Goal: Task Accomplishment & Management: Manage account settings

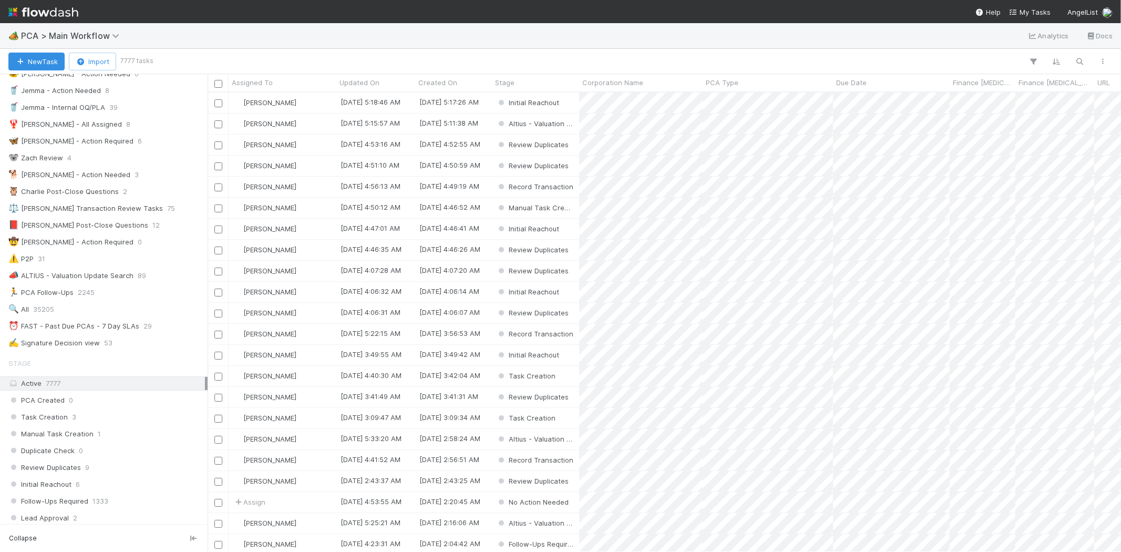
scroll to position [117, 0]
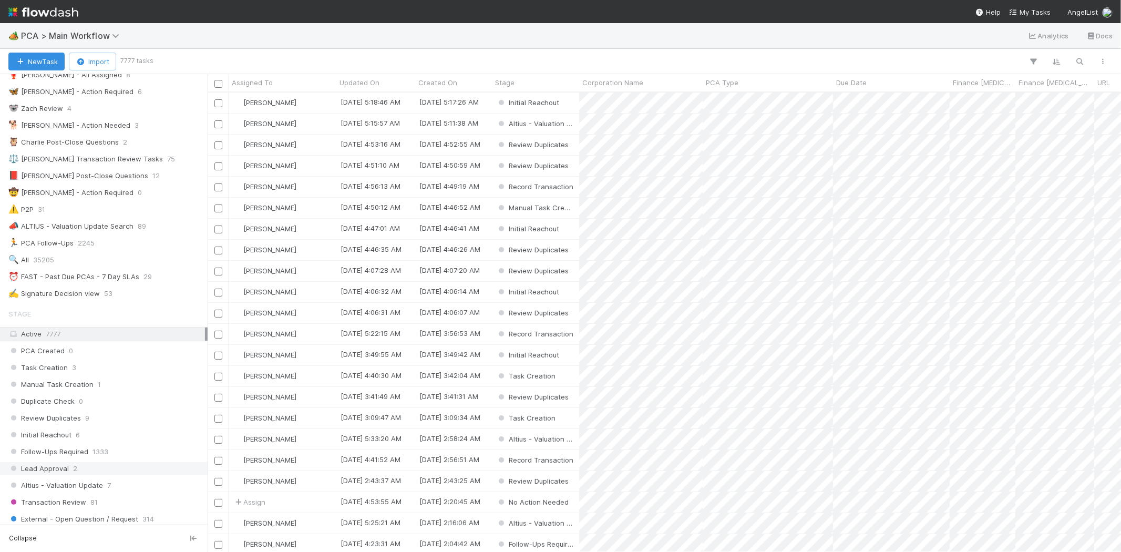
click at [129, 475] on div "Lead Approval 2" at bounding box center [106, 468] width 197 height 13
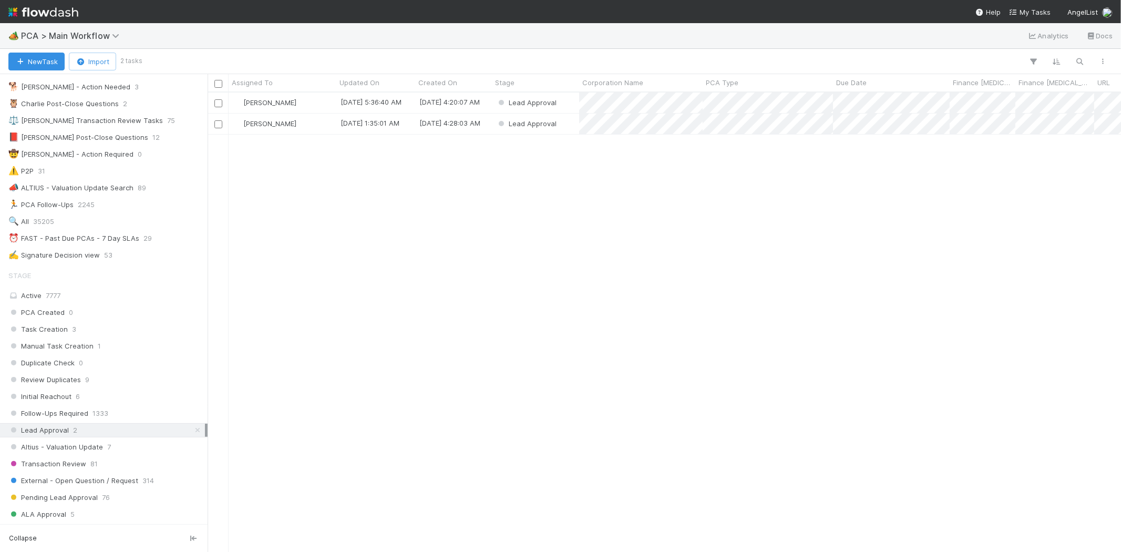
scroll to position [175, 0]
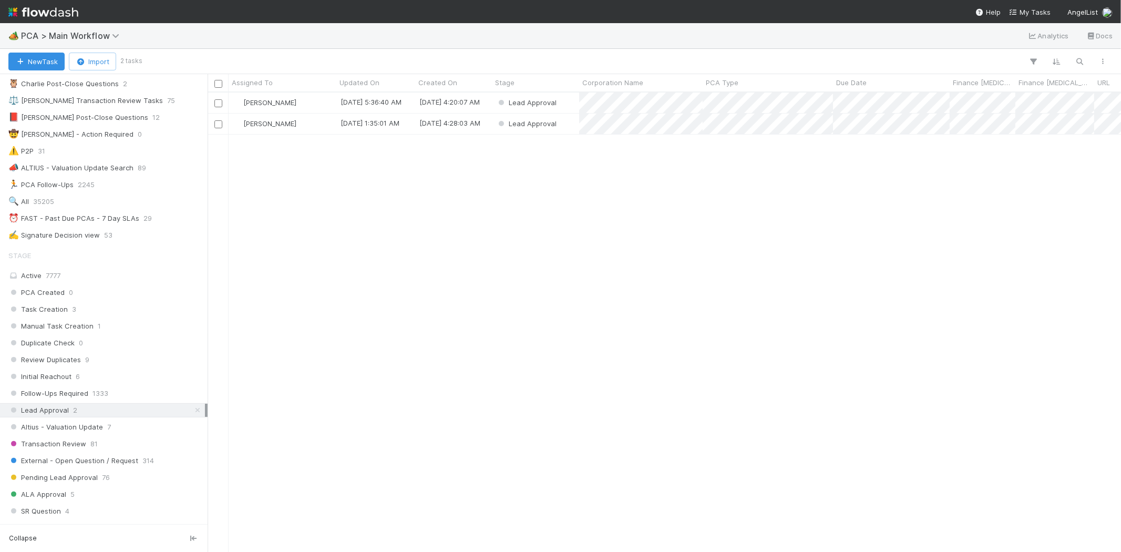
click at [129, 475] on div "Pending Lead Approval 76" at bounding box center [106, 477] width 197 height 13
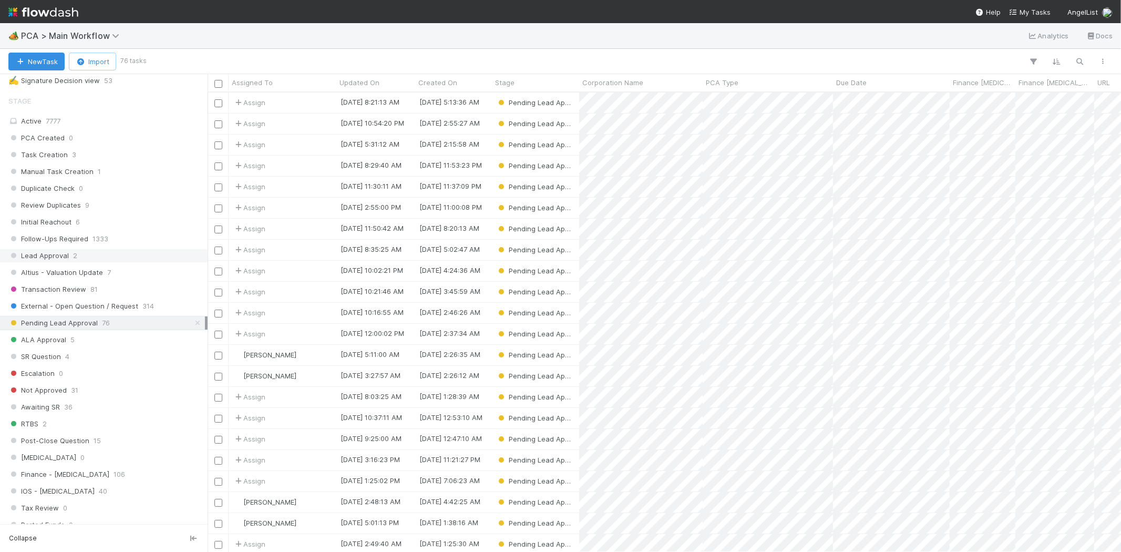
scroll to position [350, 0]
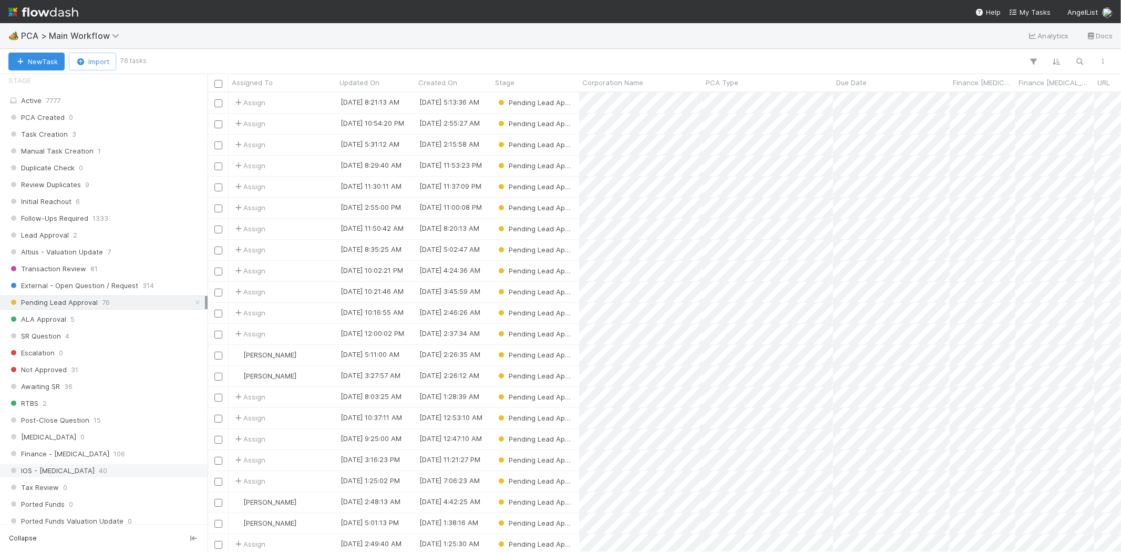
click at [104, 469] on div "IOS - ICU 40" at bounding box center [106, 470] width 197 height 13
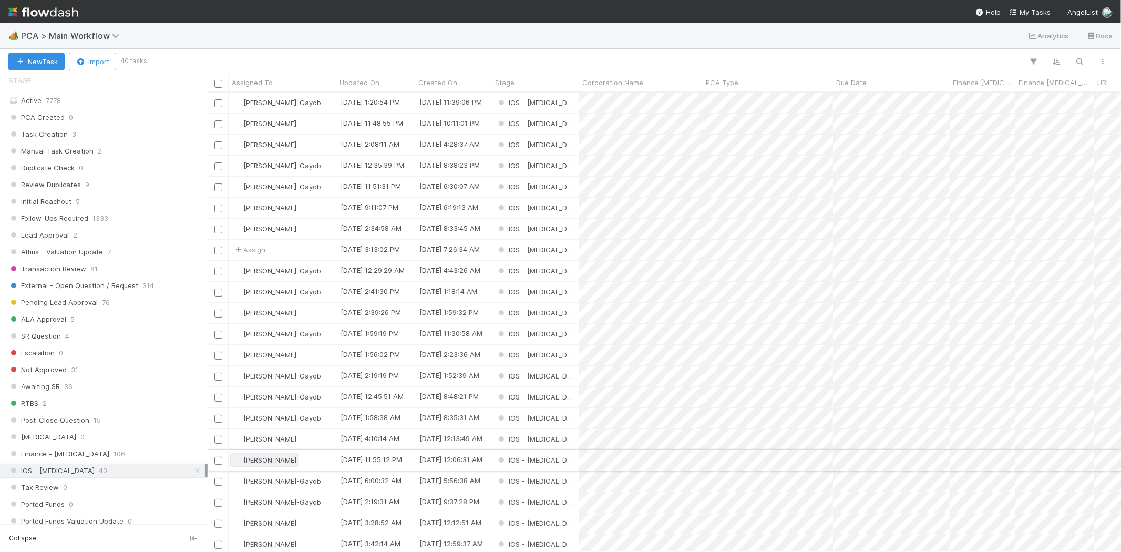
click at [263, 466] on div "Loraine Pati-Gayob 8/20/25, 1:20:54 PM 8/19/25, 11:39:06 PM IOS - ICU 0 1 0 0 0…" at bounding box center [665, 513] width 914 height 841
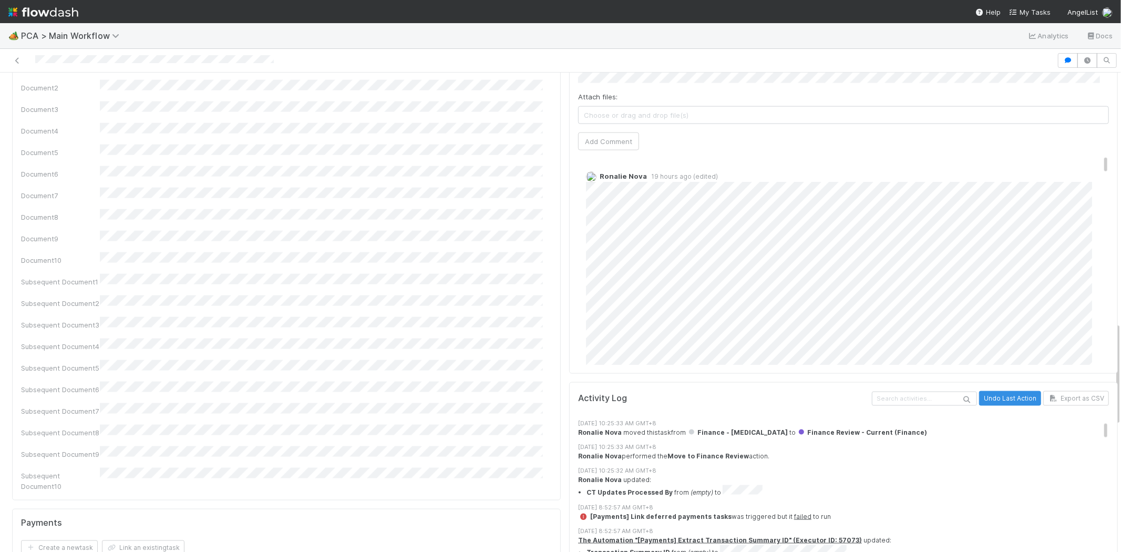
drag, startPoint x: 1089, startPoint y: 88, endPoint x: 1097, endPoint y: 78, distance: 13.5
click at [1097, 78] on div "Comments Attach files: Choose or drag and drop file(s) Add Comment Ronalie Nova…" at bounding box center [843, 178] width 549 height 394
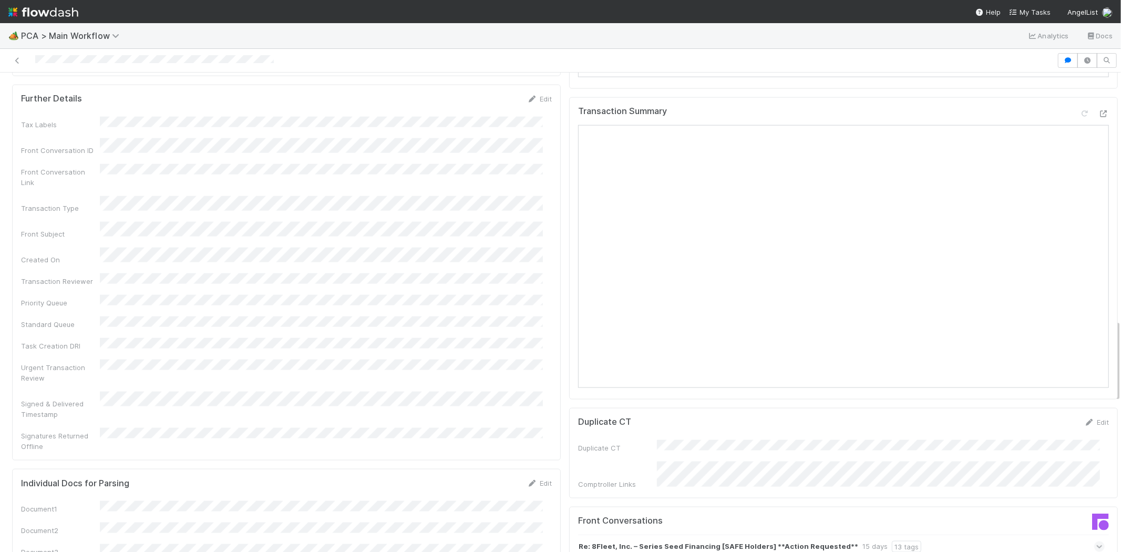
scroll to position [1433, 0]
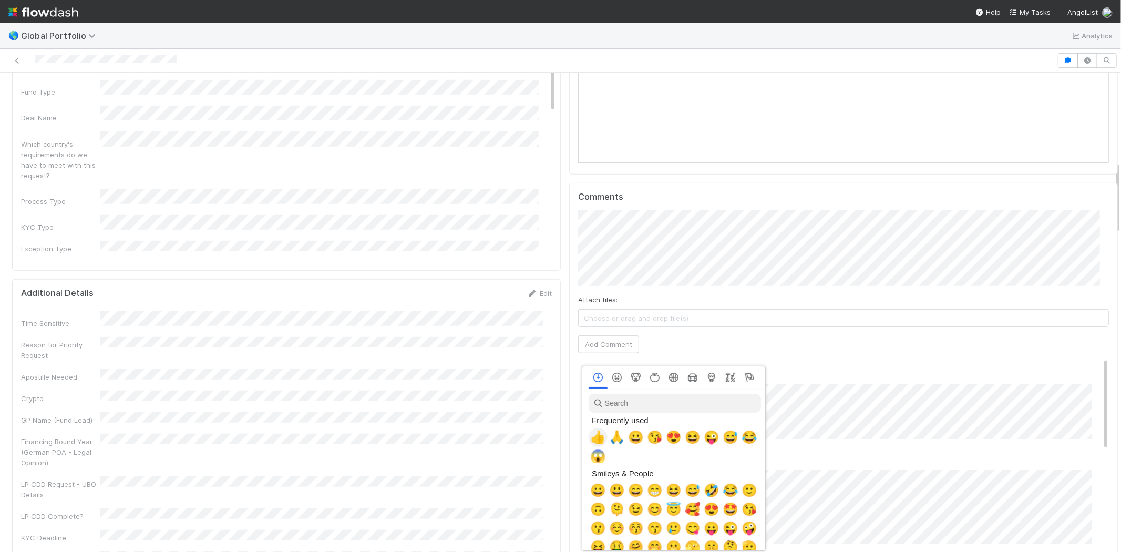
scroll to position [0, 4]
click at [611, 435] on span "🙏" at bounding box center [615, 437] width 16 height 15
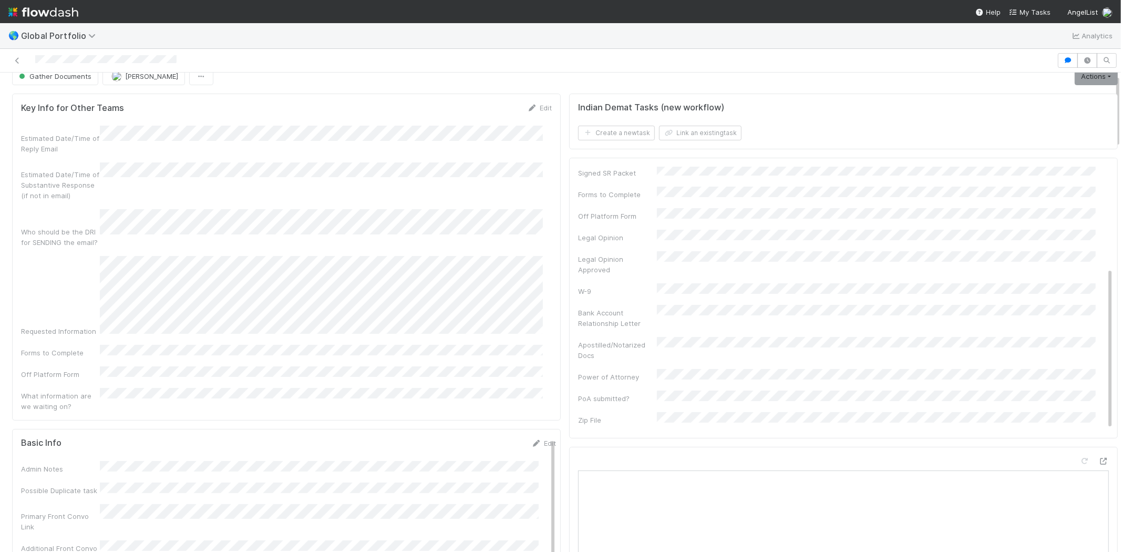
scroll to position [0, 0]
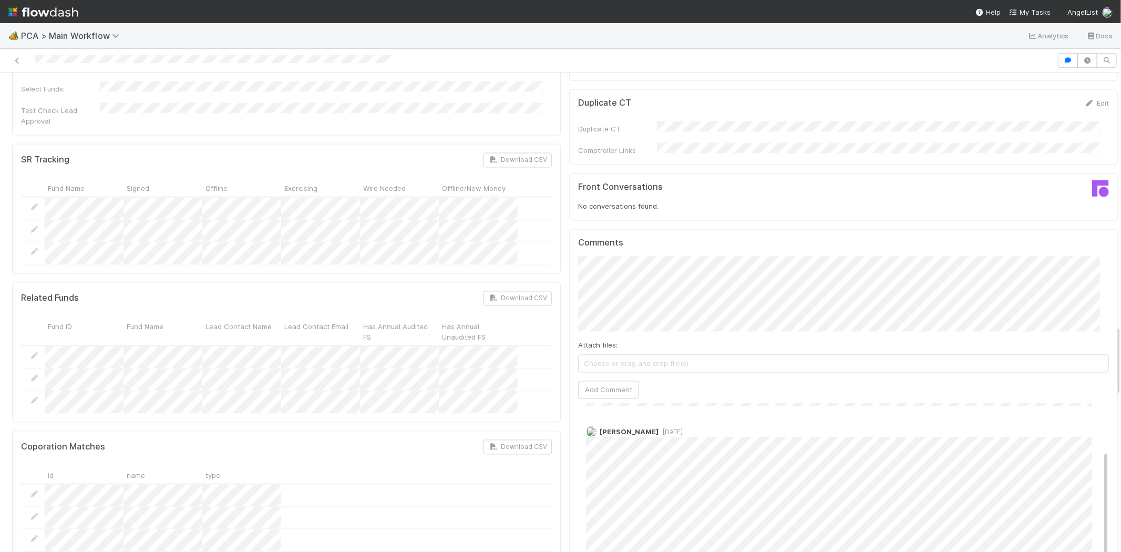
scroll to position [1694, 0]
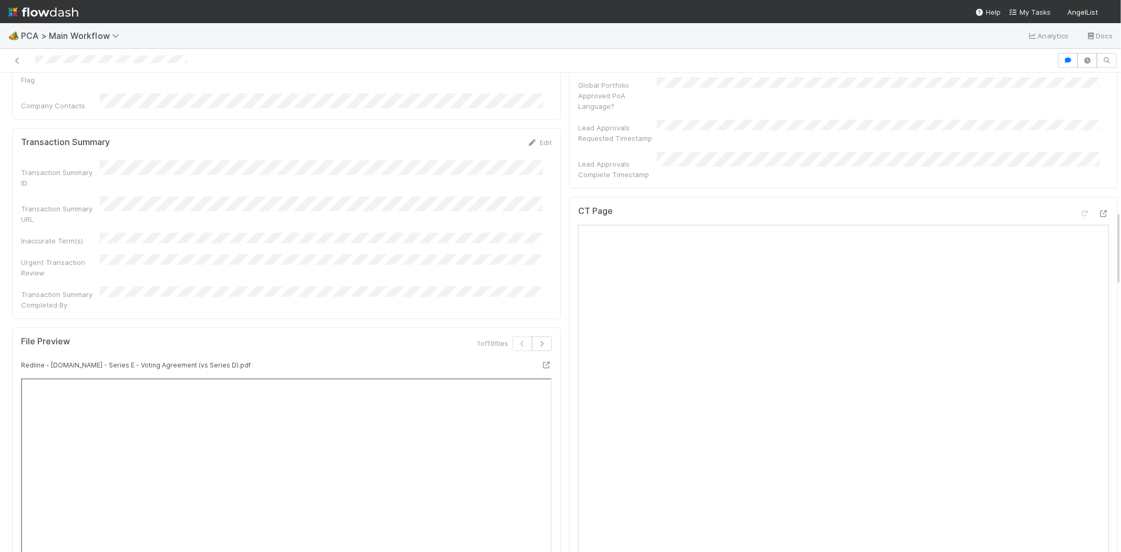
scroll to position [817, 0]
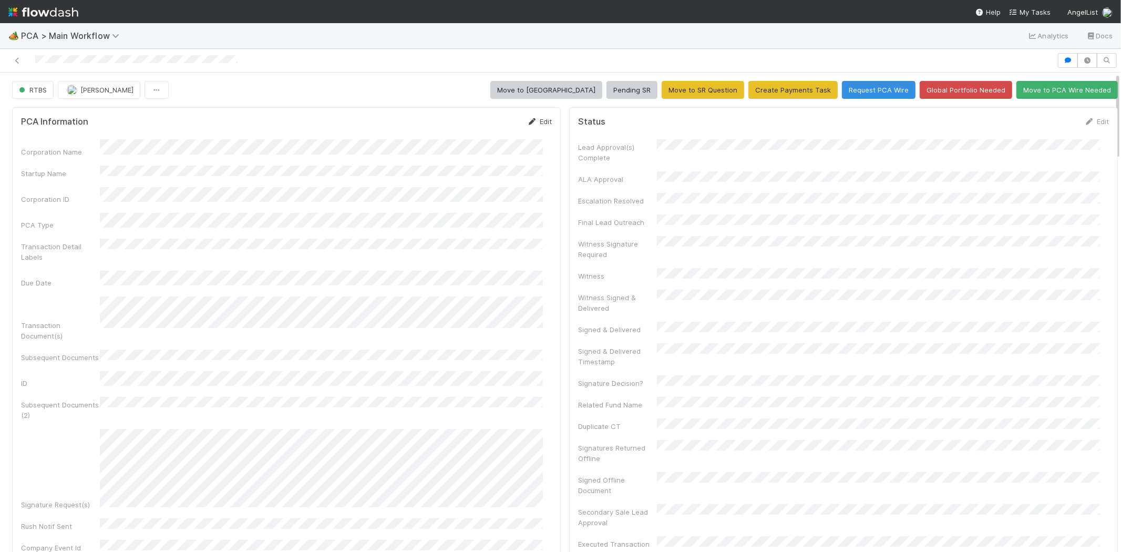
click at [538, 121] on link "Edit" at bounding box center [539, 121] width 25 height 8
click at [485, 122] on button "Save" at bounding box center [496, 125] width 30 height 18
click at [535, 124] on link "Edit" at bounding box center [539, 121] width 25 height 8
click at [487, 119] on button "Save" at bounding box center [496, 125] width 30 height 18
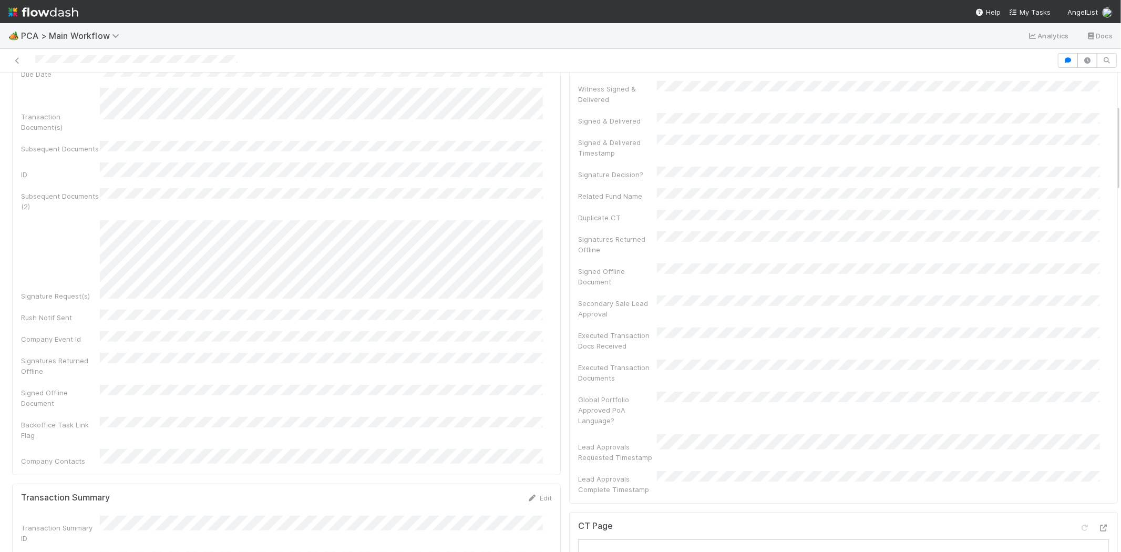
scroll to position [175, 0]
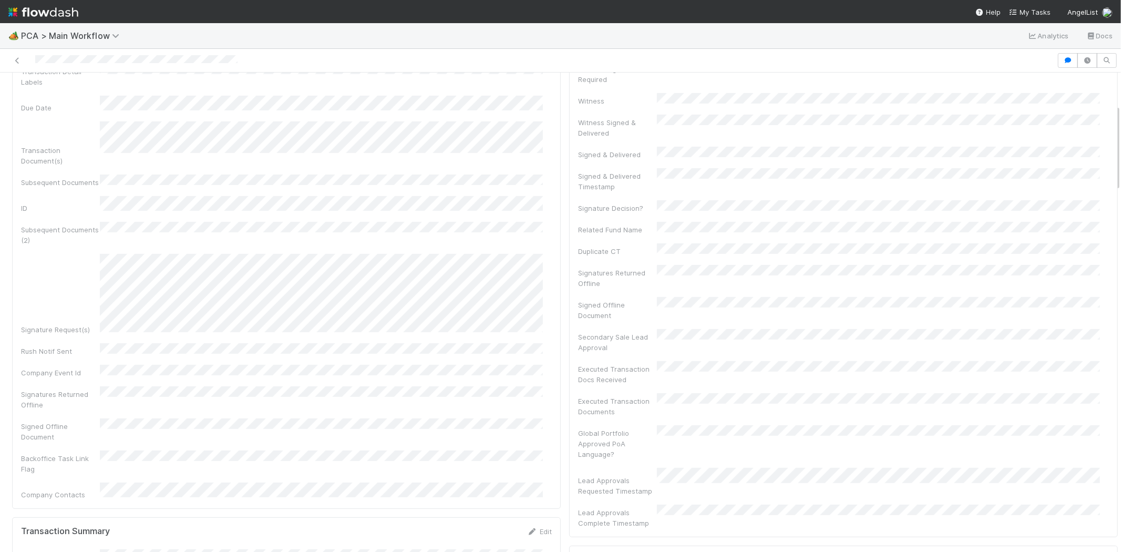
click at [366, 261] on div "Signature Request(s)" at bounding box center [286, 294] width 531 height 80
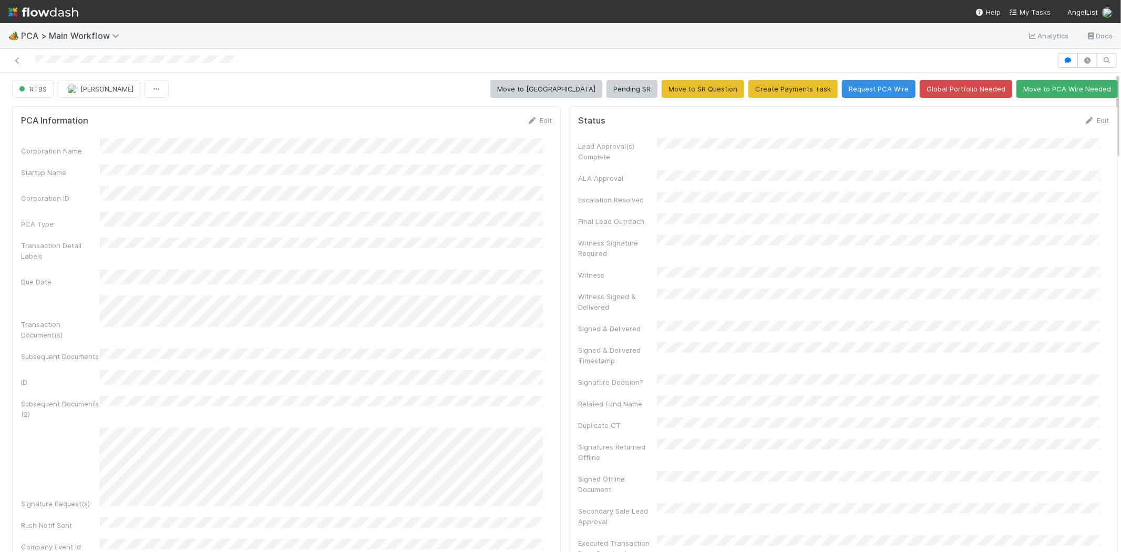
scroll to position [0, 0]
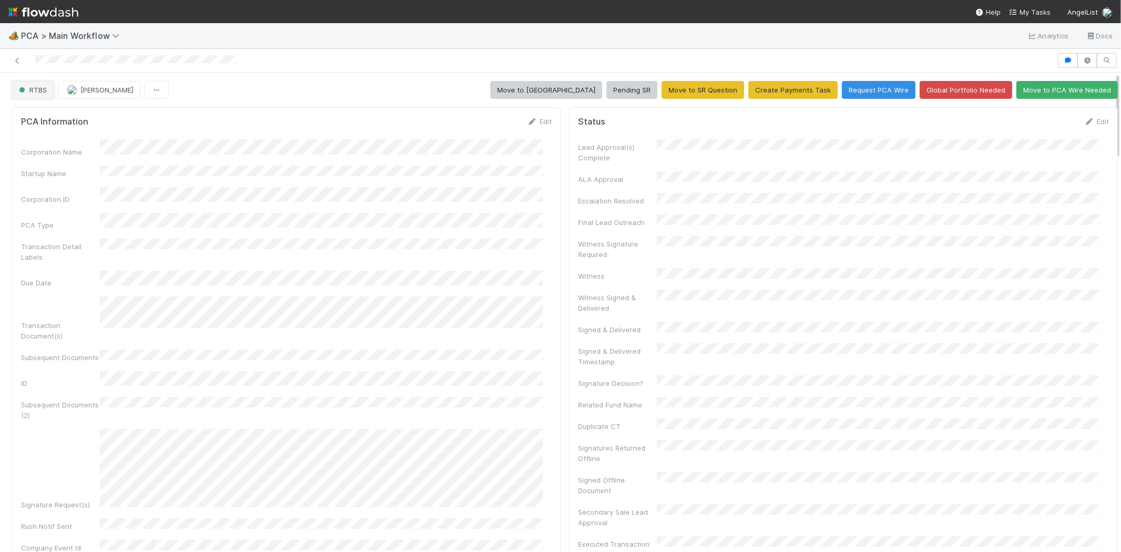
click at [34, 92] on span "RTBS" at bounding box center [32, 90] width 30 height 8
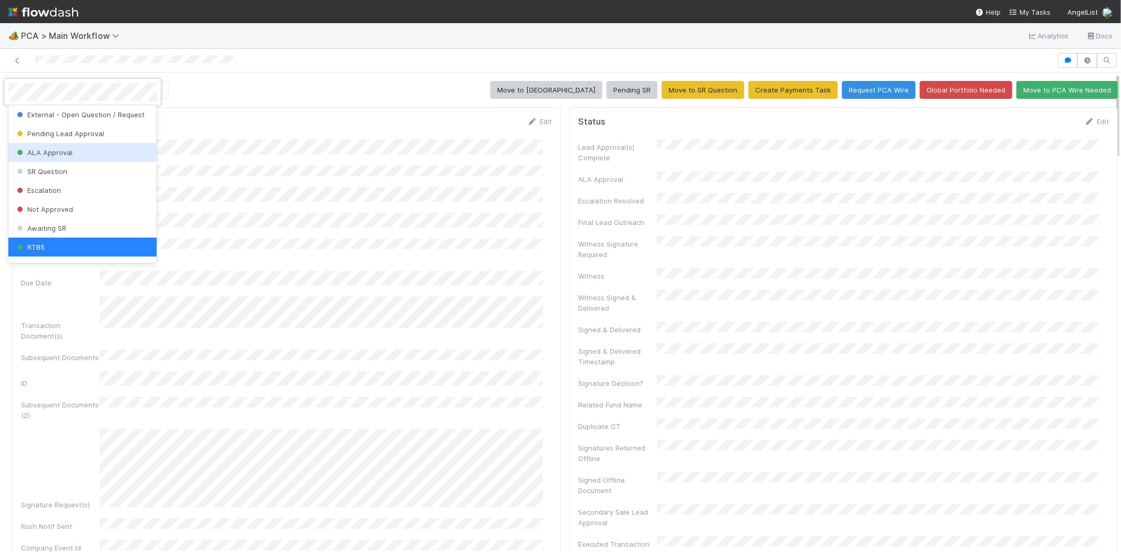
scroll to position [209, 0]
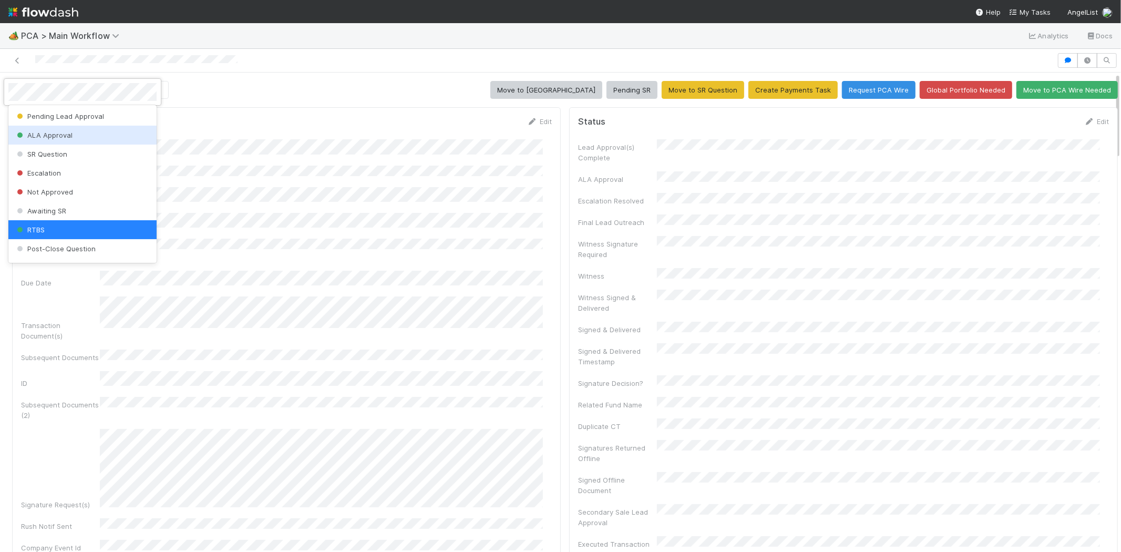
click at [309, 151] on div at bounding box center [560, 276] width 1121 height 552
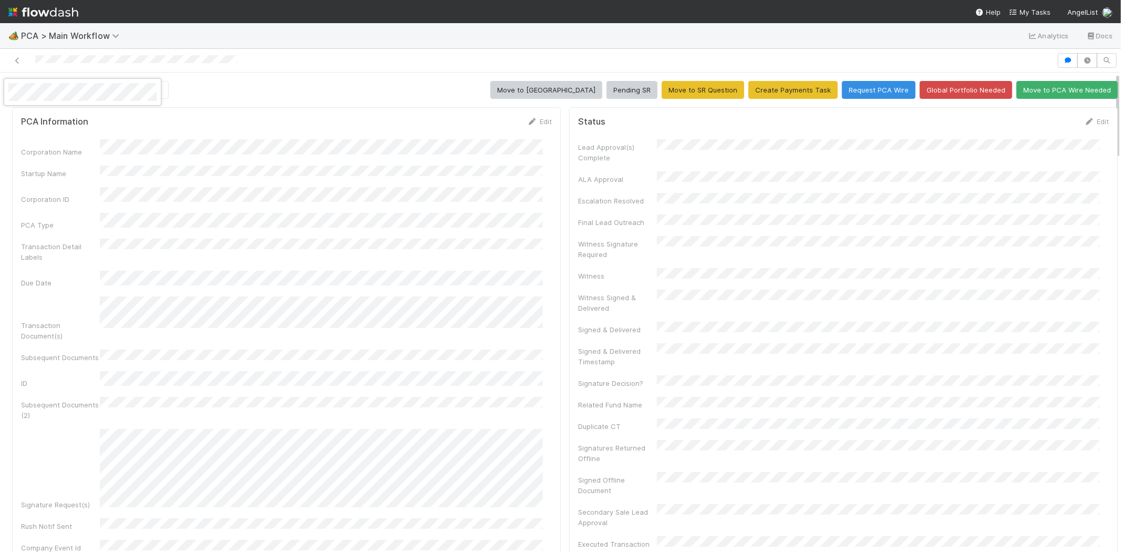
click at [1107, 115] on div at bounding box center [560, 276] width 1121 height 552
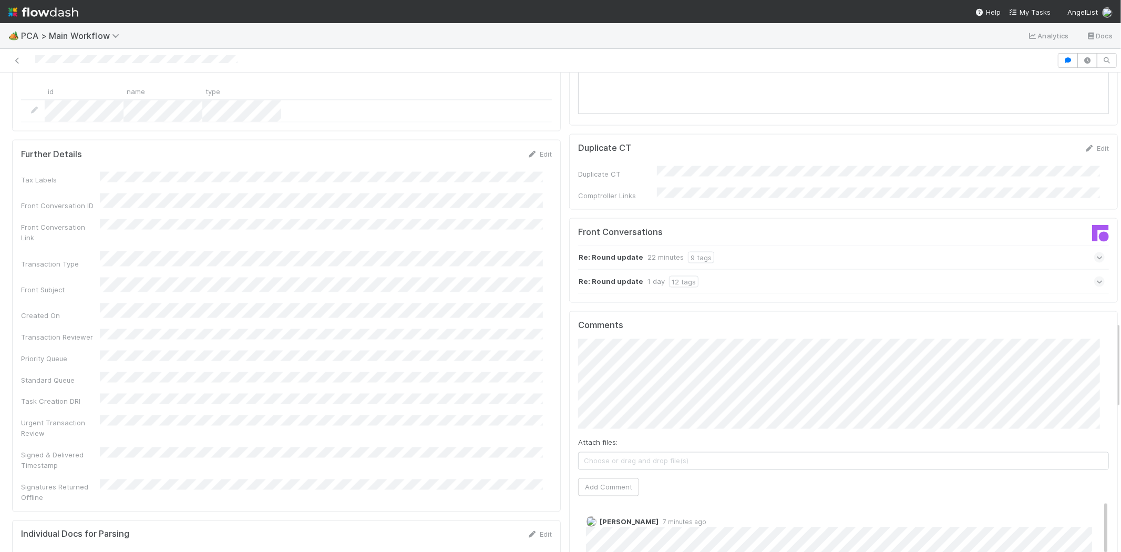
scroll to position [1380, 0]
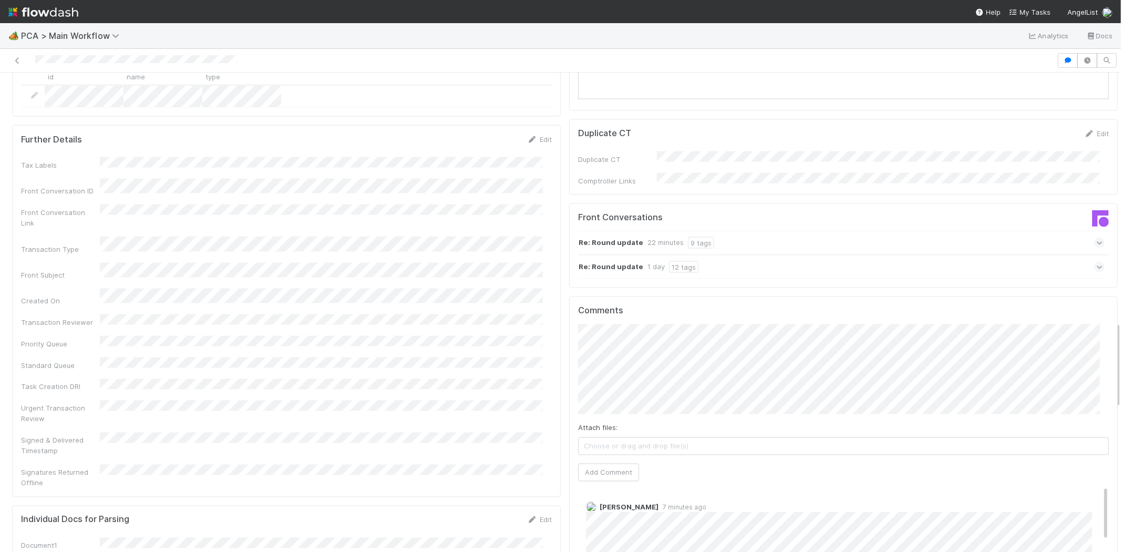
drag, startPoint x: 1118, startPoint y: 181, endPoint x: 1115, endPoint y: 369, distance: 187.7
click at [1115, 369] on div "🏕️ PCA > Main Workflow Analytics Docs RTBS Zachary Conley Move to ICU Pending S…" at bounding box center [560, 287] width 1121 height 529
click at [617, 464] on button "Add Comment" at bounding box center [608, 473] width 61 height 18
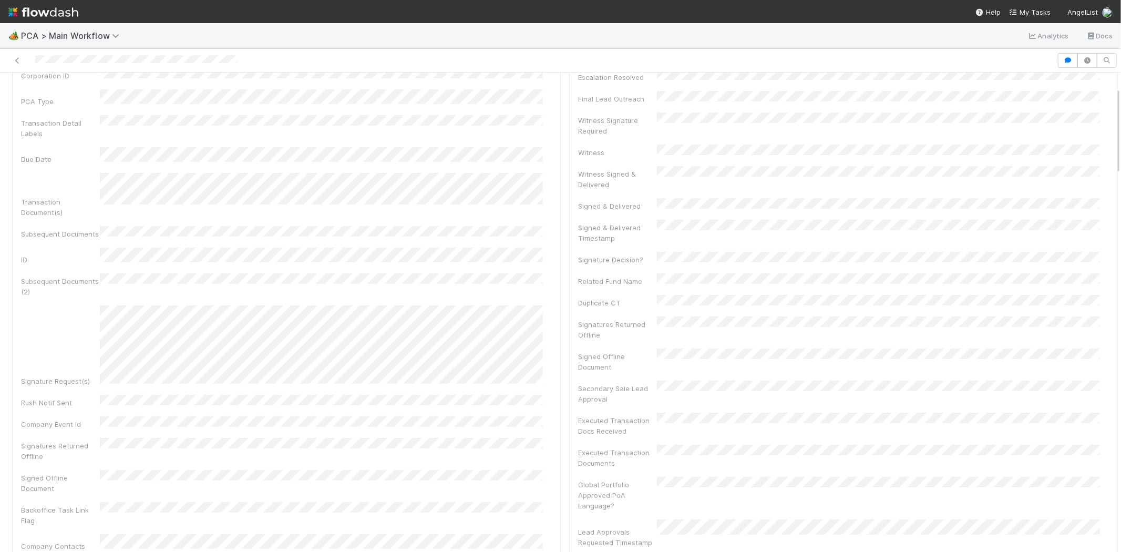
scroll to position [0, 0]
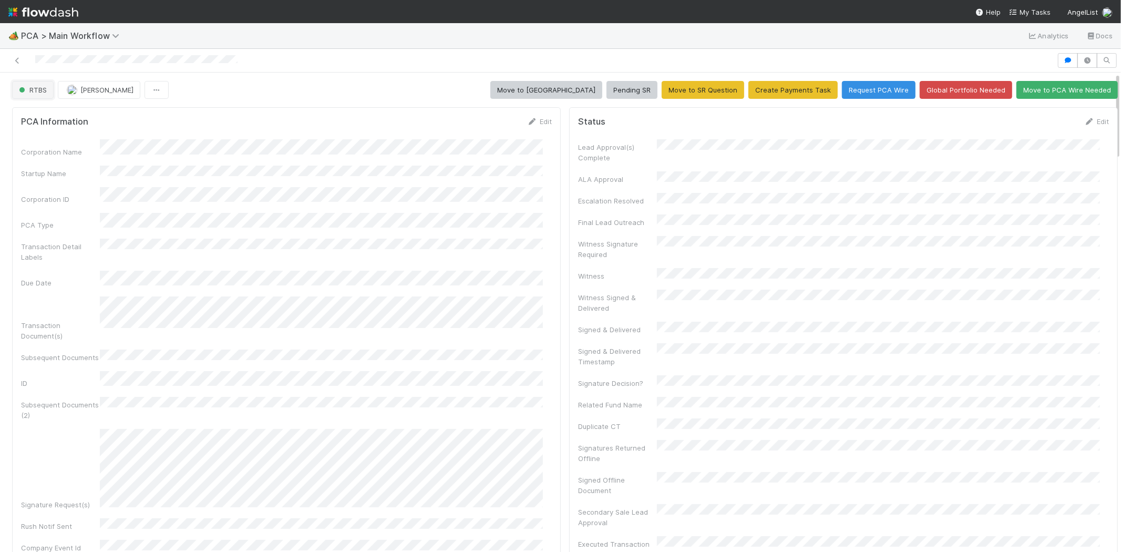
click at [35, 85] on button "RTBS" at bounding box center [33, 90] width 42 height 18
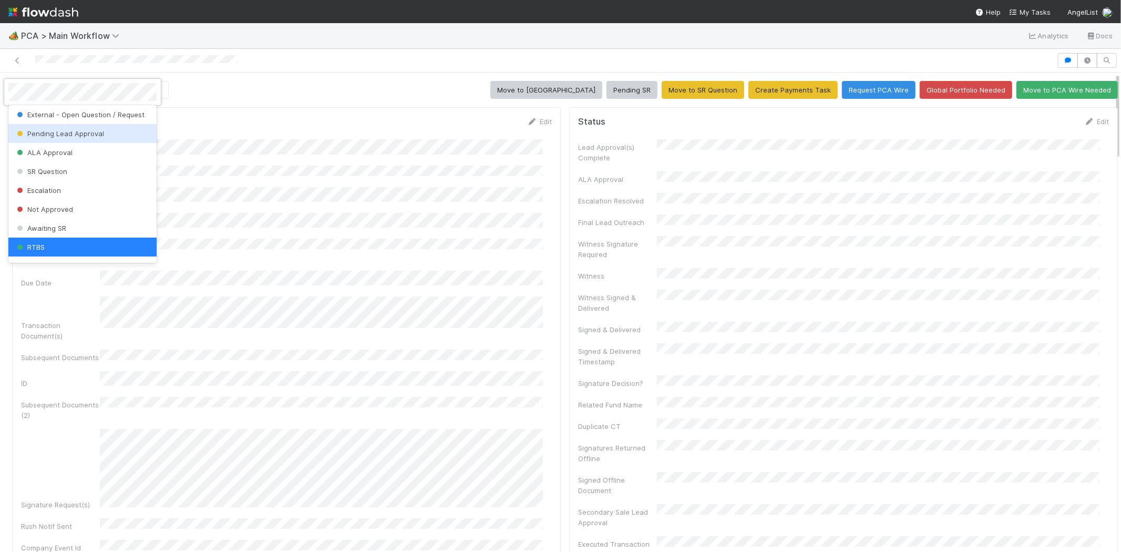
click at [38, 135] on span "Pending Lead Approval" at bounding box center [59, 133] width 89 height 8
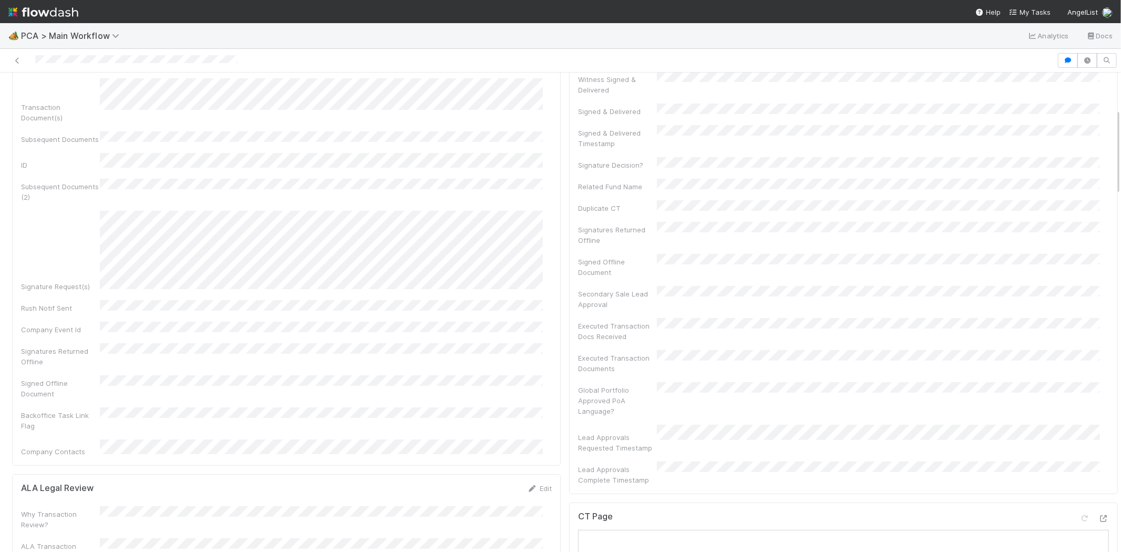
scroll to position [175, 0]
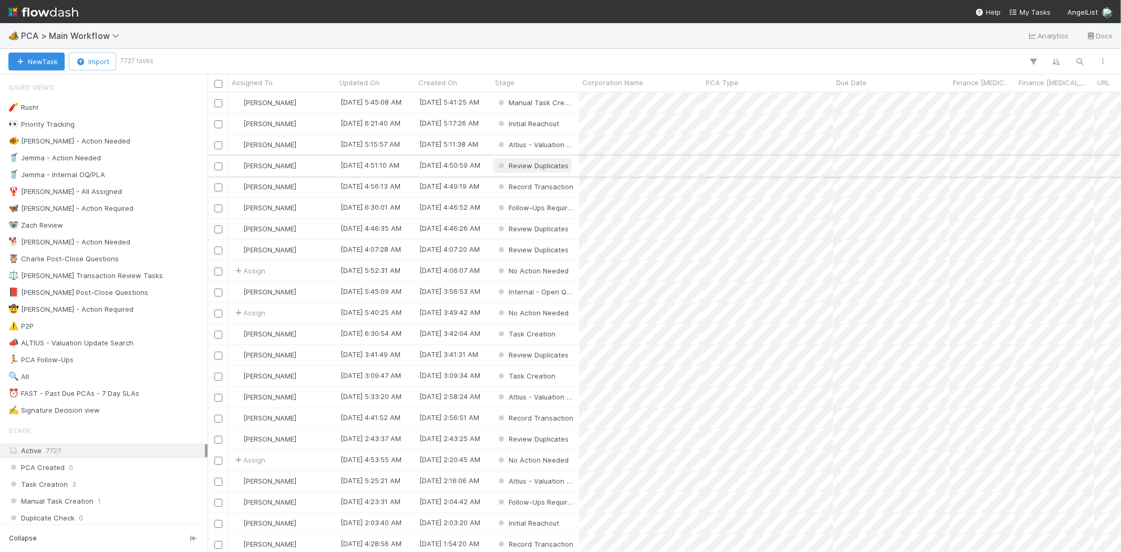
scroll to position [451, 905]
click at [1027, 11] on span "My Tasks" at bounding box center [1030, 12] width 42 height 8
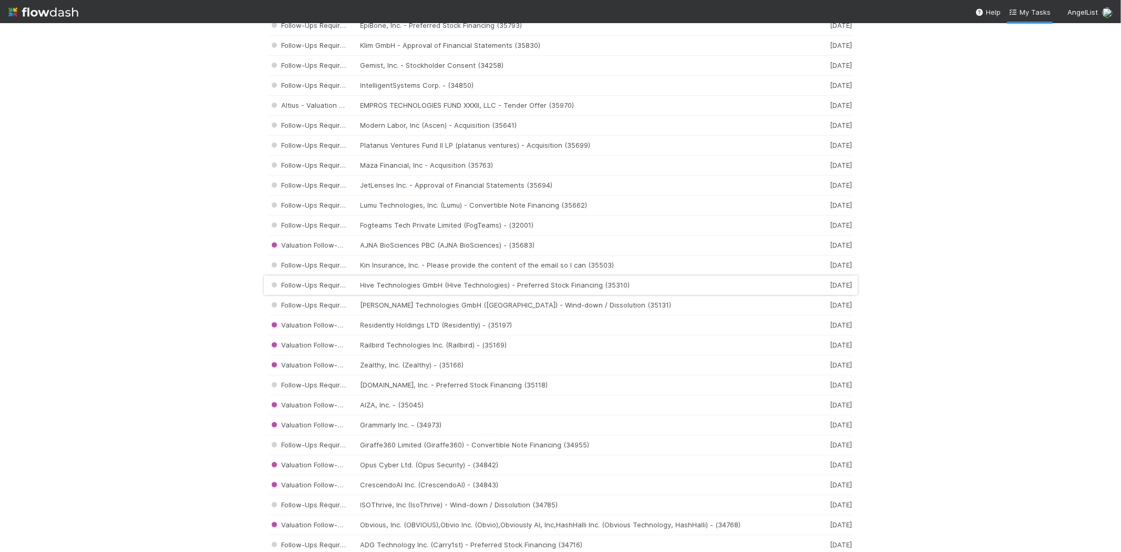
scroll to position [350, 0]
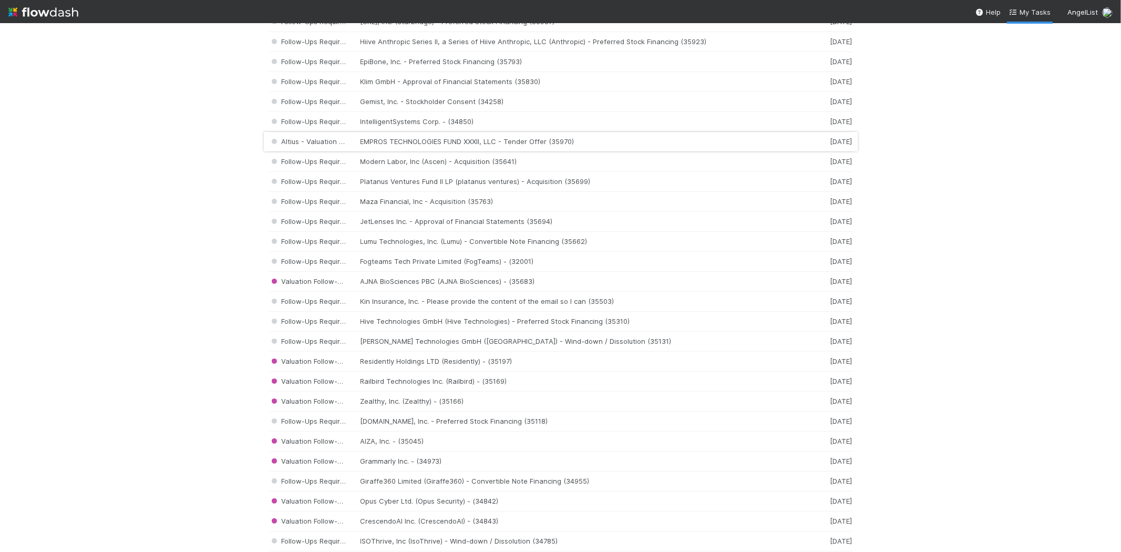
click at [405, 145] on div "Altius - Valuation Update EMPROS TECHNOLOGIES FUND XXXII, LLC - Tender Offer (3…" at bounding box center [561, 142] width 584 height 20
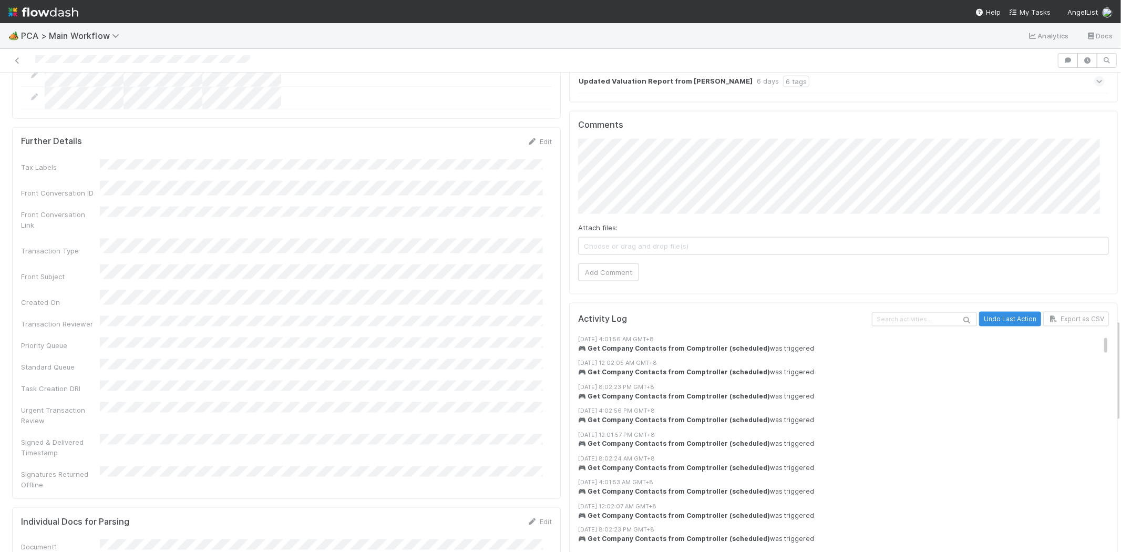
scroll to position [1051, 0]
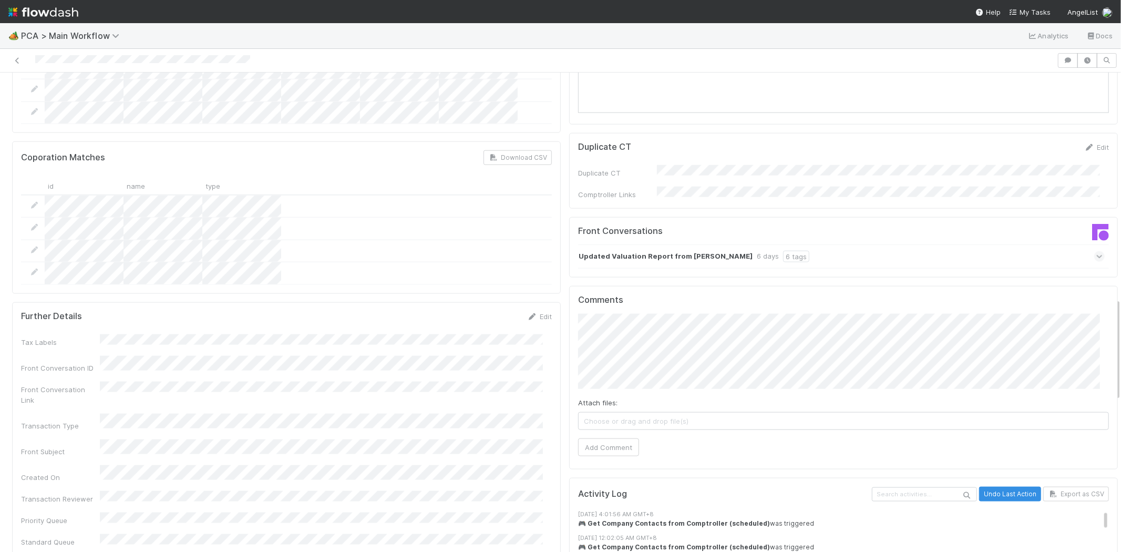
click at [1097, 251] on icon at bounding box center [1100, 256] width 7 height 11
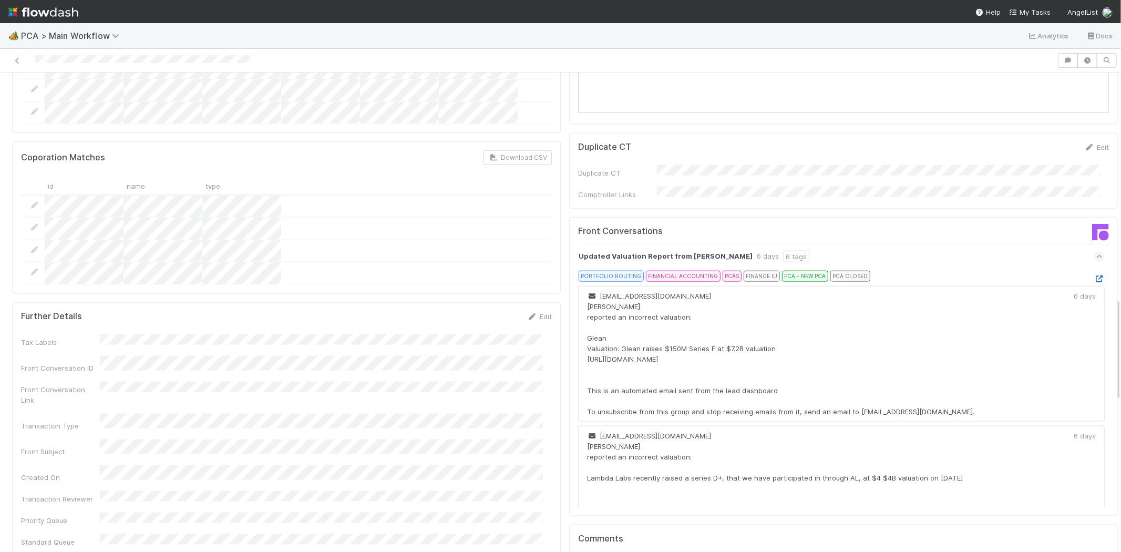
click at [1095, 275] on icon at bounding box center [1100, 278] width 11 height 7
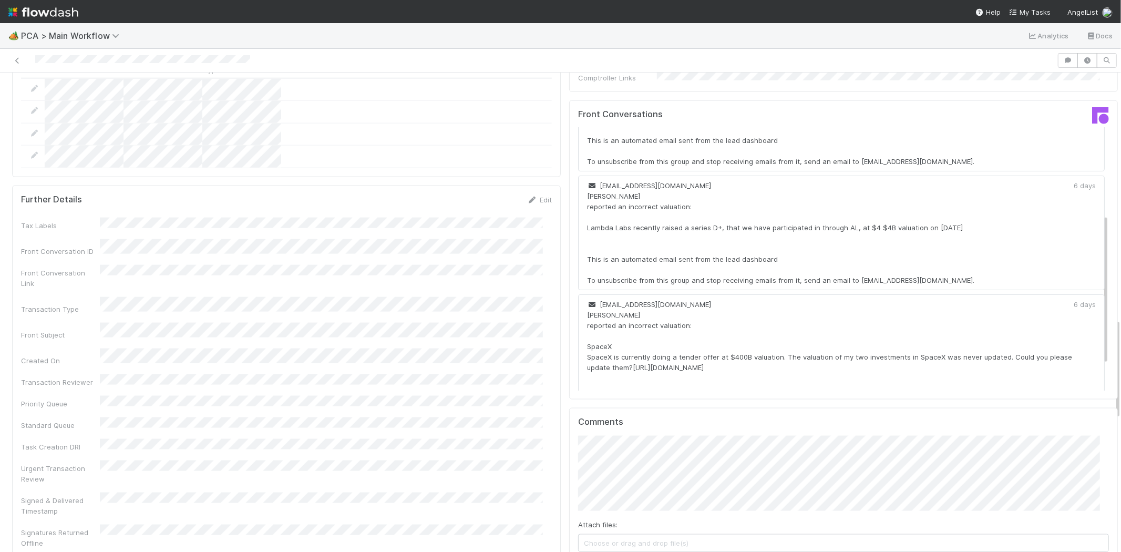
scroll to position [79, 0]
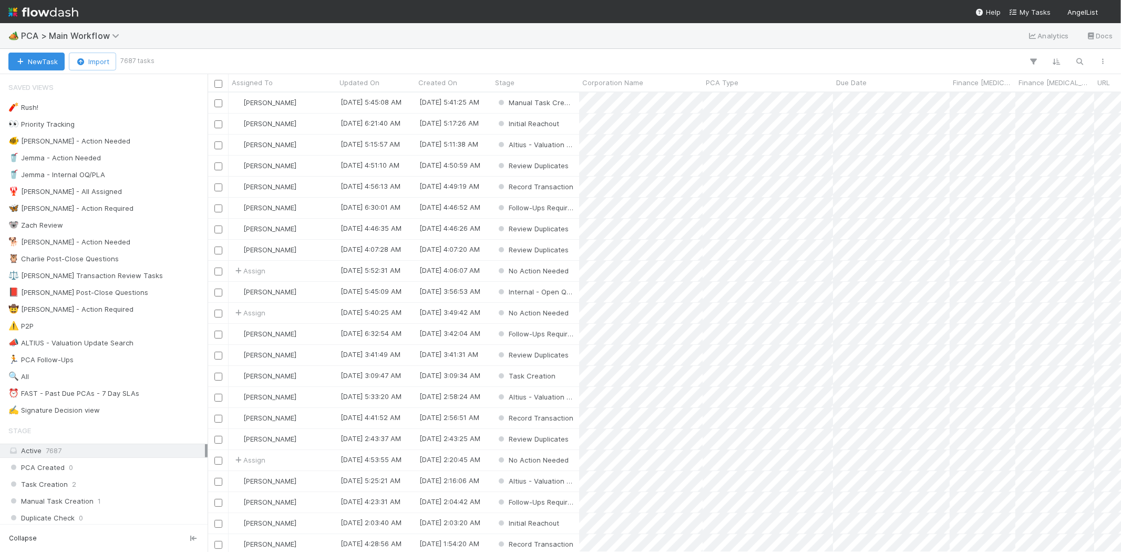
scroll to position [451, 905]
click at [1038, 11] on span "My Tasks" at bounding box center [1030, 12] width 42 height 8
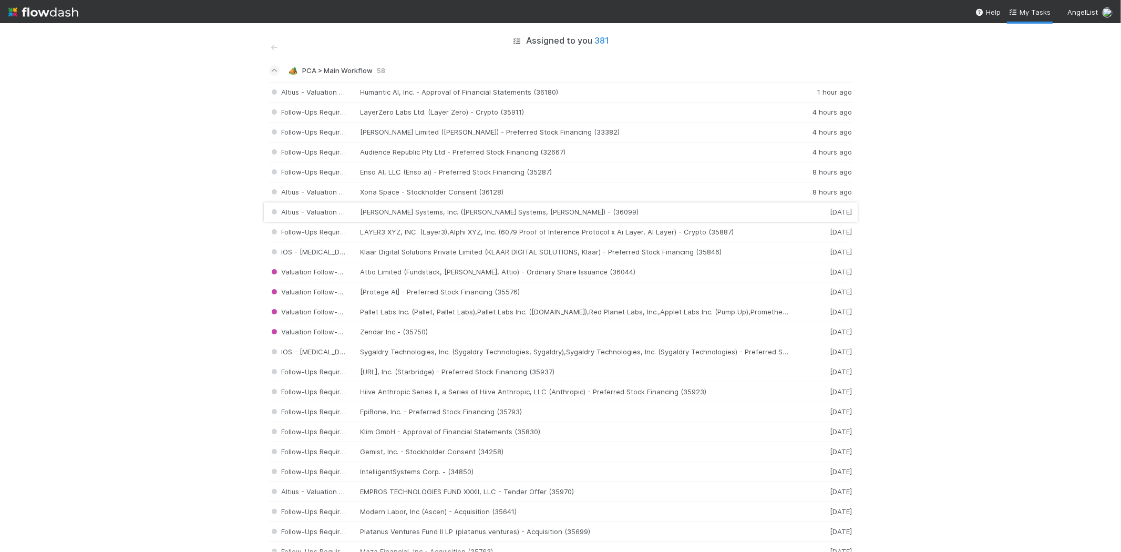
click at [414, 213] on div "Altius - Valuation Update Senra Systems, Inc. (Senra Systems, Senra) - (36099) …" at bounding box center [561, 212] width 584 height 20
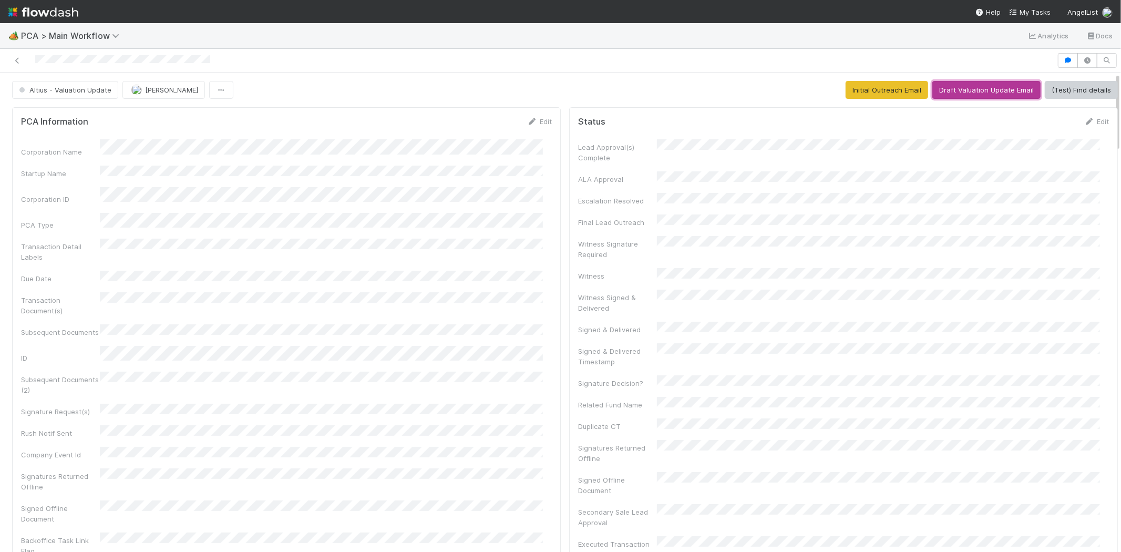
click at [966, 89] on button "Draft Valuation Update Email" at bounding box center [987, 90] width 108 height 18
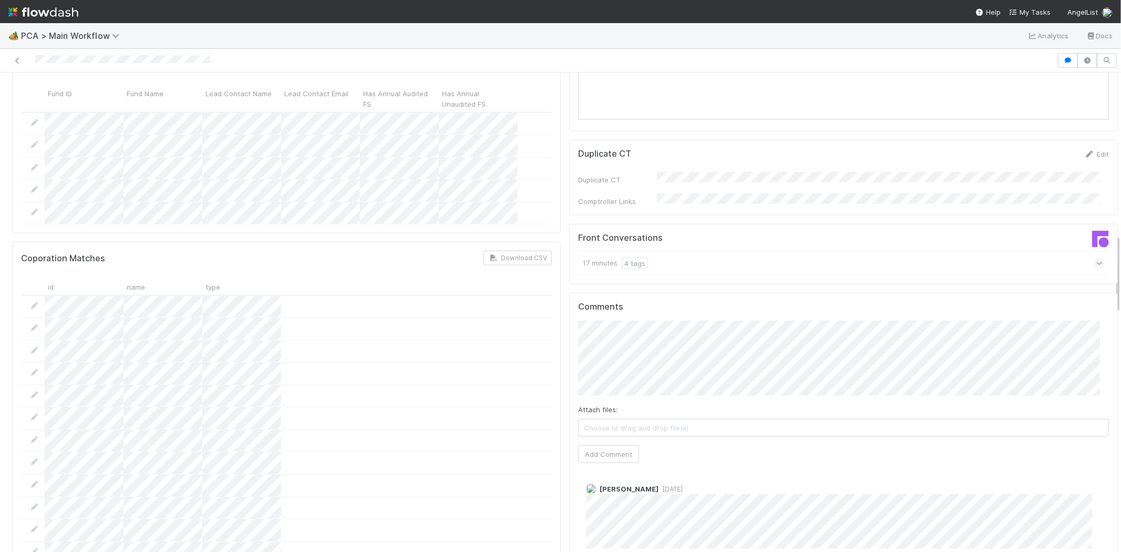
scroll to position [1168, 0]
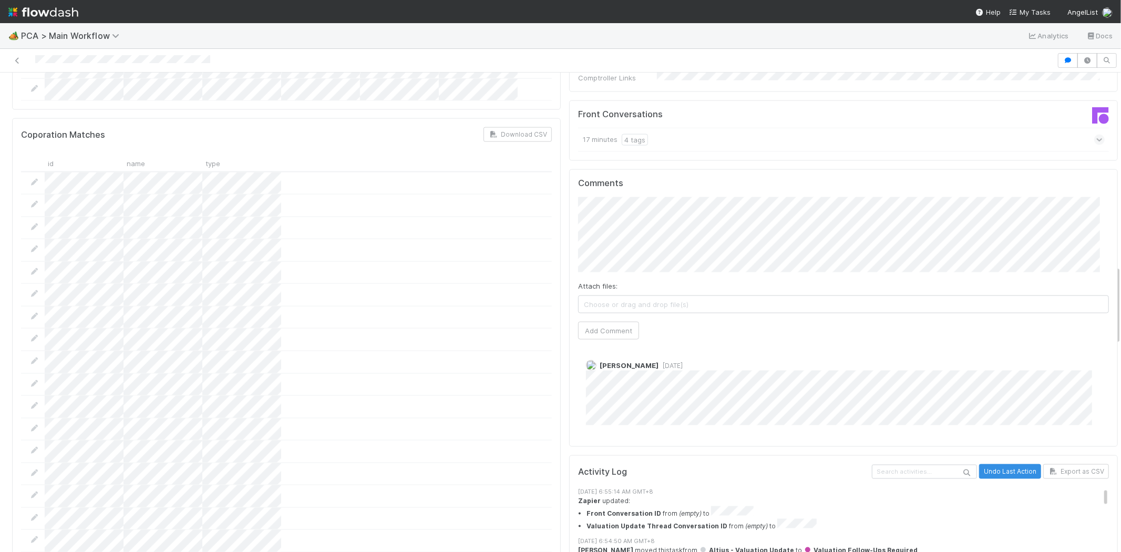
click at [100, 58] on div at bounding box center [528, 60] width 1049 height 15
click at [593, 322] on button "Add Comment" at bounding box center [608, 331] width 61 height 18
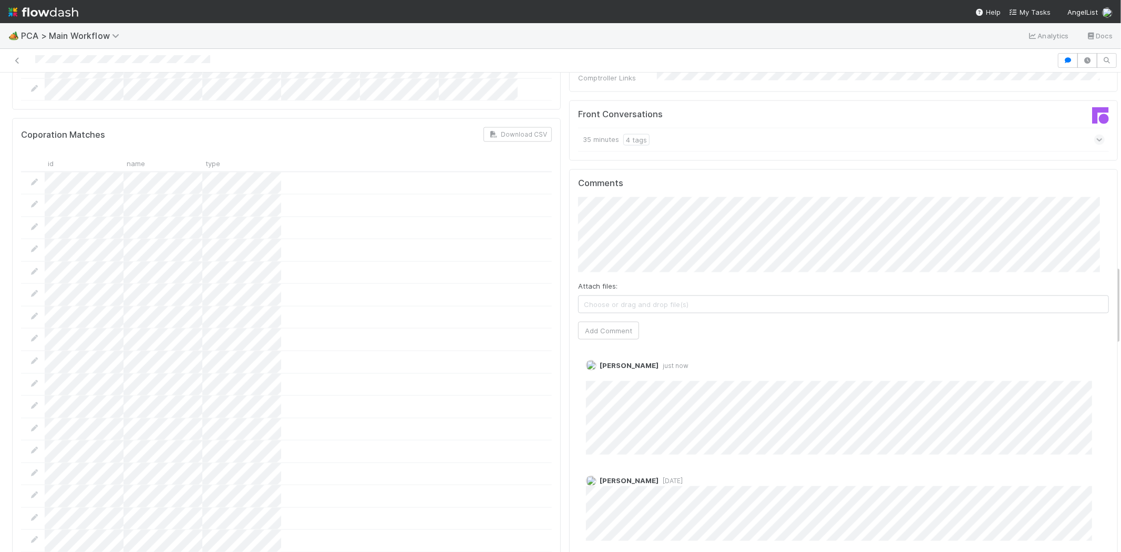
click at [98, 64] on div at bounding box center [528, 60] width 1049 height 15
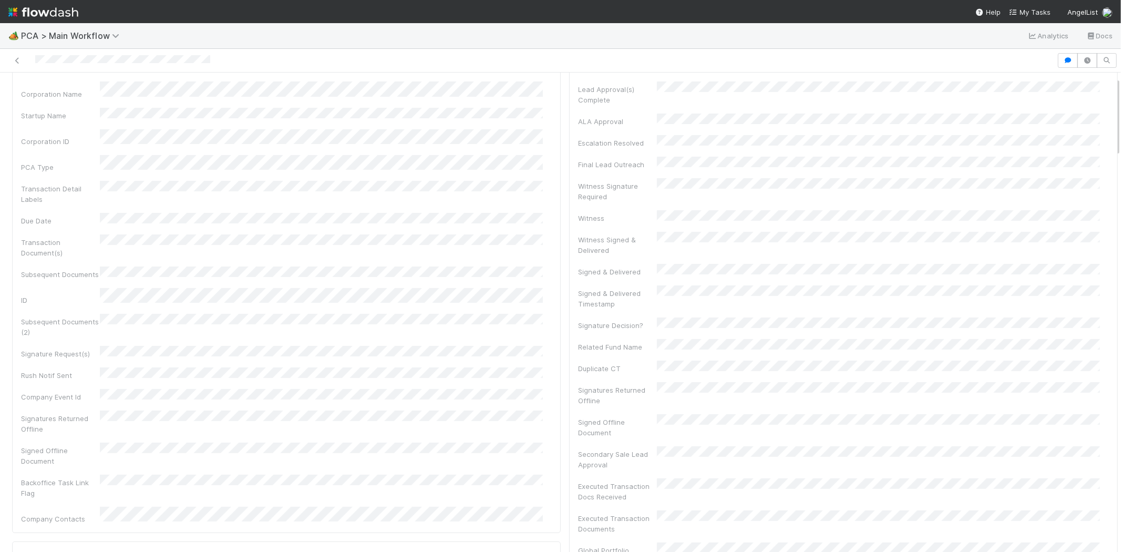
scroll to position [0, 0]
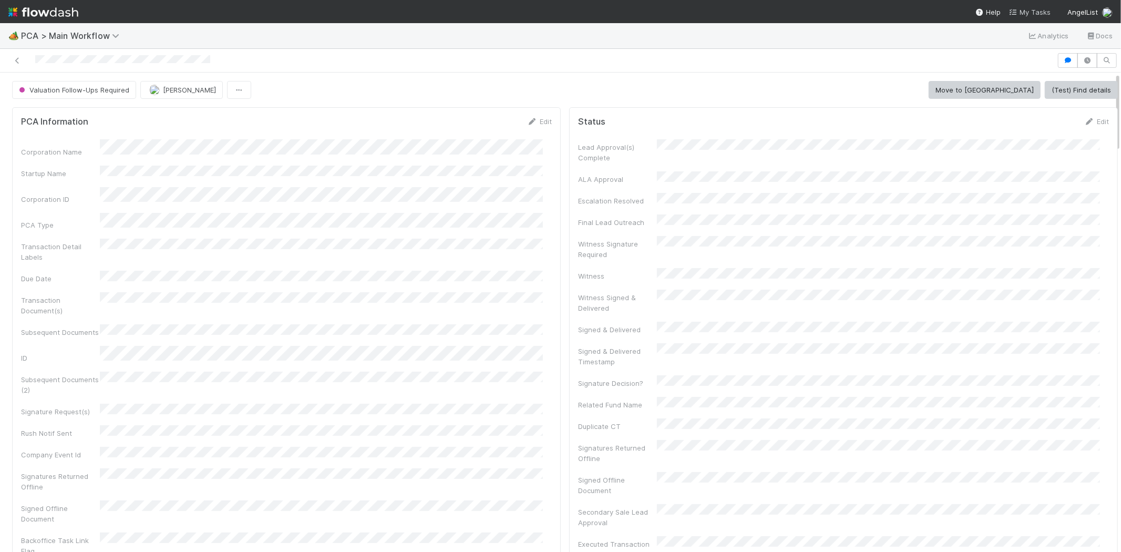
click at [1033, 11] on span "My Tasks" at bounding box center [1030, 12] width 42 height 8
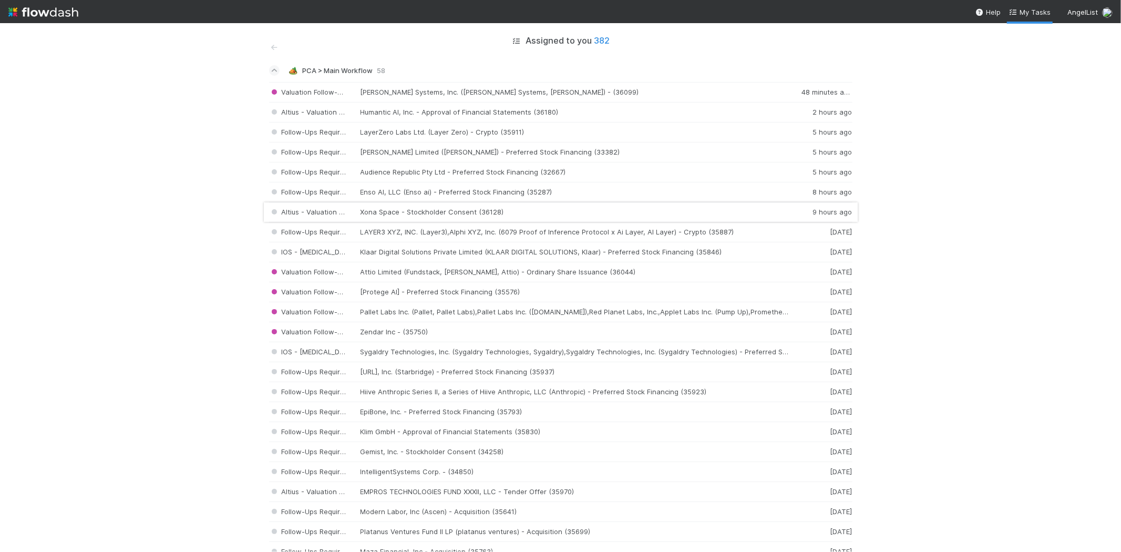
click at [393, 216] on div "Altius - Valuation Update Xona Space - Stockholder Consent (36128) 9 hours ago" at bounding box center [561, 212] width 584 height 20
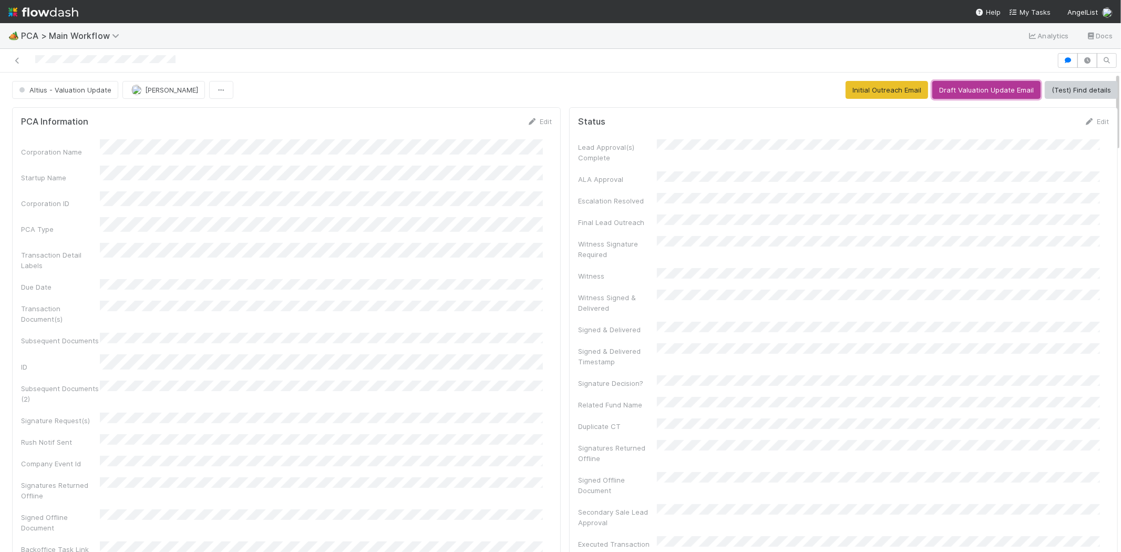
click at [957, 89] on button "Draft Valuation Update Email" at bounding box center [987, 90] width 108 height 18
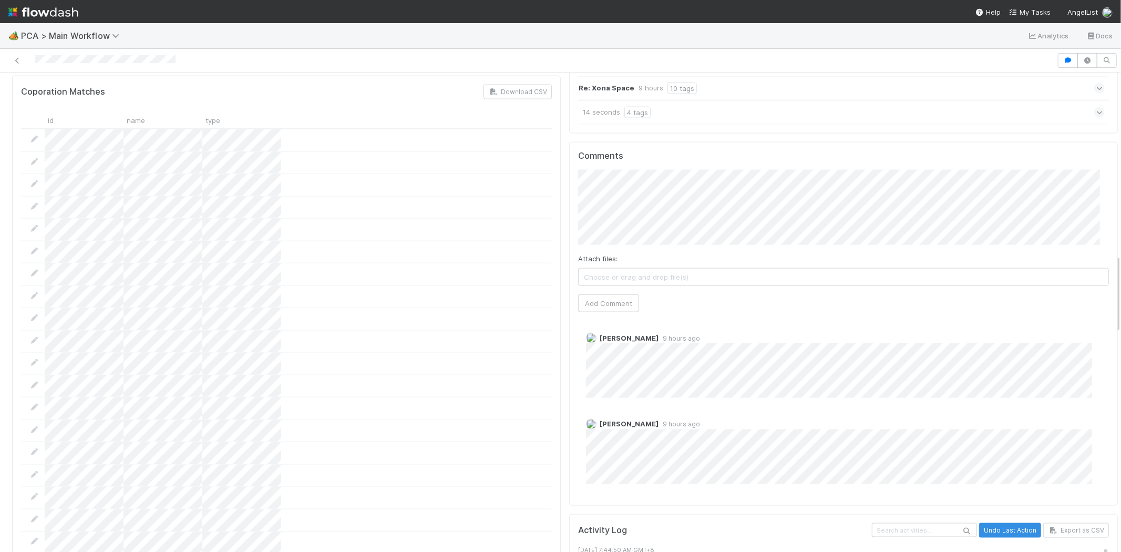
scroll to position [1226, 0]
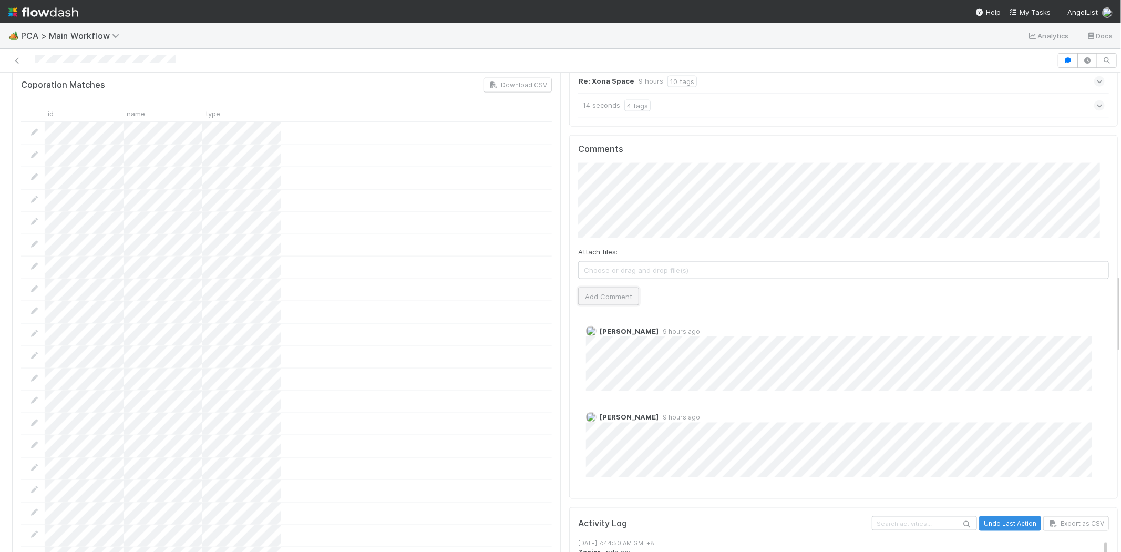
click at [591, 288] on button "Add Comment" at bounding box center [608, 297] width 61 height 18
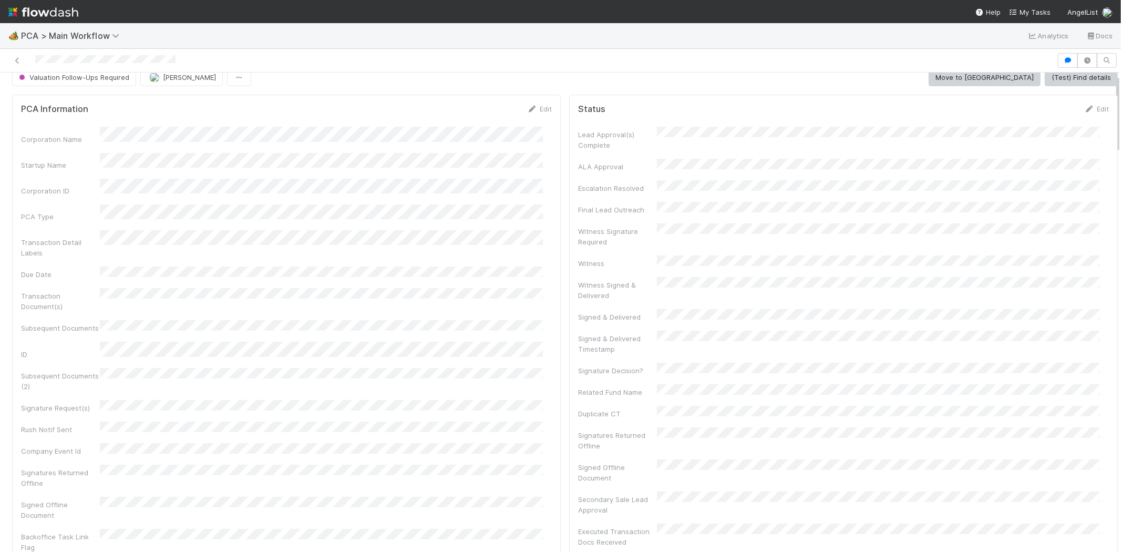
scroll to position [0, 0]
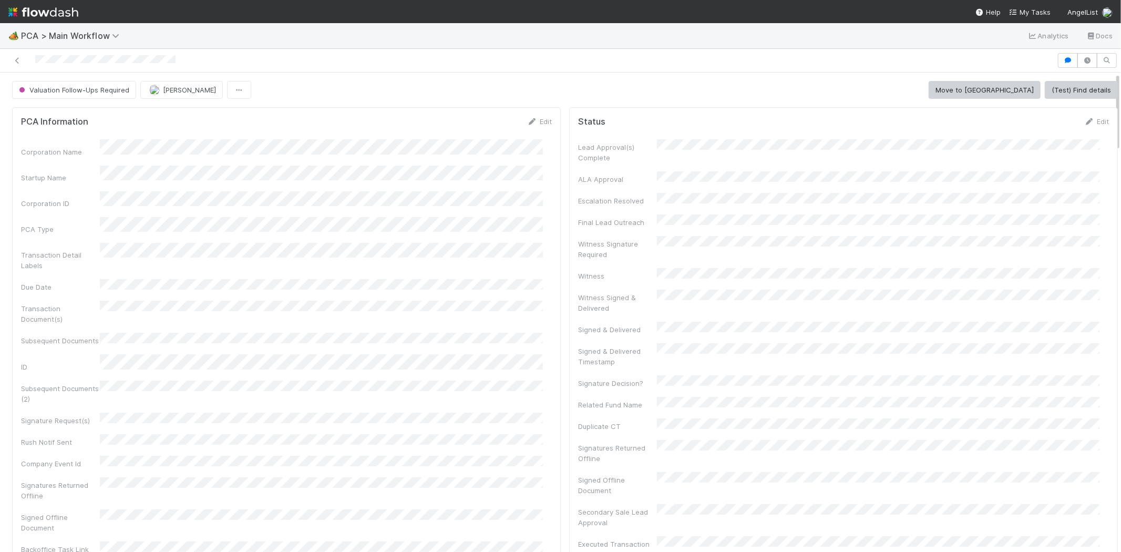
click at [74, 63] on div at bounding box center [528, 60] width 1049 height 15
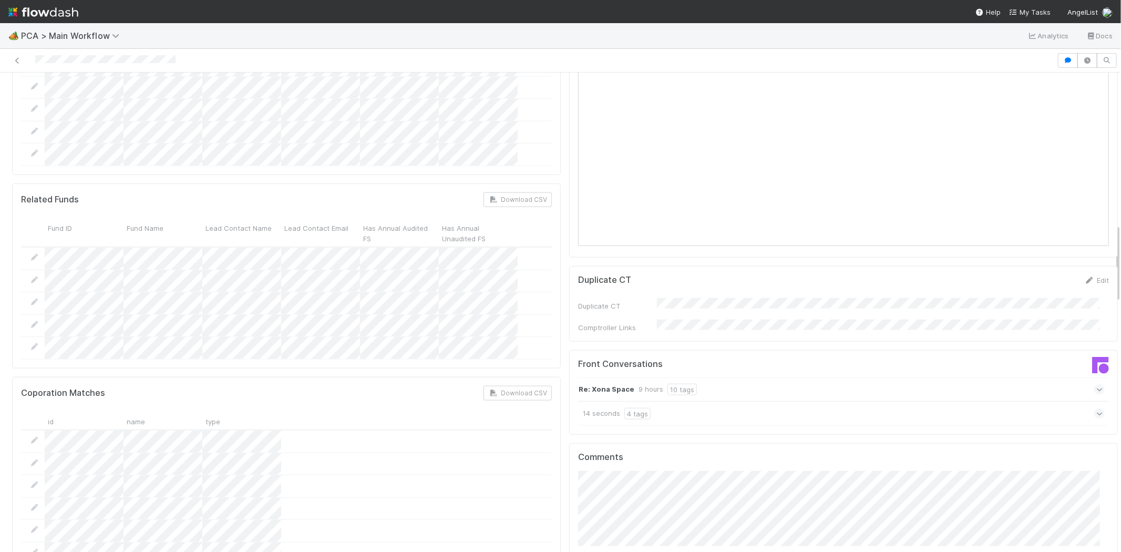
scroll to position [876, 0]
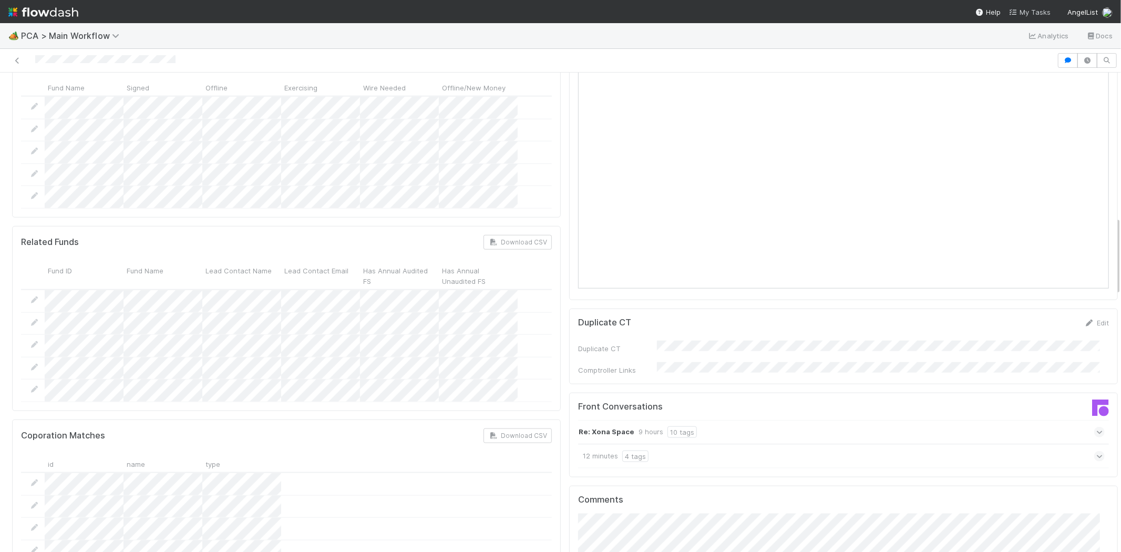
click at [1033, 12] on span "My Tasks" at bounding box center [1030, 12] width 42 height 8
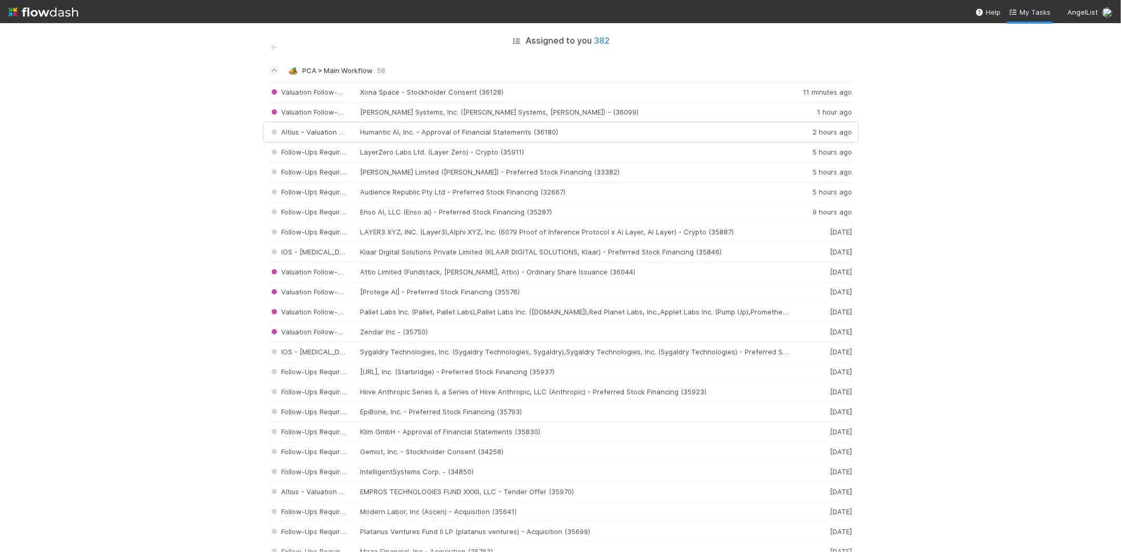
click at [417, 130] on div "Altius - Valuation Update Humantic AI, Inc. - Approval of Financial Statements …" at bounding box center [561, 132] width 584 height 20
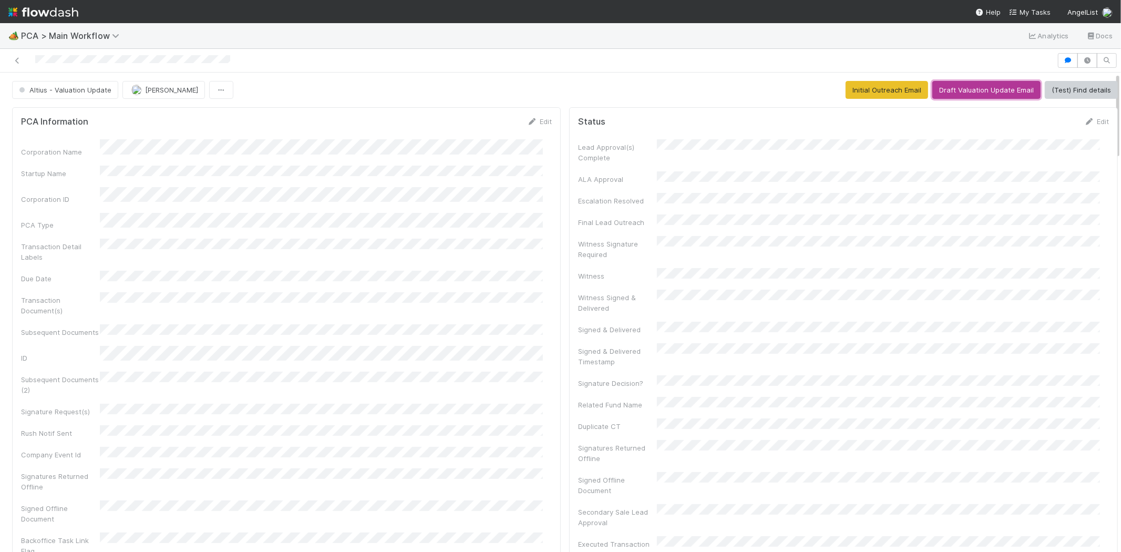
click at [953, 95] on button "Draft Valuation Update Email" at bounding box center [987, 90] width 108 height 18
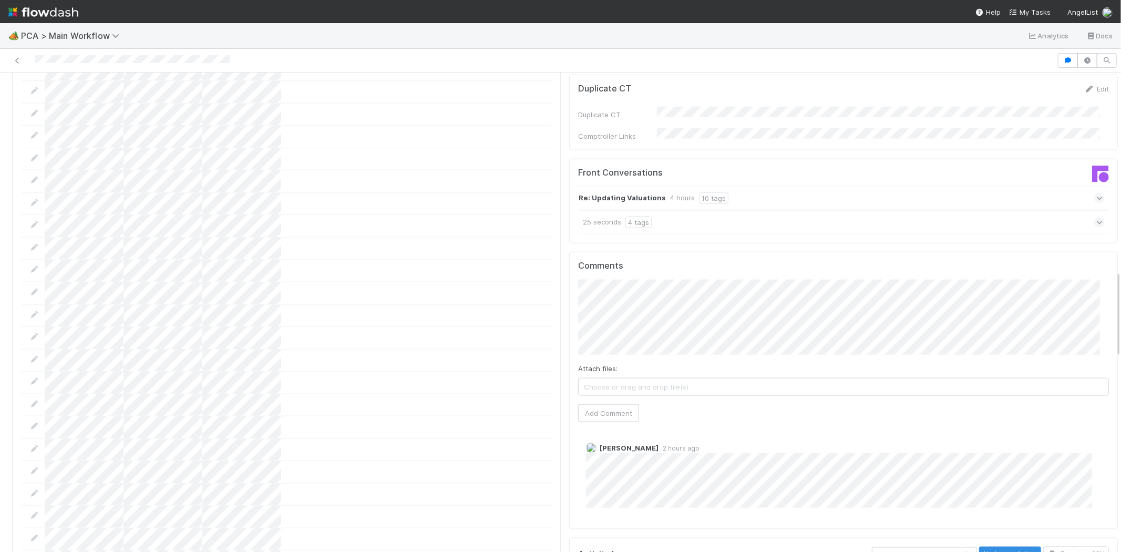
scroll to position [993, 0]
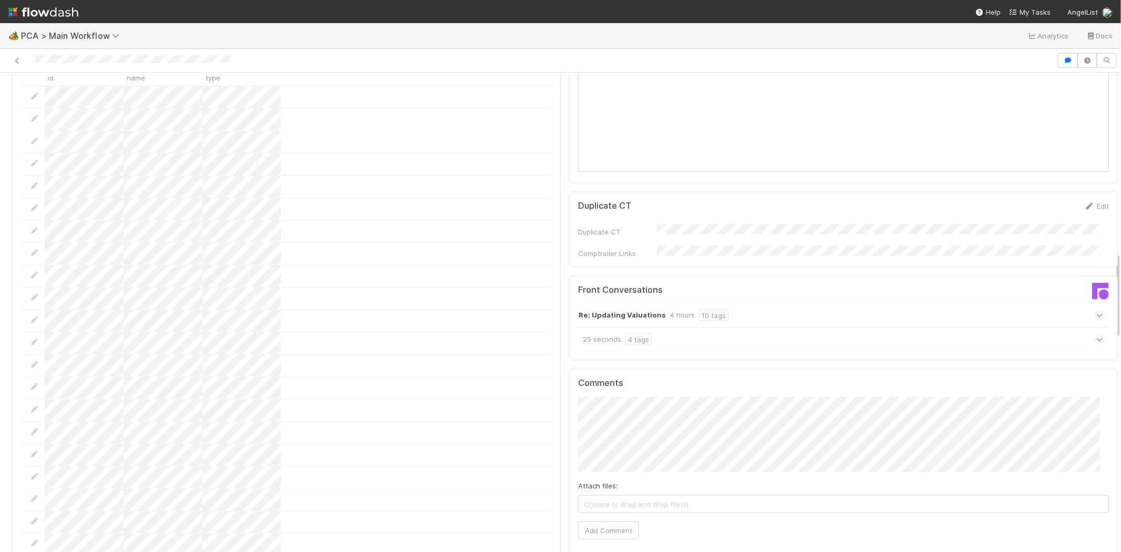
click at [1097, 334] on icon at bounding box center [1100, 339] width 7 height 11
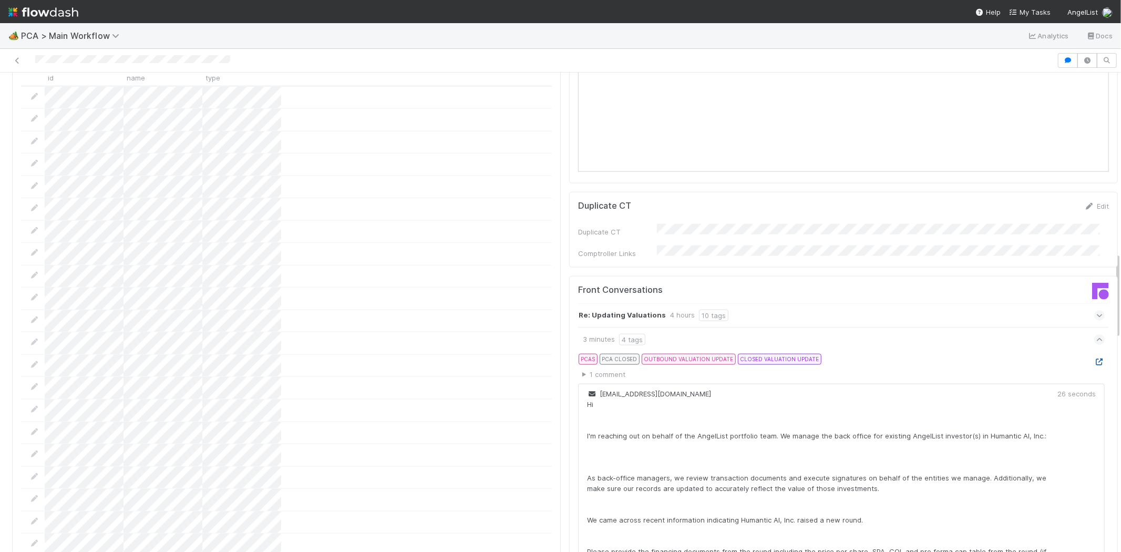
click at [1095, 359] on icon at bounding box center [1100, 362] width 11 height 7
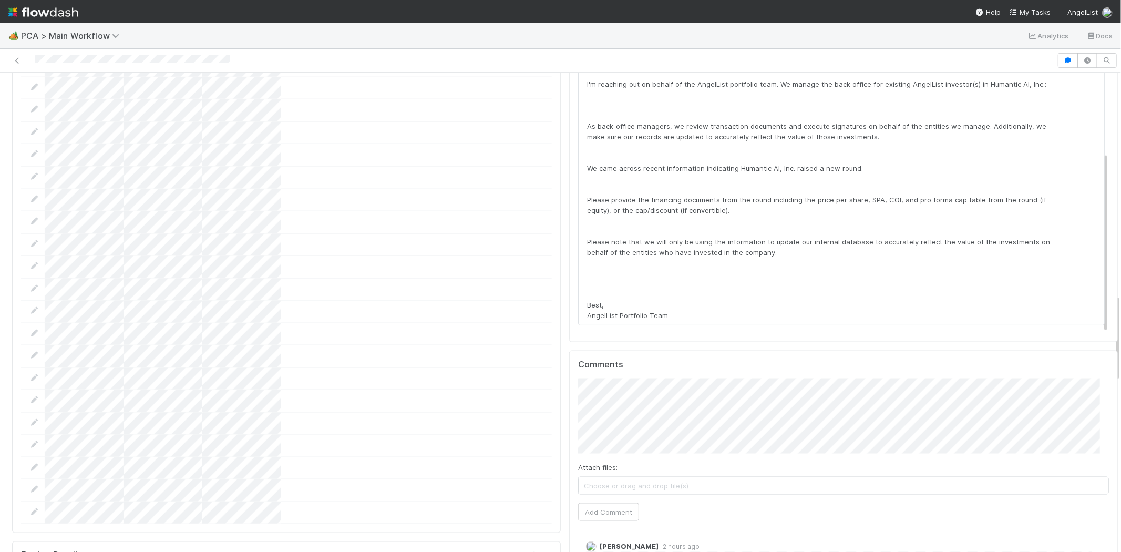
scroll to position [1285, 0]
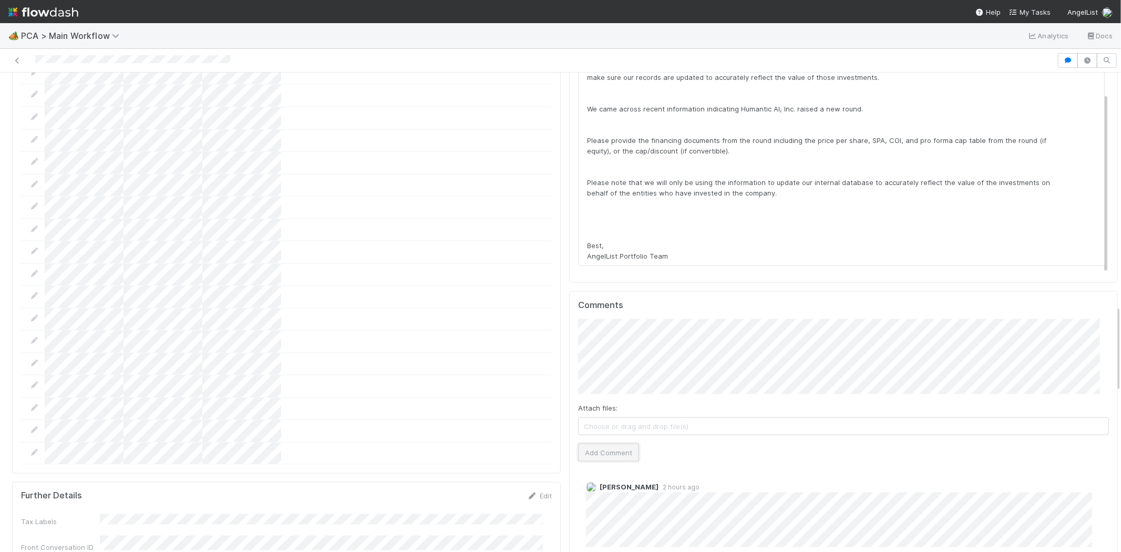
click at [620, 444] on button "Add Comment" at bounding box center [608, 453] width 61 height 18
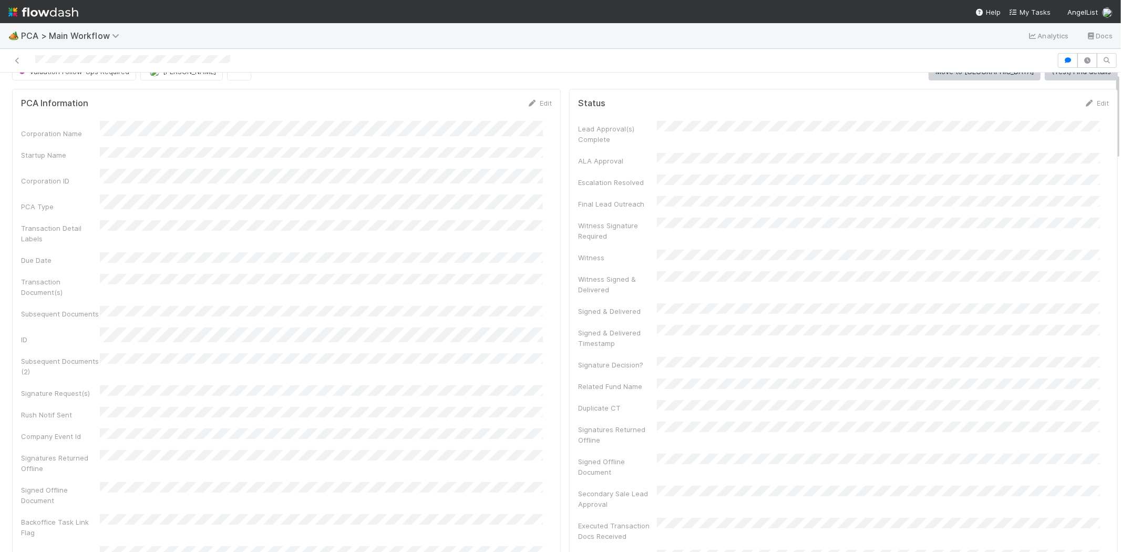
scroll to position [0, 0]
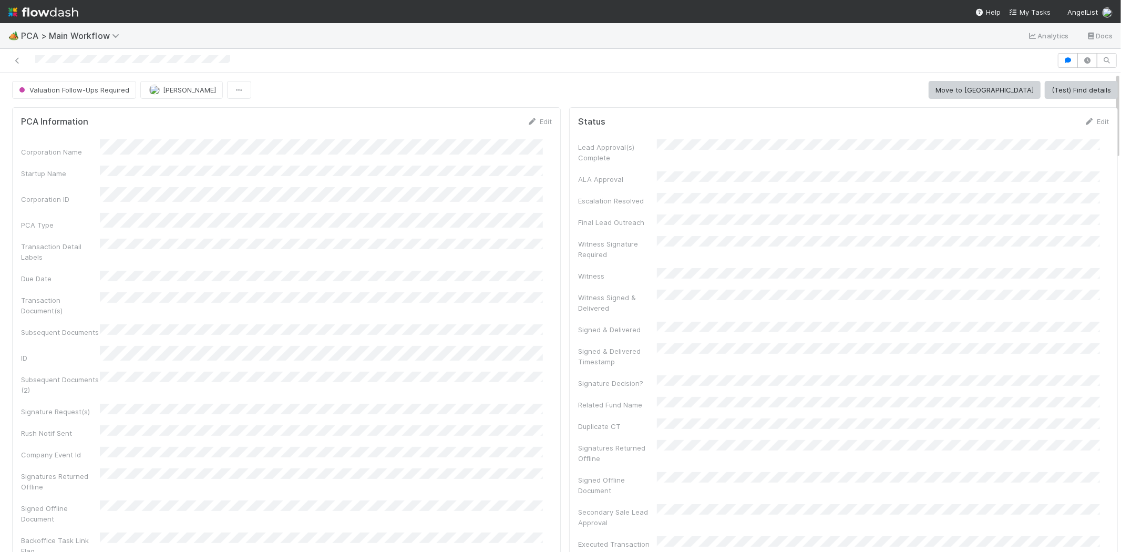
click at [88, 56] on div at bounding box center [528, 60] width 1049 height 15
click at [1028, 9] on span "My Tasks" at bounding box center [1030, 12] width 42 height 8
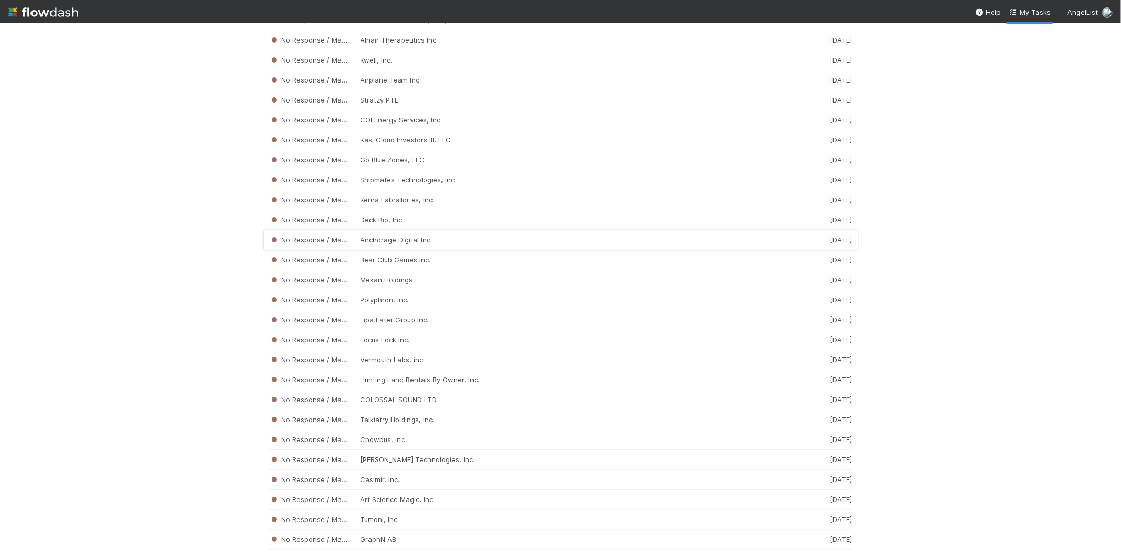
scroll to position [2161, 0]
click at [471, 260] on div "No Response / Manual Review Bear Club Games Inc. 1 week ago" at bounding box center [561, 260] width 584 height 20
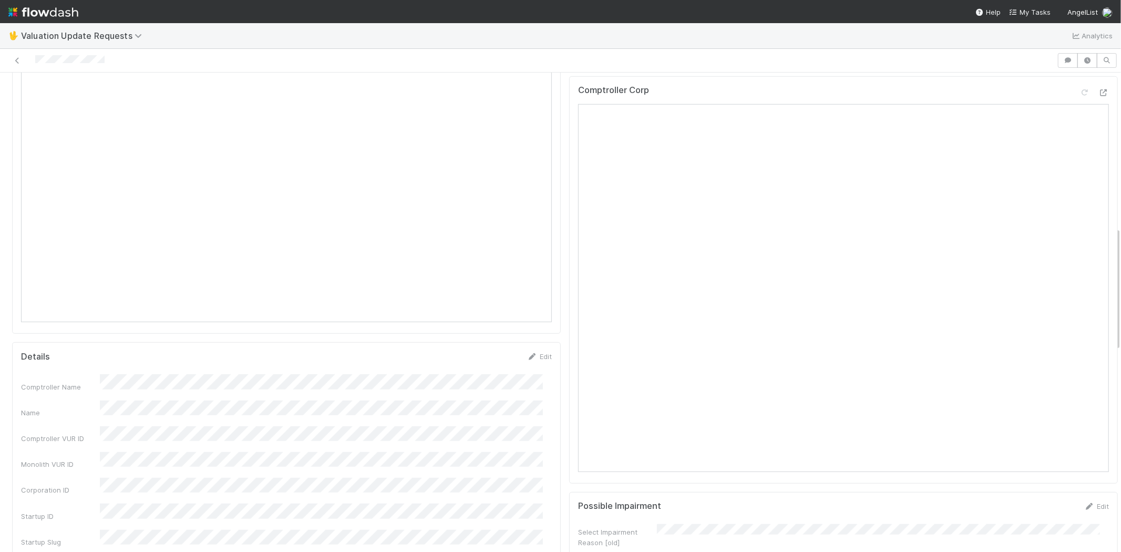
scroll to position [642, 0]
click at [1031, 9] on span "My Tasks" at bounding box center [1030, 12] width 42 height 8
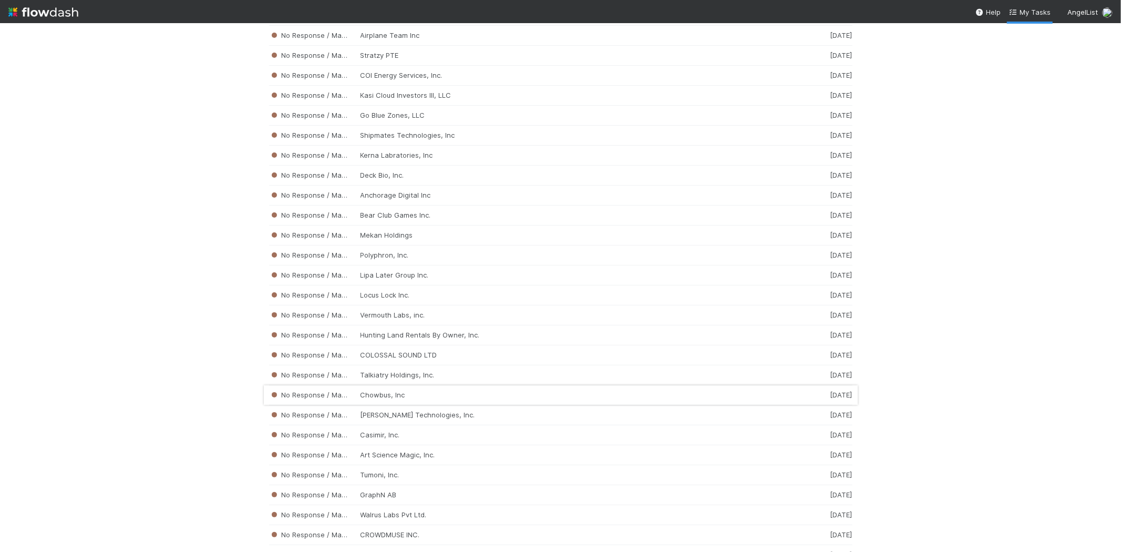
scroll to position [2336, 0]
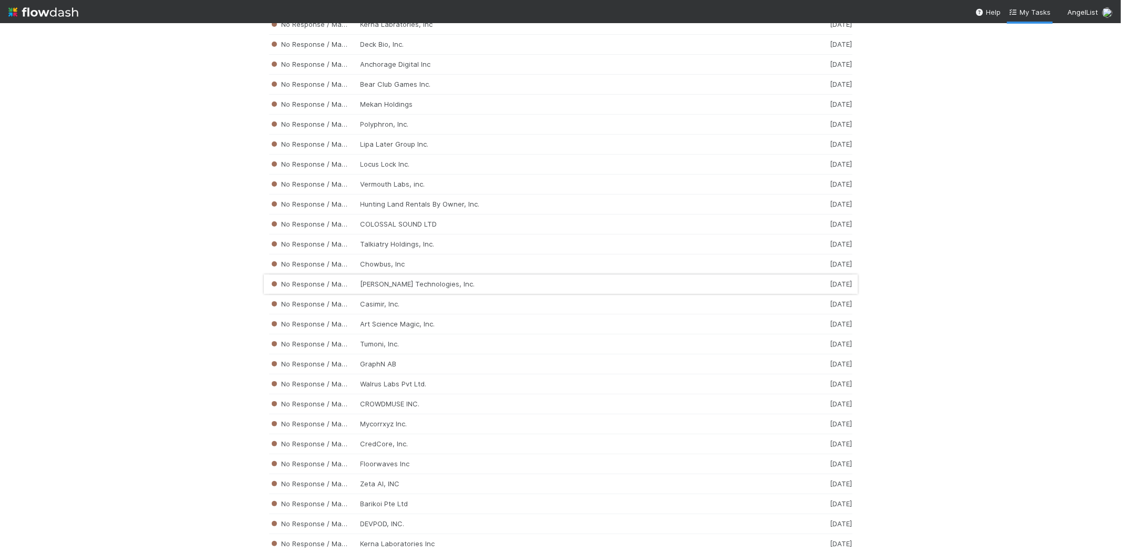
click at [393, 294] on div "No Response / Manual Review Roble Technologies, Inc. 1 week ago" at bounding box center [561, 284] width 584 height 20
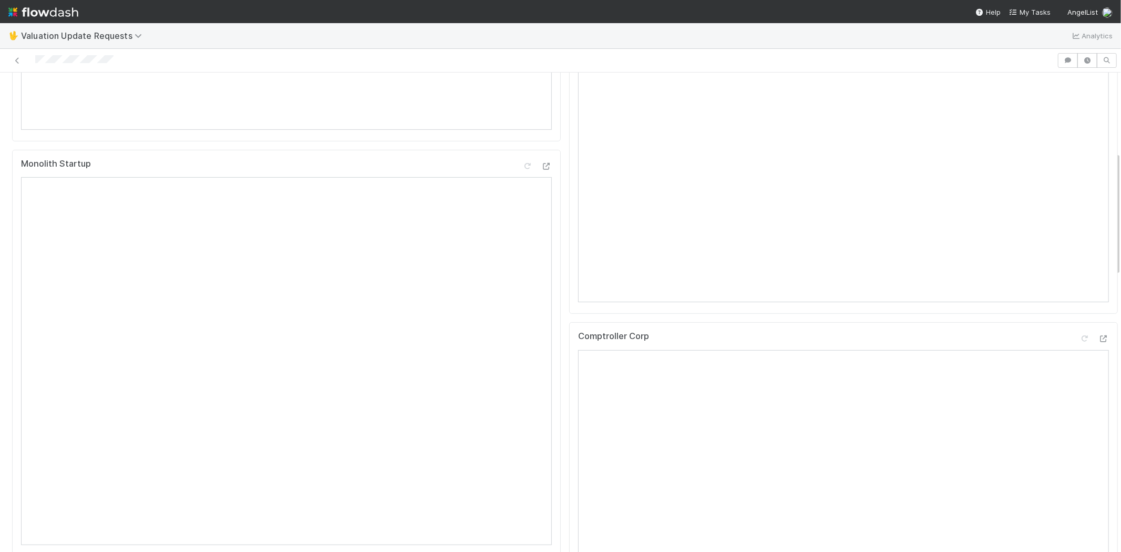
scroll to position [526, 0]
click at [35, 60] on div at bounding box center [528, 60] width 1049 height 15
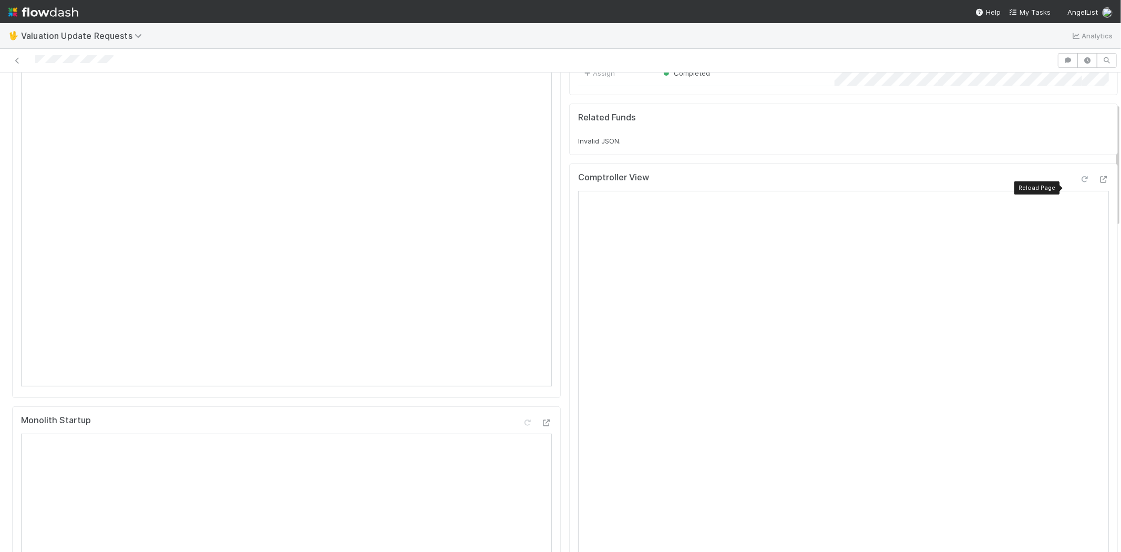
click at [1080, 183] on icon at bounding box center [1085, 179] width 11 height 7
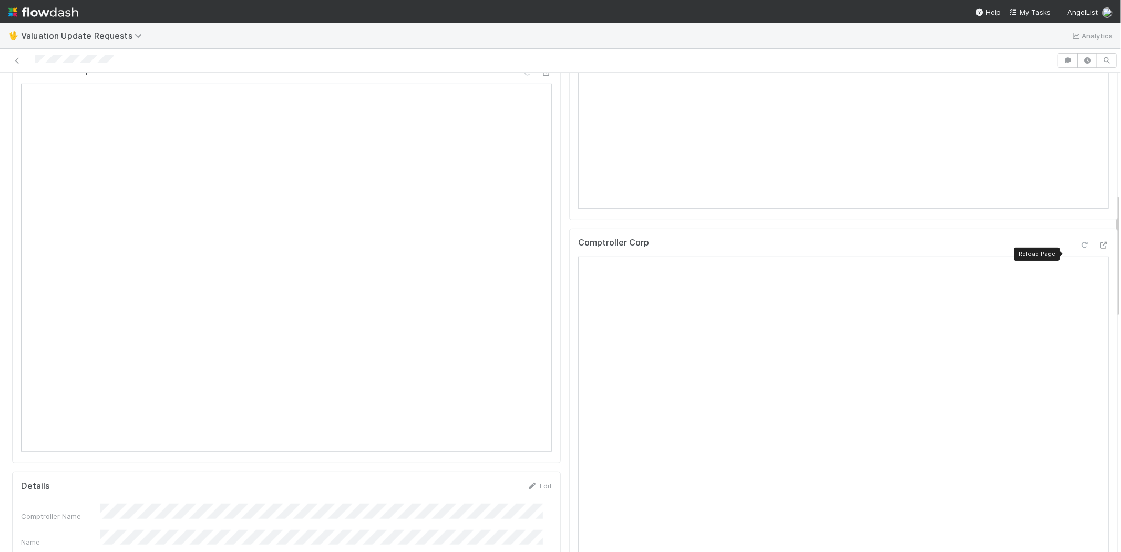
click at [1080, 249] on icon at bounding box center [1085, 245] width 11 height 7
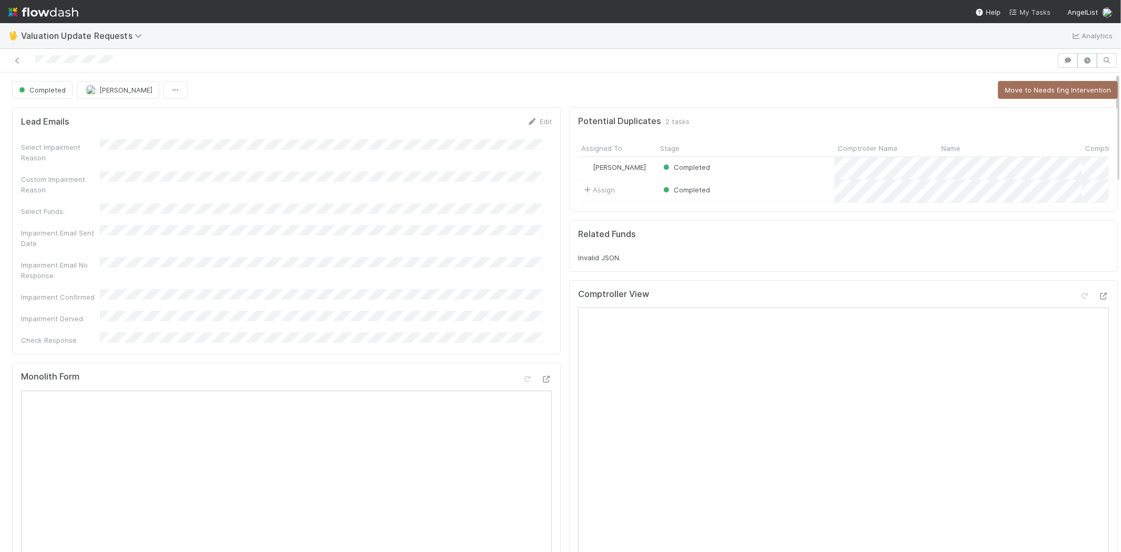
click at [1033, 14] on span "My Tasks" at bounding box center [1030, 12] width 42 height 8
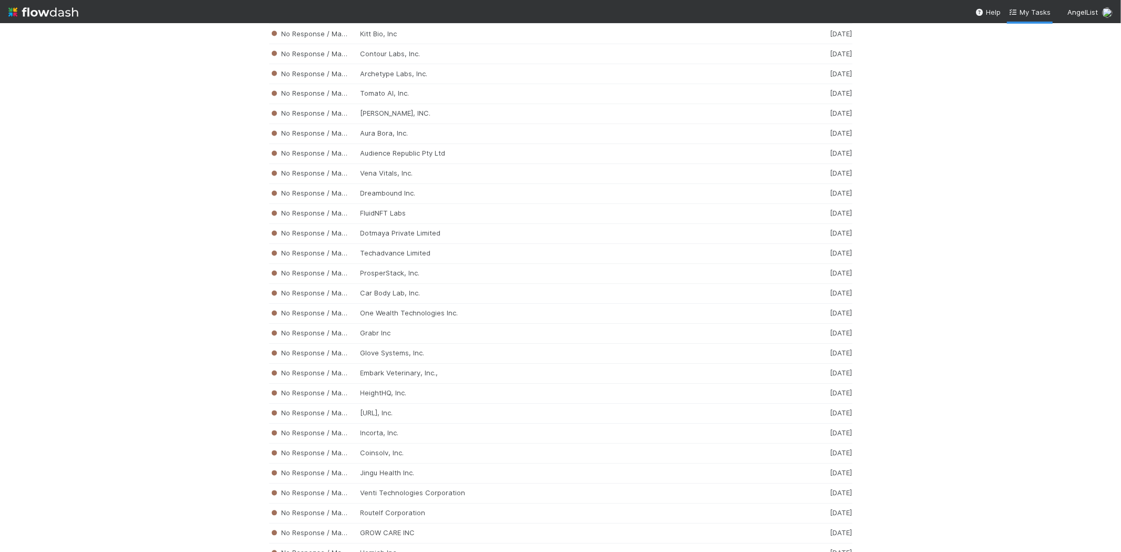
scroll to position [4992, 0]
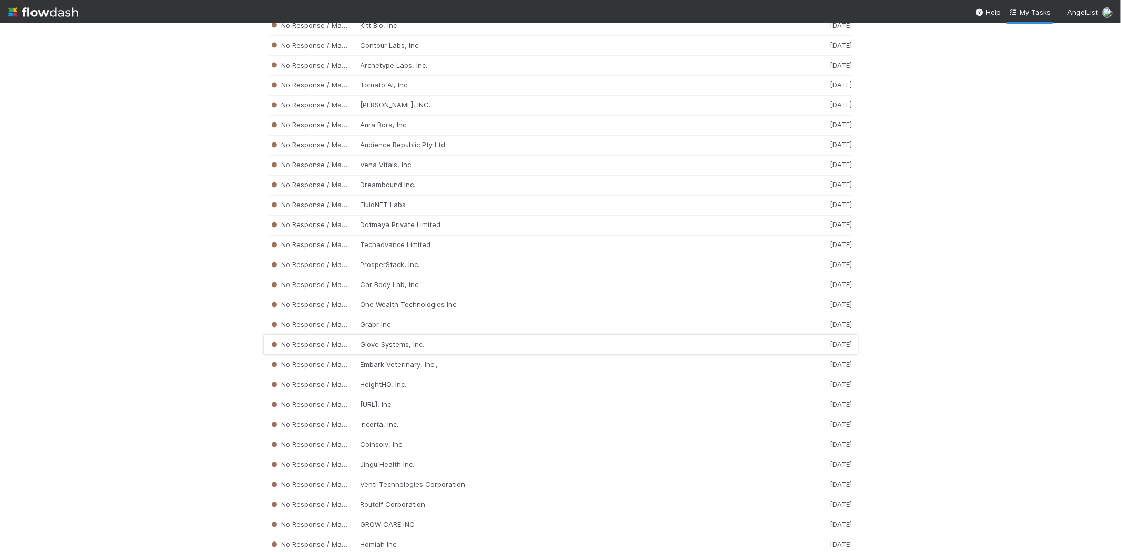
click at [436, 355] on div "No Response / Manual Review Glove Systems, Inc. 1 week ago" at bounding box center [561, 345] width 584 height 20
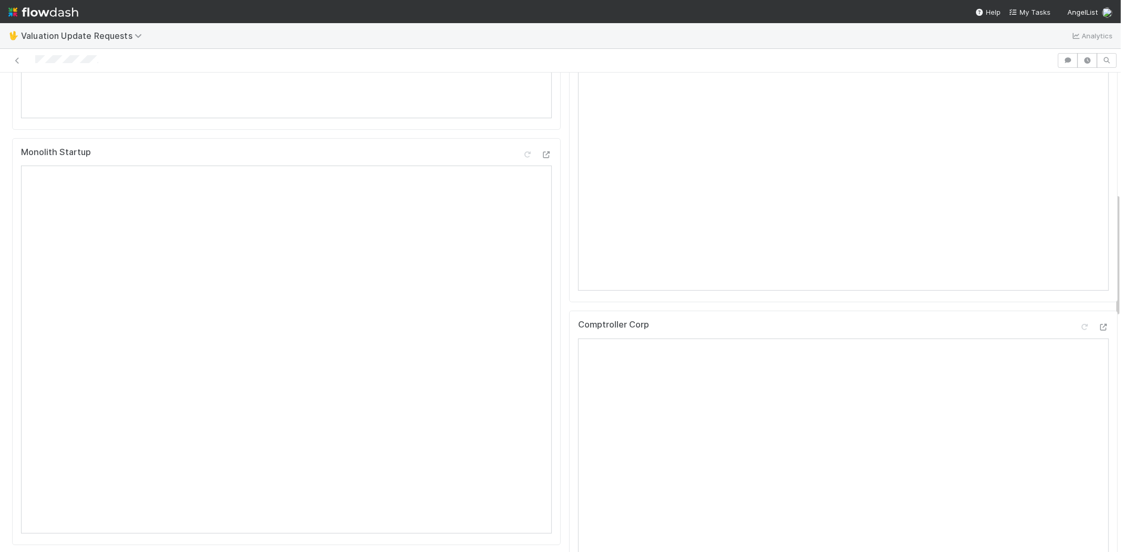
scroll to position [467, 0]
drag, startPoint x: 108, startPoint y: 56, endPoint x: 30, endPoint y: 56, distance: 77.3
click at [30, 56] on div at bounding box center [528, 60] width 1049 height 15
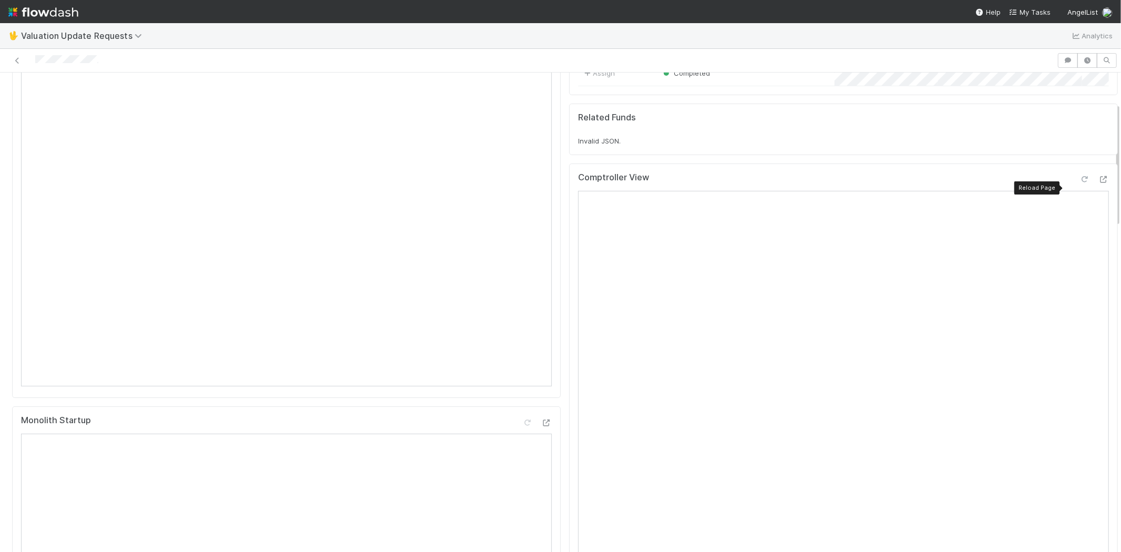
click at [1080, 183] on icon at bounding box center [1085, 179] width 11 height 7
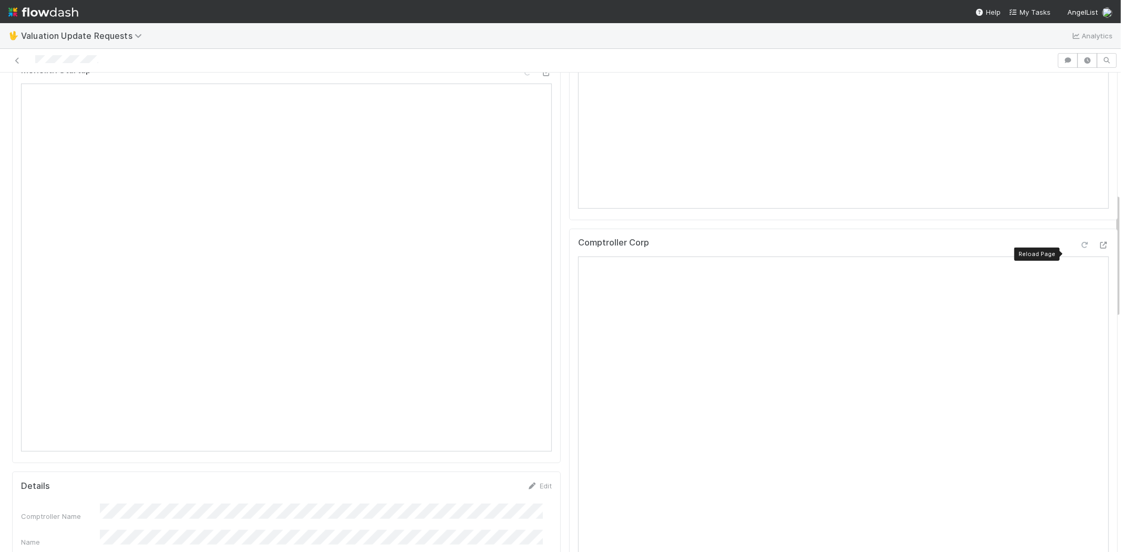
click at [1080, 249] on icon at bounding box center [1085, 245] width 11 height 7
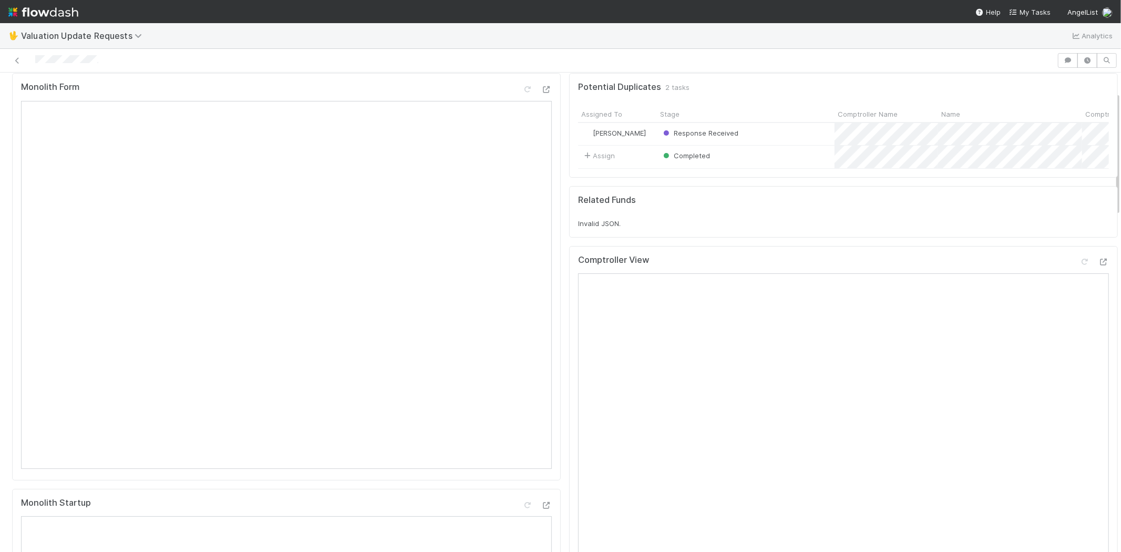
scroll to position [0, 0]
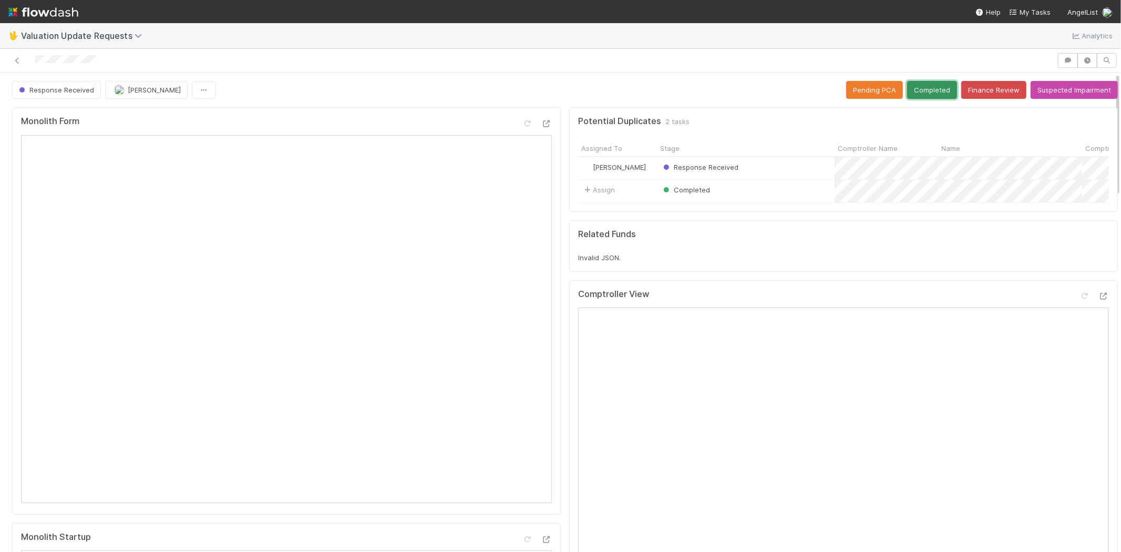
click at [922, 81] on button "Completed" at bounding box center [932, 90] width 50 height 18
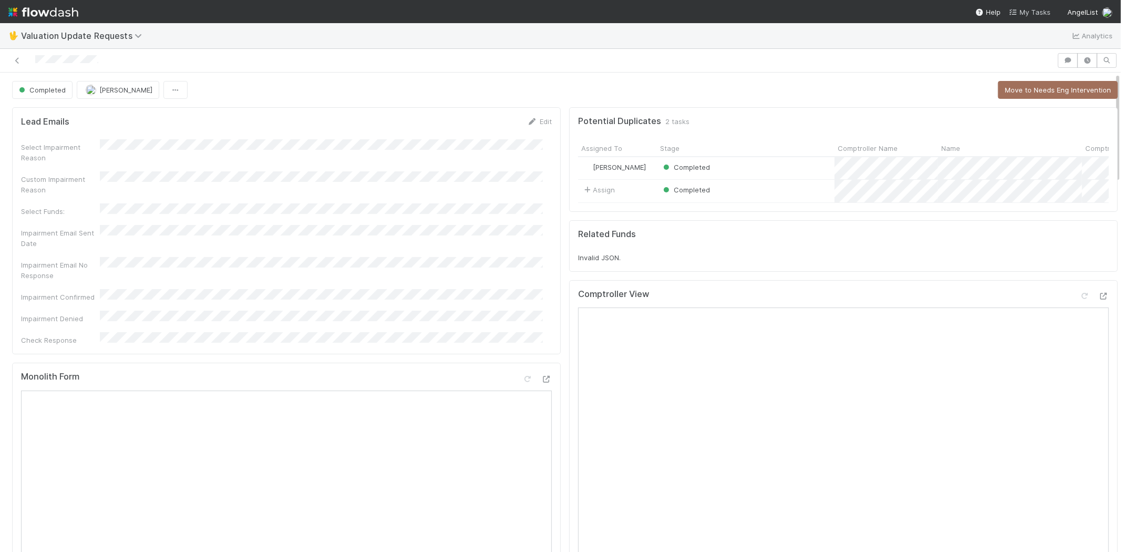
click at [1027, 9] on span "My Tasks" at bounding box center [1030, 12] width 42 height 8
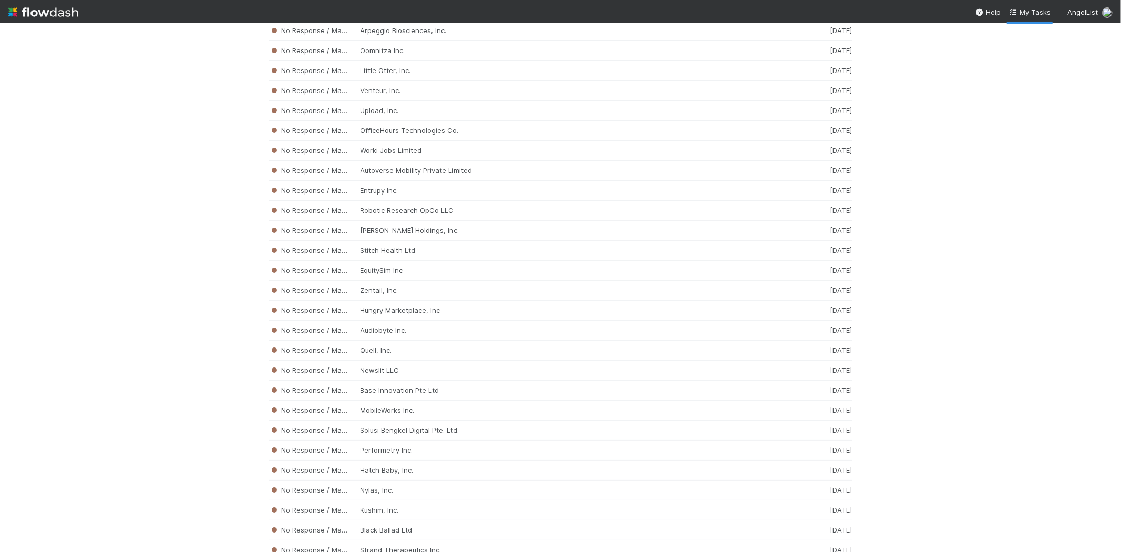
scroll to position [6622, 0]
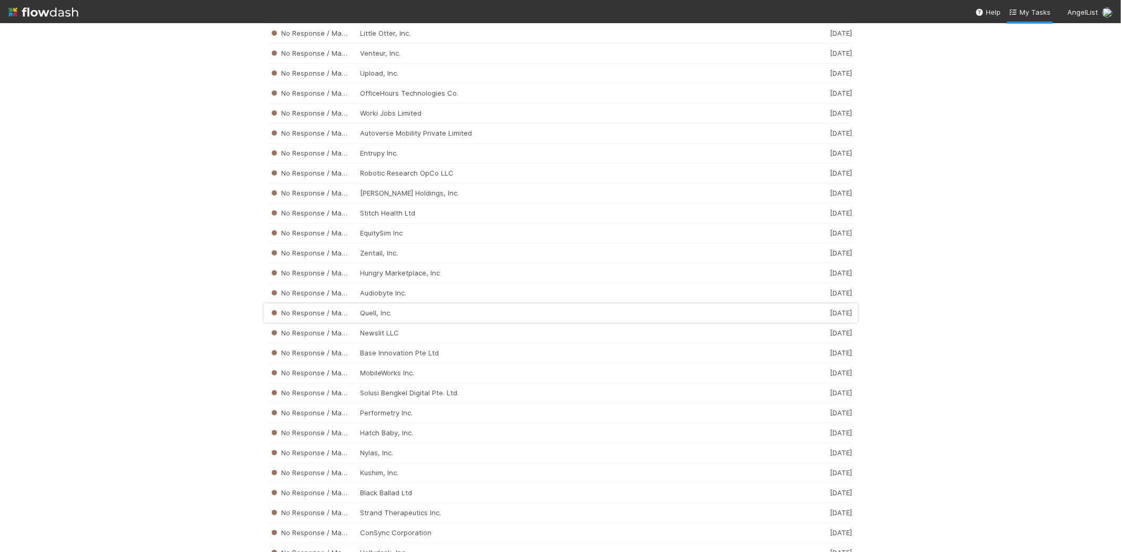
click at [412, 323] on div "No Response / Manual Review Quell, Inc. 1 week ago" at bounding box center [561, 313] width 584 height 20
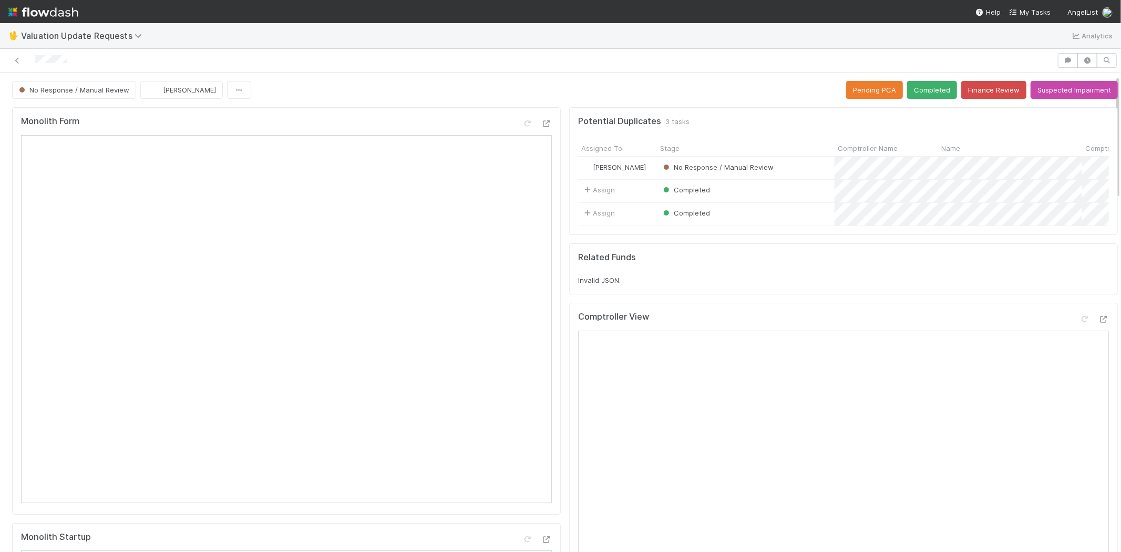
scroll to position [350, 0]
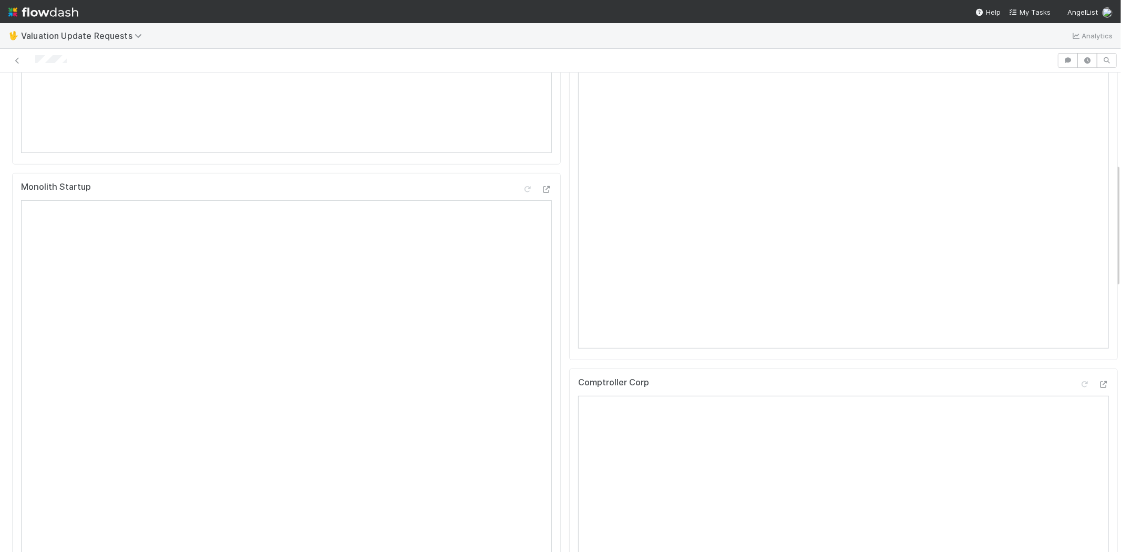
drag, startPoint x: 70, startPoint y: 58, endPoint x: 61, endPoint y: 65, distance: 11.6
click at [30, 59] on div at bounding box center [528, 60] width 1049 height 15
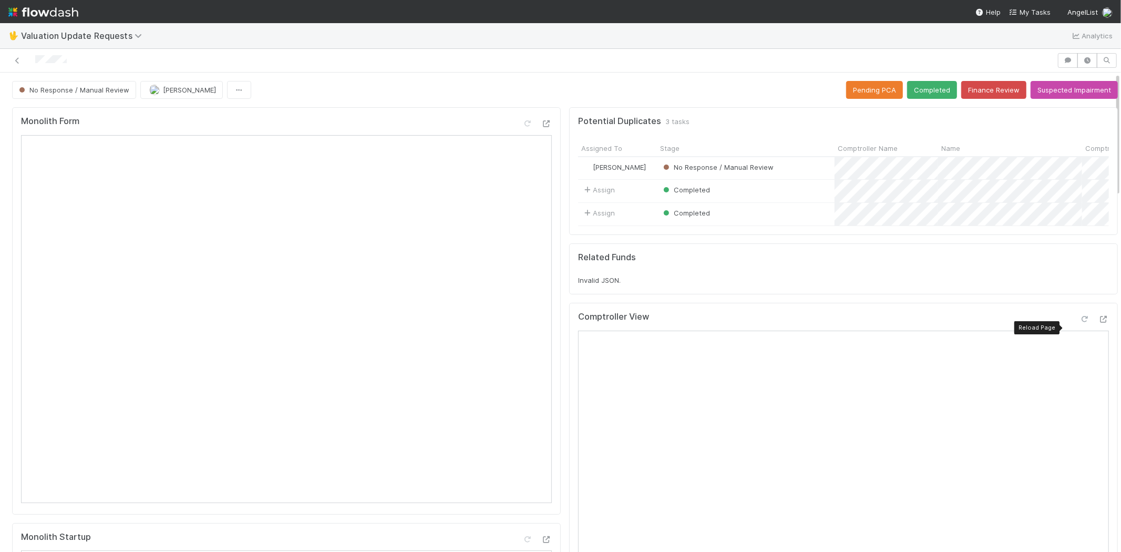
drag, startPoint x: 1066, startPoint y: 327, endPoint x: 1021, endPoint y: 326, distance: 44.7
click at [1080, 323] on icon at bounding box center [1085, 319] width 11 height 7
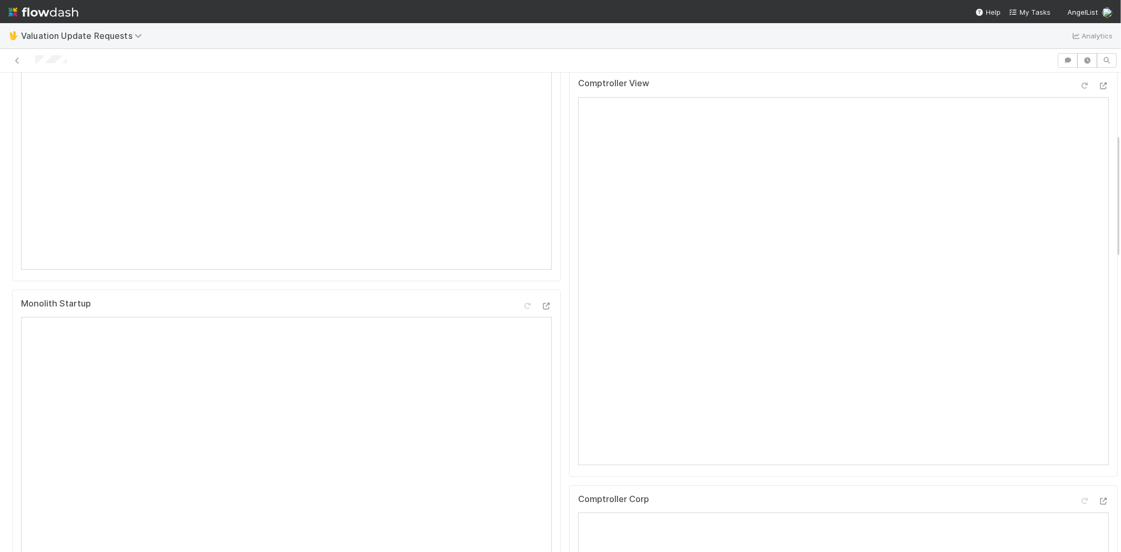
scroll to position [467, 0]
click at [1080, 271] on icon at bounding box center [1085, 267] width 11 height 7
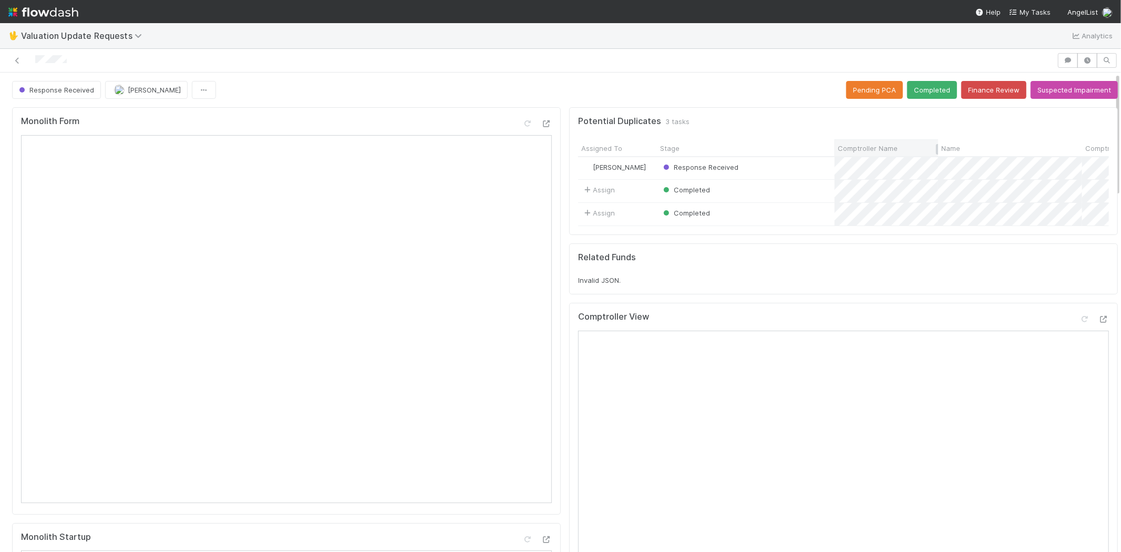
scroll to position [0, 0]
click at [911, 88] on button "Completed" at bounding box center [932, 90] width 50 height 18
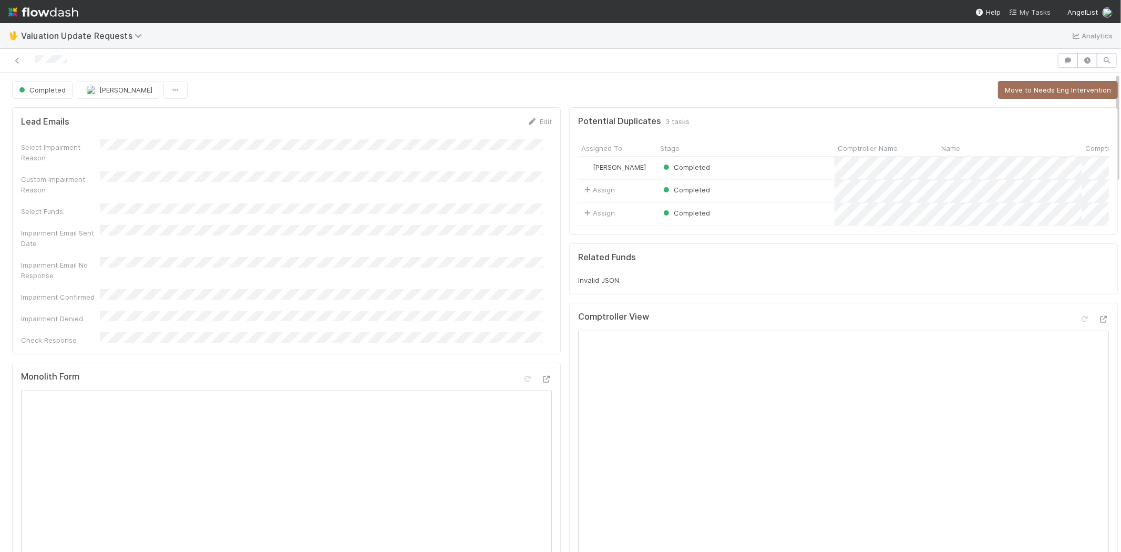
click at [1033, 11] on span "My Tasks" at bounding box center [1030, 12] width 42 height 8
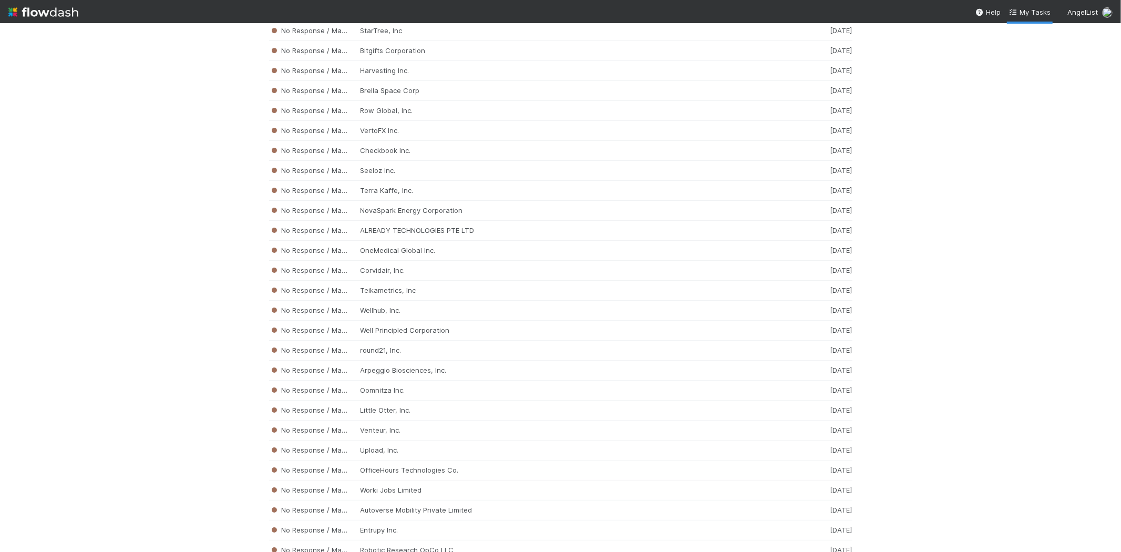
scroll to position [6281, 0]
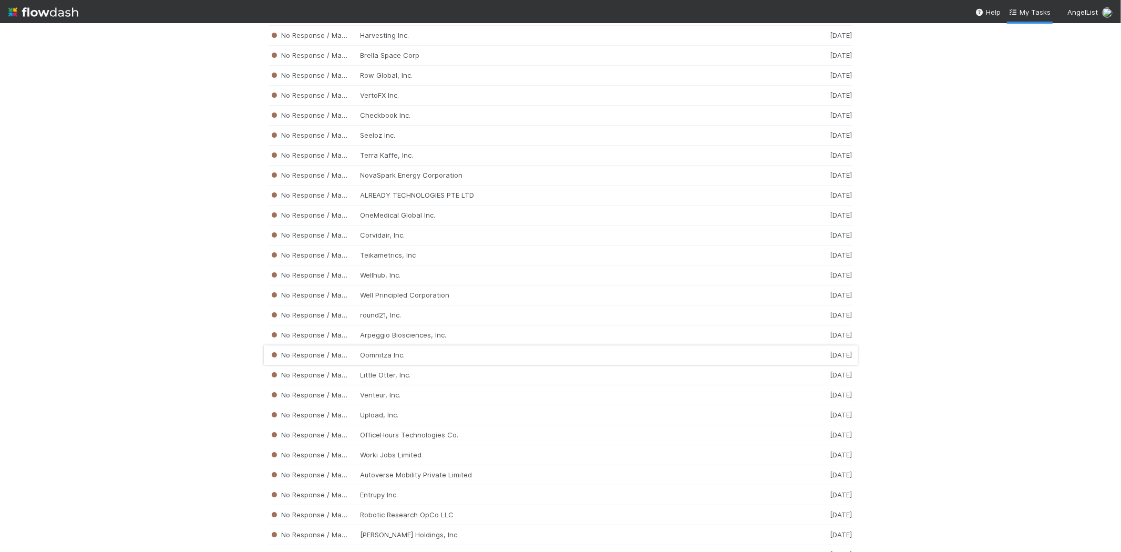
click at [416, 365] on div "No Response / Manual Review Oomnitza Inc. 1 week ago" at bounding box center [561, 355] width 584 height 20
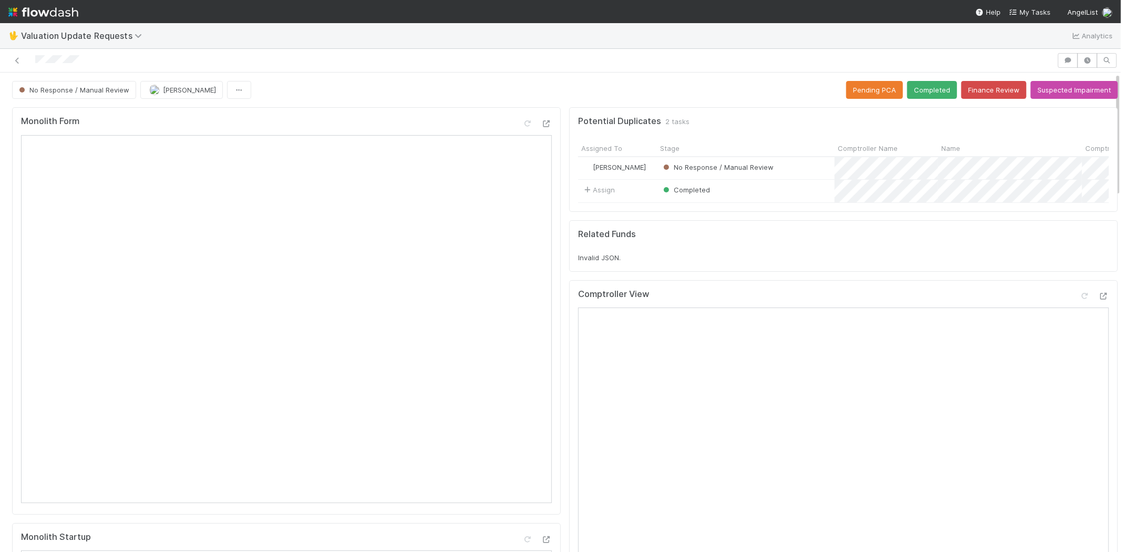
click at [35, 63] on div at bounding box center [528, 60] width 1049 height 15
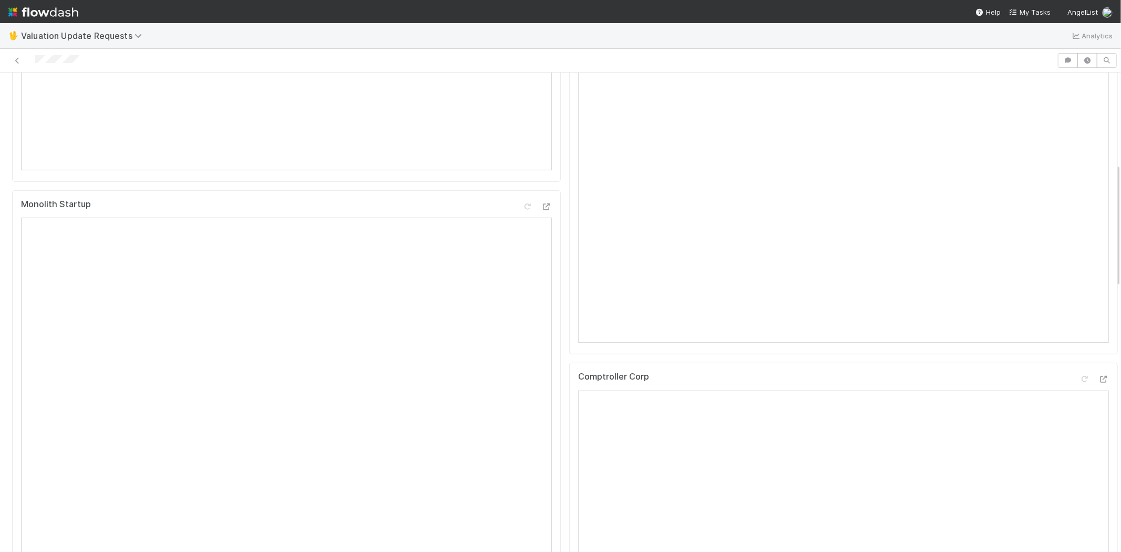
scroll to position [350, 0]
click at [66, 59] on div at bounding box center [528, 60] width 1049 height 15
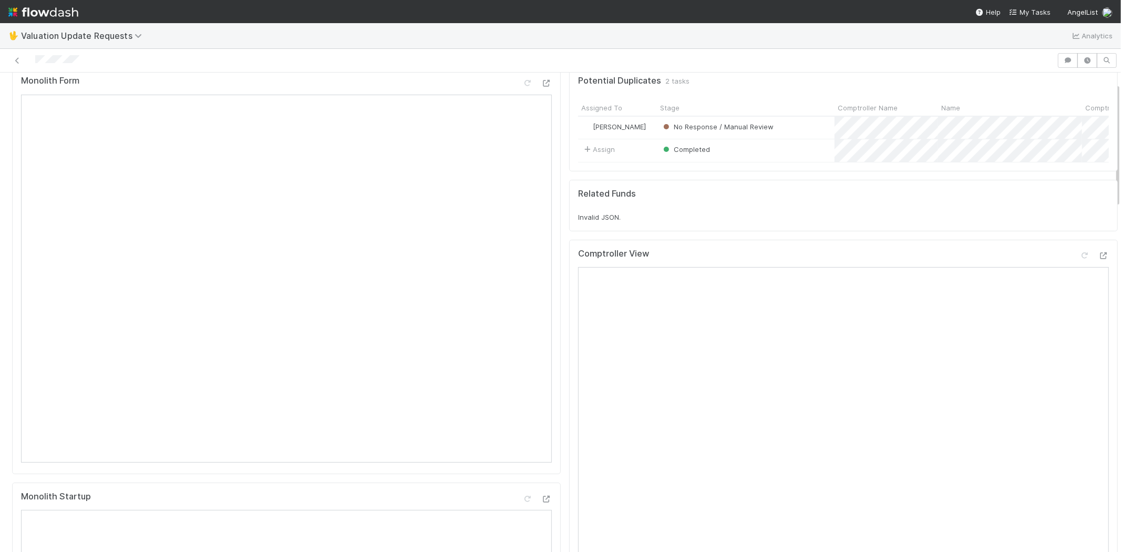
scroll to position [58, 0]
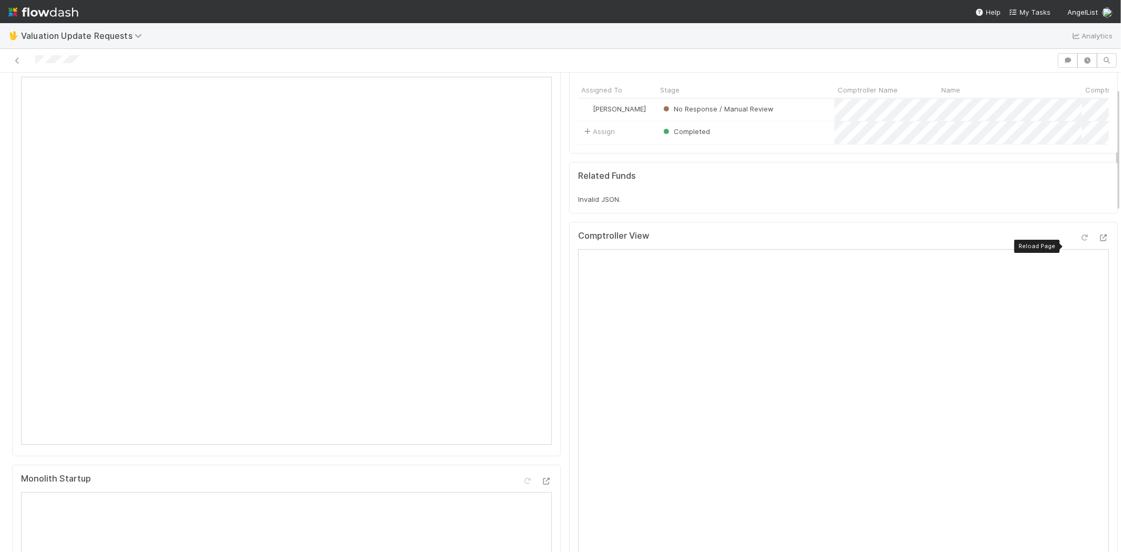
click at [1080, 241] on icon at bounding box center [1085, 237] width 11 height 7
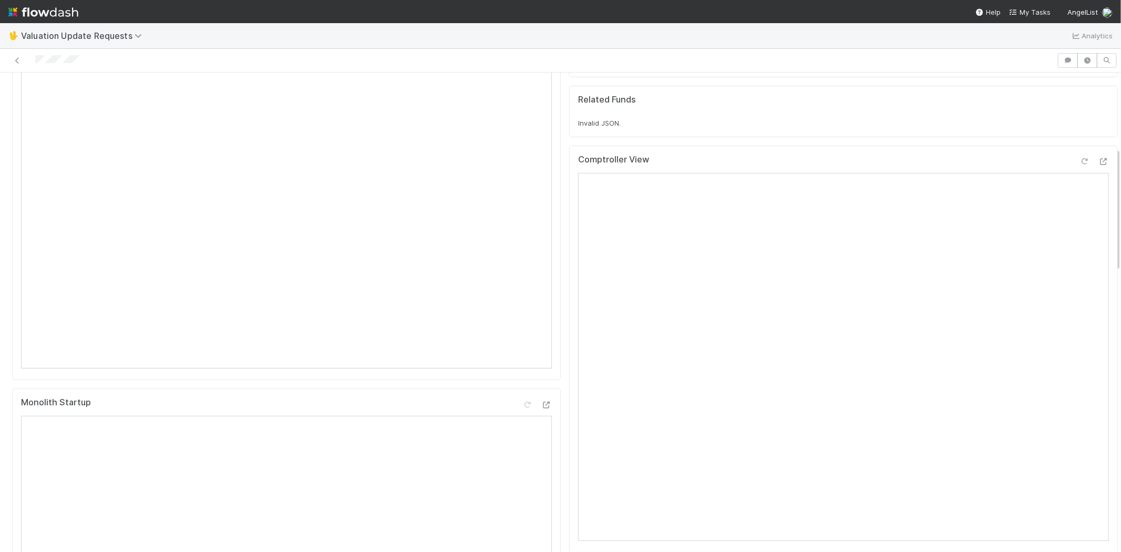
scroll to position [292, 0]
click at [1064, 423] on div "Comptroller Corp" at bounding box center [843, 422] width 531 height 19
click at [1080, 424] on icon at bounding box center [1085, 420] width 11 height 7
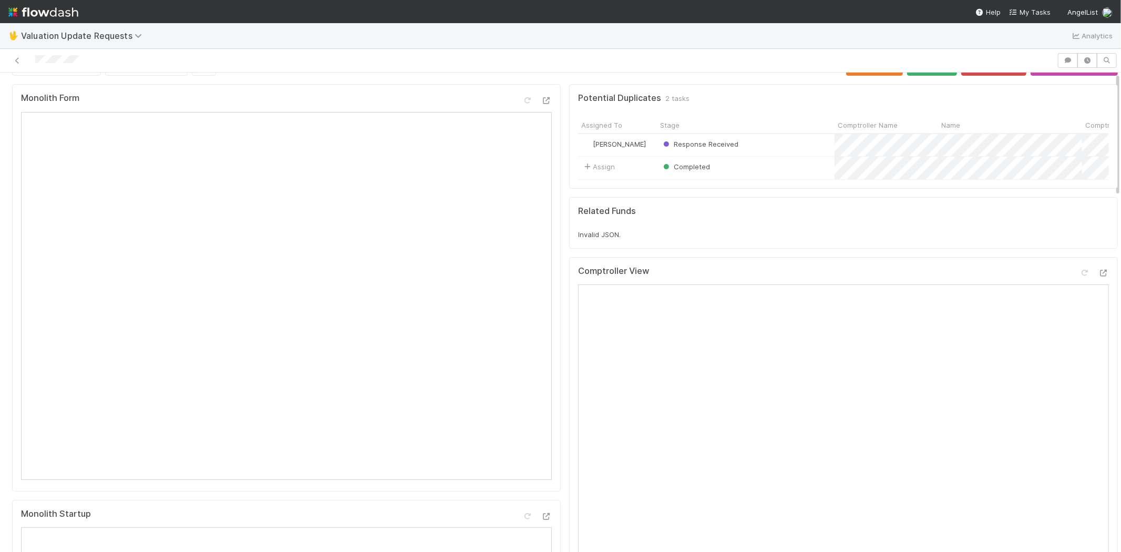
scroll to position [0, 0]
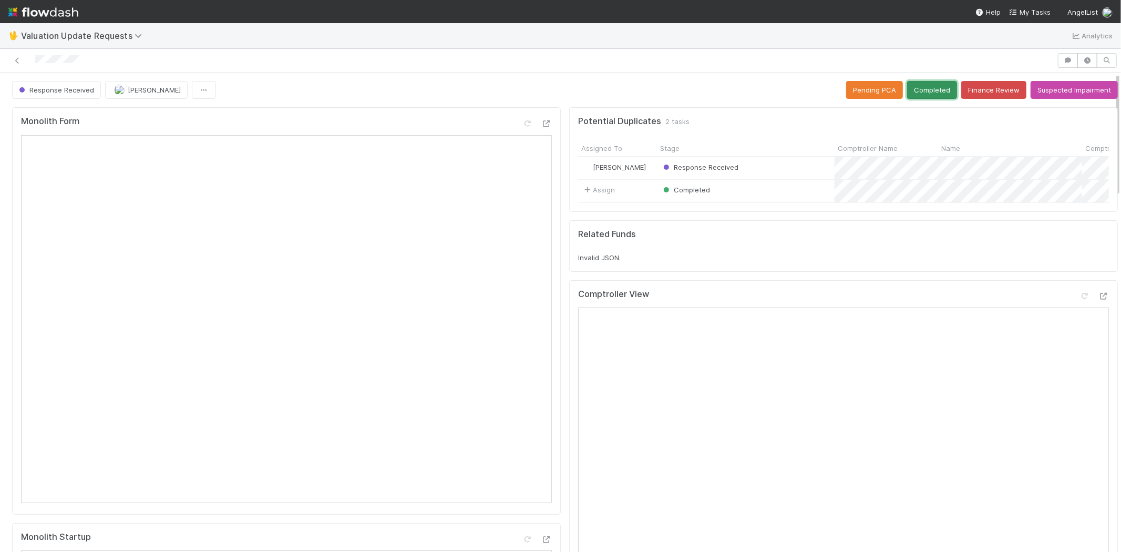
click at [913, 83] on button "Completed" at bounding box center [932, 90] width 50 height 18
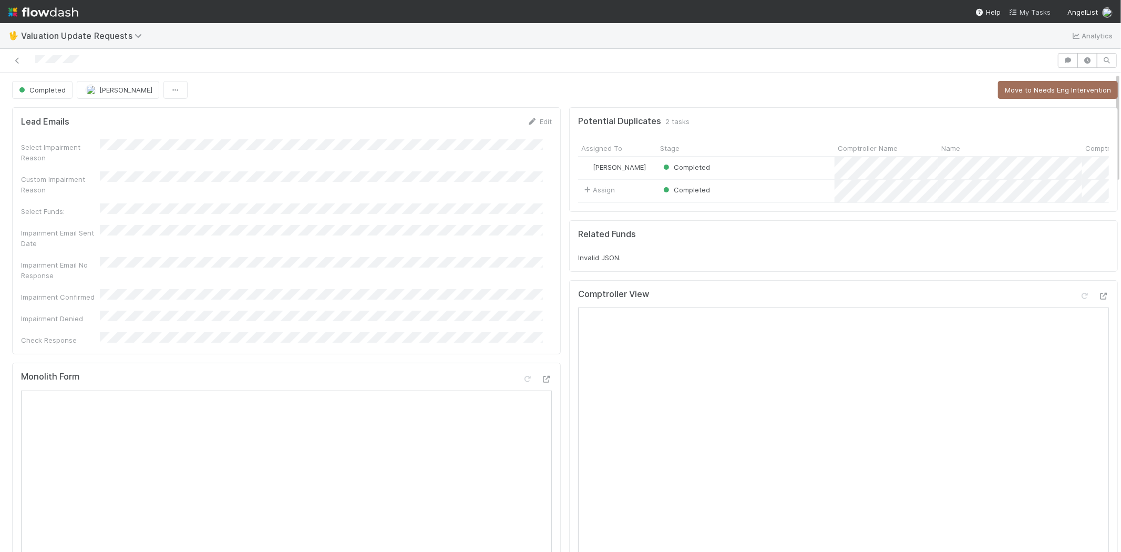
click at [1034, 8] on span "My Tasks" at bounding box center [1030, 12] width 42 height 8
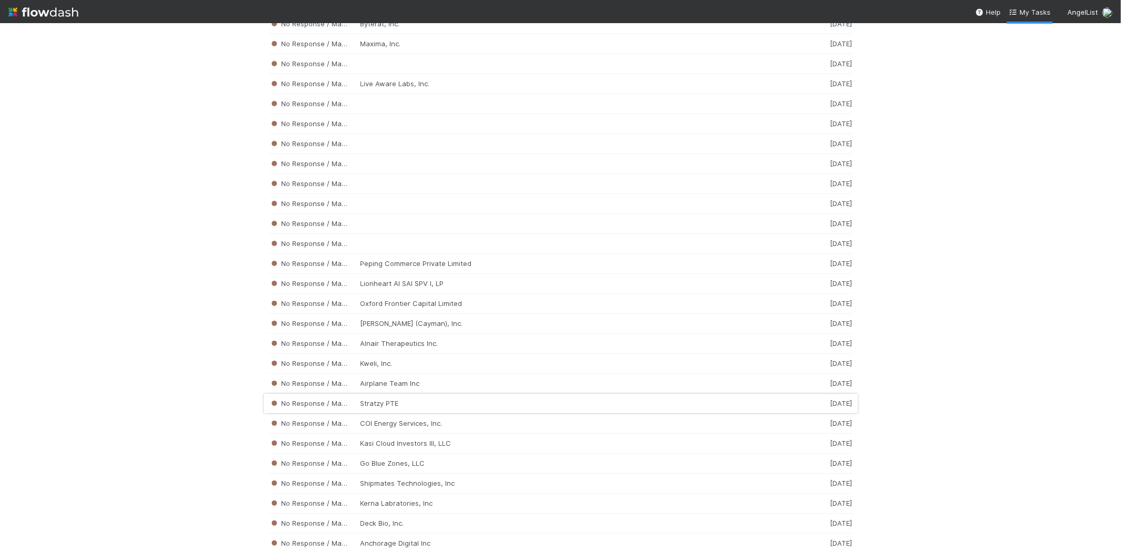
scroll to position [1936, 0]
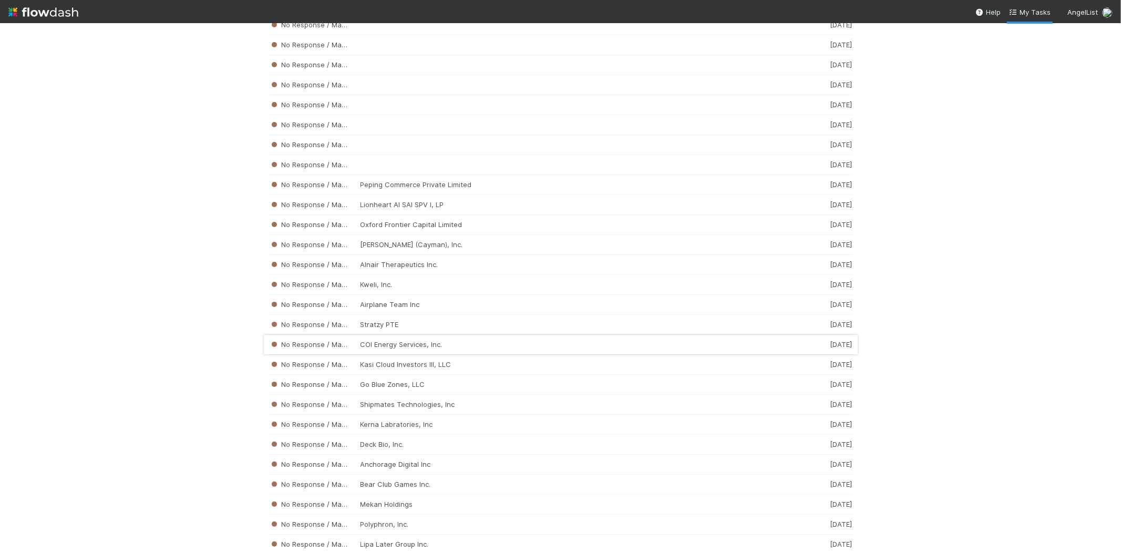
click at [472, 347] on div "No Response / Manual Review COI Energy Services, Inc. 1 week ago" at bounding box center [561, 345] width 584 height 20
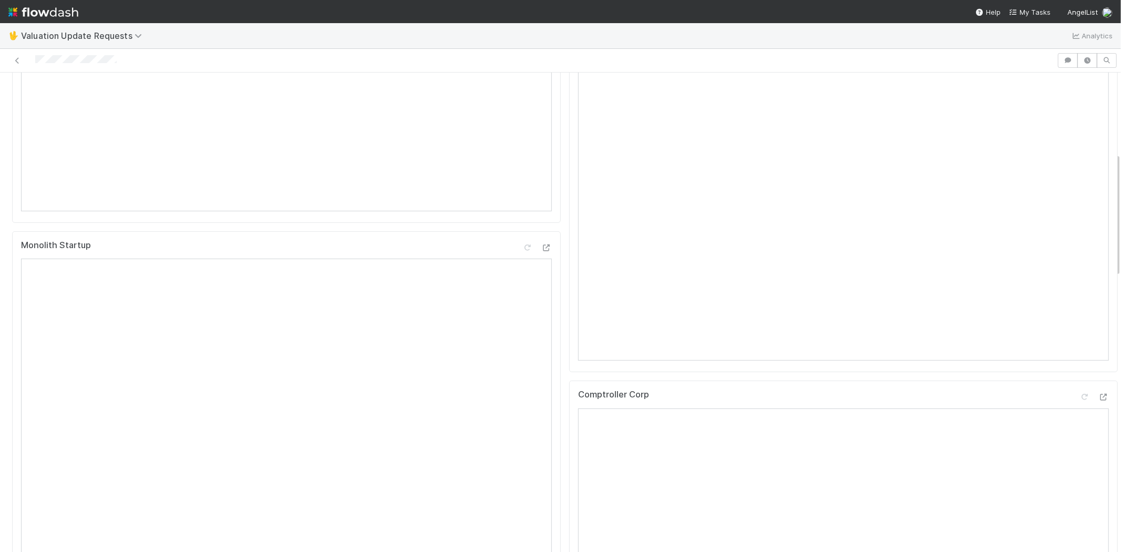
scroll to position [408, 0]
drag, startPoint x: 125, startPoint y: 63, endPoint x: 37, endPoint y: 54, distance: 88.2
click at [37, 54] on div at bounding box center [528, 60] width 1049 height 15
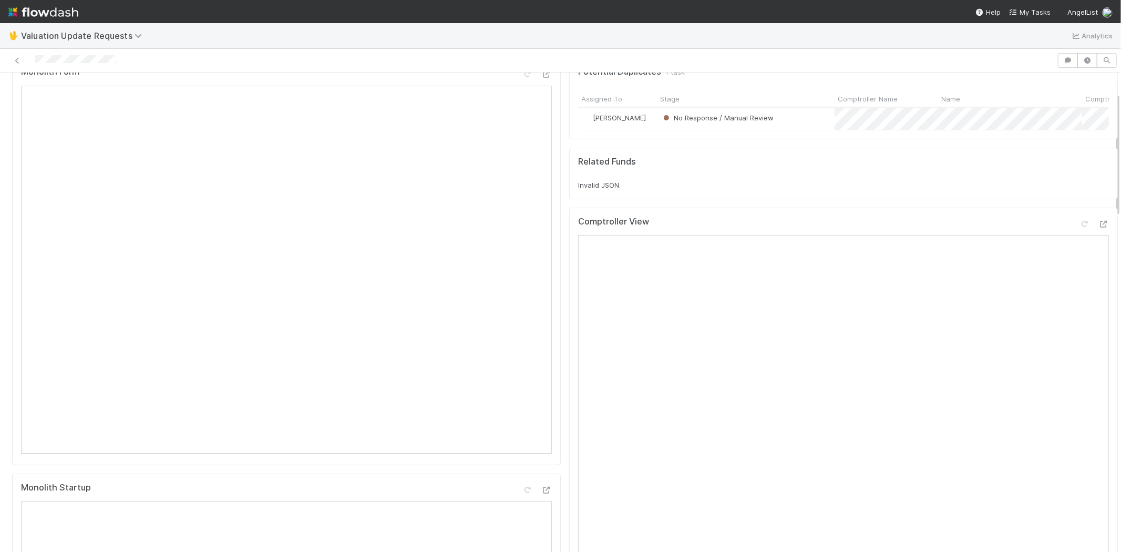
scroll to position [0, 0]
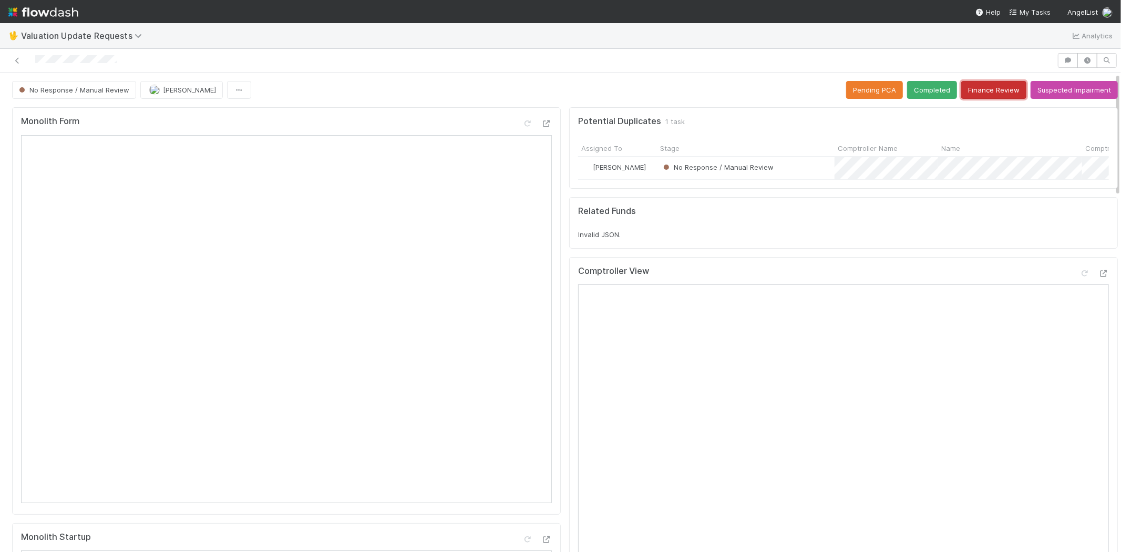
click at [967, 88] on button "Finance Review" at bounding box center [994, 90] width 65 height 18
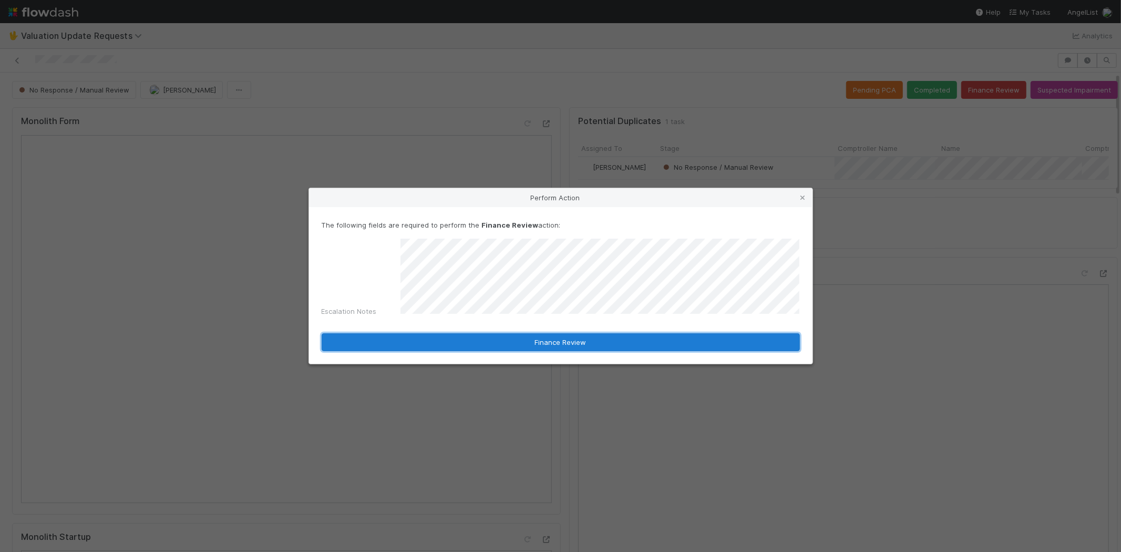
click at [569, 340] on button "Finance Review" at bounding box center [561, 342] width 478 height 18
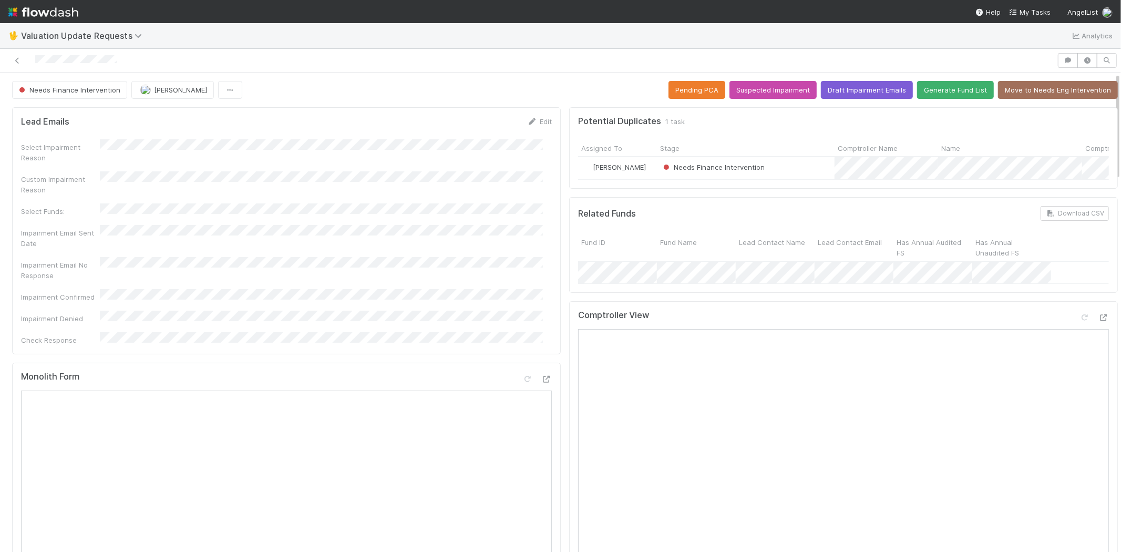
drag, startPoint x: 1041, startPoint y: 8, endPoint x: 1034, endPoint y: 3, distance: 8.6
click at [1041, 8] on span "My Tasks" at bounding box center [1030, 12] width 42 height 8
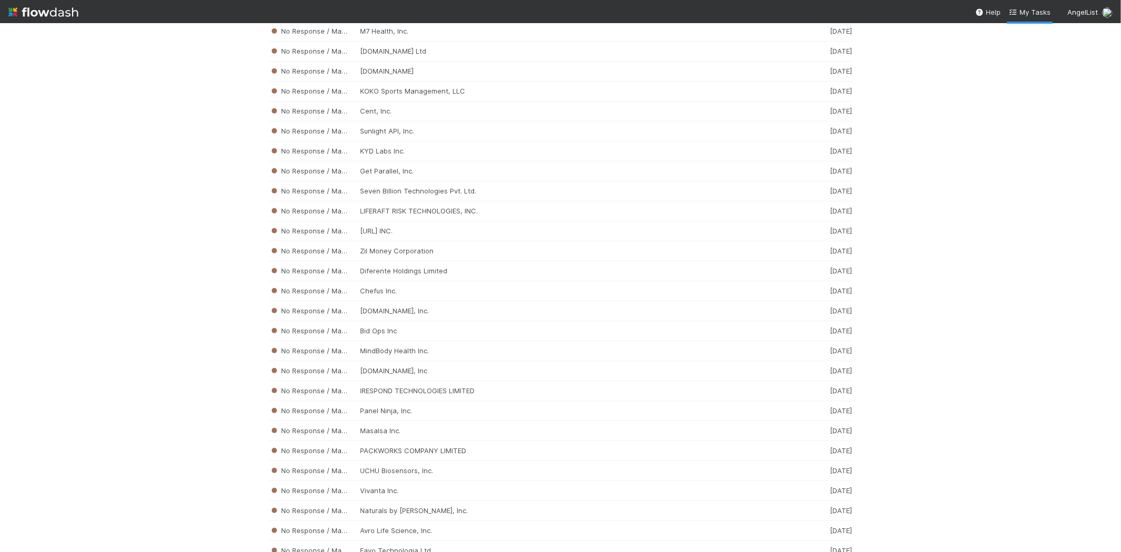
scroll to position [3725, 0]
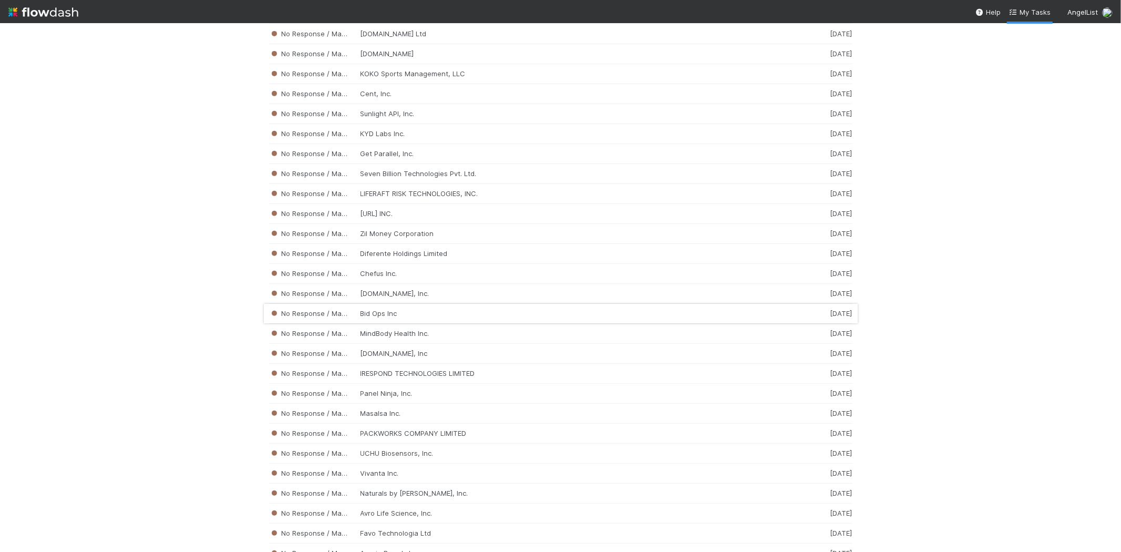
click at [392, 322] on div "No Response / Manual Review Bid Ops Inc 1 week ago" at bounding box center [561, 314] width 584 height 20
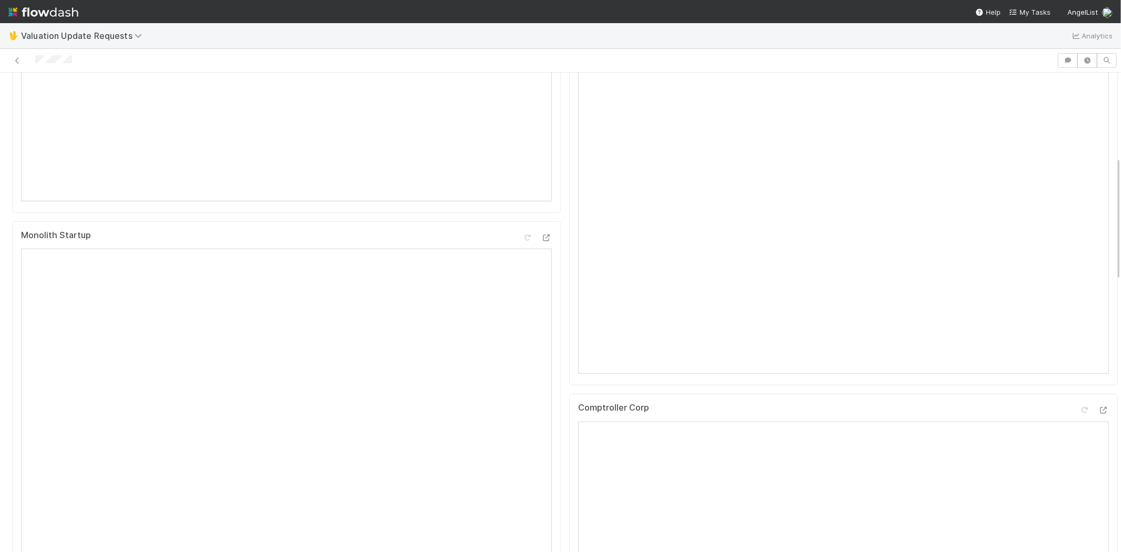
scroll to position [408, 0]
drag, startPoint x: 96, startPoint y: 62, endPoint x: 34, endPoint y: 57, distance: 62.2
click at [34, 57] on div at bounding box center [528, 60] width 1049 height 15
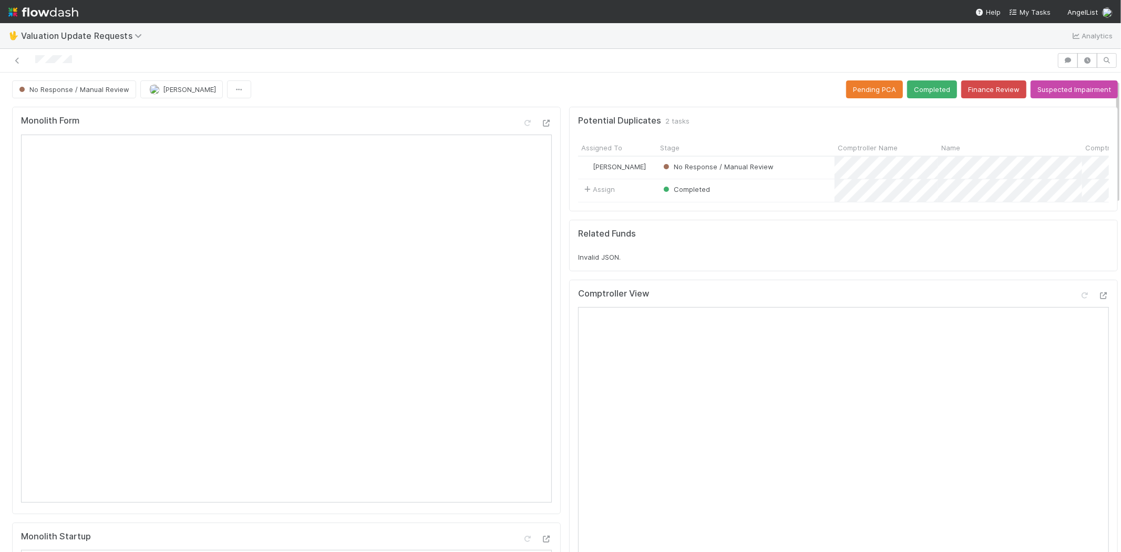
scroll to position [0, 0]
click at [968, 87] on button "Finance Review" at bounding box center [994, 90] width 65 height 18
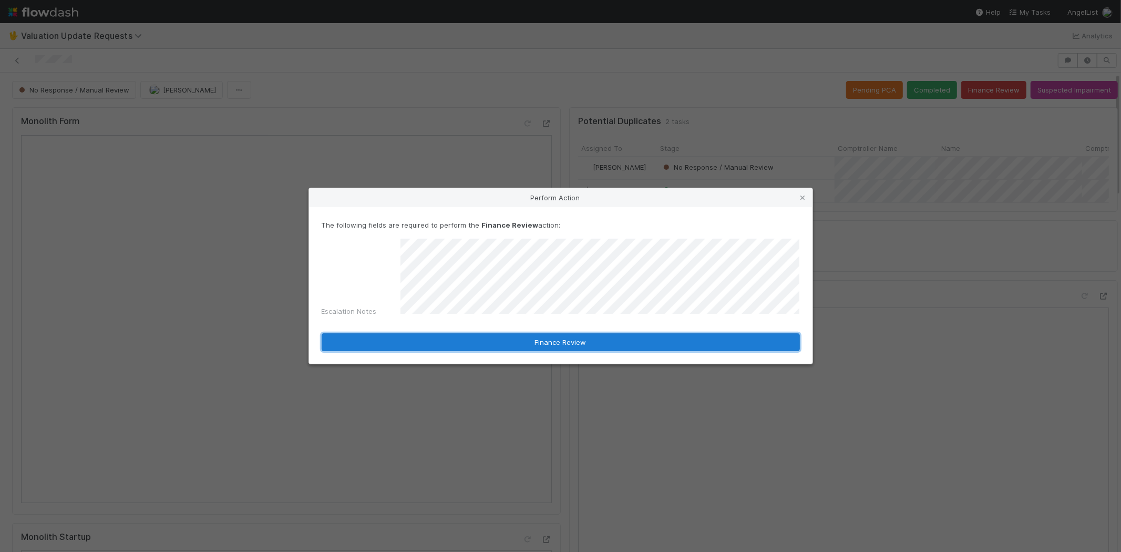
click at [576, 339] on button "Finance Review" at bounding box center [561, 342] width 478 height 18
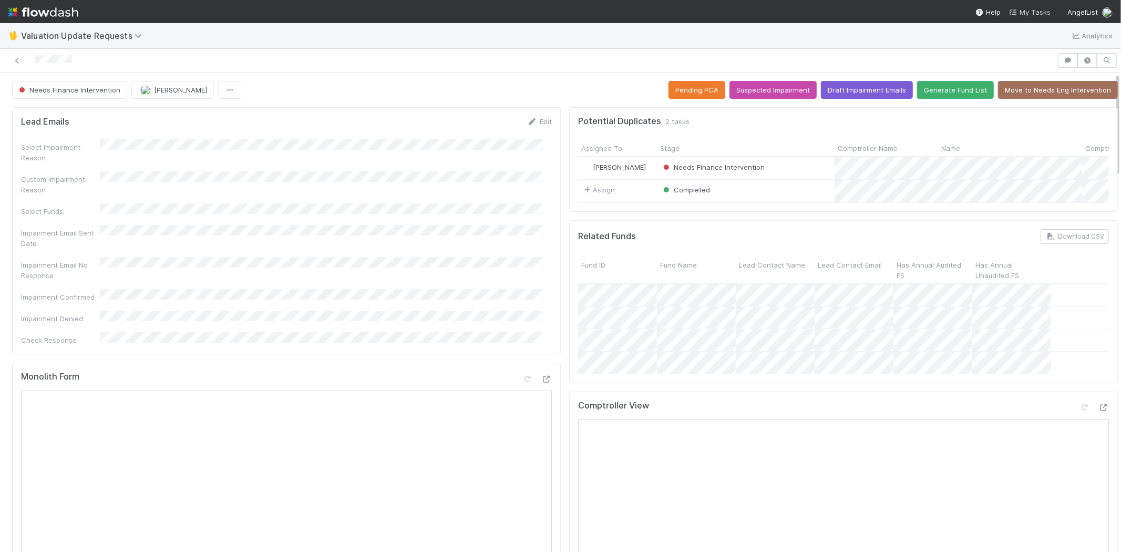
click at [1037, 12] on span "My Tasks" at bounding box center [1030, 12] width 42 height 8
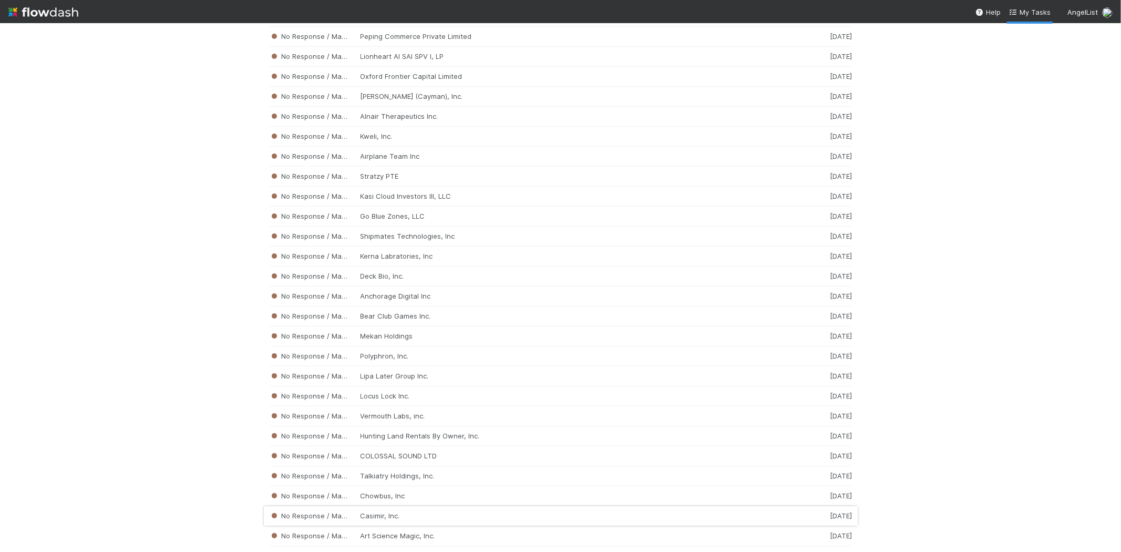
scroll to position [2336, 0]
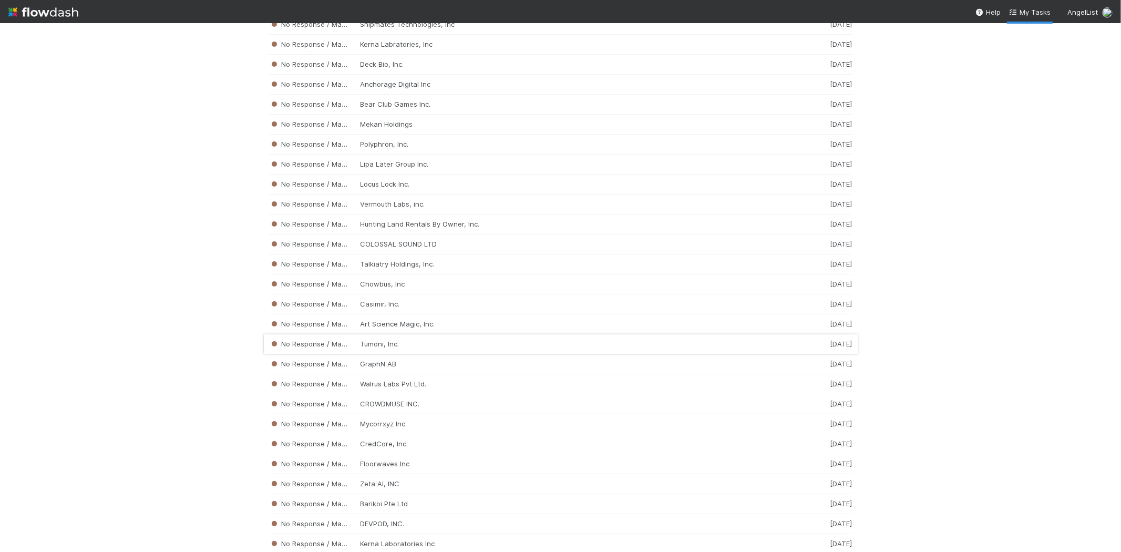
click at [465, 354] on div "No Response / Manual Review Tumoni, Inc. 1 week ago" at bounding box center [561, 344] width 584 height 20
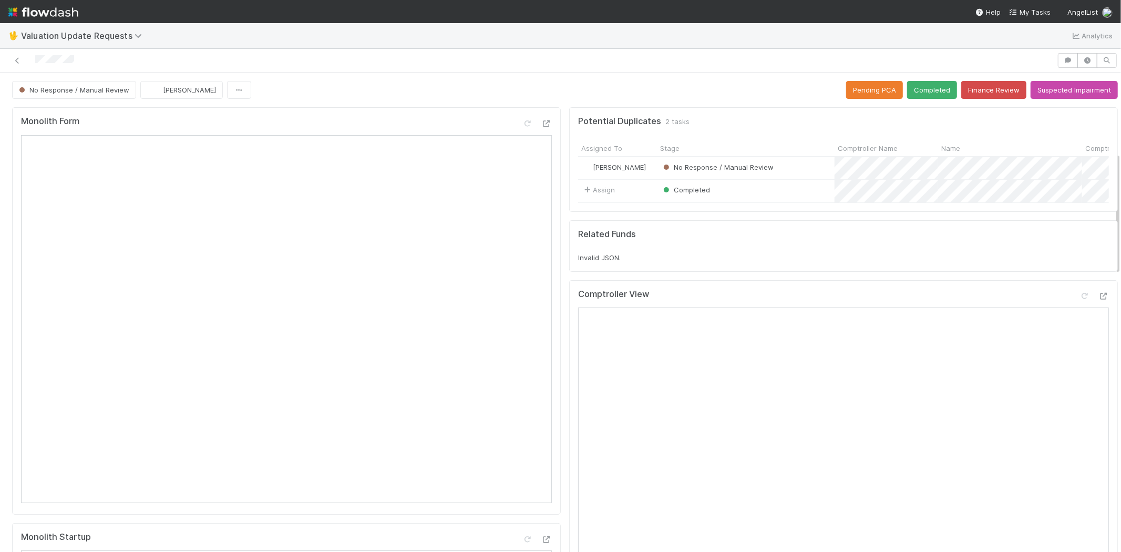
scroll to position [350, 0]
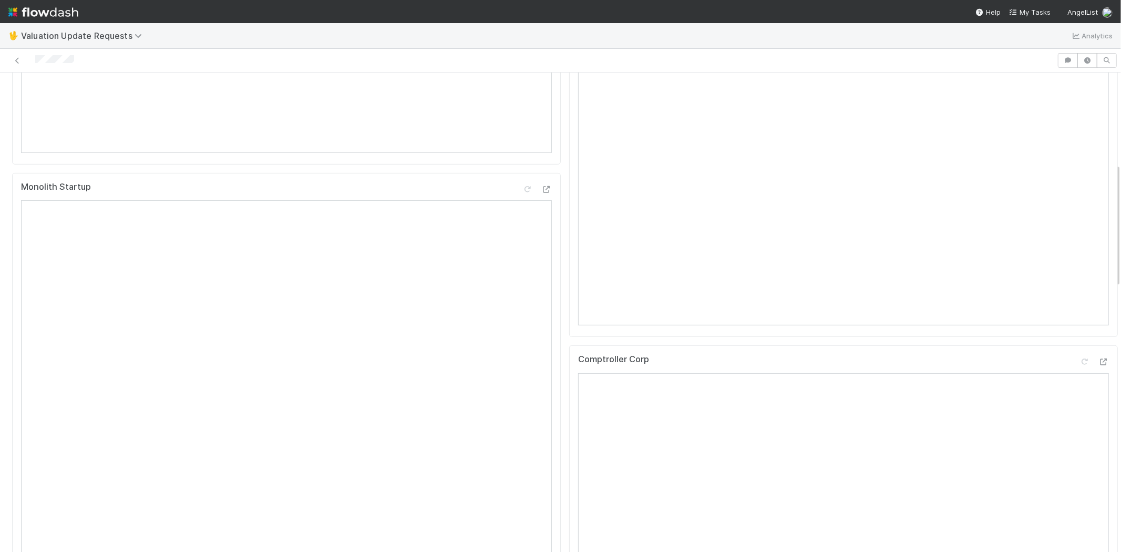
click at [36, 58] on div at bounding box center [528, 60] width 1049 height 15
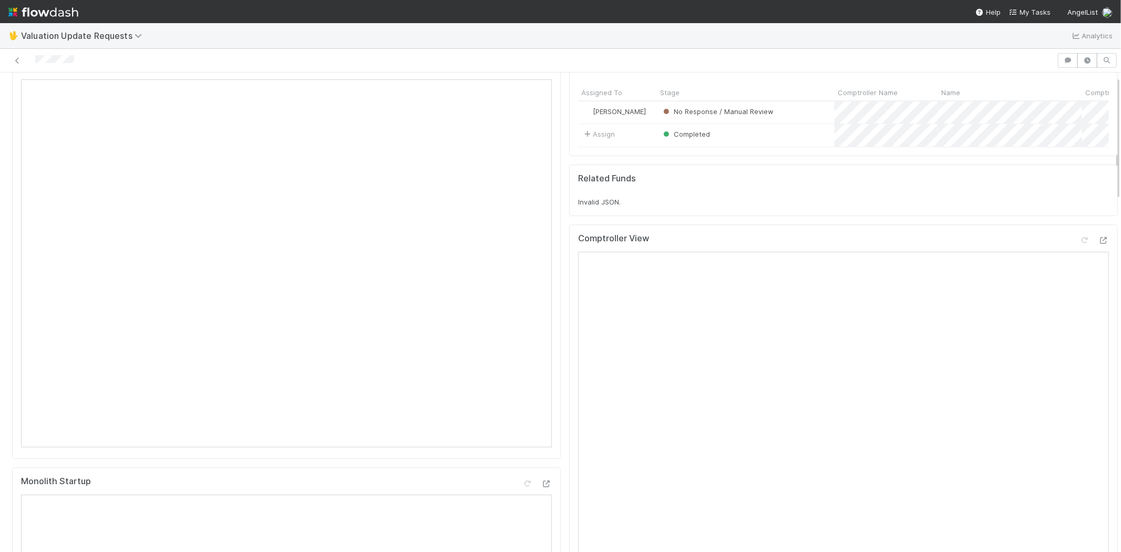
scroll to position [0, 0]
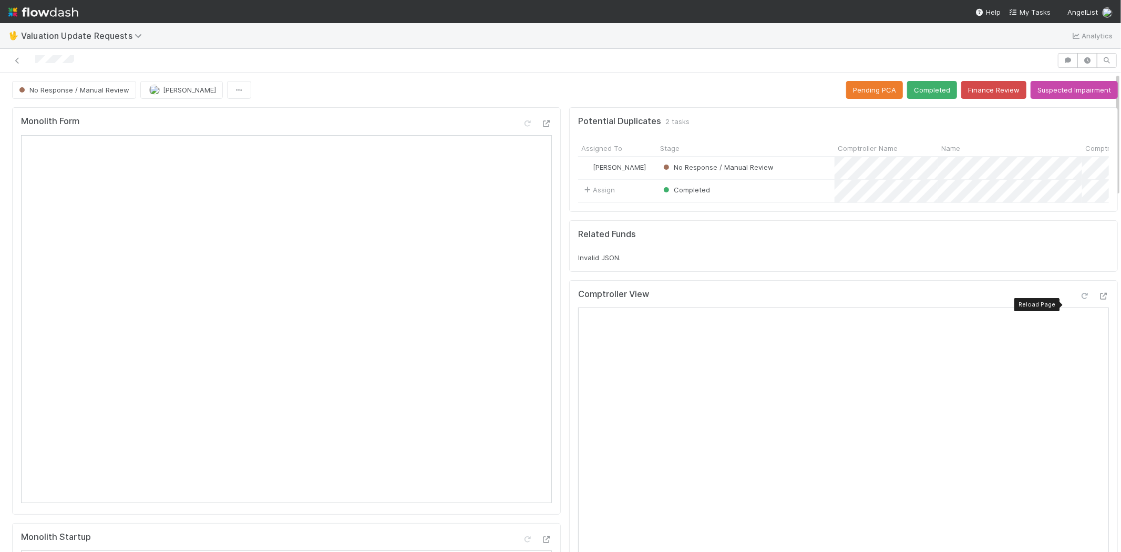
click at [1080, 300] on icon at bounding box center [1085, 296] width 11 height 7
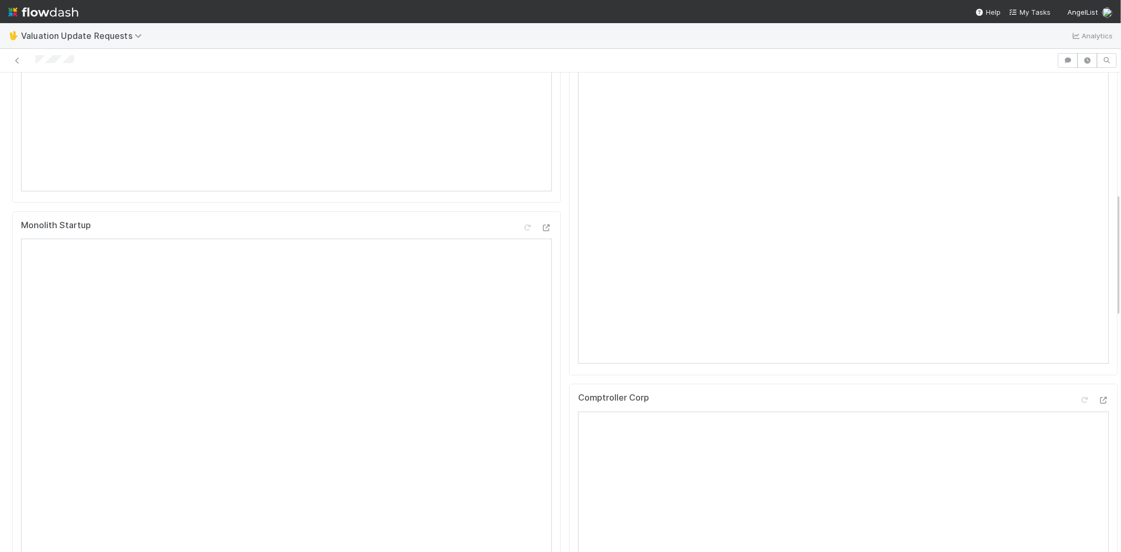
scroll to position [467, 0]
click at [1080, 249] on icon at bounding box center [1085, 245] width 11 height 7
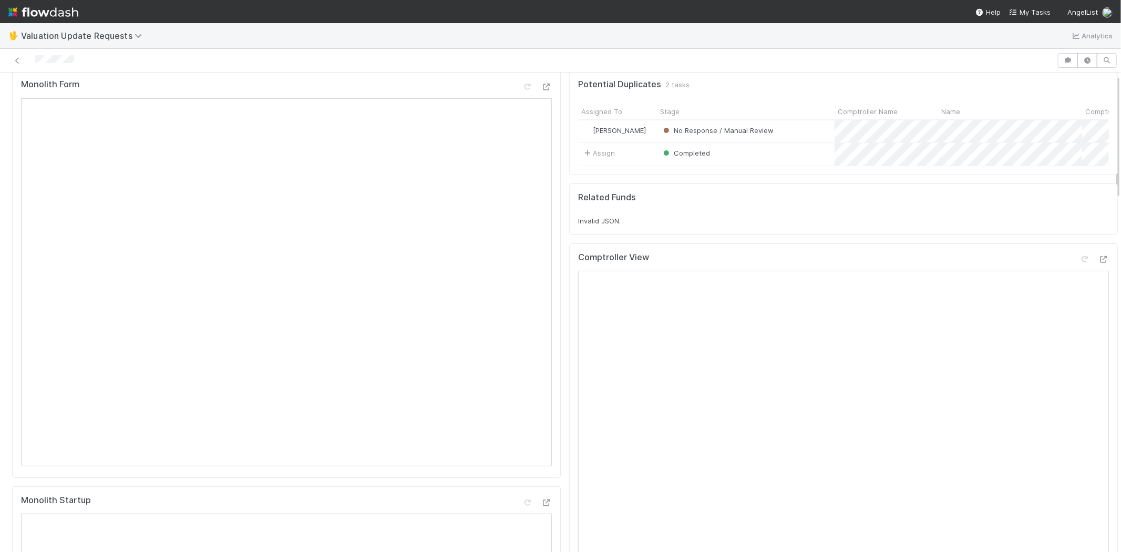
scroll to position [0, 0]
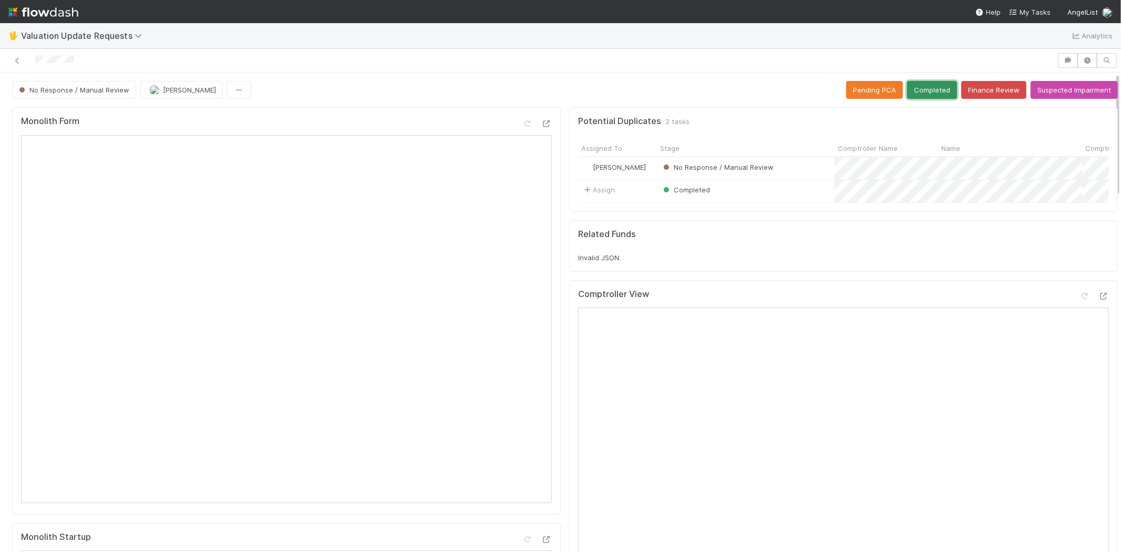
click at [913, 82] on button "Completed" at bounding box center [932, 90] width 50 height 18
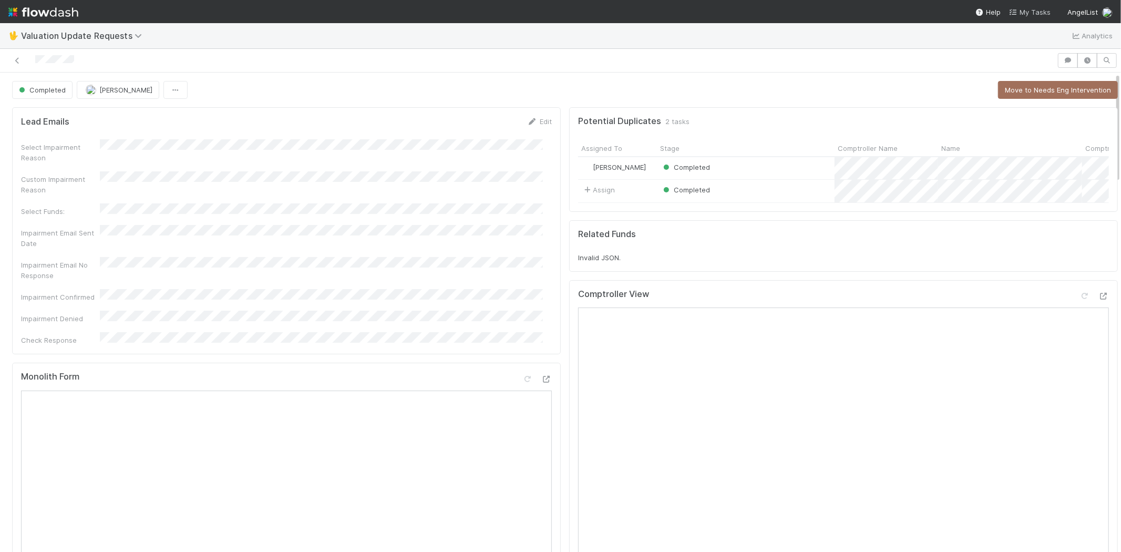
click at [1027, 9] on span "My Tasks" at bounding box center [1030, 12] width 42 height 8
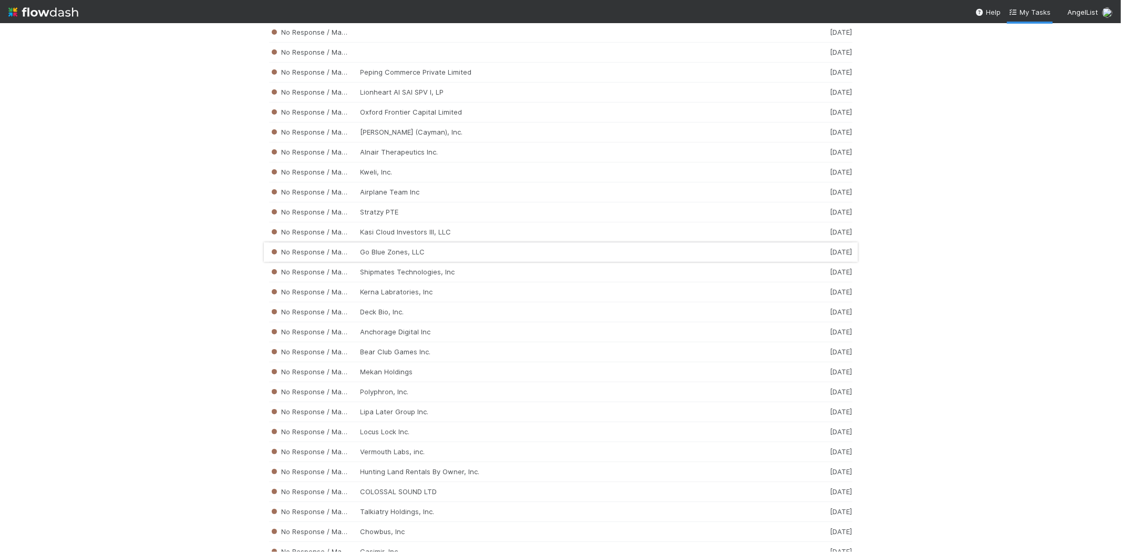
scroll to position [2111, 0]
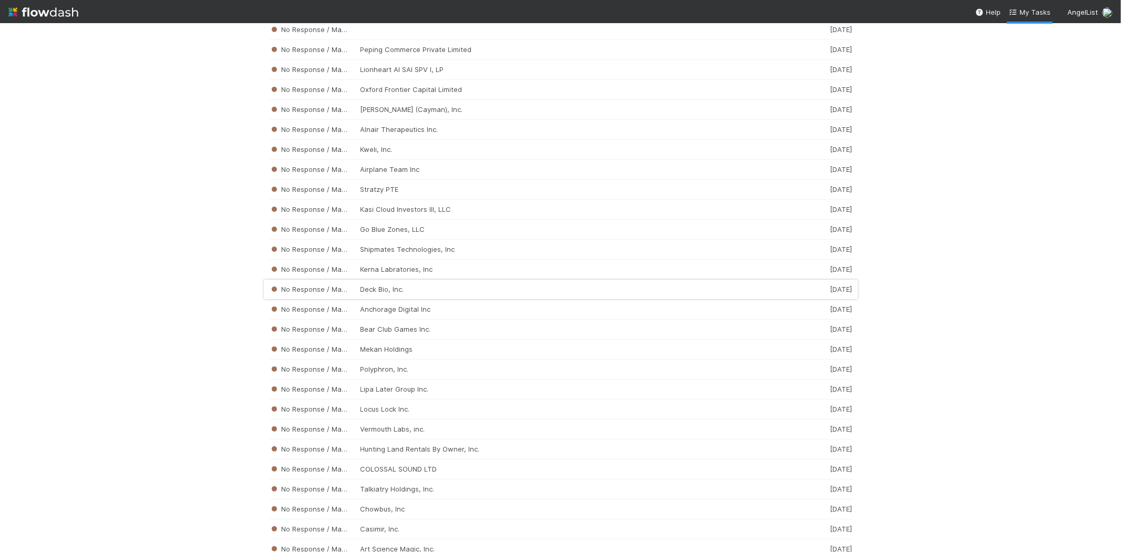
click at [389, 293] on div "No Response / Manual Review Deck Bio, Inc. 1 week ago" at bounding box center [561, 290] width 584 height 20
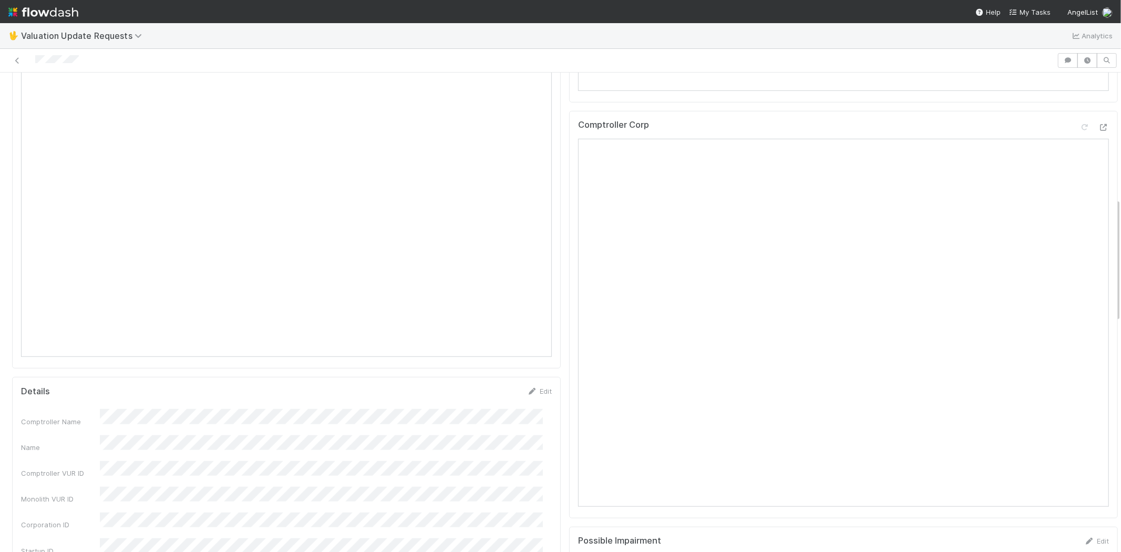
scroll to position [584, 0]
click at [35, 61] on div at bounding box center [528, 60] width 1049 height 15
click at [1027, 9] on span "My Tasks" at bounding box center [1030, 12] width 42 height 8
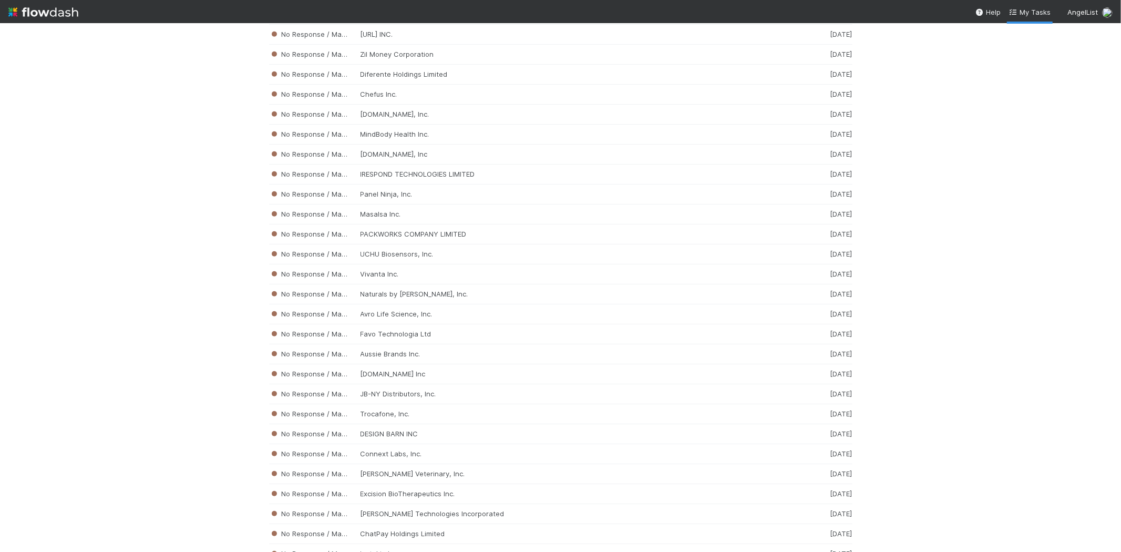
scroll to position [3958, 0]
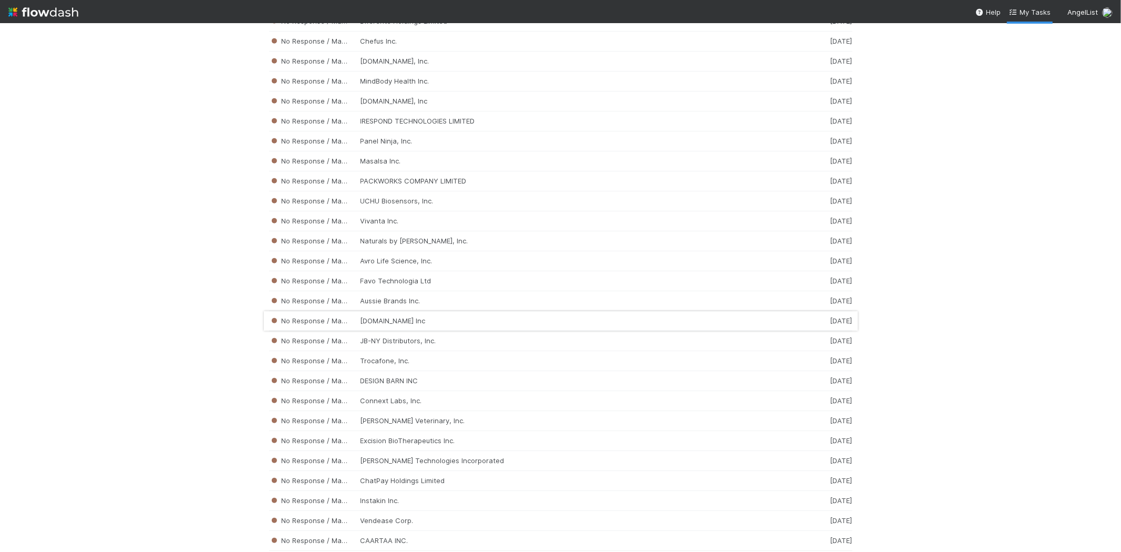
click at [413, 331] on div "No Response / Manual Review Contra.Work Inc 1 week ago" at bounding box center [561, 321] width 584 height 20
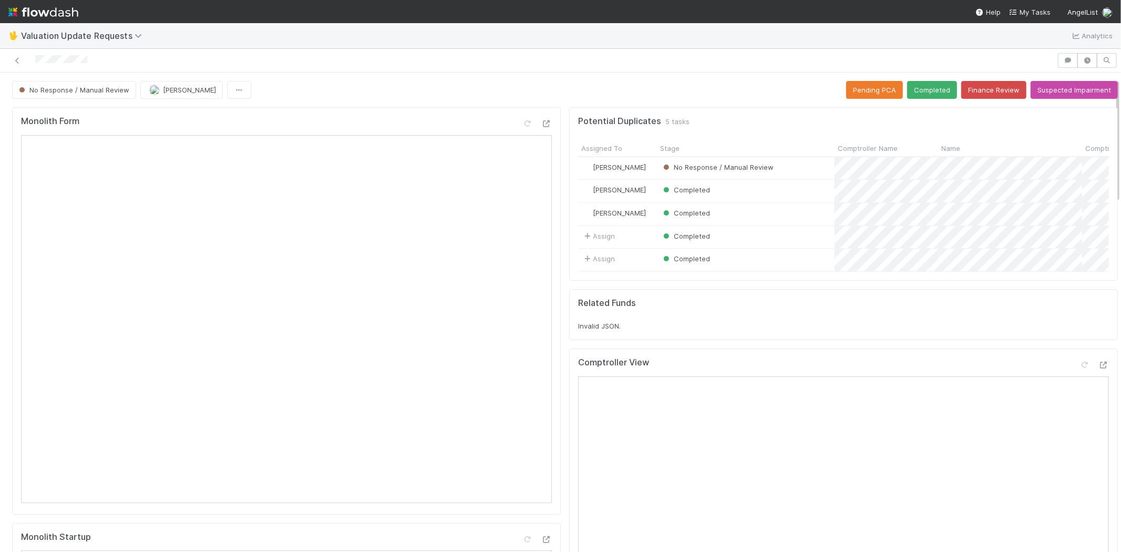
scroll to position [292, 0]
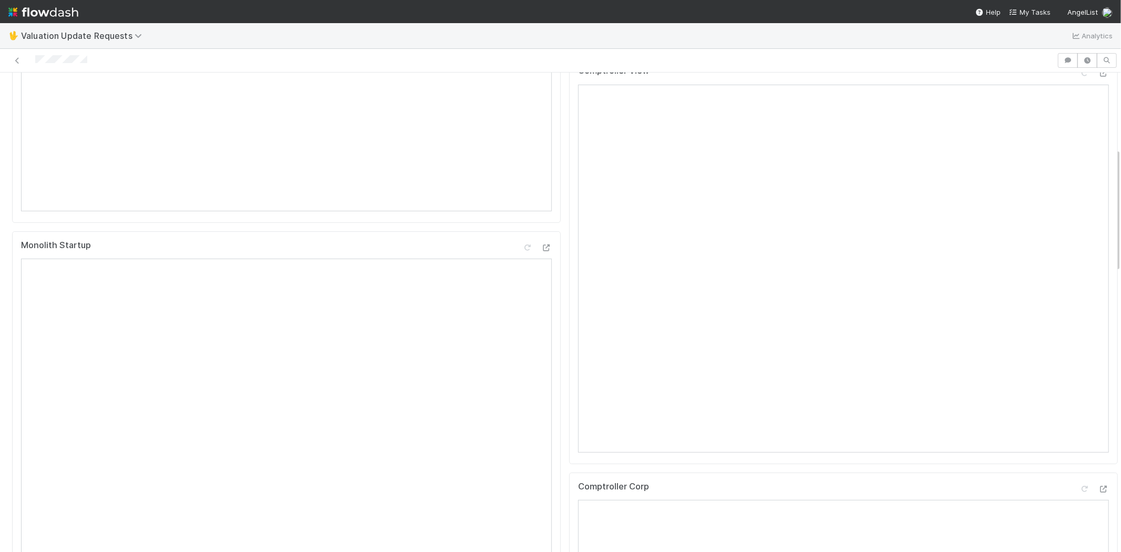
drag, startPoint x: 98, startPoint y: 60, endPoint x: 35, endPoint y: 65, distance: 63.8
click at [35, 65] on div at bounding box center [528, 60] width 1049 height 15
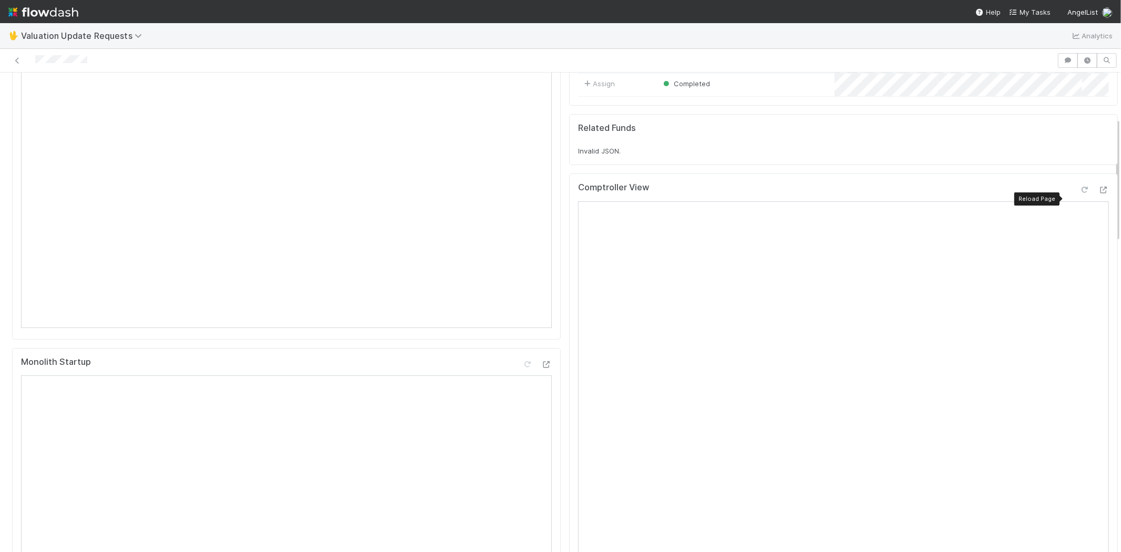
drag, startPoint x: 1068, startPoint y: 195, endPoint x: 1029, endPoint y: 209, distance: 40.9
click at [1080, 193] on icon at bounding box center [1085, 190] width 11 height 7
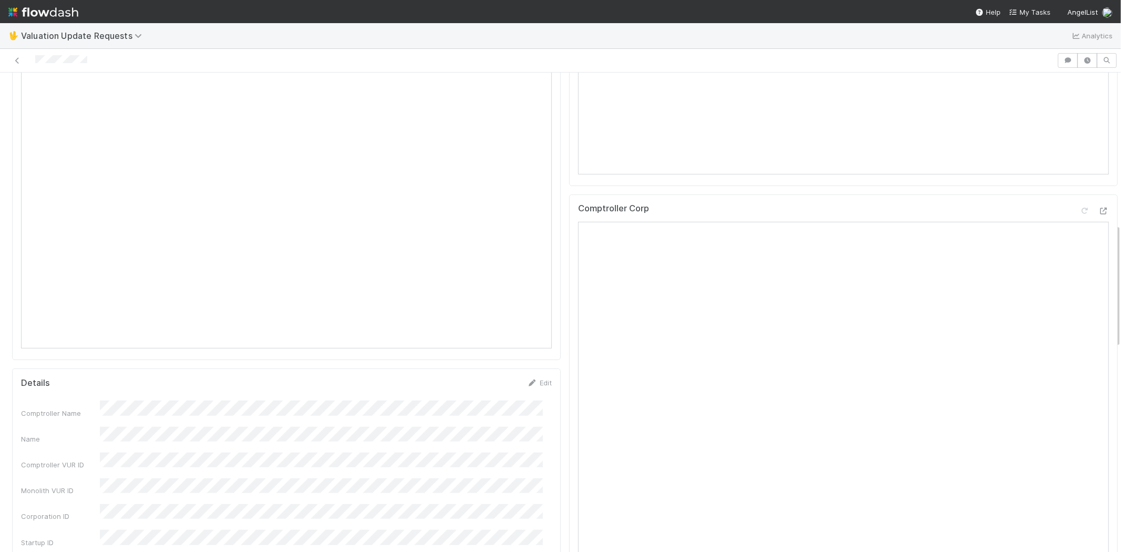
scroll to position [584, 0]
click at [1080, 200] on icon at bounding box center [1085, 196] width 11 height 7
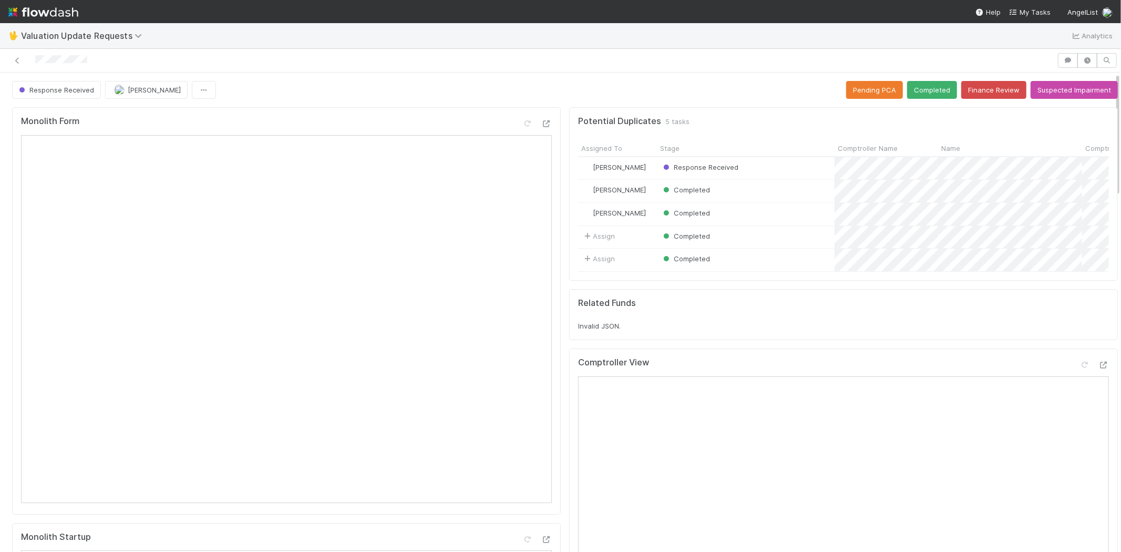
scroll to position [0, 0]
click at [913, 95] on button "Completed" at bounding box center [932, 90] width 50 height 18
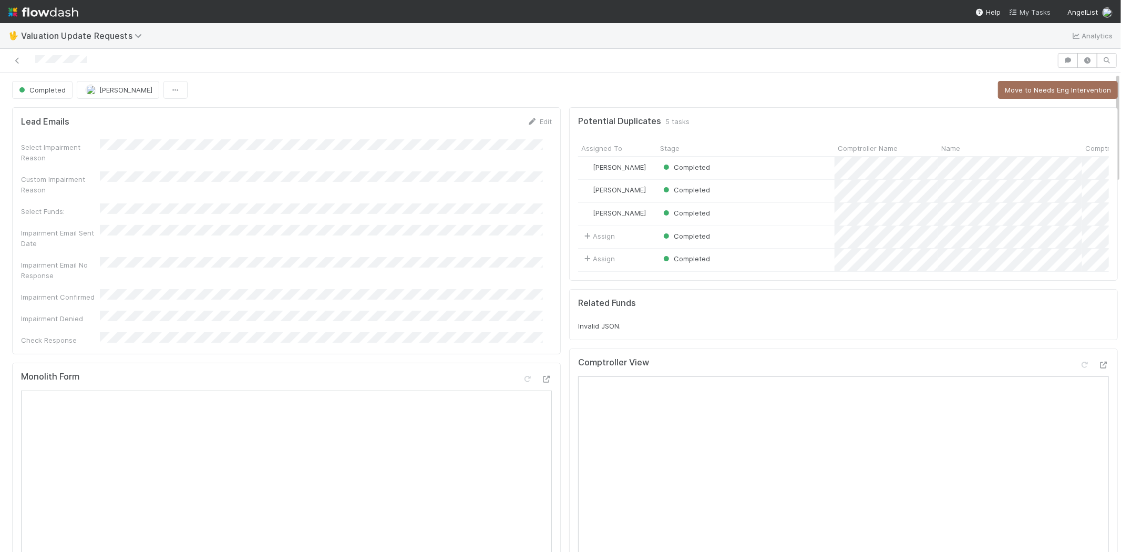
drag, startPoint x: 1023, startPoint y: 13, endPoint x: 1029, endPoint y: 35, distance: 23.0
click at [1024, 13] on span "My Tasks" at bounding box center [1030, 12] width 42 height 8
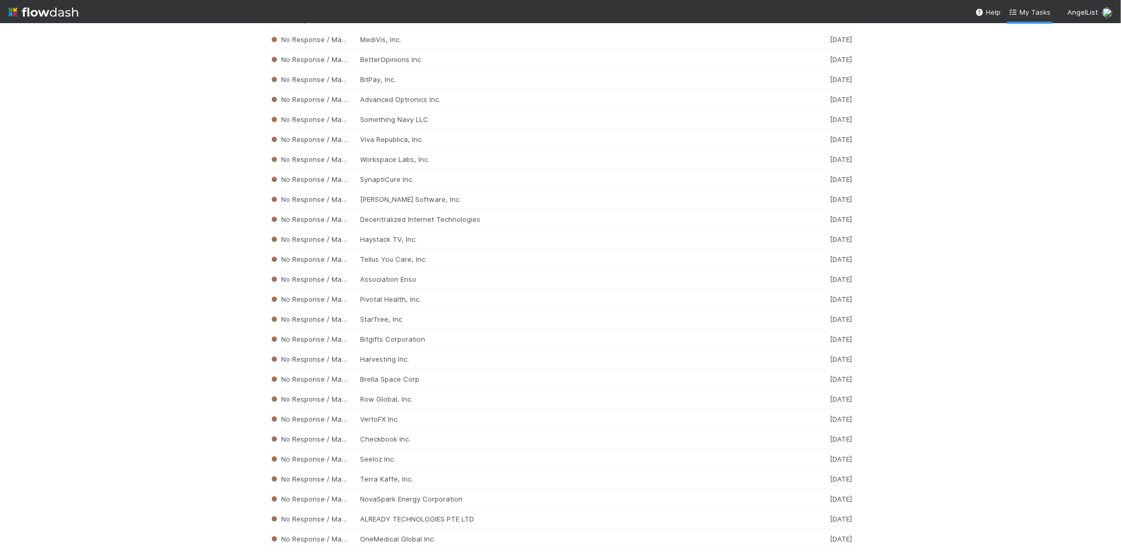
scroll to position [6034, 0]
click at [412, 272] on div "No Response / Manual Review Brella Space Corp 1 week ago" at bounding box center [561, 262] width 584 height 20
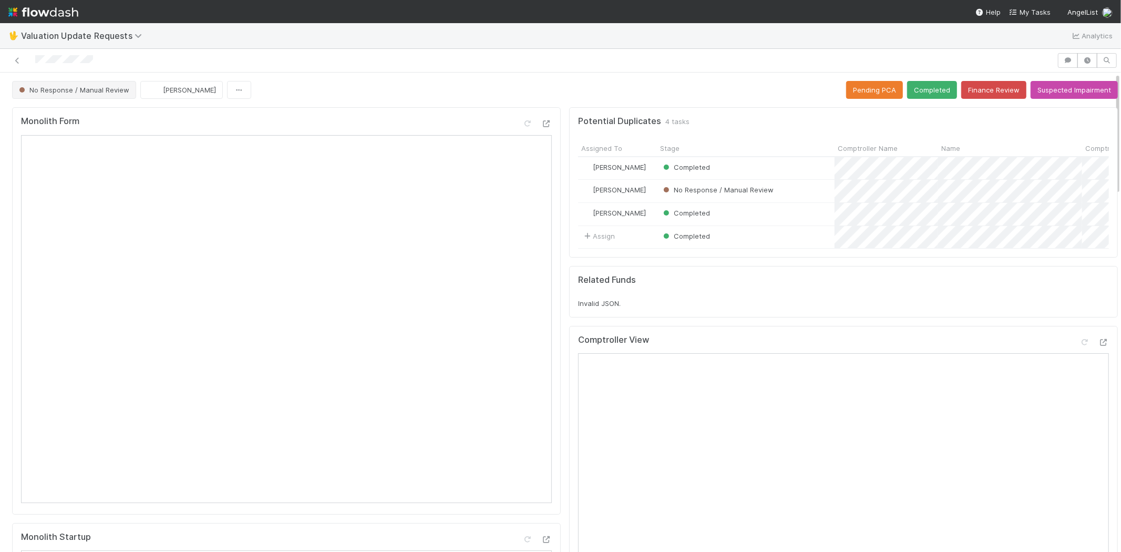
drag, startPoint x: 102, startPoint y: 58, endPoint x: 54, endPoint y: 80, distance: 52.7
click at [34, 67] on div at bounding box center [528, 60] width 1049 height 15
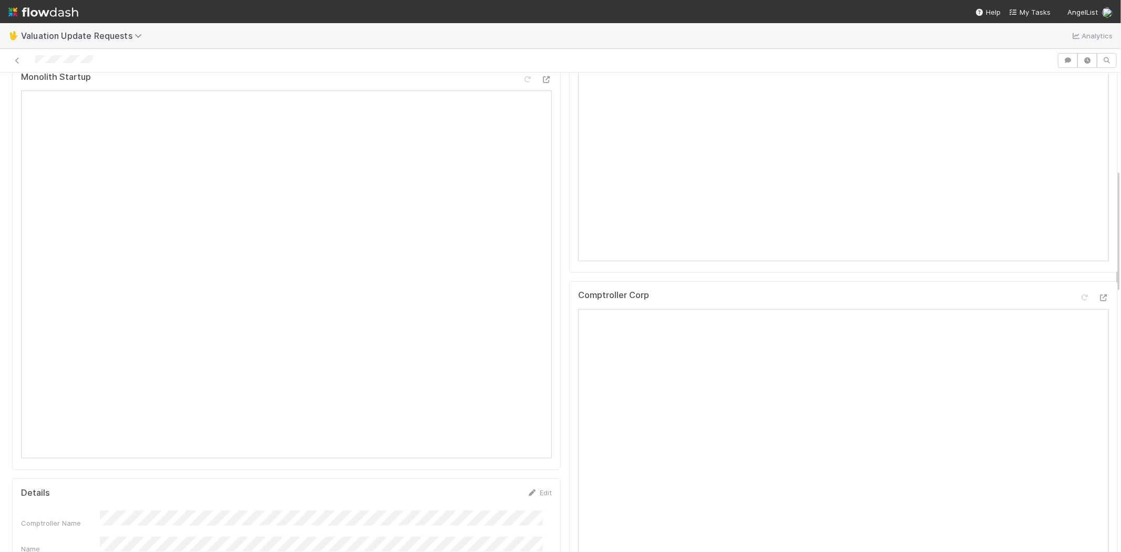
scroll to position [526, 0]
click at [112, 57] on div at bounding box center [528, 60] width 1049 height 15
drag, startPoint x: 100, startPoint y: 56, endPoint x: 34, endPoint y: 58, distance: 66.3
click at [34, 58] on div at bounding box center [528, 60] width 1049 height 15
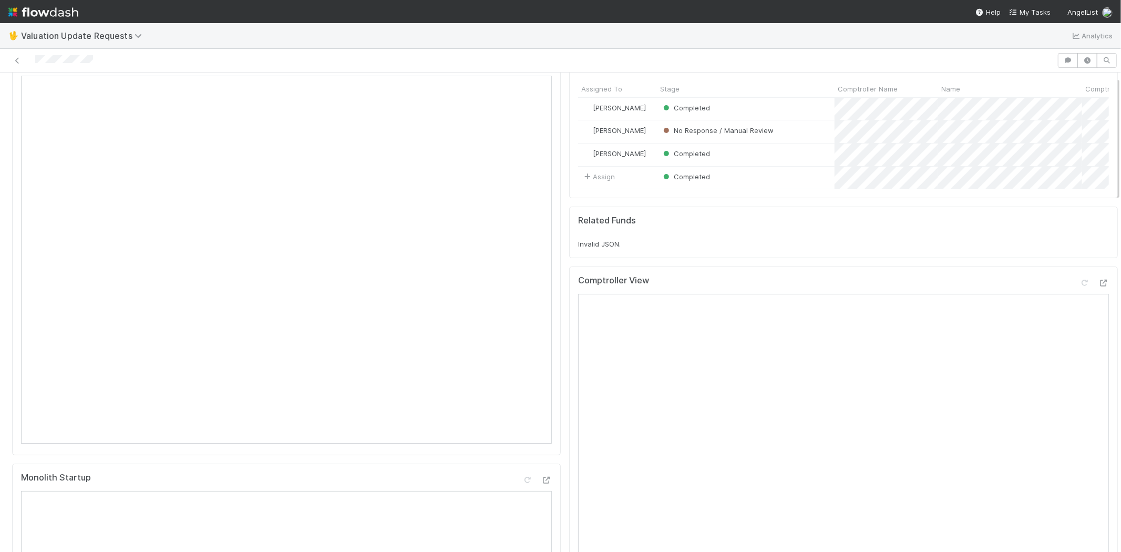
scroll to position [117, 0]
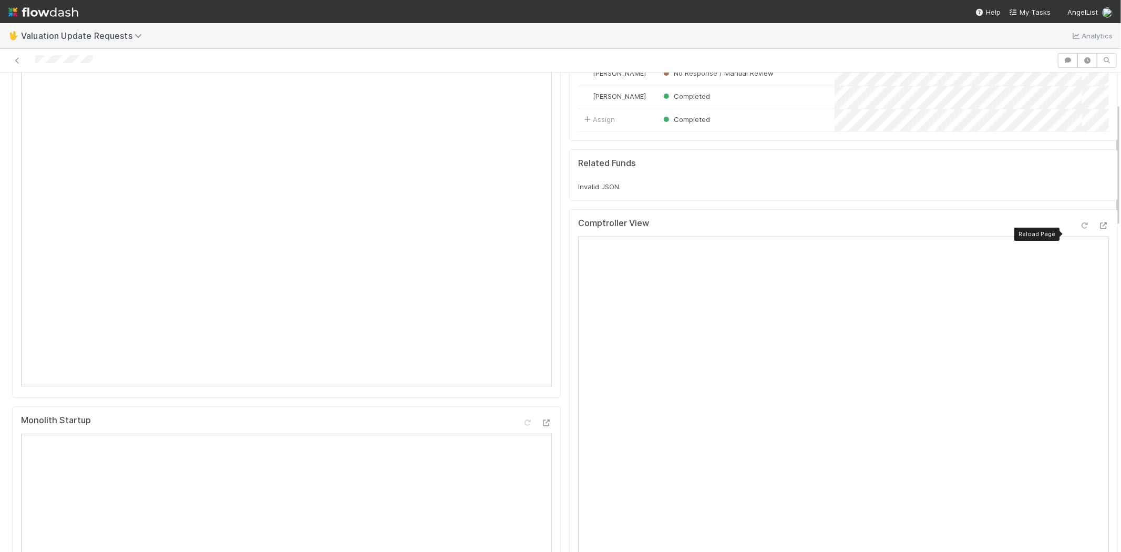
click at [1080, 229] on icon at bounding box center [1085, 225] width 11 height 7
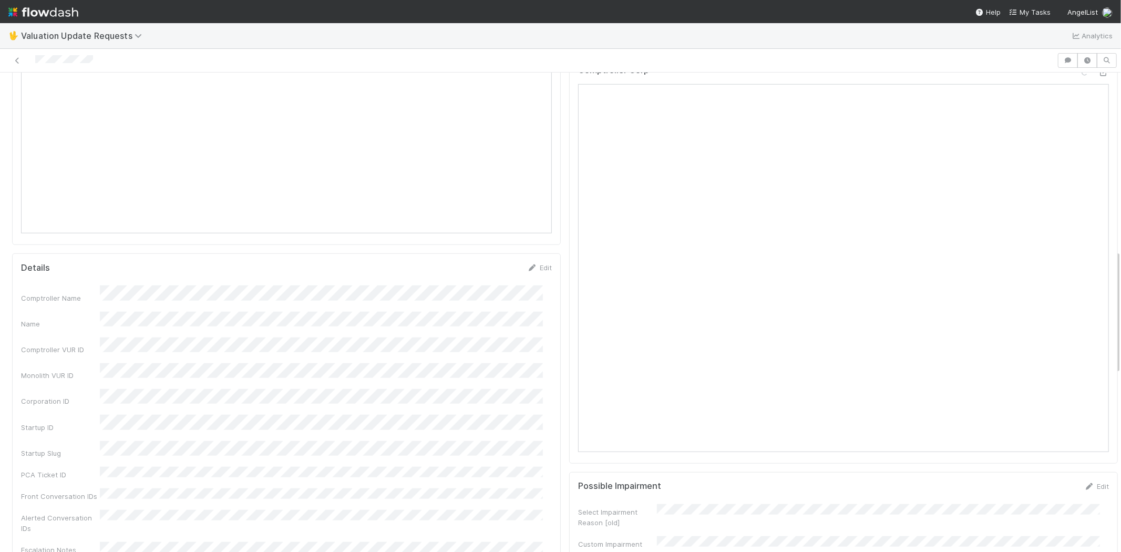
scroll to position [584, 0]
click at [1080, 177] on icon at bounding box center [1085, 173] width 11 height 7
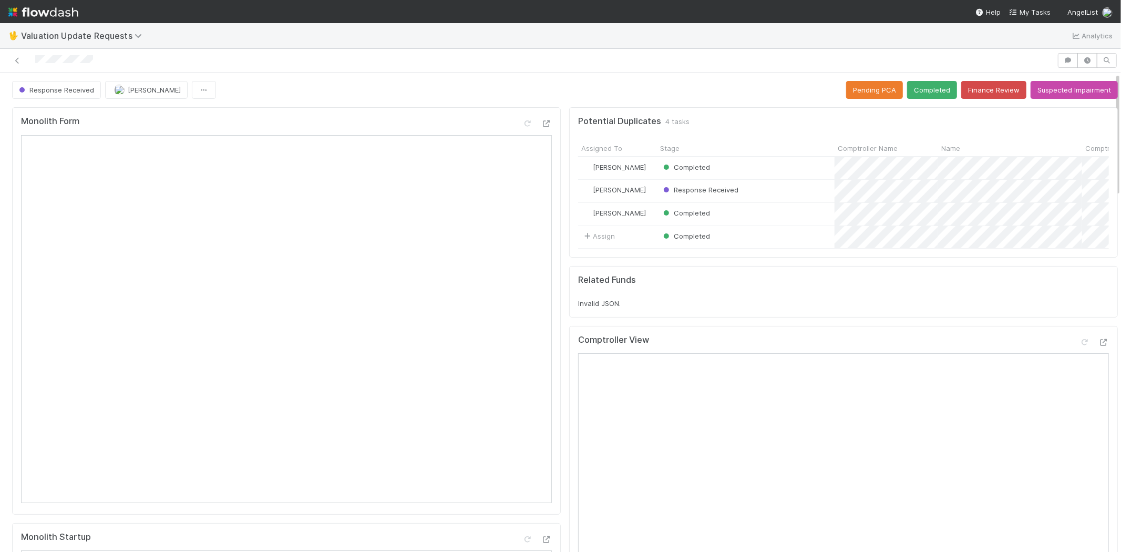
scroll to position [0, 0]
click at [916, 81] on button "Completed" at bounding box center [932, 90] width 50 height 18
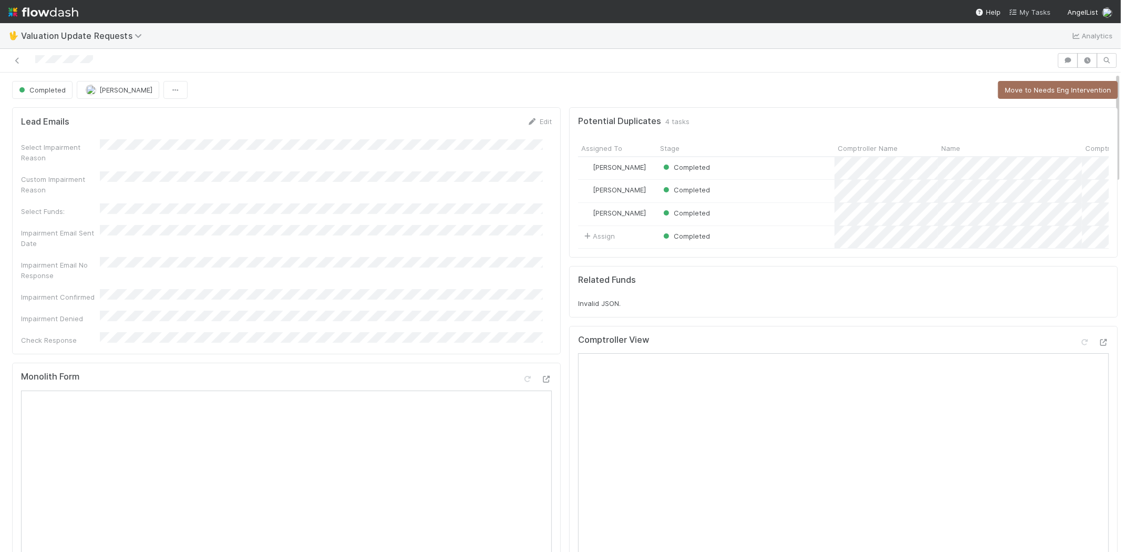
click at [1029, 12] on span "My Tasks" at bounding box center [1030, 12] width 42 height 8
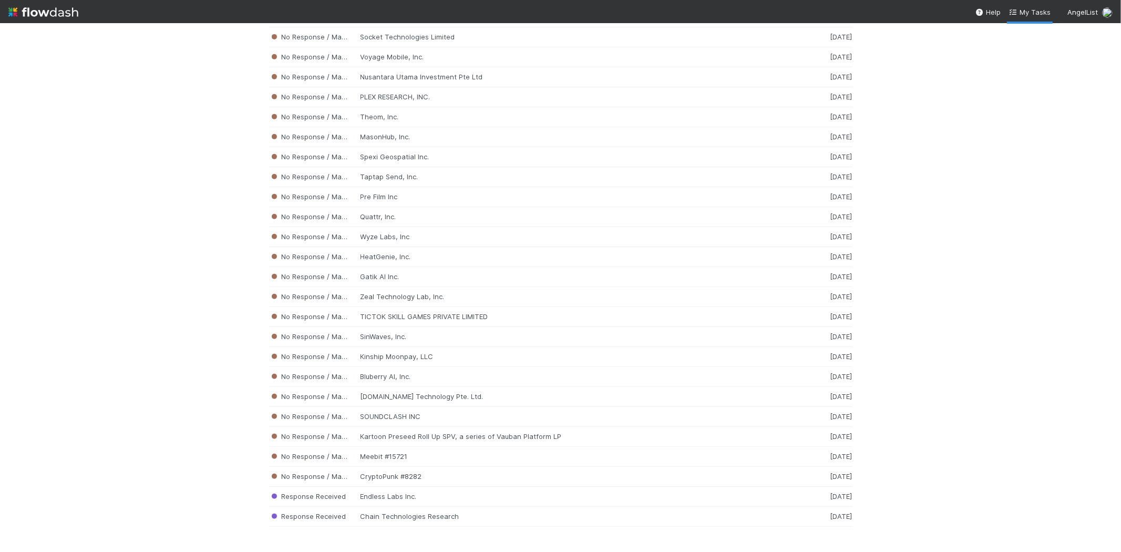
scroll to position [7140, 0]
click at [392, 335] on div "No Response / Manual Review SinWaves, Inc. 1 week ago" at bounding box center [561, 337] width 584 height 20
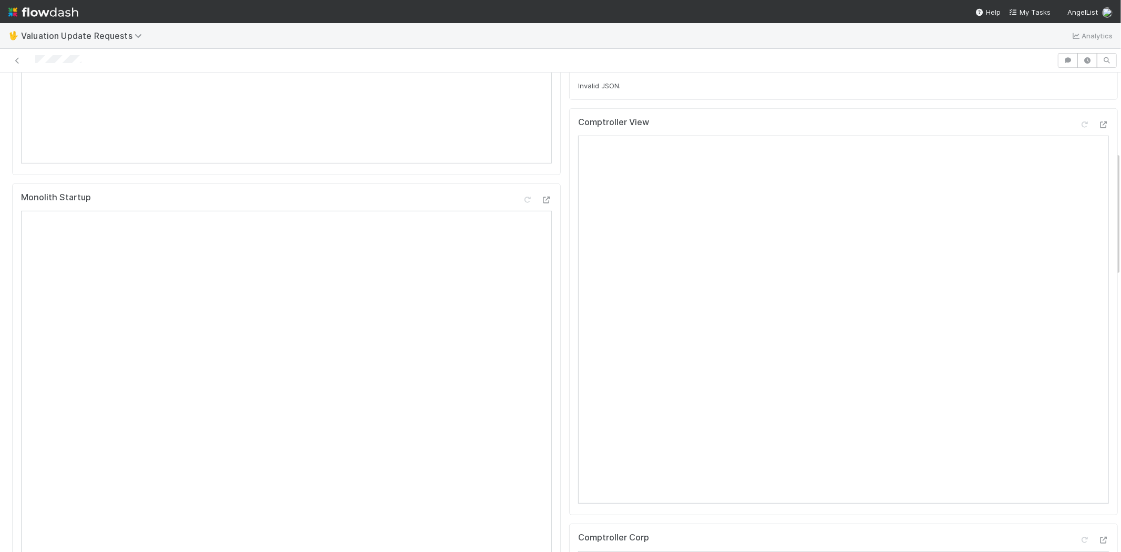
scroll to position [350, 0]
click at [37, 60] on div at bounding box center [528, 60] width 1049 height 15
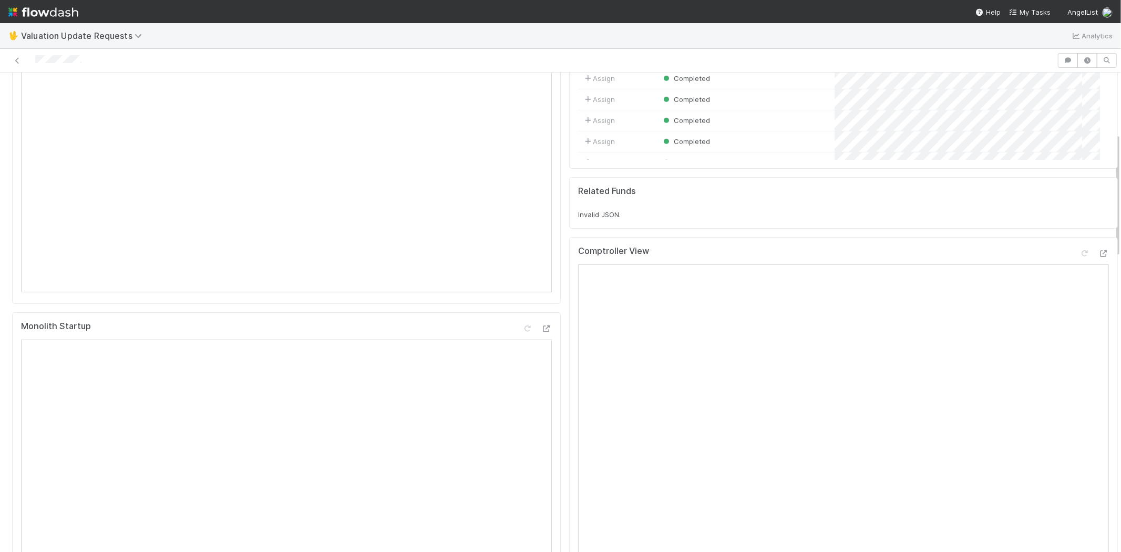
scroll to position [233, 0]
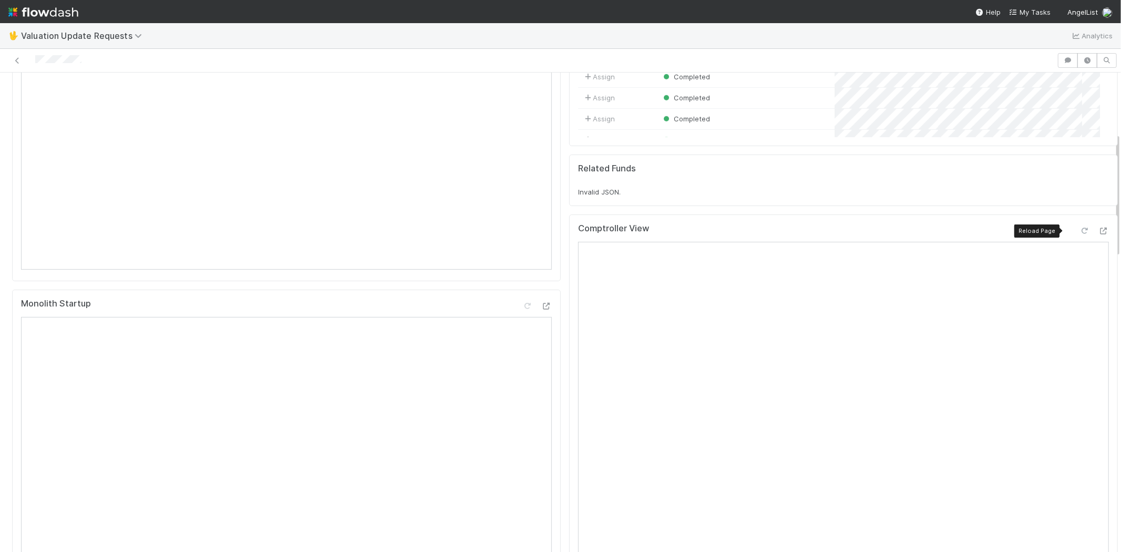
click at [1080, 230] on icon at bounding box center [1085, 231] width 11 height 7
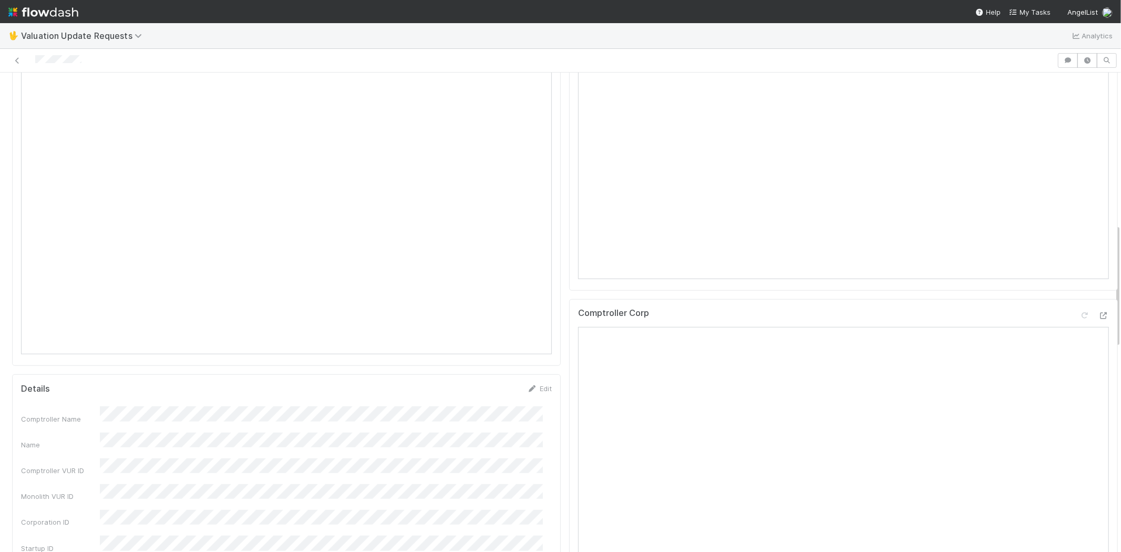
scroll to position [584, 0]
click at [1080, 293] on icon at bounding box center [1085, 295] width 11 height 7
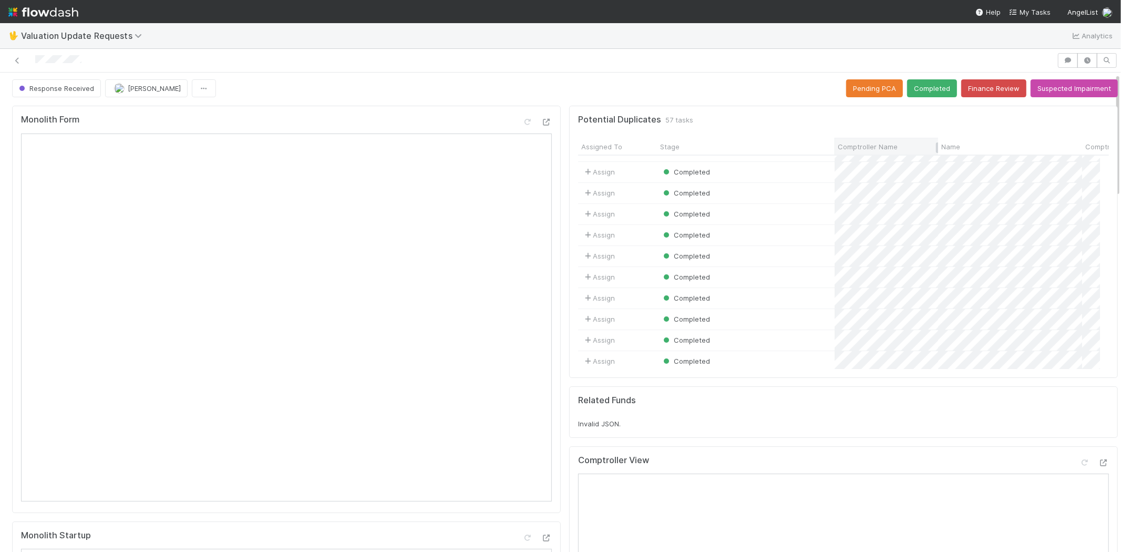
scroll to position [350, 0]
click at [919, 80] on button "Completed" at bounding box center [932, 88] width 50 height 18
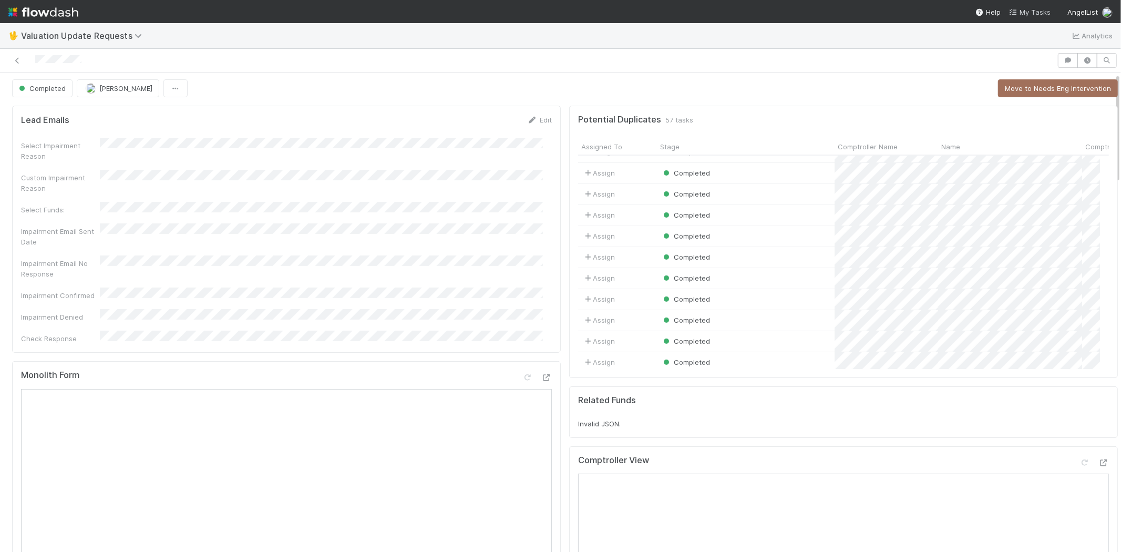
click at [1035, 11] on span "My Tasks" at bounding box center [1030, 12] width 42 height 8
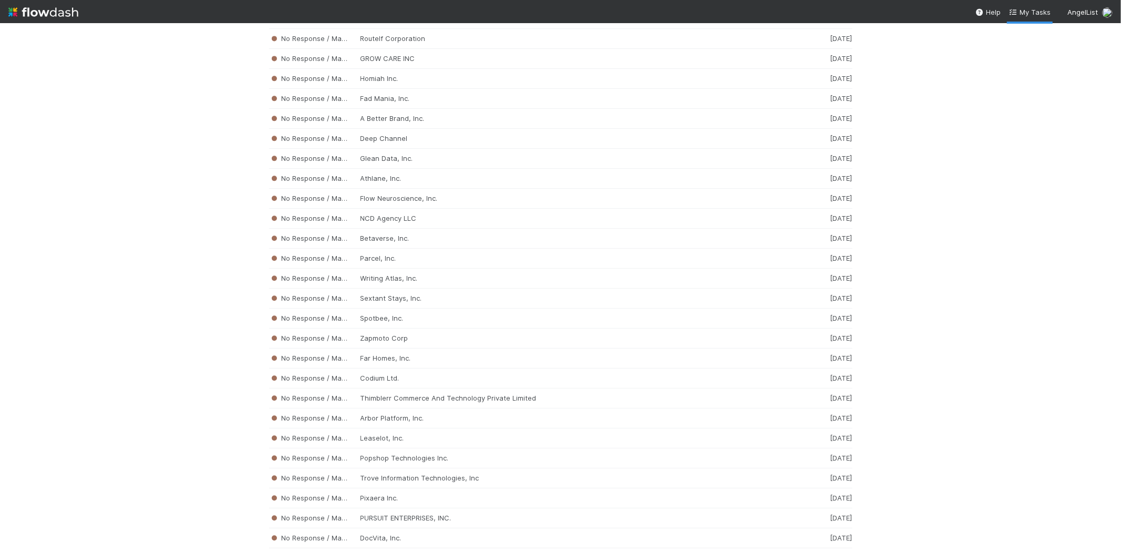
scroll to position [5454, 0]
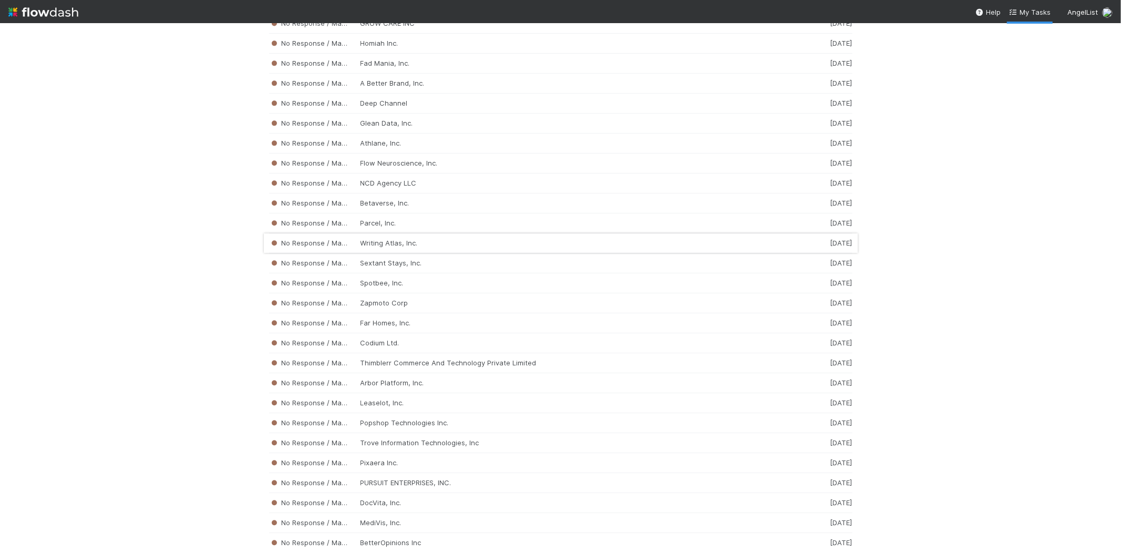
click at [449, 253] on div "No Response / Manual Review Writing Atlas, Inc. 1 week ago" at bounding box center [561, 243] width 584 height 20
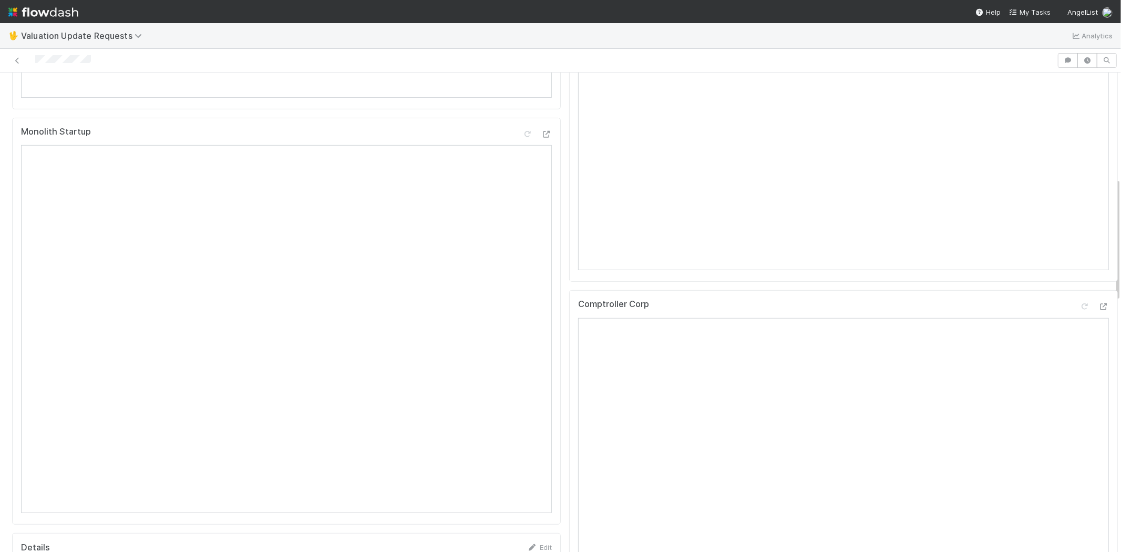
scroll to position [408, 0]
drag, startPoint x: 98, startPoint y: 60, endPoint x: 37, endPoint y: 53, distance: 60.9
click at [37, 53] on div at bounding box center [528, 60] width 1049 height 15
click at [132, 56] on div at bounding box center [528, 60] width 1049 height 15
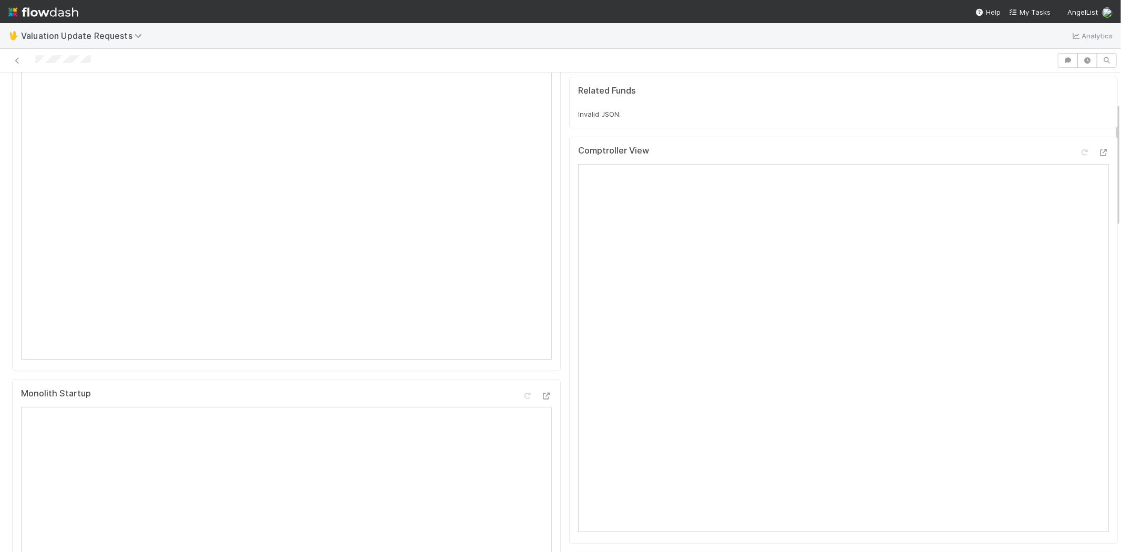
scroll to position [58, 0]
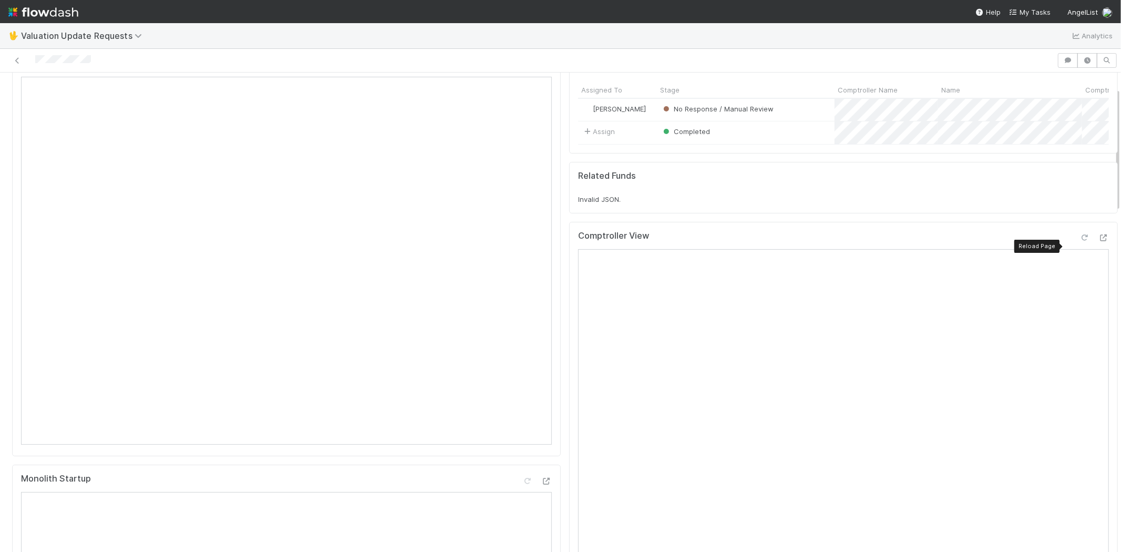
click at [1080, 241] on icon at bounding box center [1085, 237] width 11 height 7
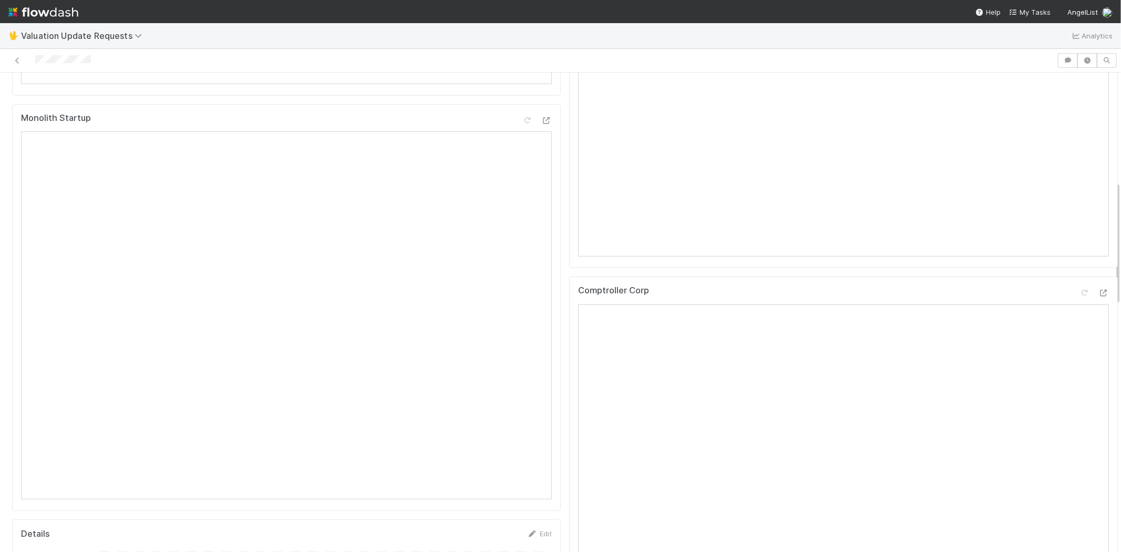
scroll to position [526, 0]
click at [1080, 190] on icon at bounding box center [1085, 186] width 11 height 7
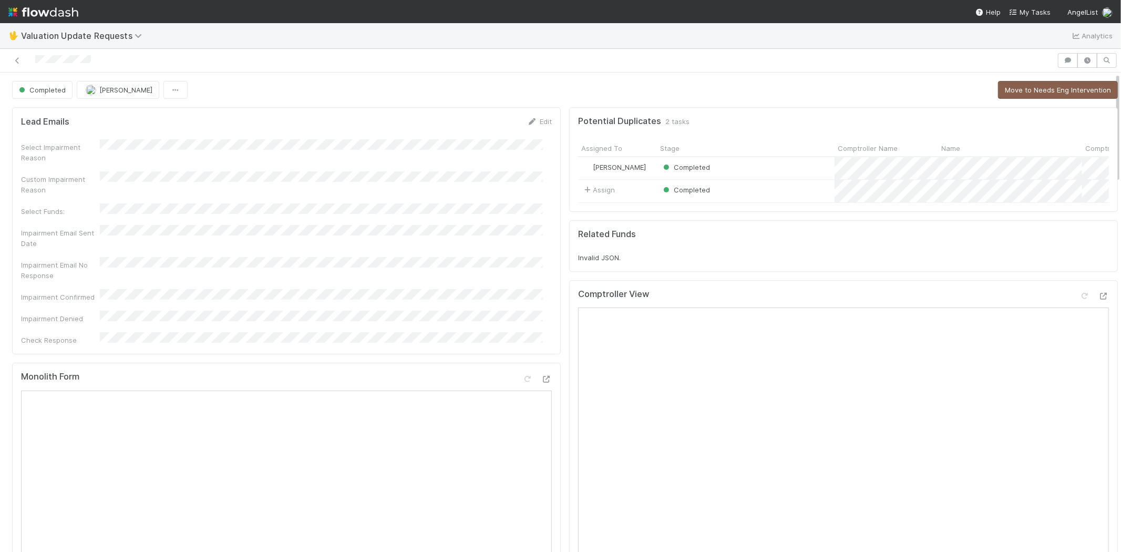
scroll to position [0, 0]
click at [1032, 12] on span "My Tasks" at bounding box center [1030, 12] width 42 height 8
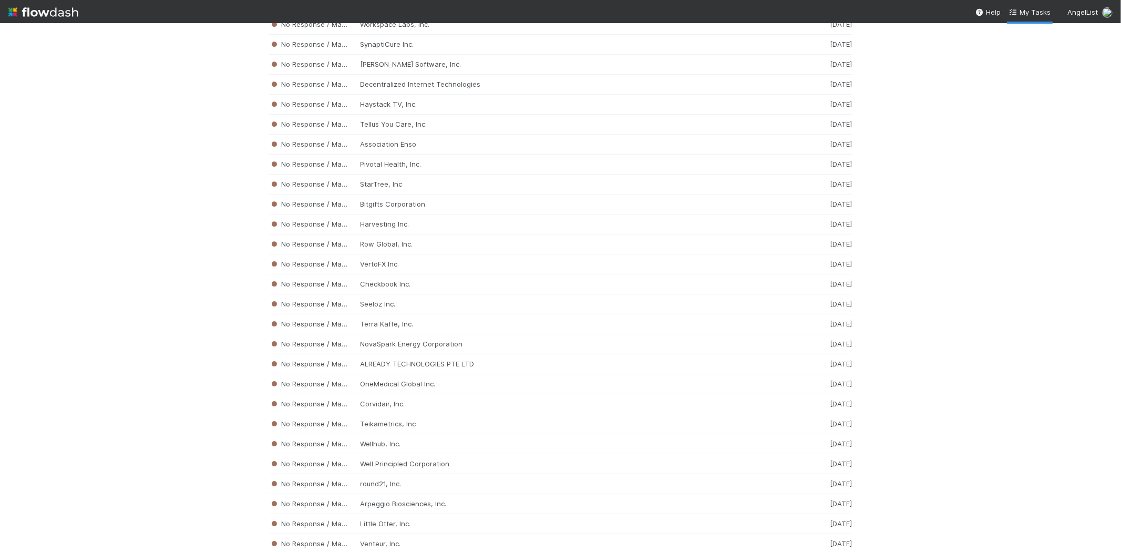
scroll to position [6116, 0]
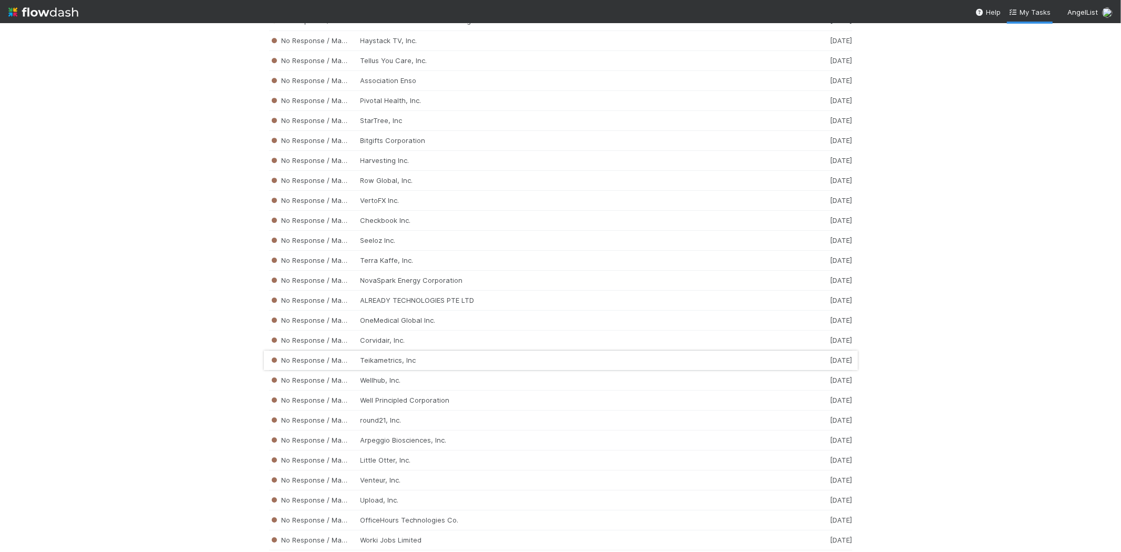
click at [471, 371] on div "No Response / Manual Review Teikametrics, Inc 1 week ago" at bounding box center [561, 361] width 584 height 20
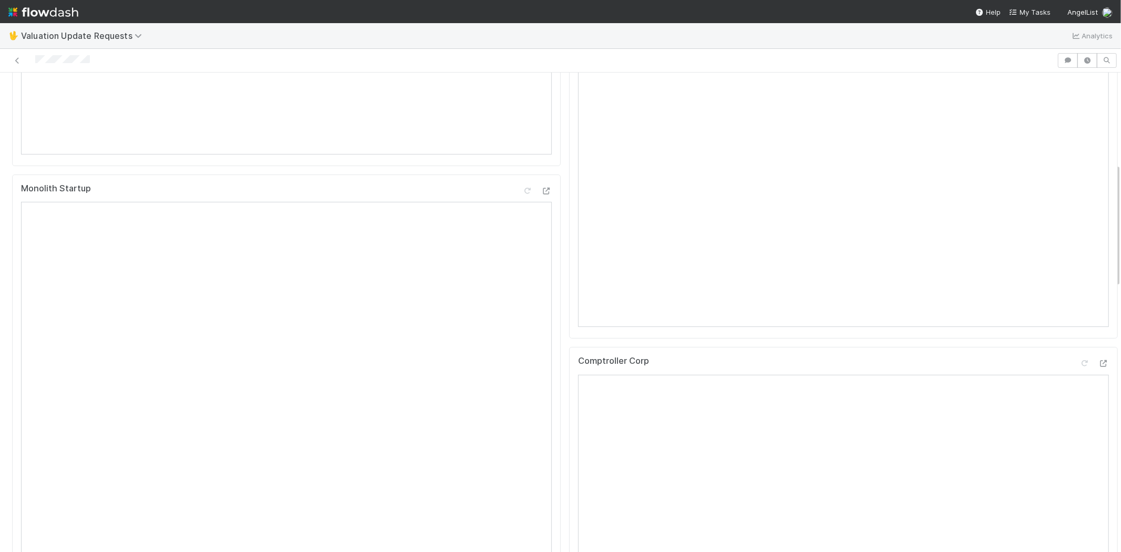
scroll to position [350, 0]
drag, startPoint x: 97, startPoint y: 63, endPoint x: 34, endPoint y: 59, distance: 63.2
click at [34, 59] on div at bounding box center [528, 60] width 1049 height 15
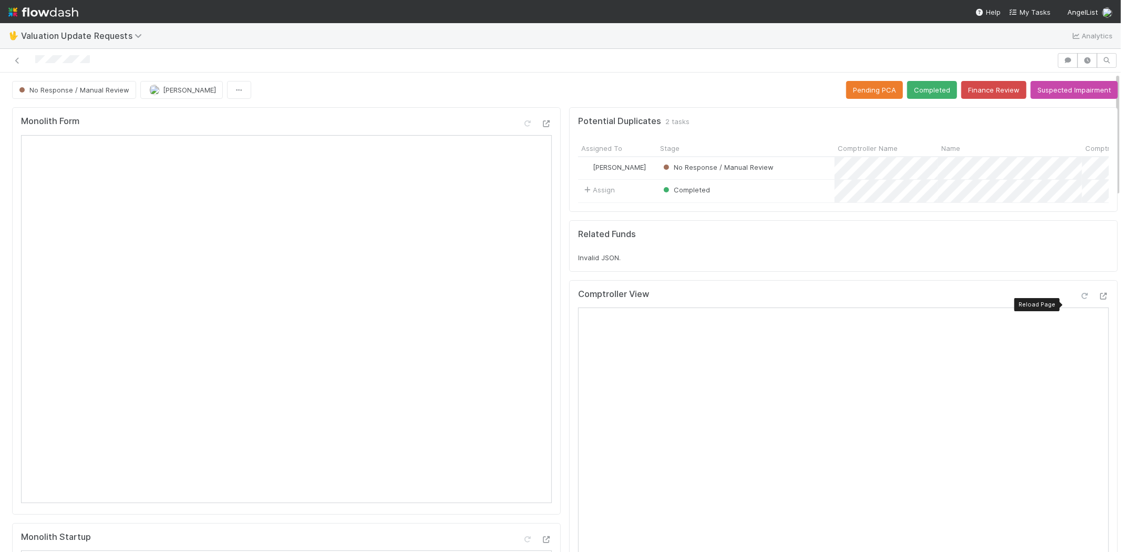
click at [1080, 300] on icon at bounding box center [1085, 296] width 11 height 7
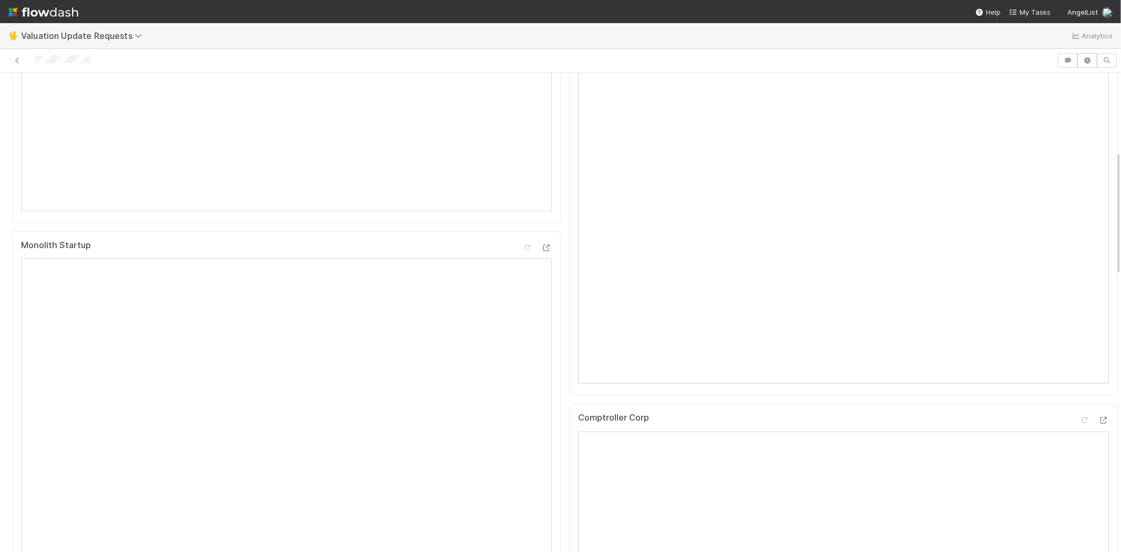
scroll to position [526, 0]
click at [1080, 190] on icon at bounding box center [1085, 186] width 11 height 7
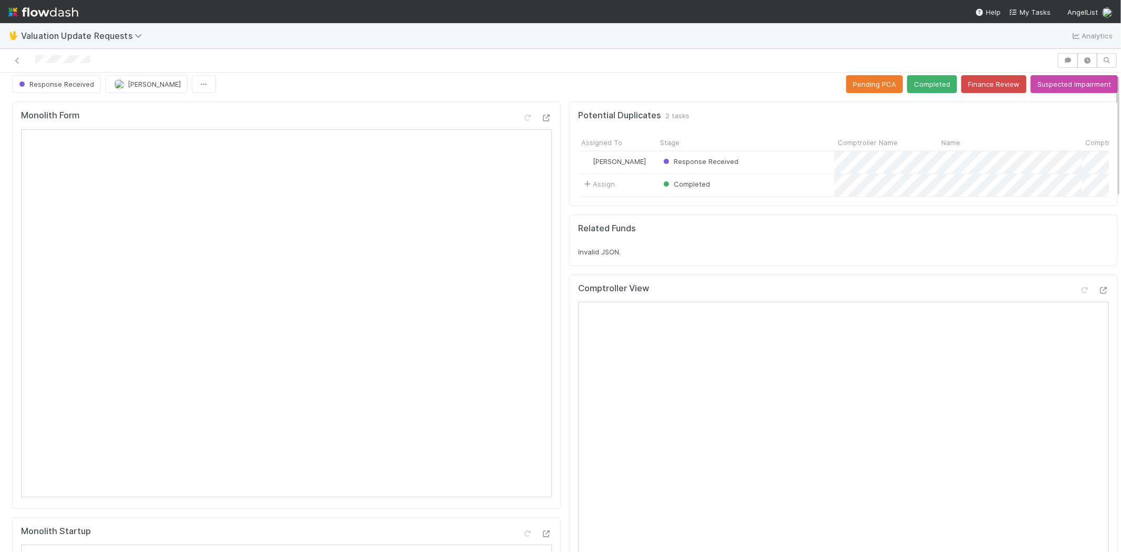
scroll to position [0, 0]
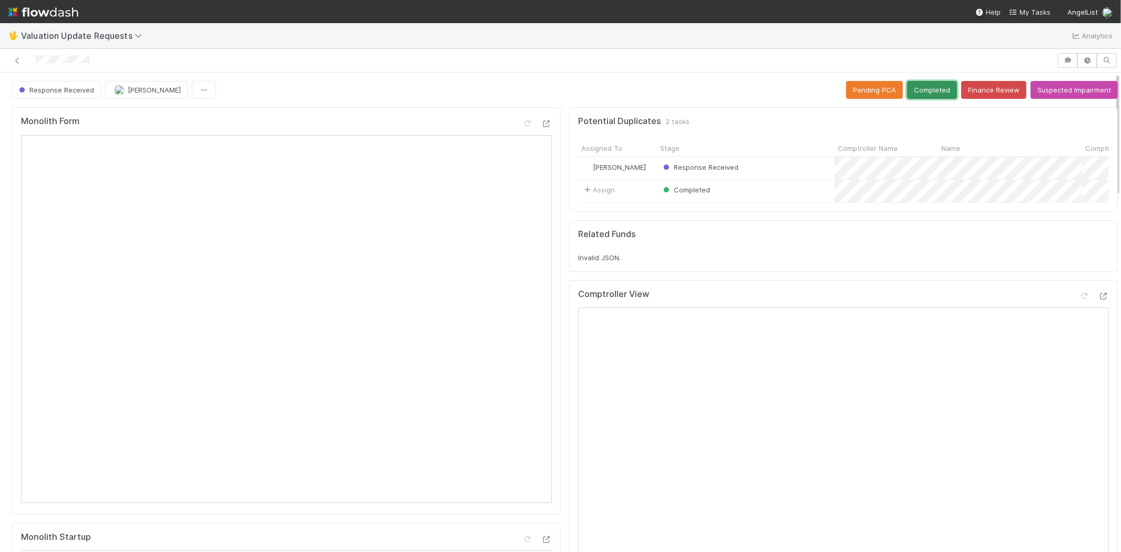
click at [927, 81] on button "Completed" at bounding box center [932, 90] width 50 height 18
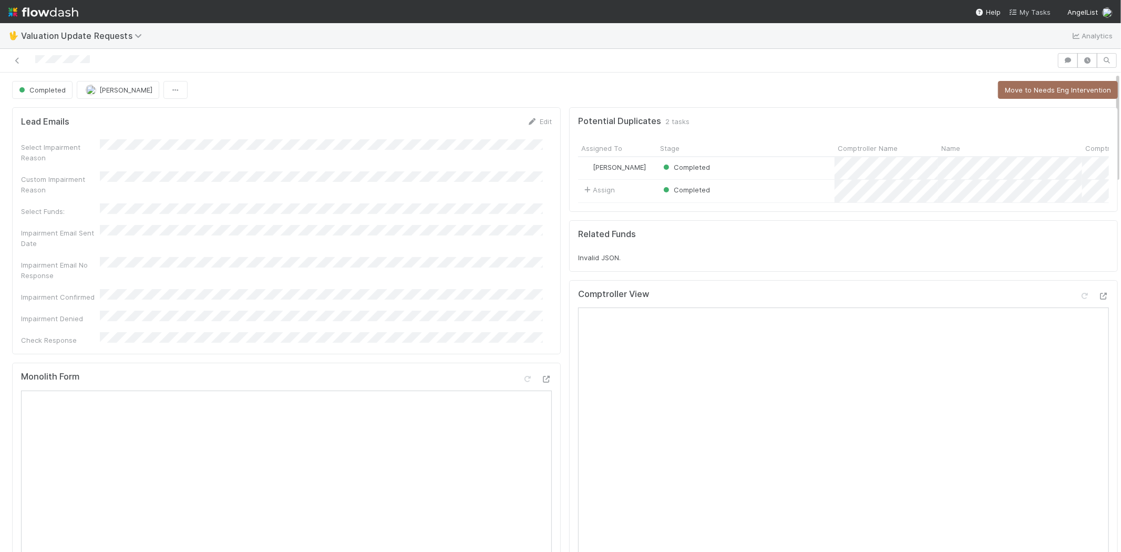
drag, startPoint x: 1033, startPoint y: 9, endPoint x: 1028, endPoint y: 16, distance: 8.0
click at [1033, 9] on span "My Tasks" at bounding box center [1030, 12] width 42 height 8
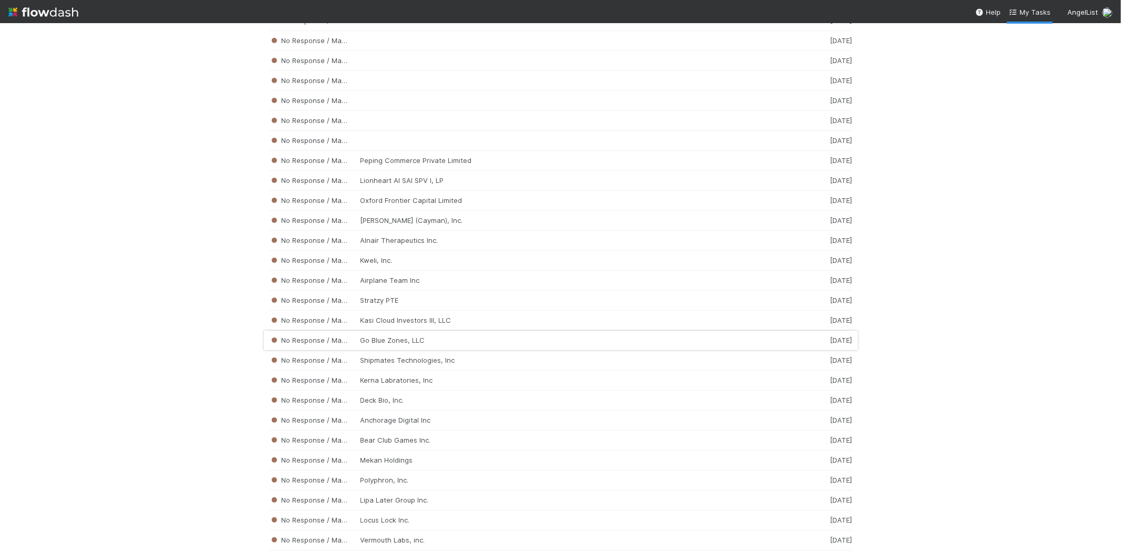
scroll to position [2053, 0]
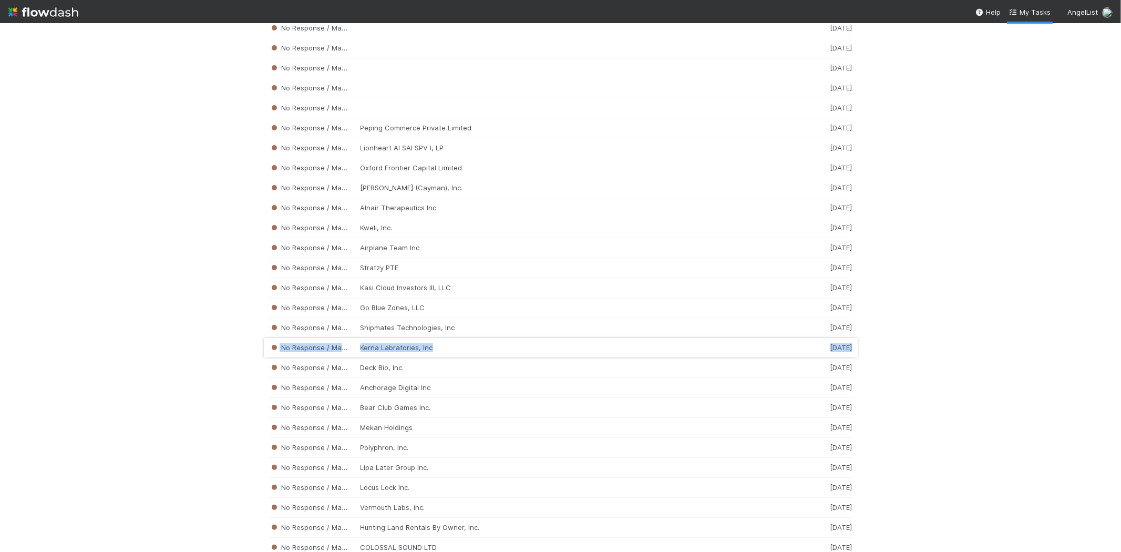
drag, startPoint x: 395, startPoint y: 374, endPoint x: 400, endPoint y: 344, distance: 30.9
click at [396, 434] on div "No Response / Manual Review Mekan Holdings 1 week ago" at bounding box center [561, 428] width 584 height 20
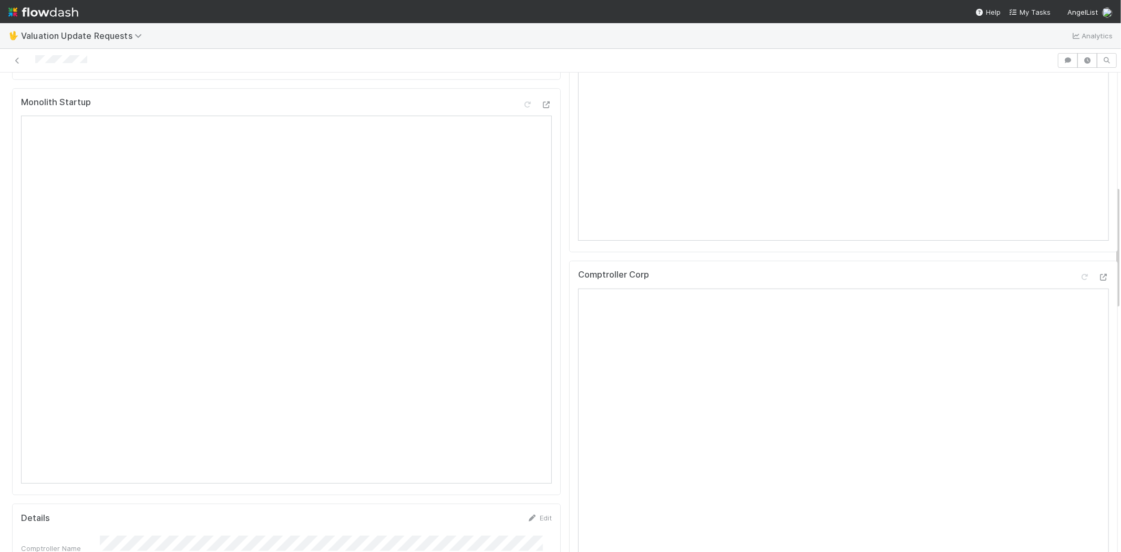
scroll to position [319, 0]
click at [35, 56] on div at bounding box center [528, 60] width 1049 height 15
click at [101, 58] on div at bounding box center [528, 60] width 1049 height 15
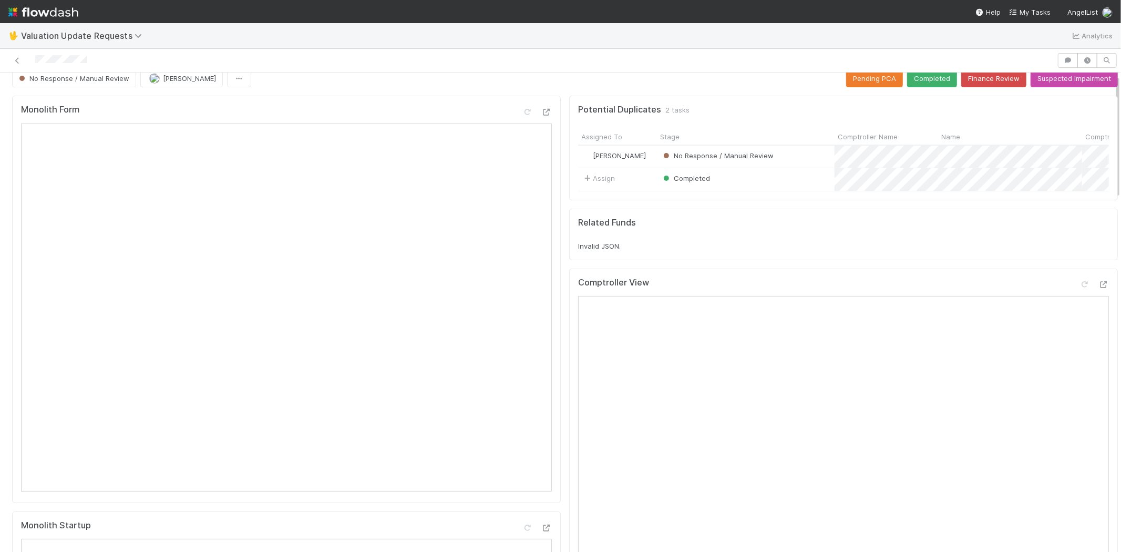
scroll to position [0, 0]
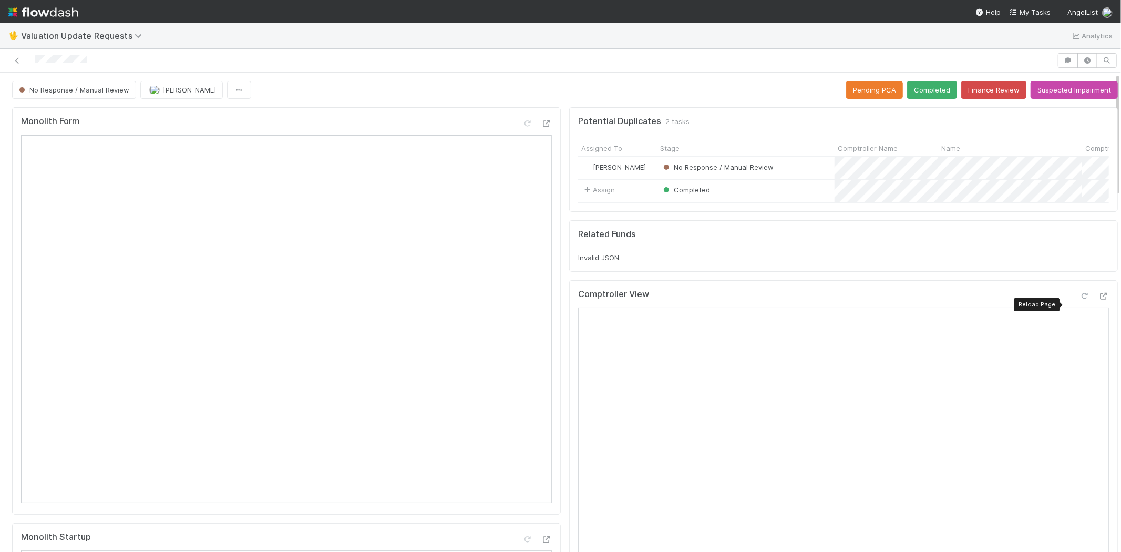
click at [1080, 300] on icon at bounding box center [1085, 296] width 11 height 7
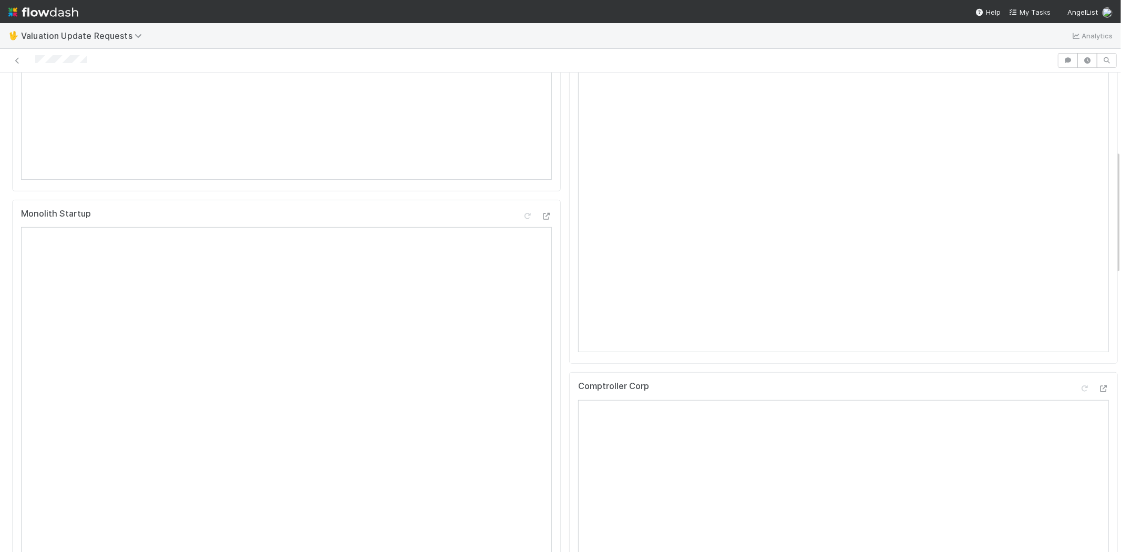
scroll to position [350, 0]
click at [1080, 365] on icon at bounding box center [1085, 362] width 11 height 7
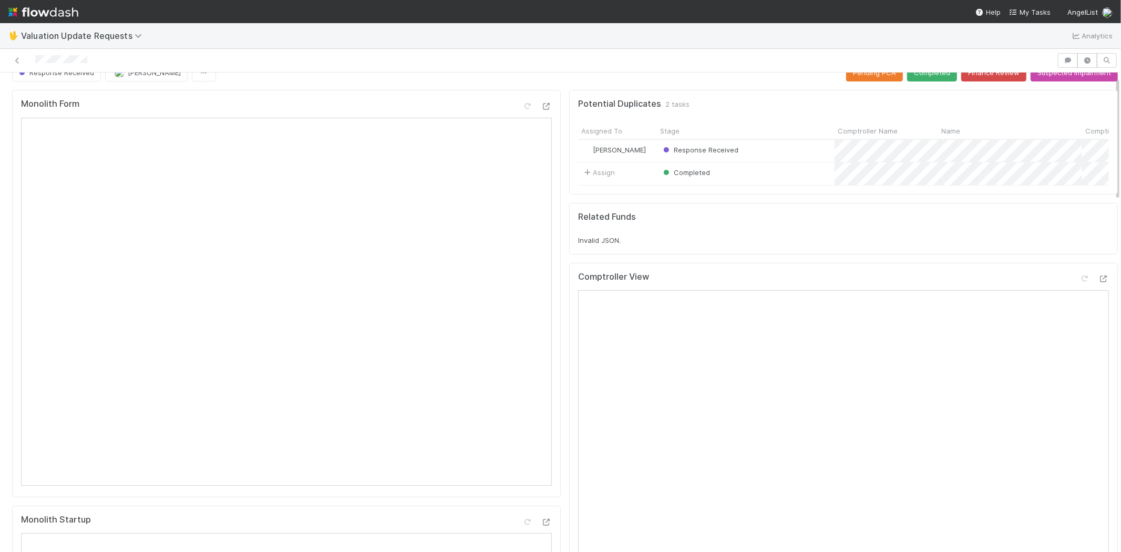
scroll to position [0, 0]
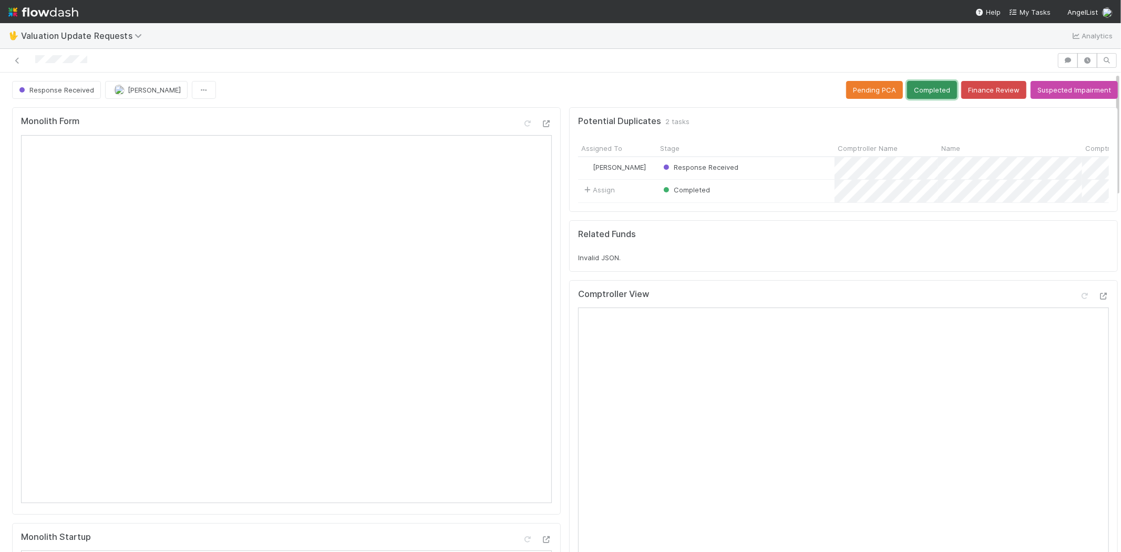
click at [907, 81] on button "Completed" at bounding box center [932, 90] width 50 height 18
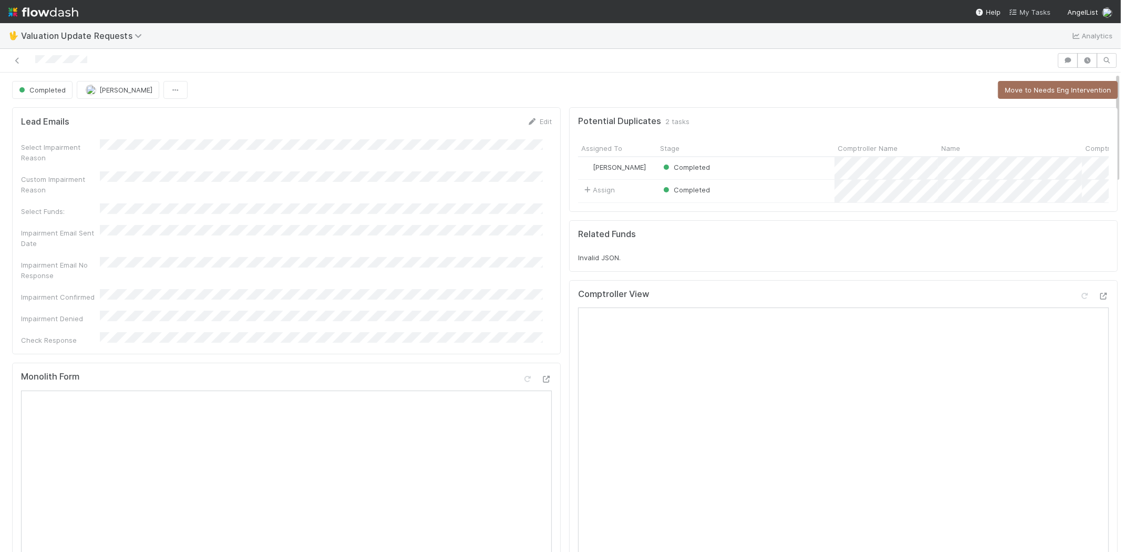
click at [1026, 9] on span "My Tasks" at bounding box center [1030, 12] width 42 height 8
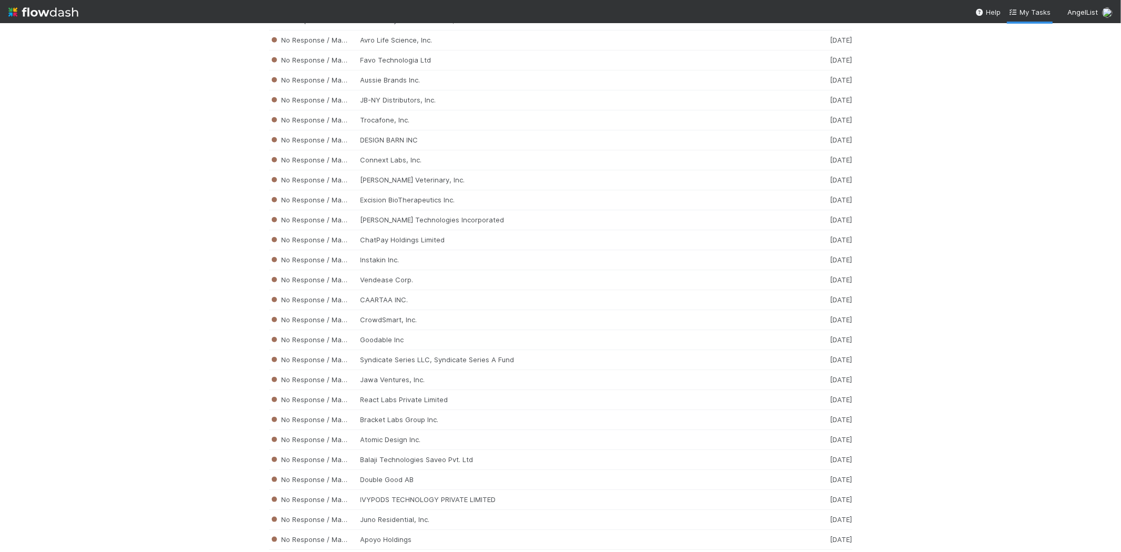
scroll to position [4407, 0]
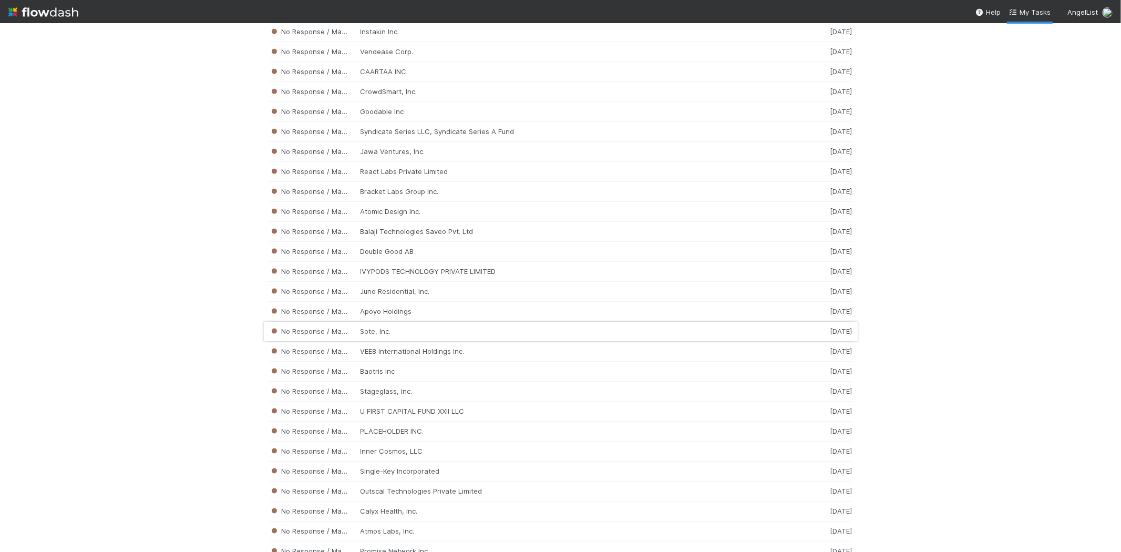
click at [395, 342] on div "No Response / Manual Review Sote, Inc. 1 week ago" at bounding box center [561, 332] width 584 height 20
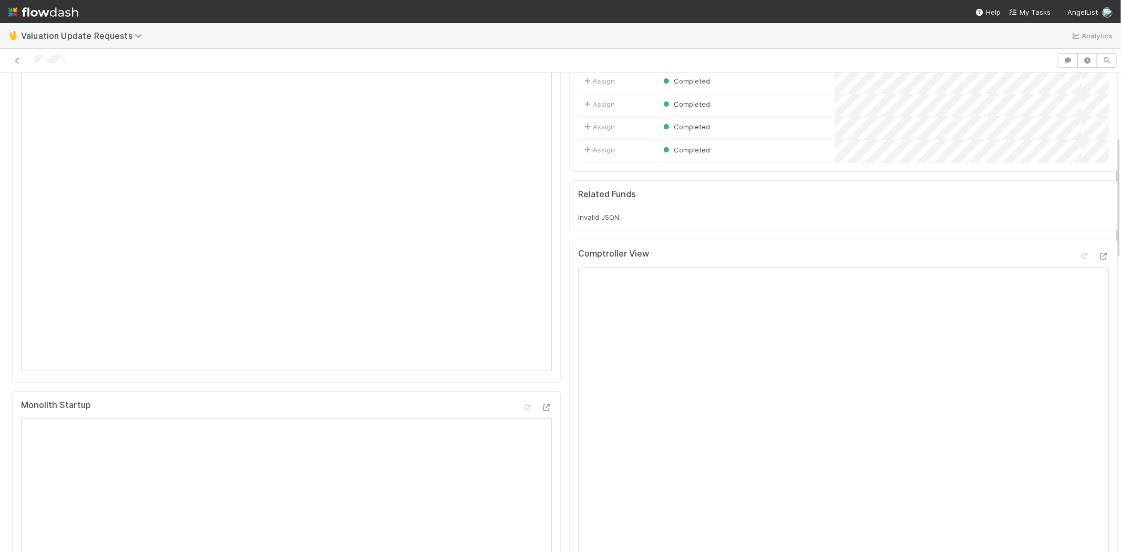
scroll to position [292, 0]
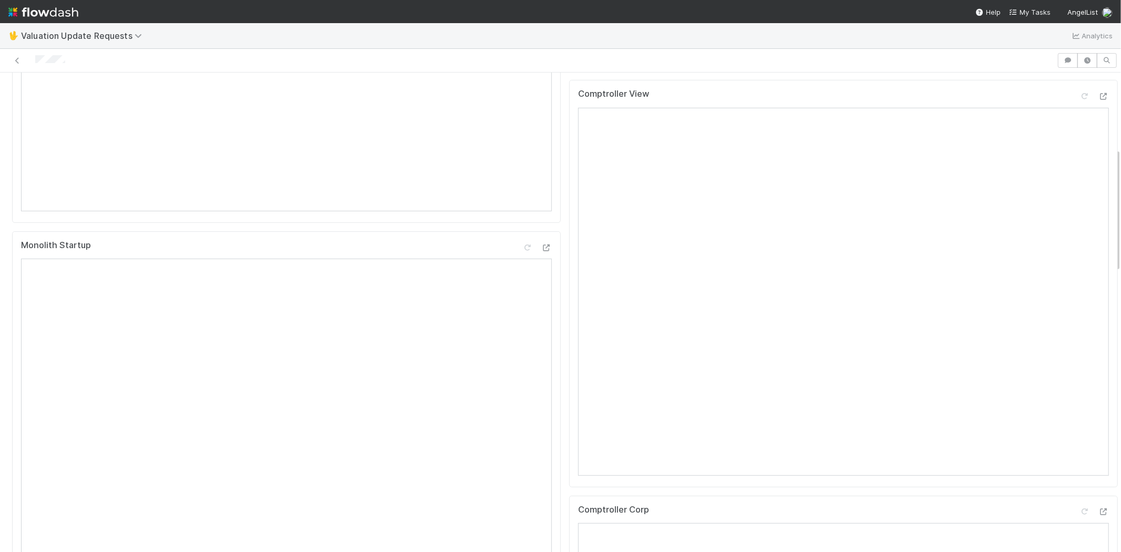
drag, startPoint x: 70, startPoint y: 60, endPoint x: 33, endPoint y: 59, distance: 36.8
click at [33, 59] on div at bounding box center [528, 60] width 1049 height 15
click at [85, 57] on div at bounding box center [528, 60] width 1049 height 15
drag, startPoint x: 81, startPoint y: 59, endPoint x: 34, endPoint y: 58, distance: 47.9
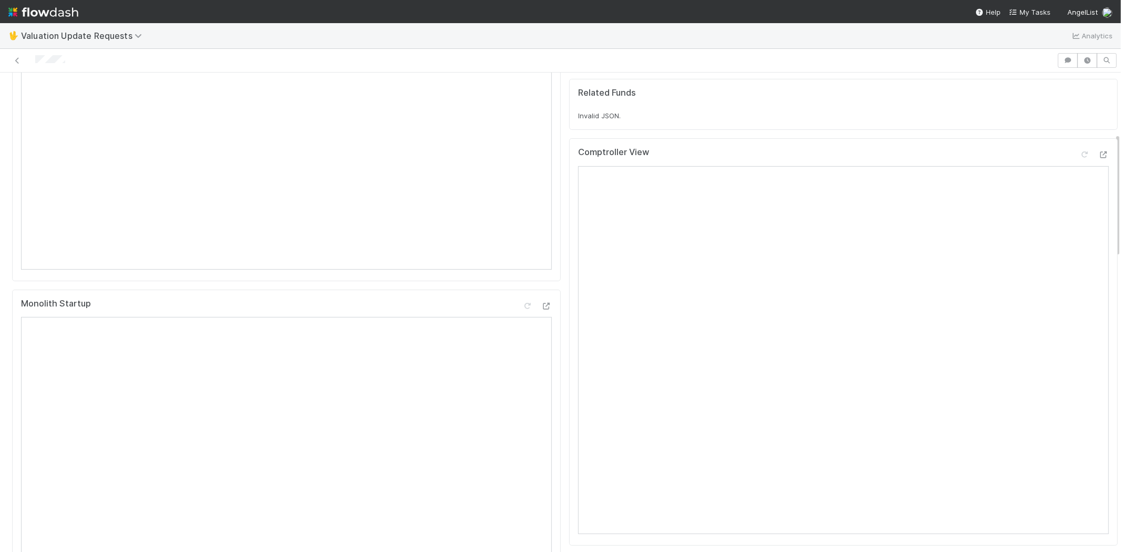
click at [34, 58] on div at bounding box center [528, 60] width 1049 height 15
click at [1080, 100] on icon at bounding box center [1085, 96] width 11 height 7
click at [1080, 165] on icon at bounding box center [1085, 161] width 11 height 7
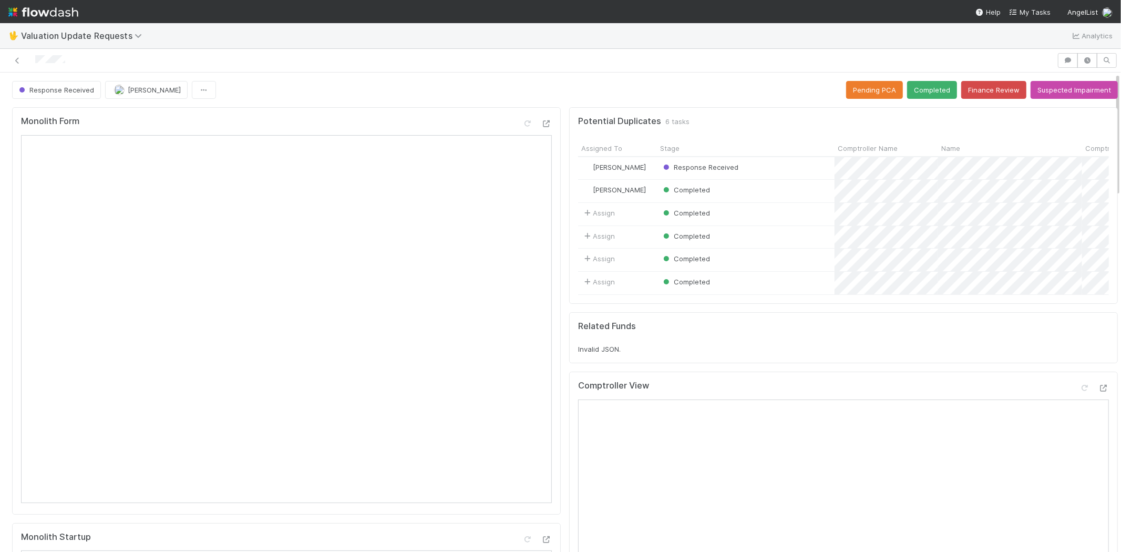
scroll to position [0, 0]
click at [67, 60] on div at bounding box center [528, 60] width 1049 height 15
click at [921, 91] on button "Completed" at bounding box center [932, 90] width 50 height 18
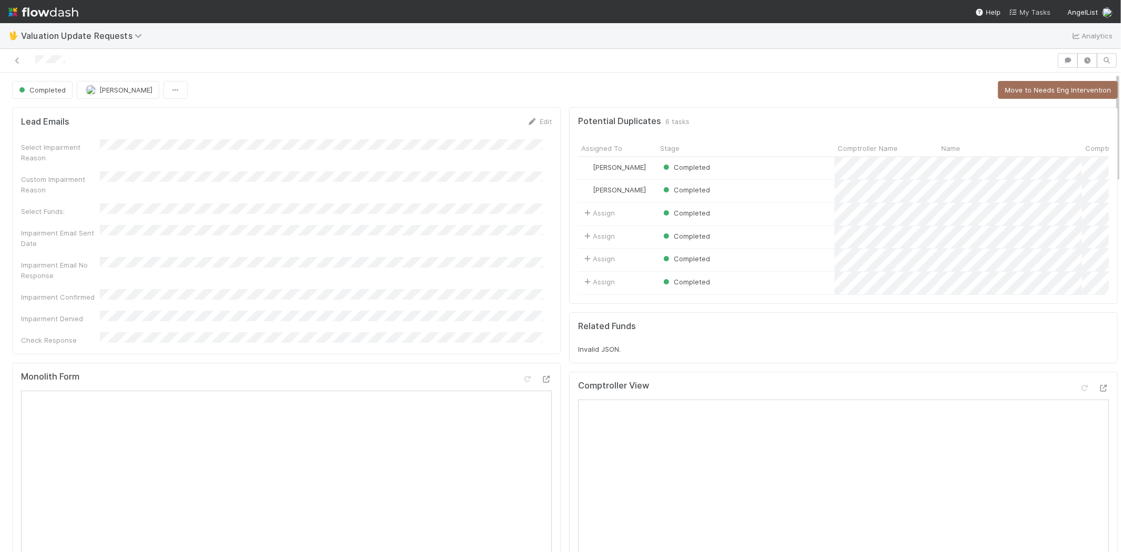
click at [1024, 11] on span "My Tasks" at bounding box center [1030, 12] width 42 height 8
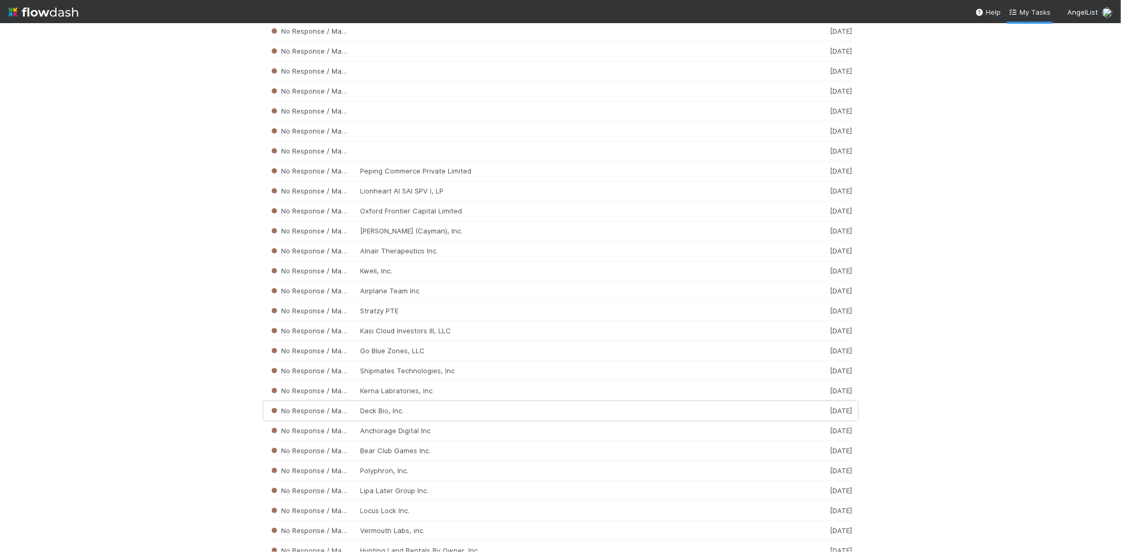
scroll to position [2161, 0]
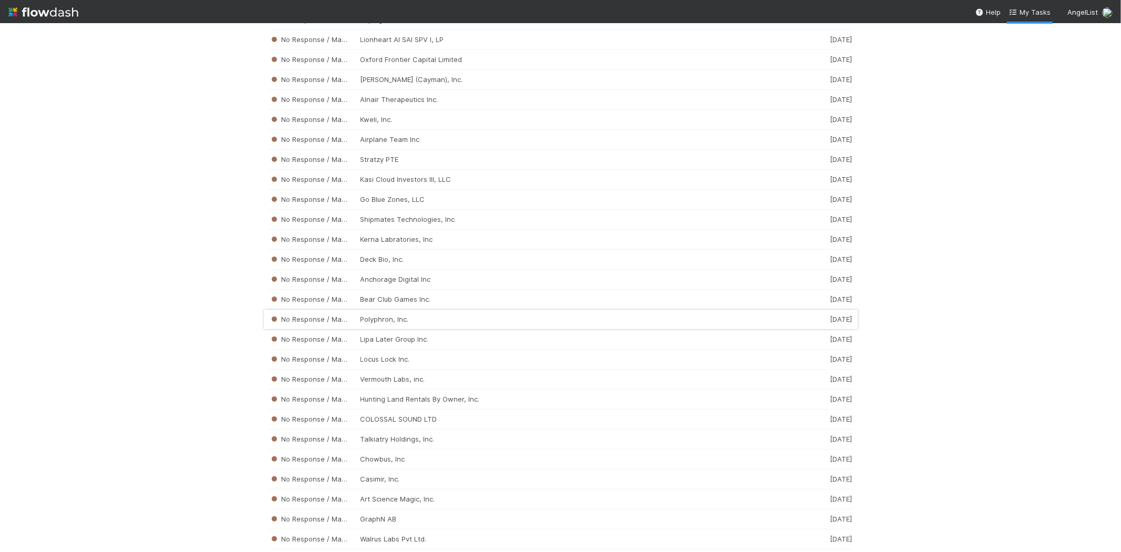
click at [391, 330] on div "No Response / Manual Review Polyphron, Inc. 1 week ago" at bounding box center [561, 320] width 584 height 20
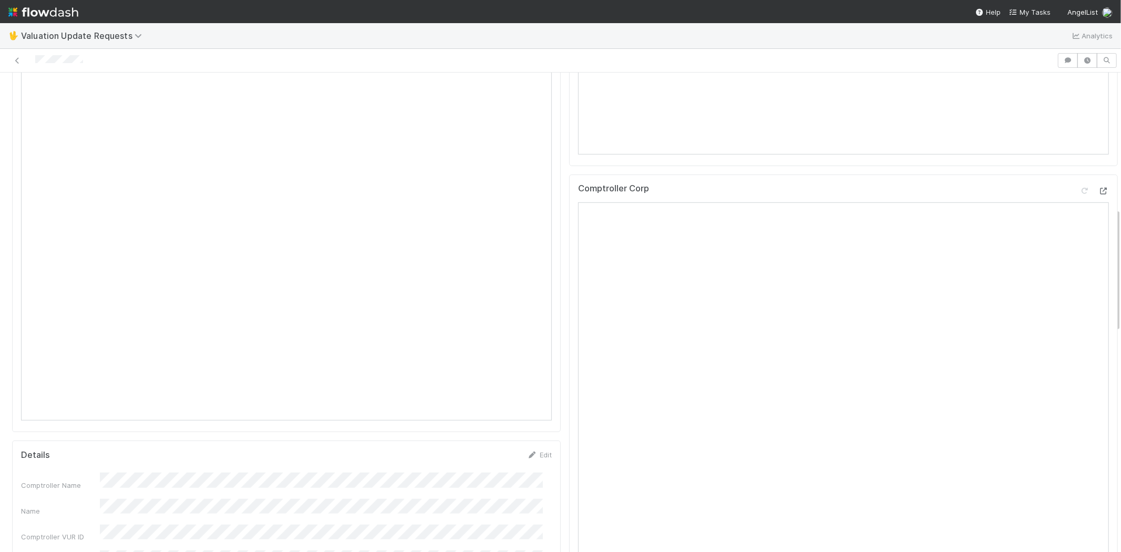
scroll to position [526, 0]
click at [1036, 11] on span "My Tasks" at bounding box center [1030, 12] width 42 height 8
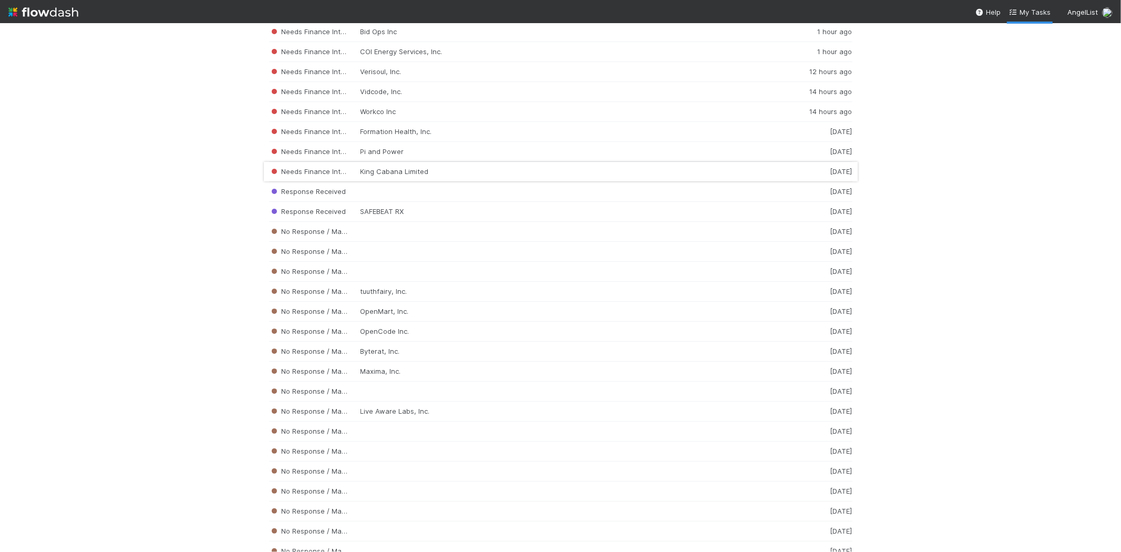
scroll to position [1811, 0]
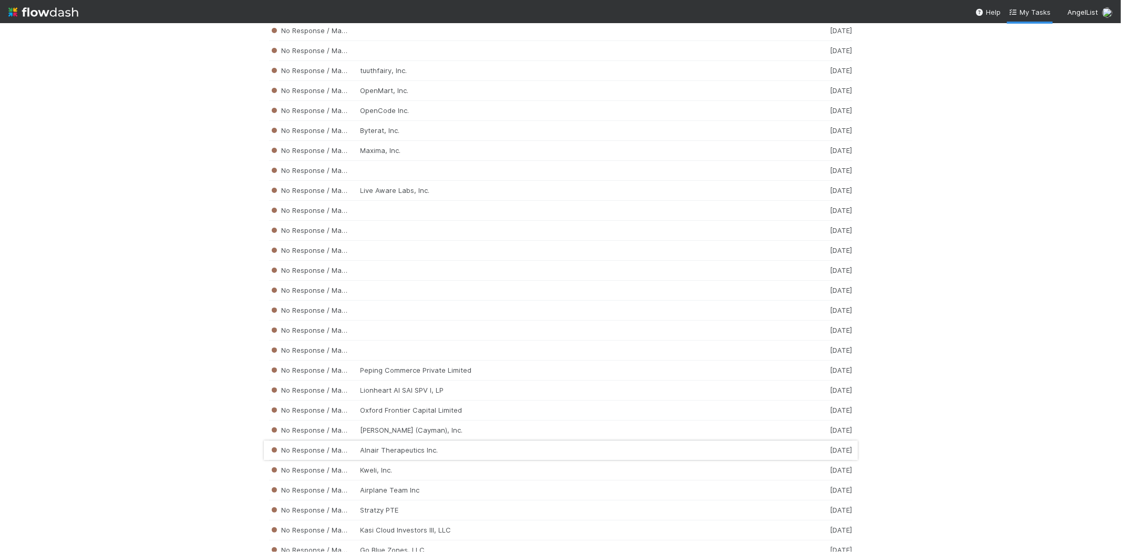
click at [420, 454] on div "No Response / Manual Review Alnair Therapeutics Inc. 1 week ago" at bounding box center [561, 451] width 584 height 20
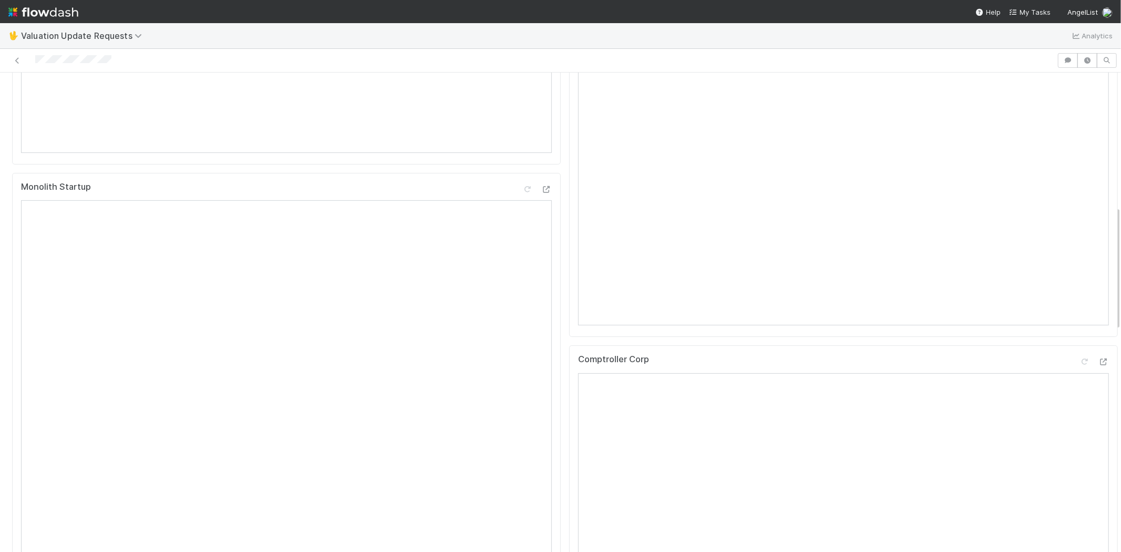
scroll to position [642, 0]
drag, startPoint x: 114, startPoint y: 58, endPoint x: 26, endPoint y: 55, distance: 87.3
click at [26, 55] on div at bounding box center [528, 60] width 1049 height 15
click at [145, 58] on div at bounding box center [528, 60] width 1049 height 15
drag, startPoint x: 125, startPoint y: 61, endPoint x: 37, endPoint y: 55, distance: 88.0
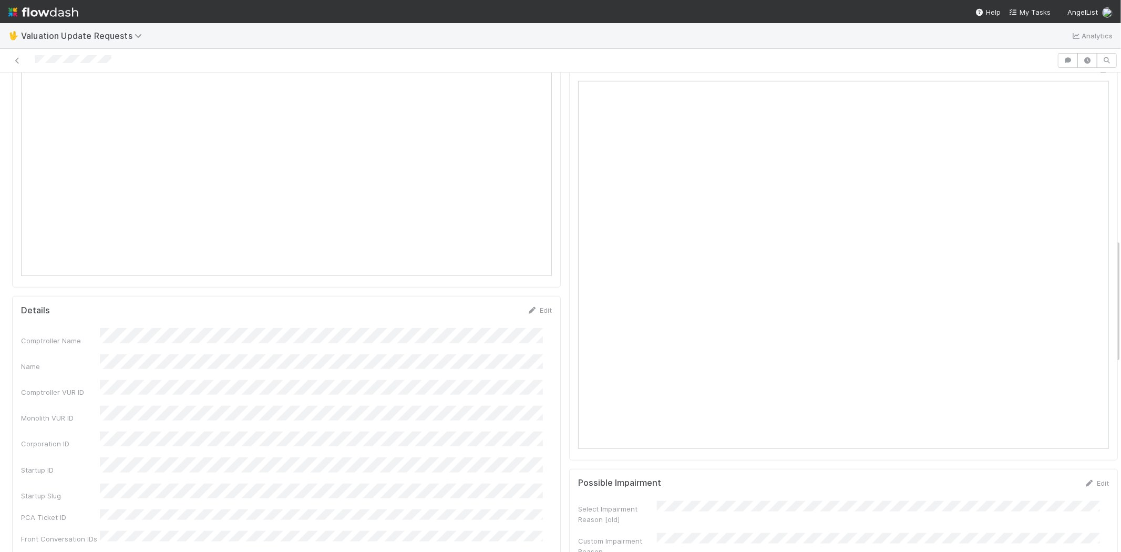
click at [37, 55] on div at bounding box center [528, 60] width 1049 height 15
click at [535, 308] on link "Edit" at bounding box center [539, 310] width 25 height 8
click at [535, 313] on button "Cancel" at bounding box center [533, 314] width 37 height 18
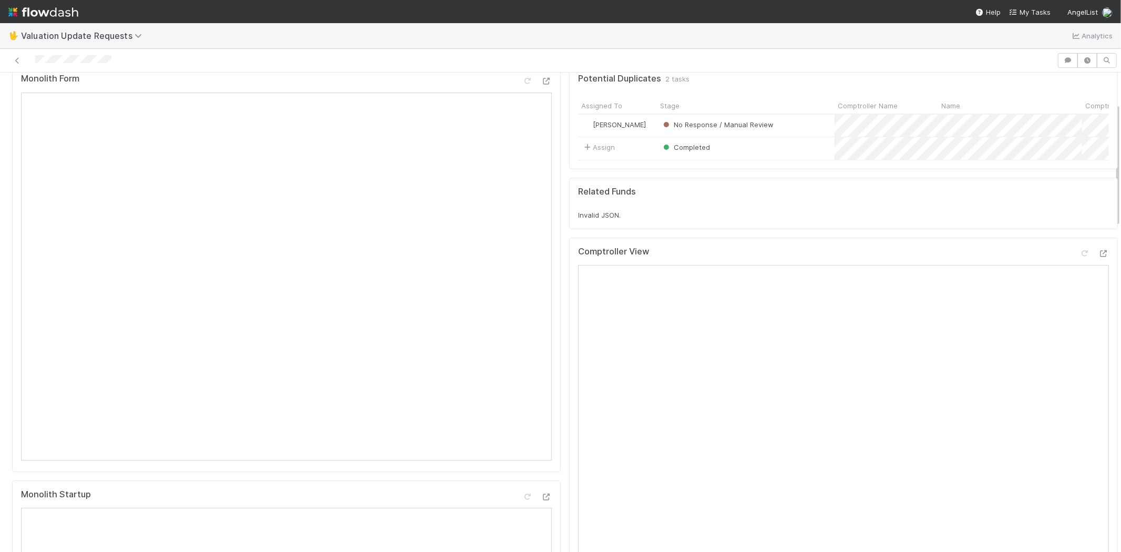
scroll to position [0, 0]
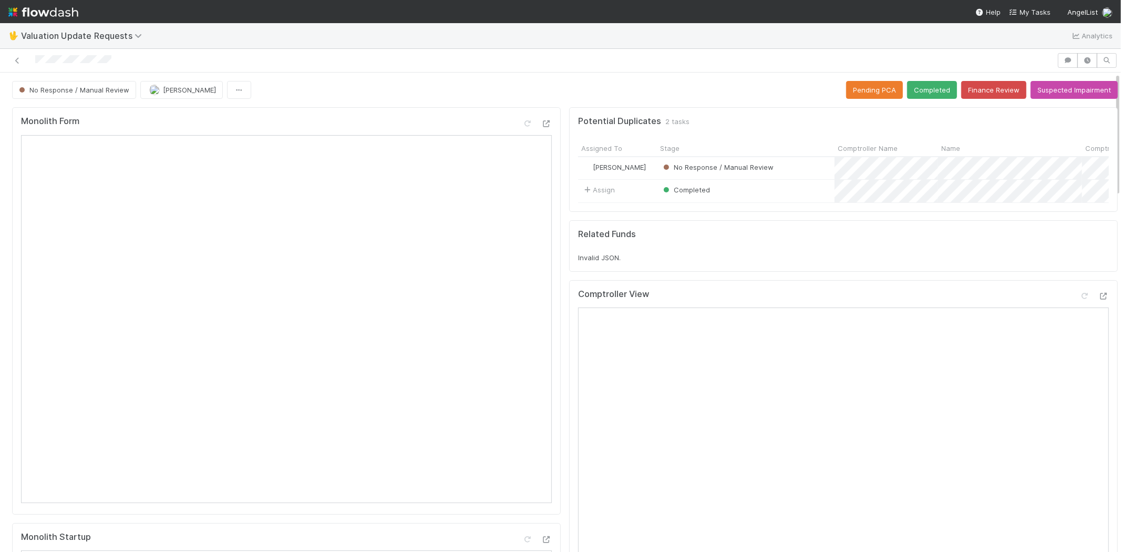
click at [198, 59] on div at bounding box center [528, 60] width 1049 height 15
drag, startPoint x: 28, startPoint y: 59, endPoint x: 140, endPoint y: 62, distance: 111.5
click at [119, 62] on div at bounding box center [528, 60] width 1049 height 15
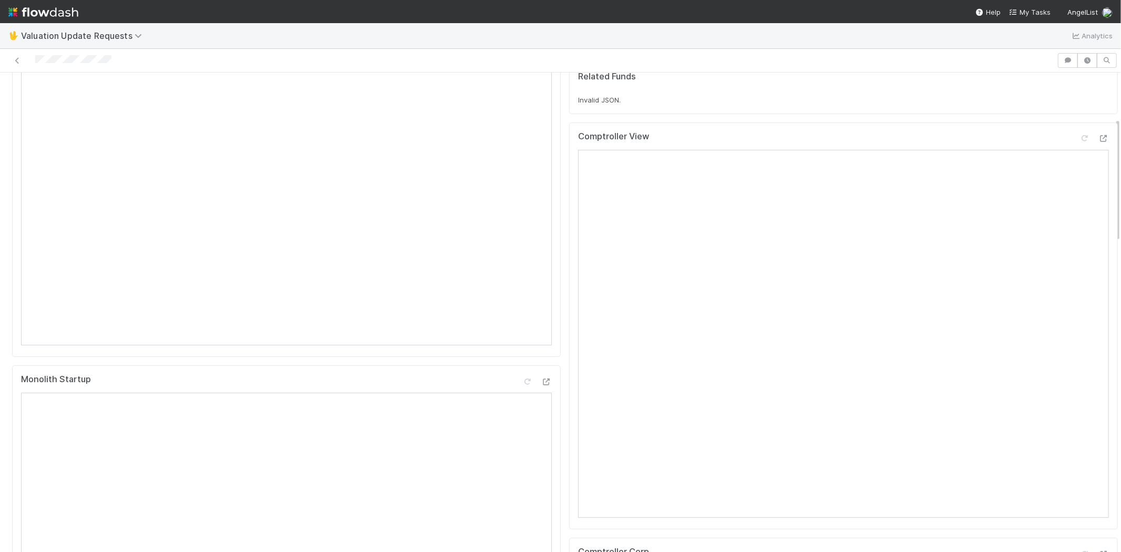
scroll to position [175, 0]
click at [1080, 125] on icon at bounding box center [1085, 121] width 11 height 7
click at [1080, 249] on icon at bounding box center [1085, 245] width 11 height 7
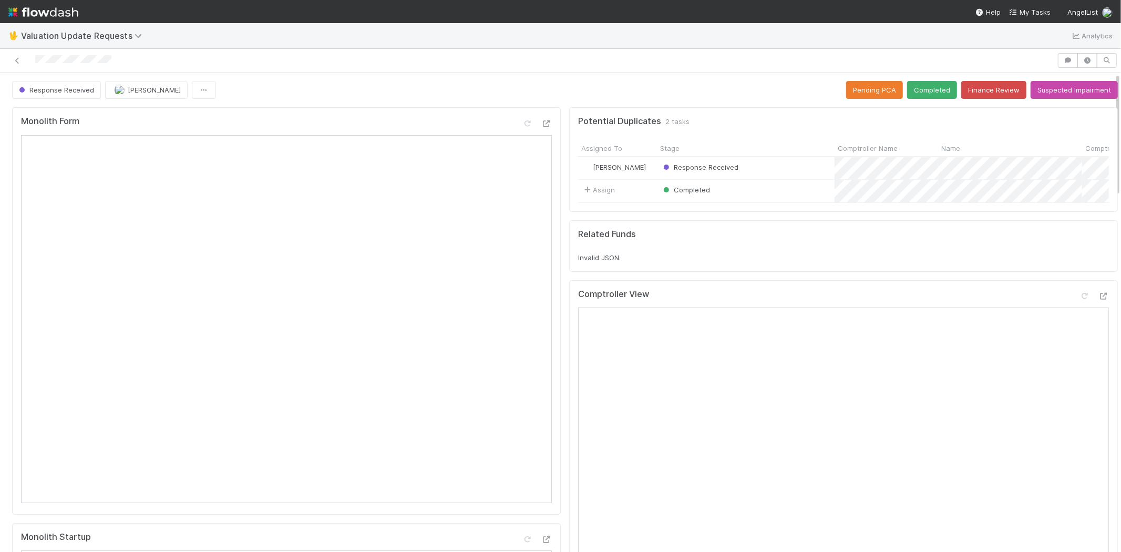
scroll to position [0, 0]
click at [915, 89] on button "Completed" at bounding box center [932, 90] width 50 height 18
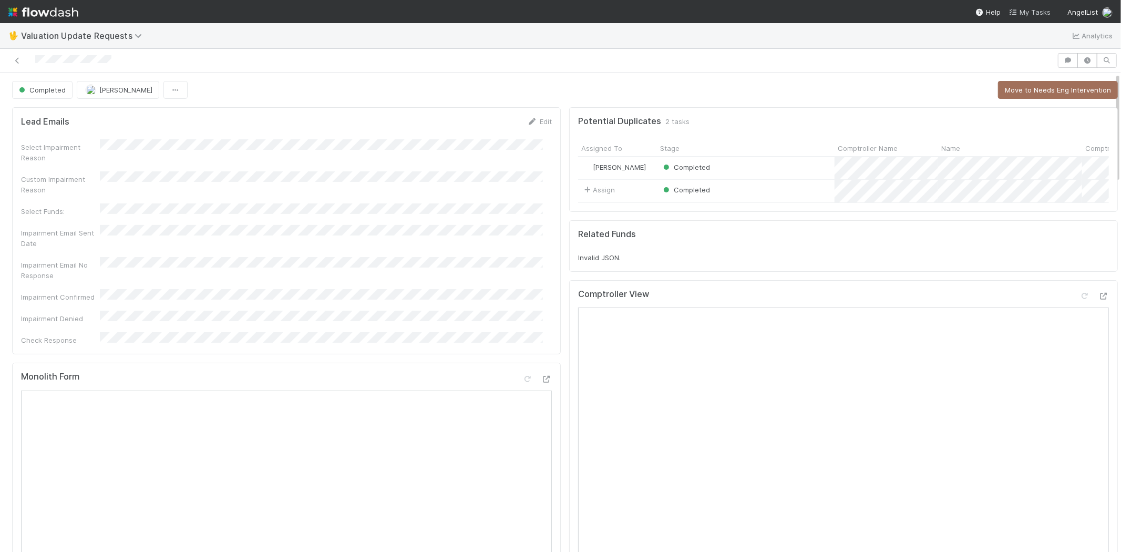
click at [1037, 7] on link "My Tasks" at bounding box center [1030, 12] width 42 height 11
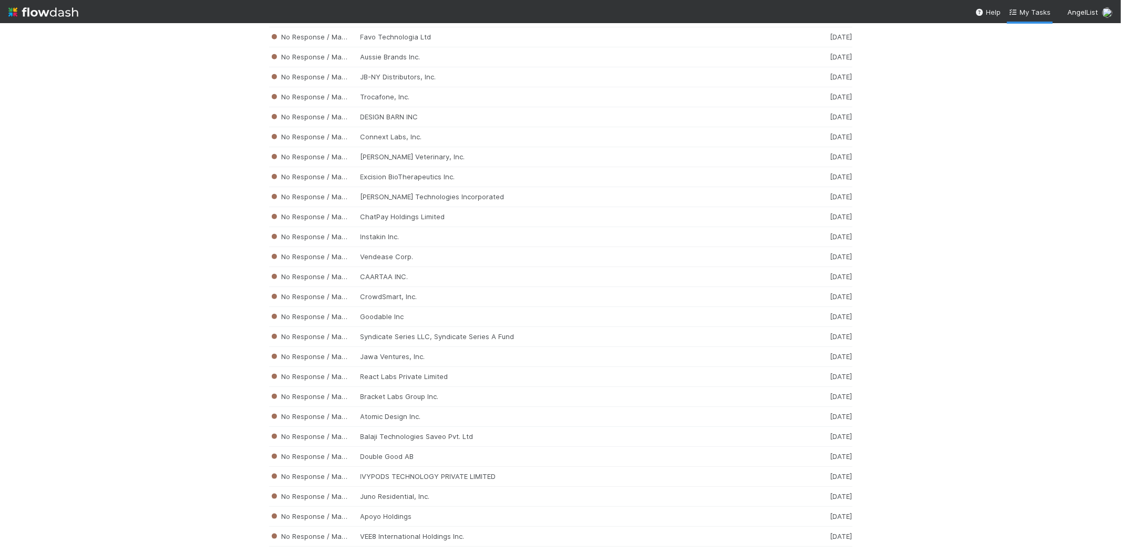
scroll to position [4190, 0]
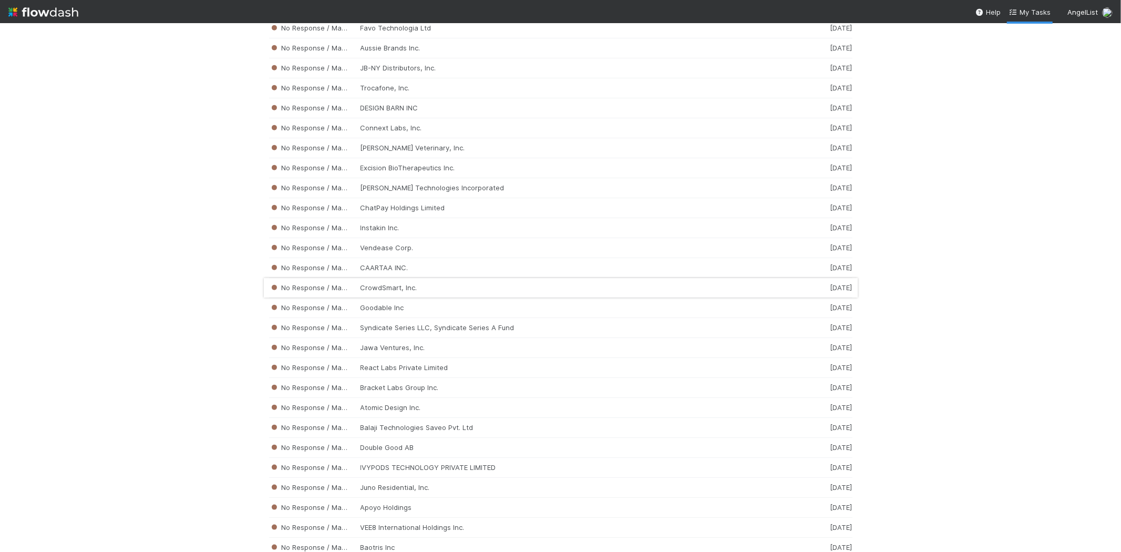
click at [434, 298] on div "No Response / Manual Review CrowdSmart, Inc. 1 week ago" at bounding box center [561, 288] width 584 height 20
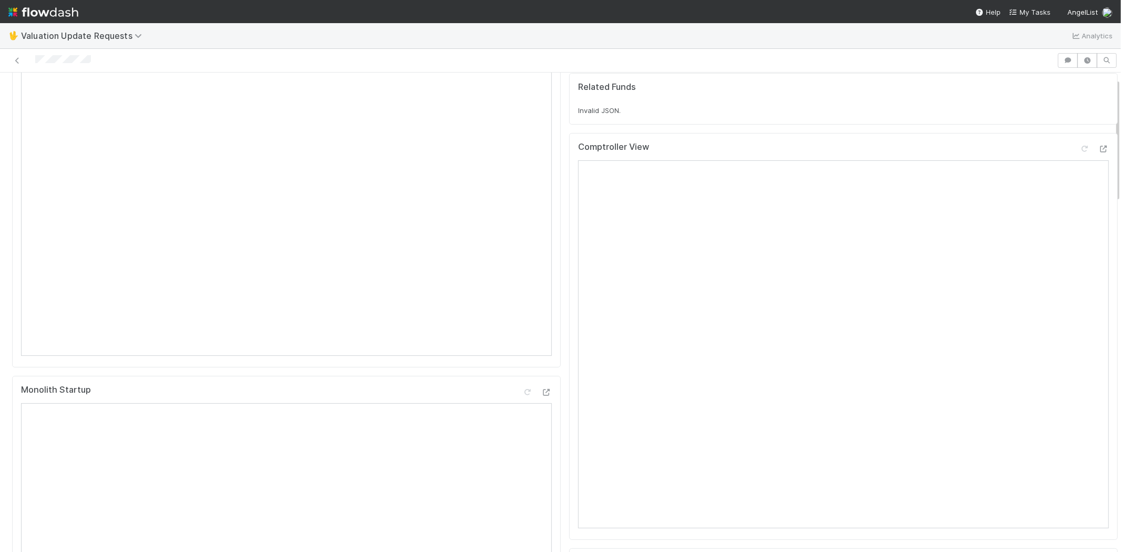
scroll to position [292, 0]
drag, startPoint x: 113, startPoint y: 63, endPoint x: 34, endPoint y: 65, distance: 78.3
click at [34, 65] on div at bounding box center [528, 60] width 1049 height 15
click at [102, 55] on div at bounding box center [528, 60] width 1049 height 15
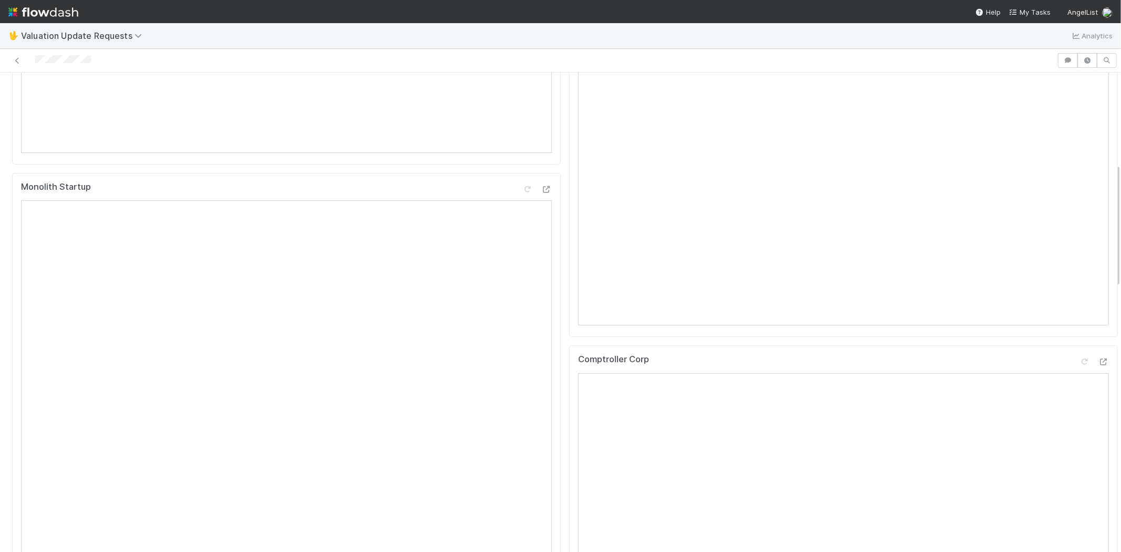
click at [35, 62] on div at bounding box center [528, 60] width 1049 height 15
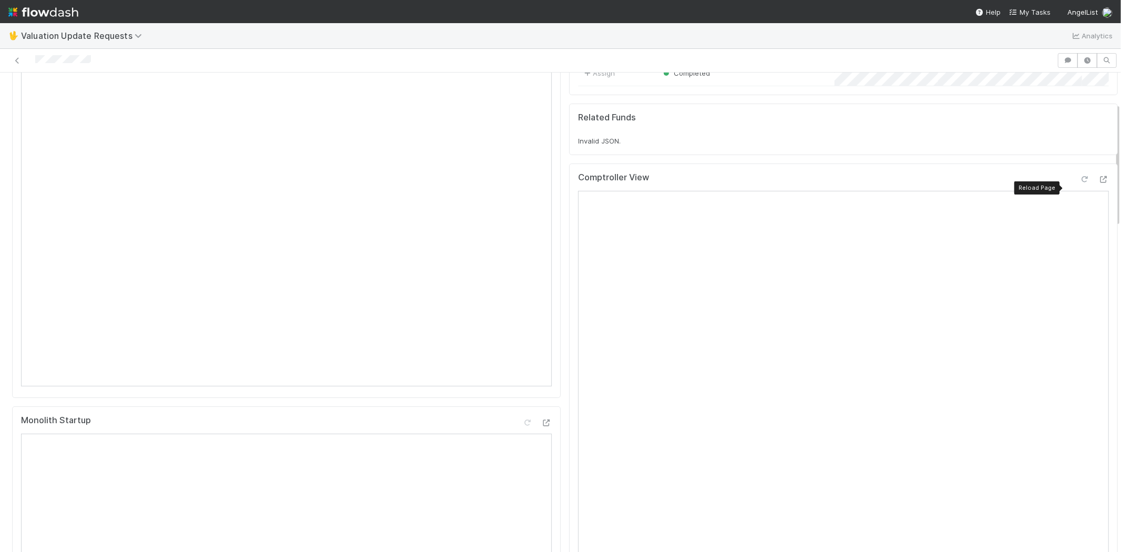
click at [1080, 183] on icon at bounding box center [1085, 179] width 11 height 7
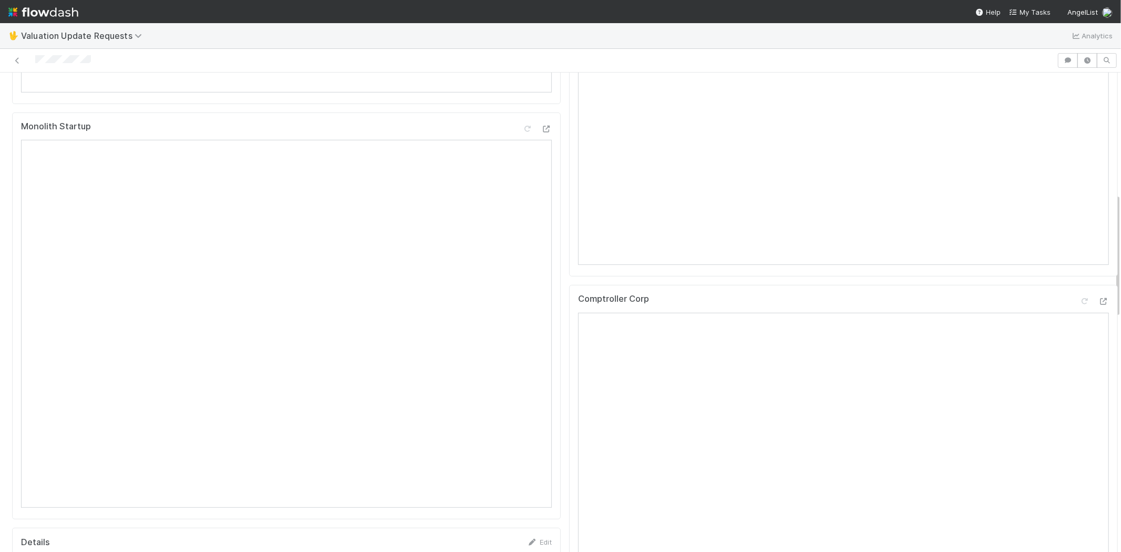
scroll to position [467, 0]
click at [1080, 249] on icon at bounding box center [1085, 245] width 11 height 7
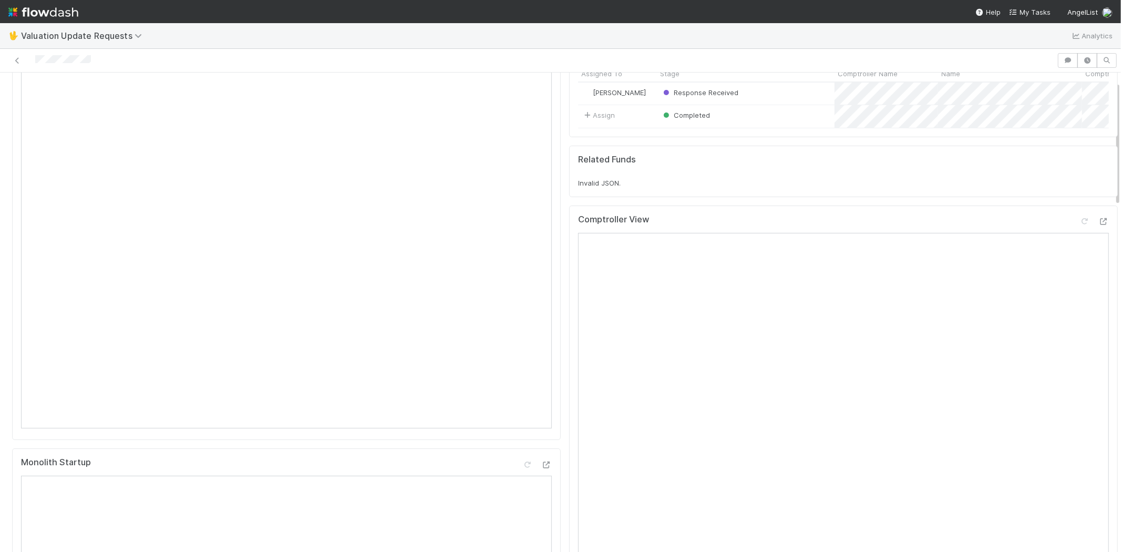
scroll to position [0, 0]
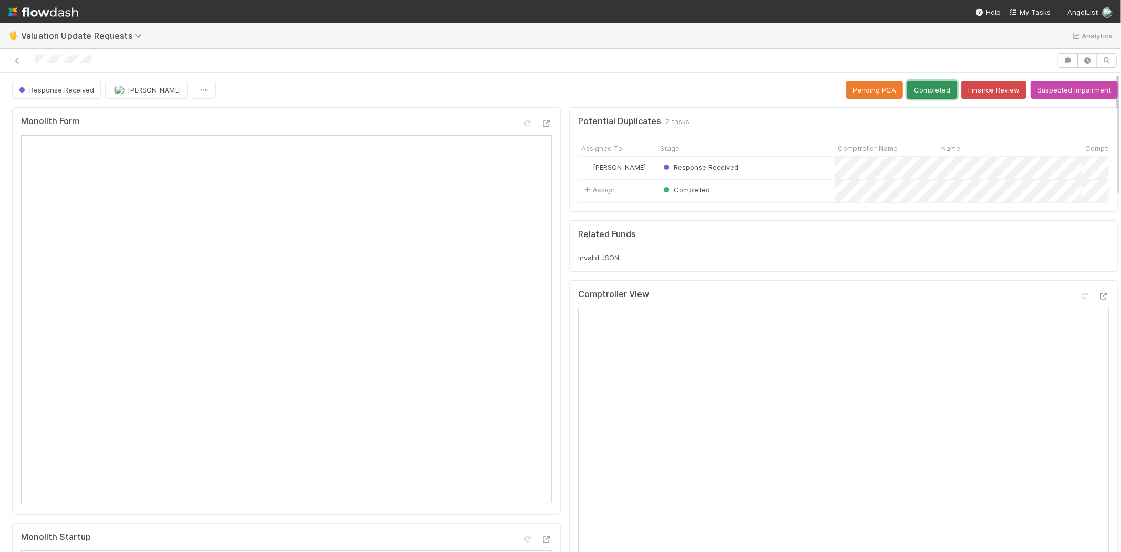
click at [919, 81] on button "Completed" at bounding box center [932, 90] width 50 height 18
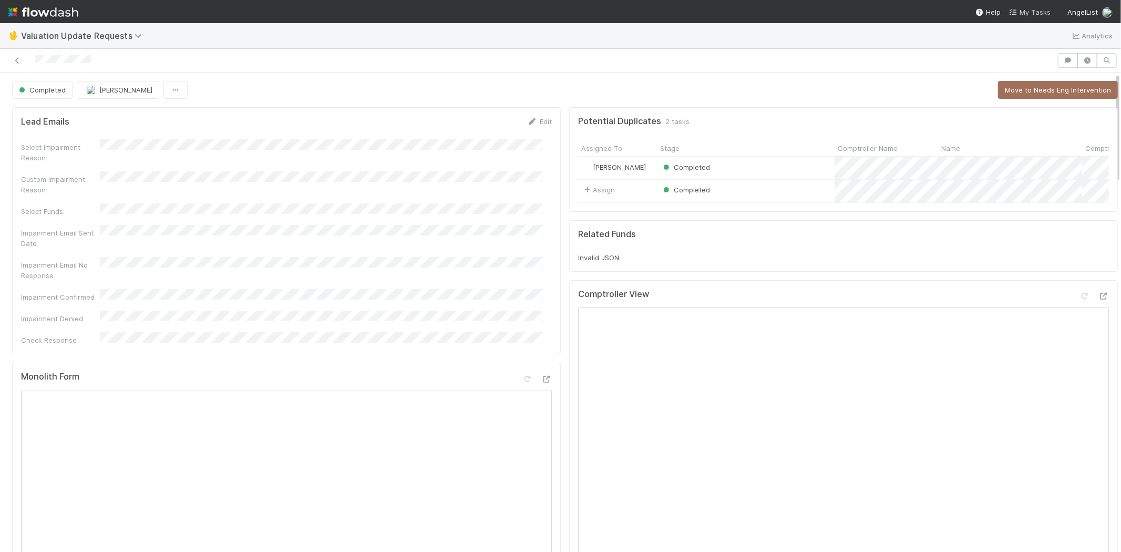
click at [1037, 9] on span "My Tasks" at bounding box center [1030, 12] width 42 height 8
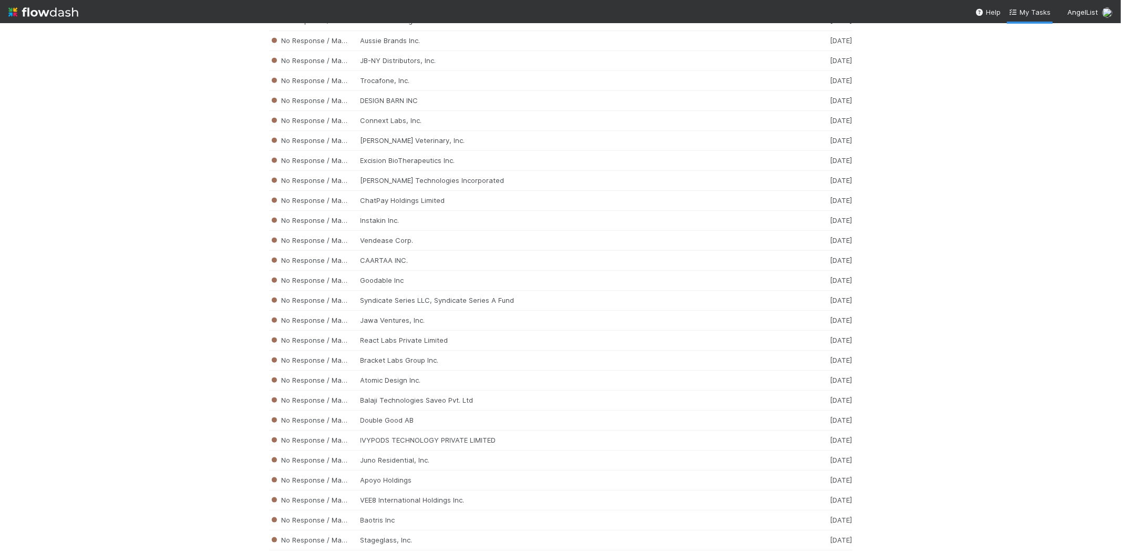
scroll to position [4207, 0]
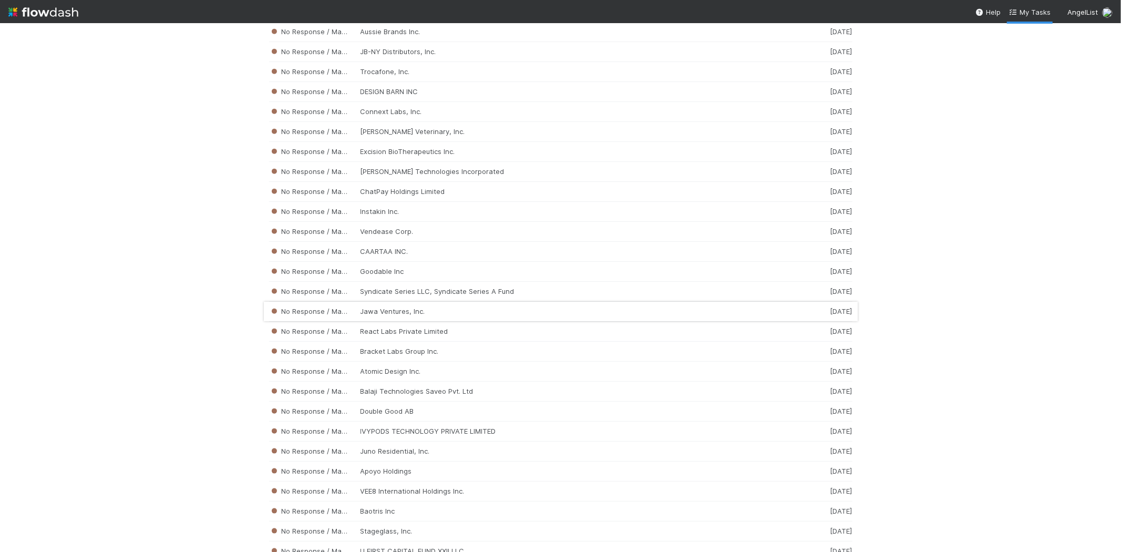
click at [381, 322] on div "No Response / Manual Review Jawa Ventures, Inc. 1 week ago" at bounding box center [561, 312] width 584 height 20
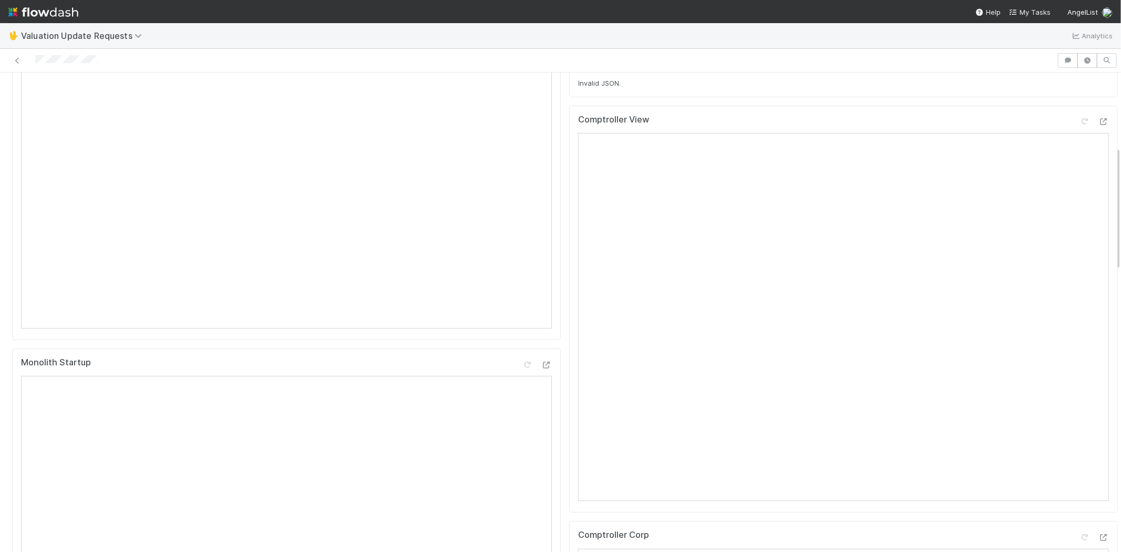
scroll to position [292, 0]
drag, startPoint x: 107, startPoint y: 56, endPoint x: 27, endPoint y: 54, distance: 79.4
click at [27, 54] on div at bounding box center [528, 60] width 1049 height 15
click at [143, 62] on div at bounding box center [528, 60] width 1049 height 15
drag, startPoint x: 115, startPoint y: 61, endPoint x: 34, endPoint y: 56, distance: 81.1
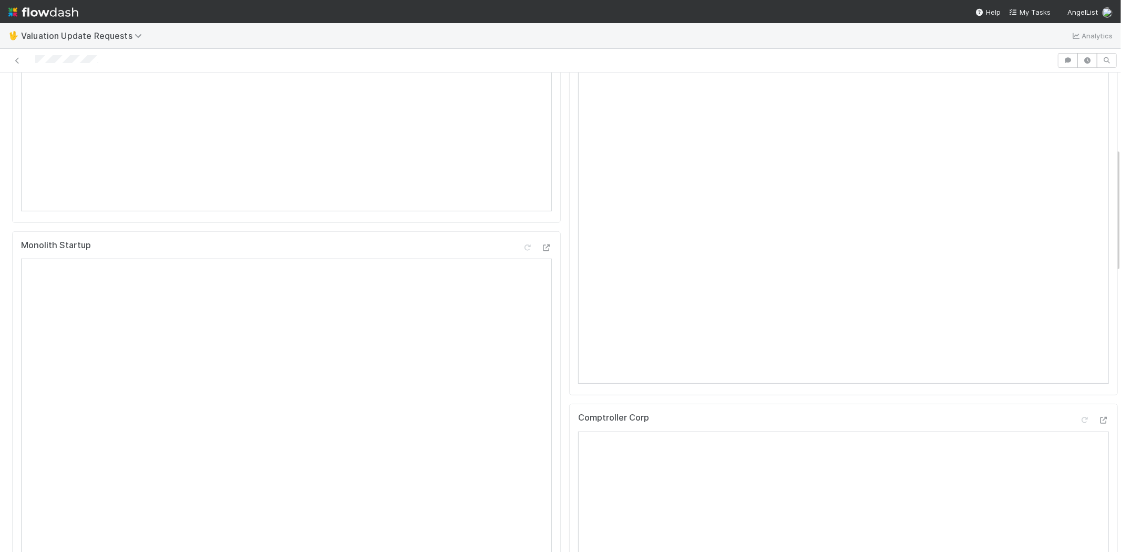
click at [34, 56] on div at bounding box center [528, 60] width 1049 height 15
click at [106, 57] on div at bounding box center [528, 60] width 1049 height 15
drag, startPoint x: 117, startPoint y: 58, endPoint x: 34, endPoint y: 66, distance: 83.4
click at [34, 66] on div at bounding box center [528, 60] width 1049 height 15
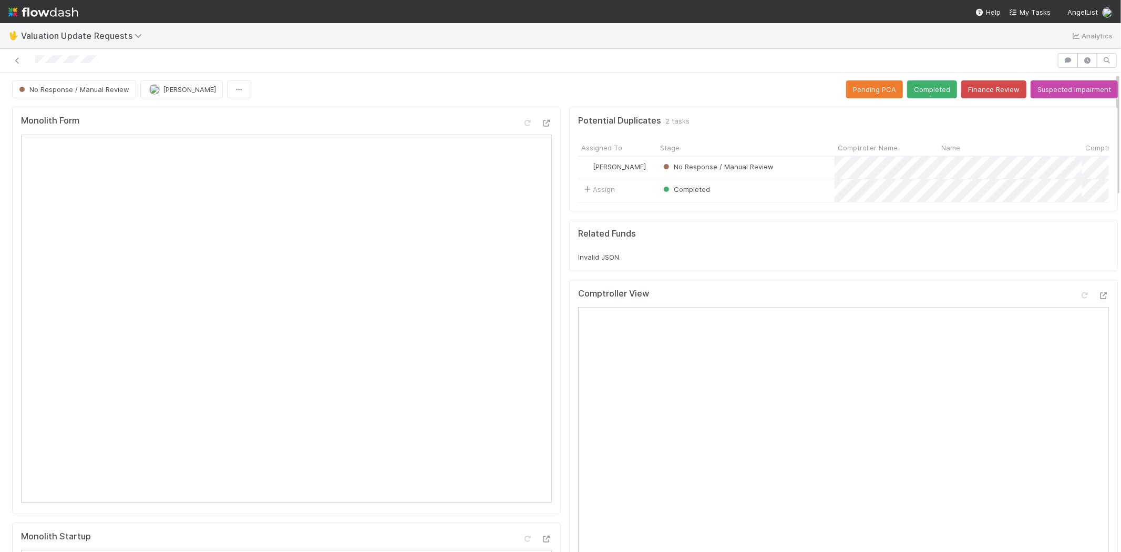
scroll to position [0, 0]
click at [1080, 300] on icon at bounding box center [1085, 296] width 11 height 7
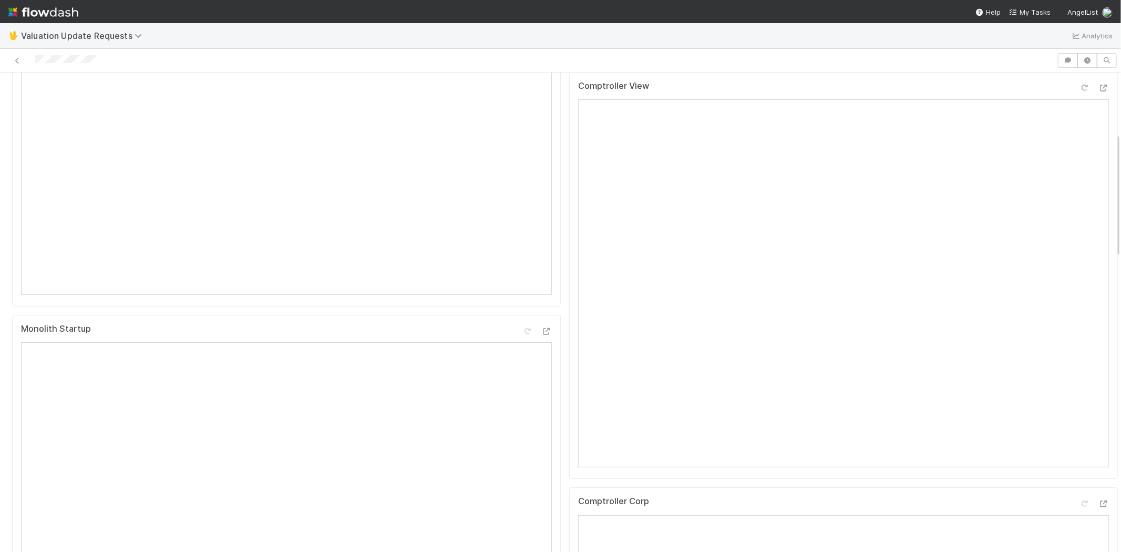
scroll to position [233, 0]
click at [1080, 482] on icon at bounding box center [1085, 478] width 11 height 7
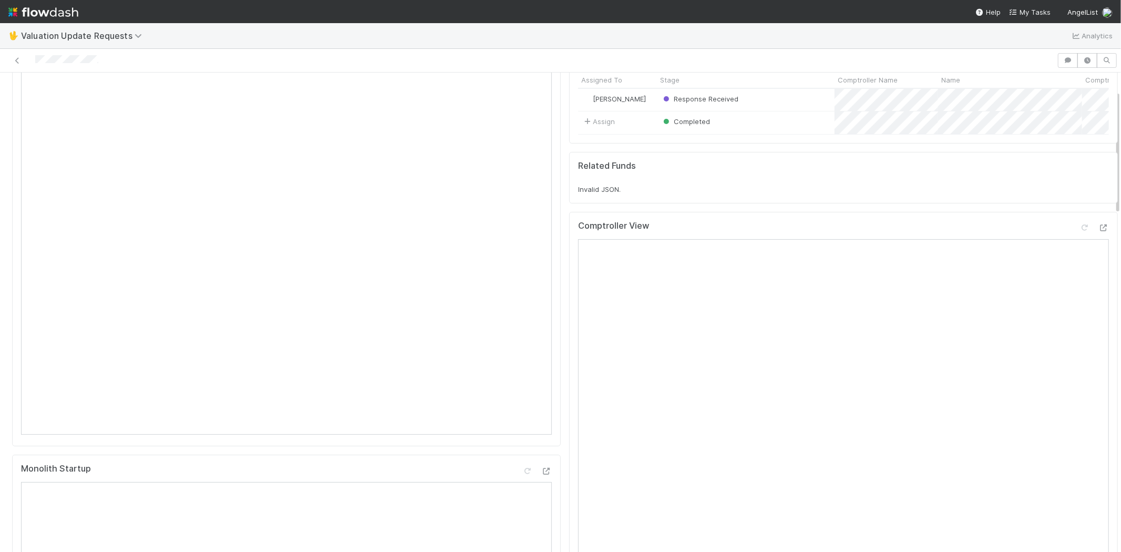
scroll to position [0, 0]
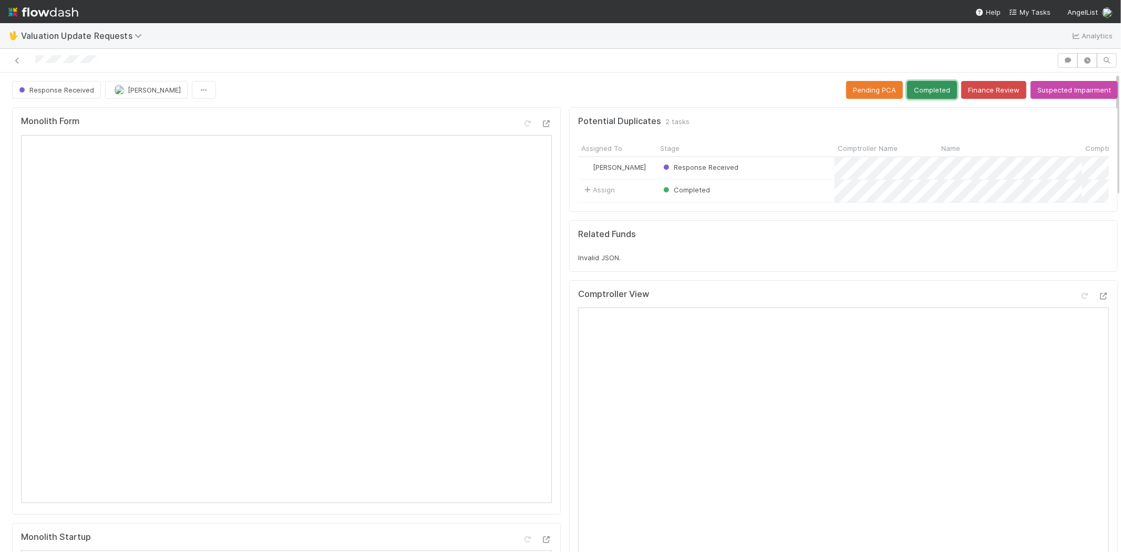
click at [921, 81] on button "Completed" at bounding box center [932, 90] width 50 height 18
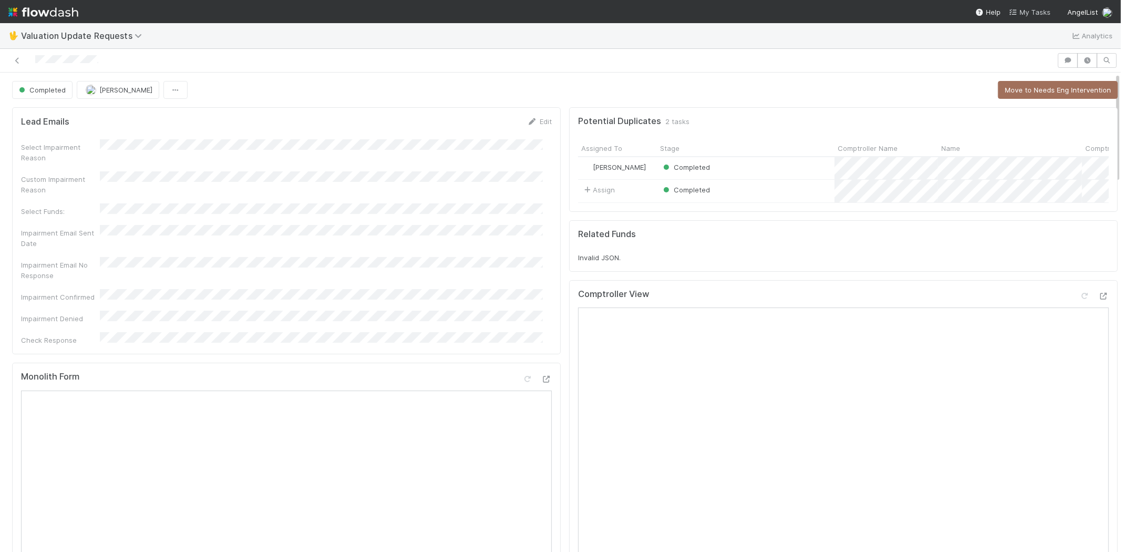
click at [1026, 8] on span "My Tasks" at bounding box center [1030, 12] width 42 height 8
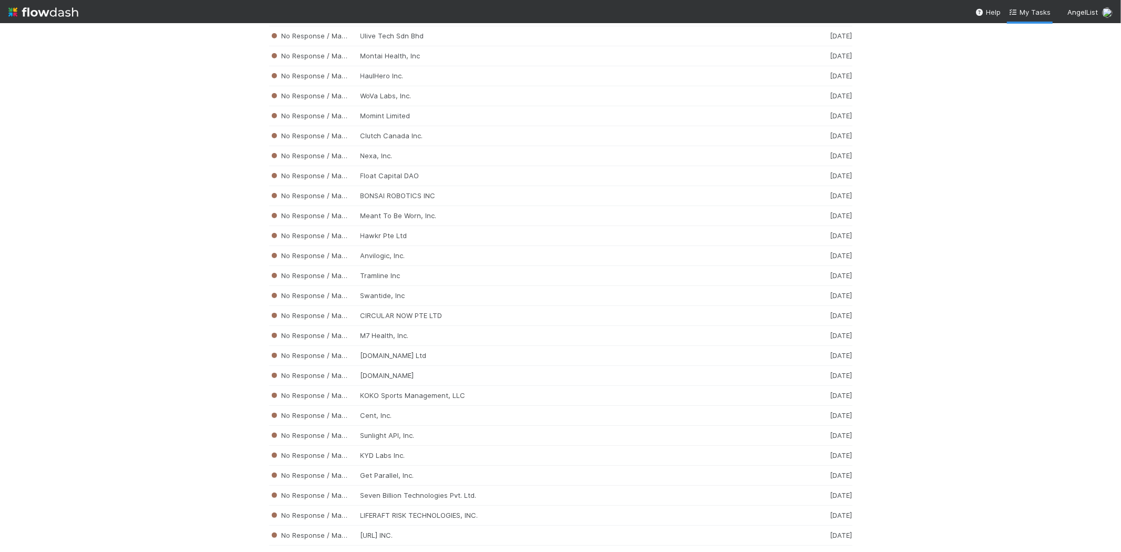
scroll to position [3392, 0]
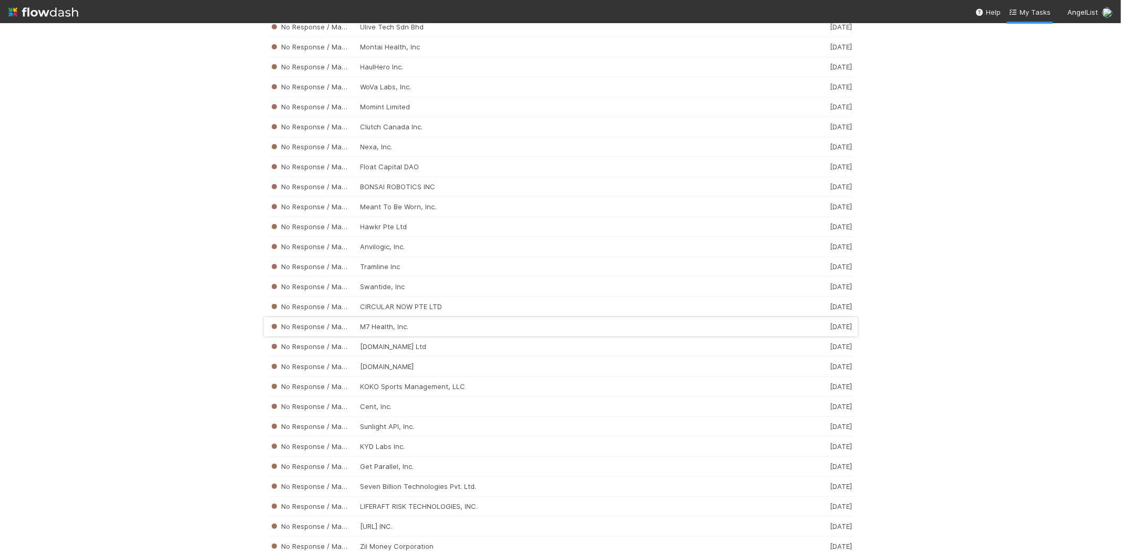
click at [400, 336] on div "No Response / Manual Review M7 Health, Inc. 1 week ago" at bounding box center [561, 327] width 584 height 20
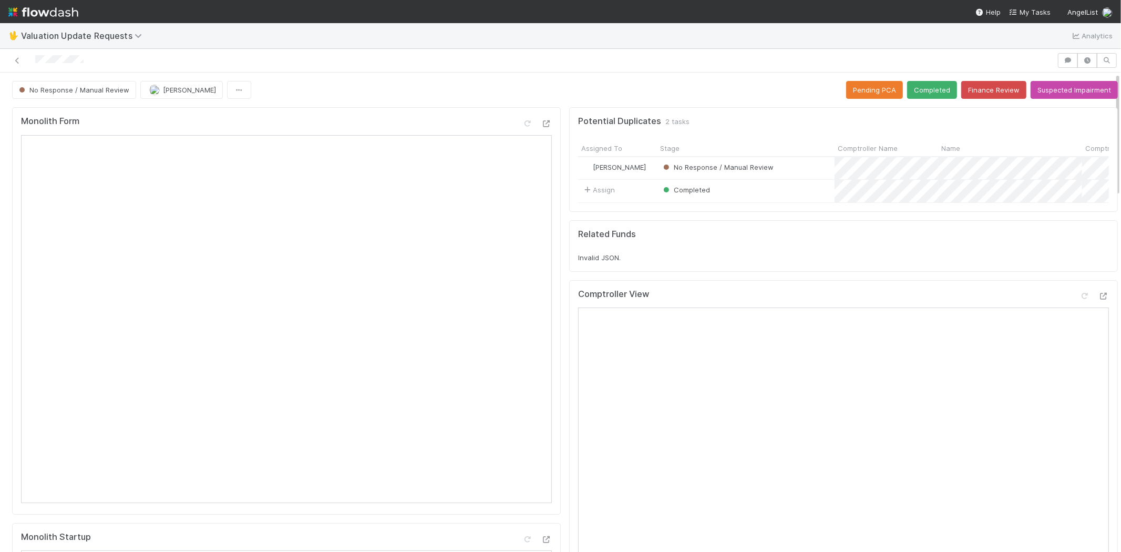
drag, startPoint x: 34, startPoint y: 59, endPoint x: 86, endPoint y: 61, distance: 52.6
click at [86, 61] on div at bounding box center [528, 60] width 1049 height 15
click at [53, 67] on div at bounding box center [528, 60] width 1049 height 15
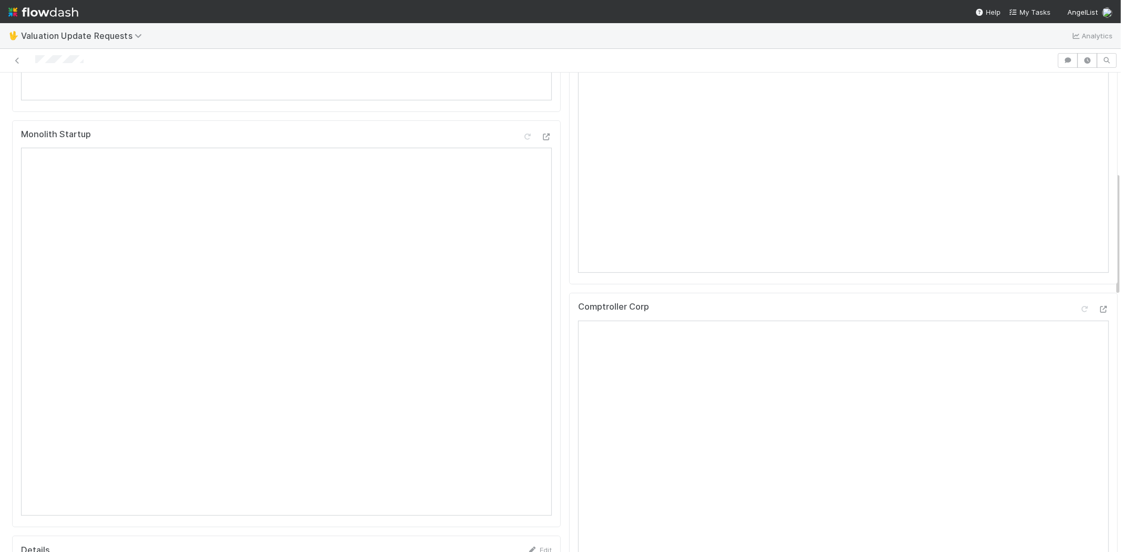
scroll to position [377, 0]
click at [82, 68] on div at bounding box center [560, 61] width 1121 height 24
click at [35, 62] on div at bounding box center [528, 60] width 1049 height 15
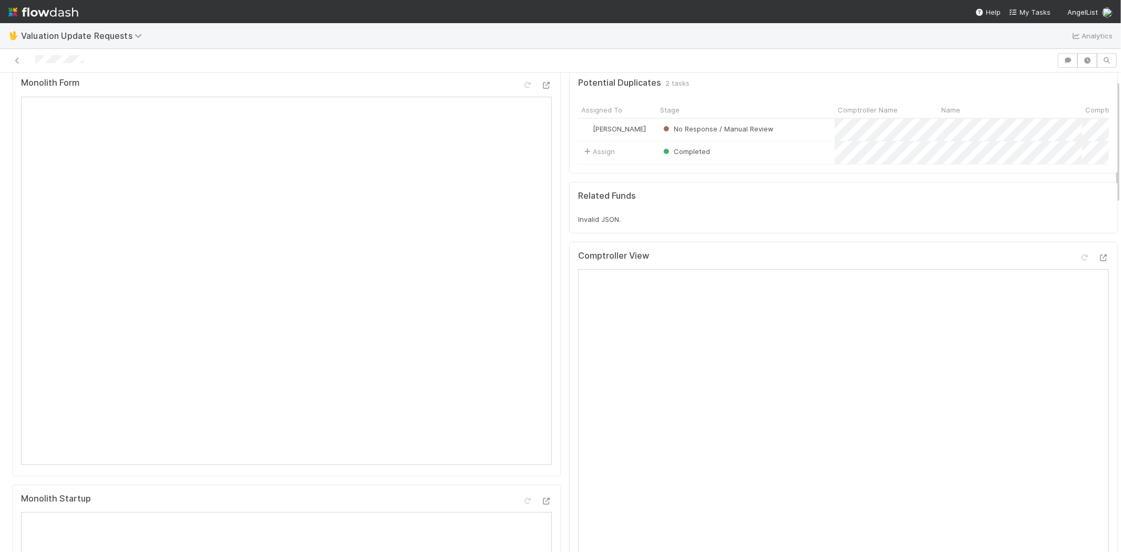
scroll to position [27, 0]
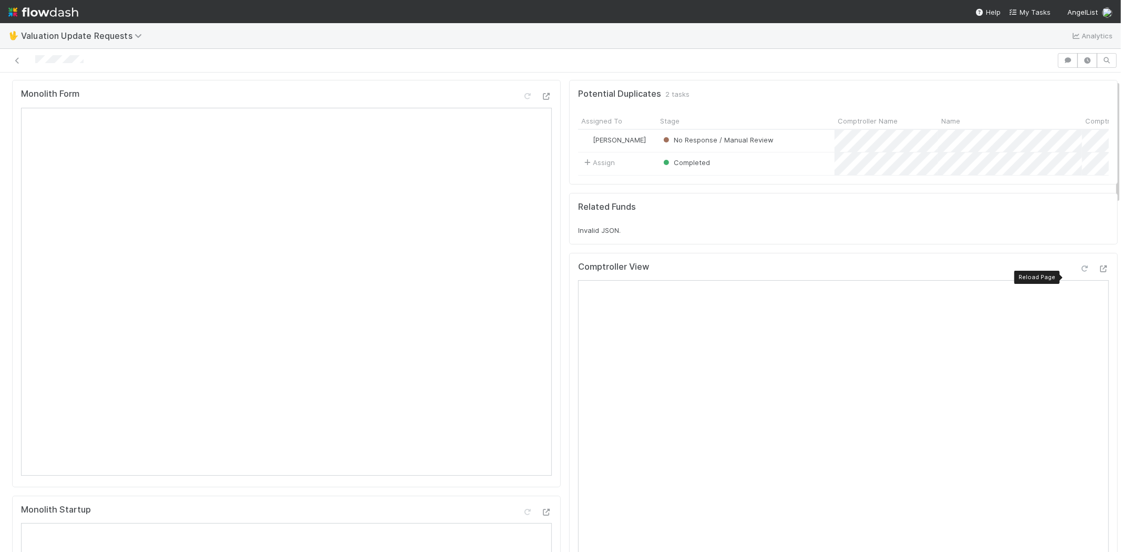
click at [1080, 272] on icon at bounding box center [1085, 268] width 11 height 7
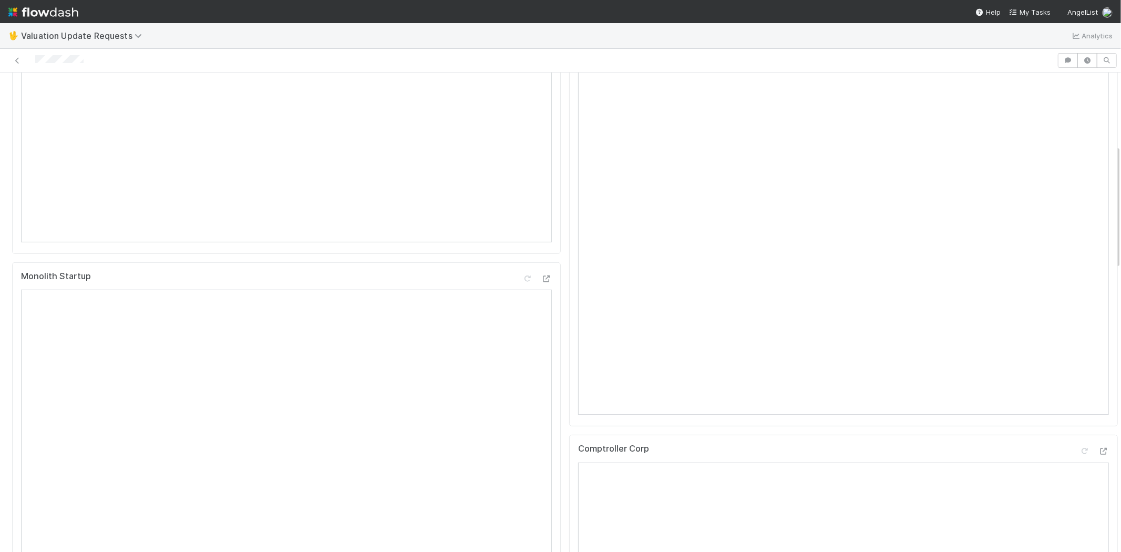
scroll to position [553, 0]
click at [1080, 162] on icon at bounding box center [1085, 159] width 11 height 7
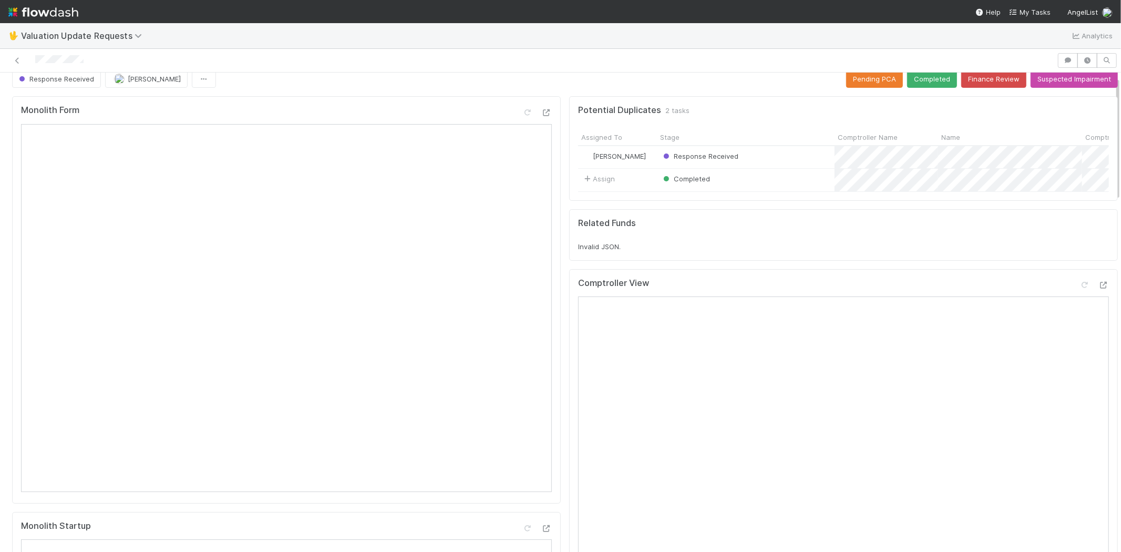
scroll to position [0, 0]
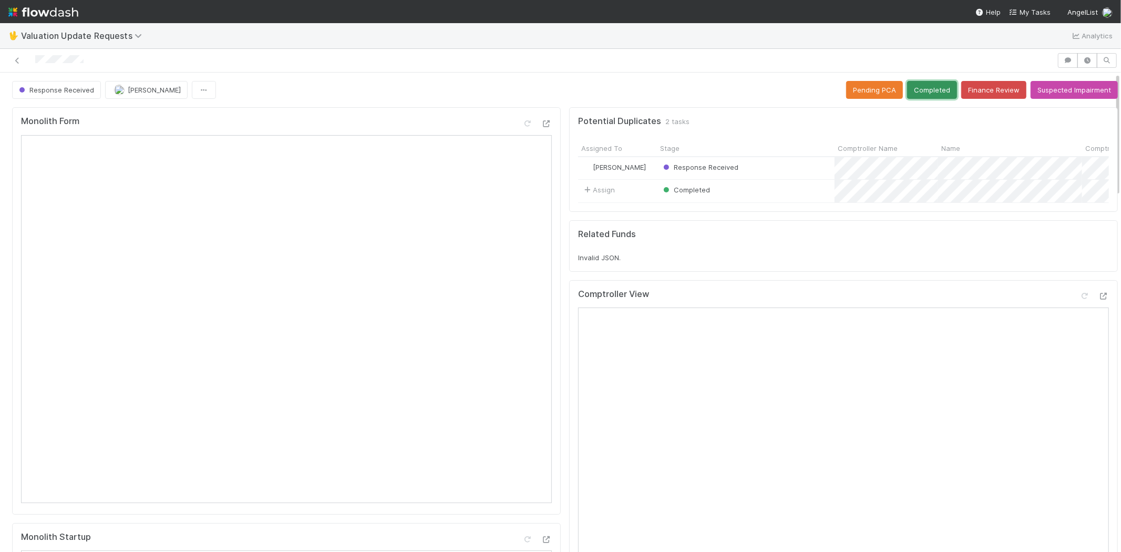
click at [916, 81] on button "Completed" at bounding box center [932, 90] width 50 height 18
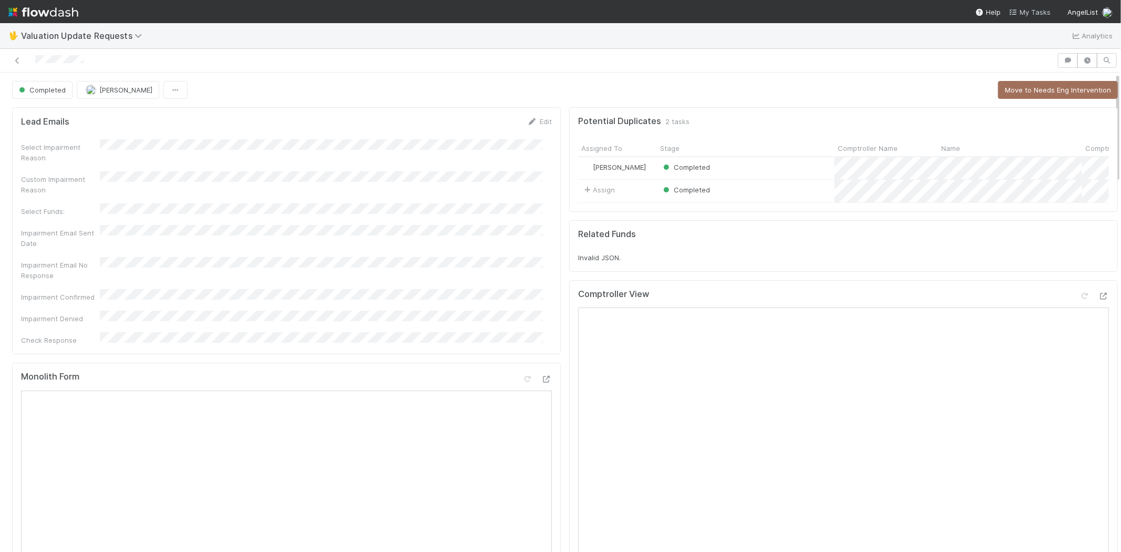
click at [1040, 8] on span "My Tasks" at bounding box center [1030, 12] width 42 height 8
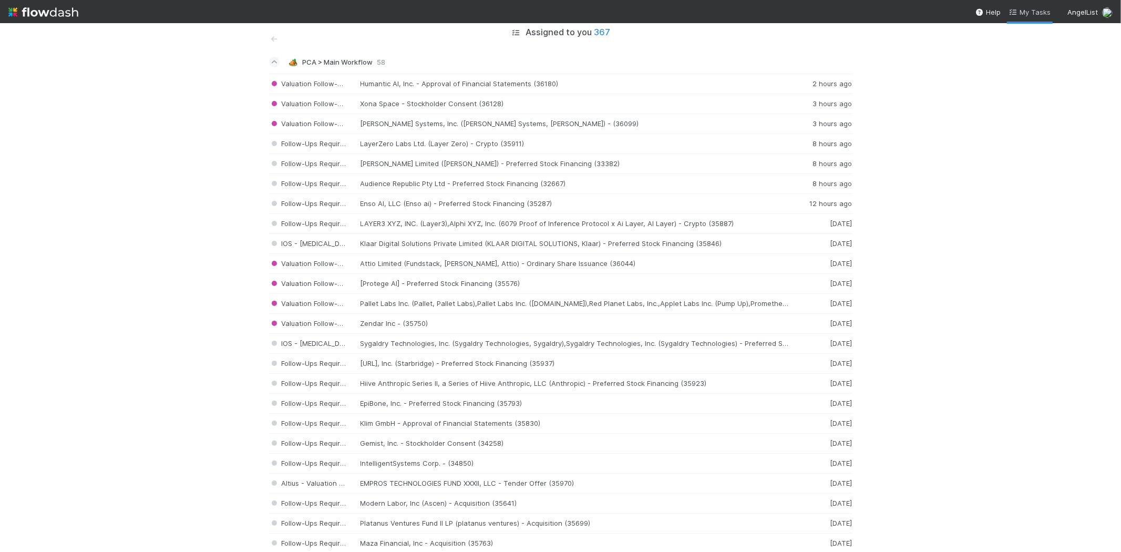
click at [1025, 11] on span "My Tasks" at bounding box center [1030, 12] width 42 height 8
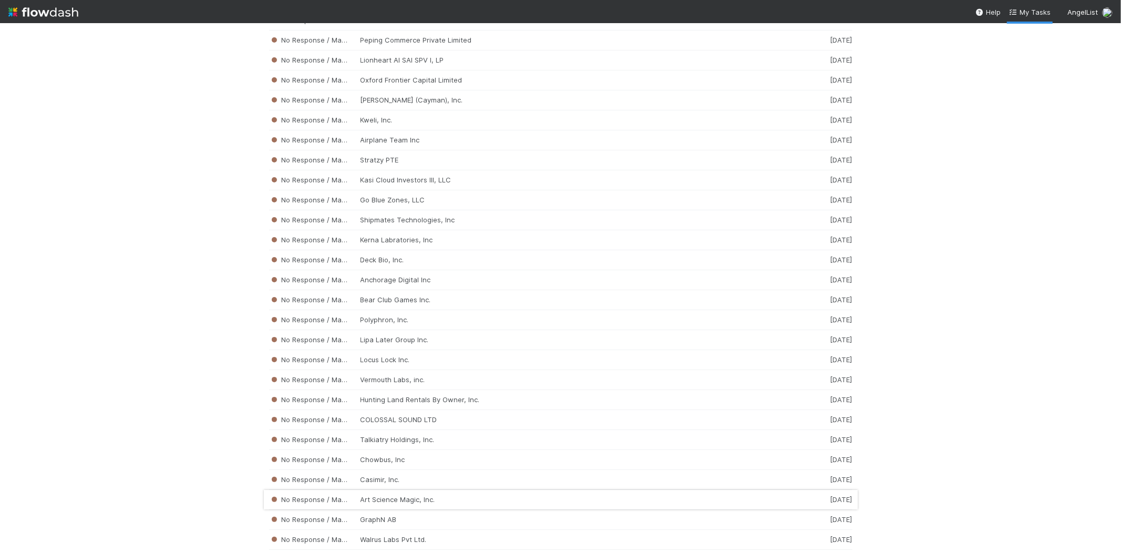
scroll to position [2228, 0]
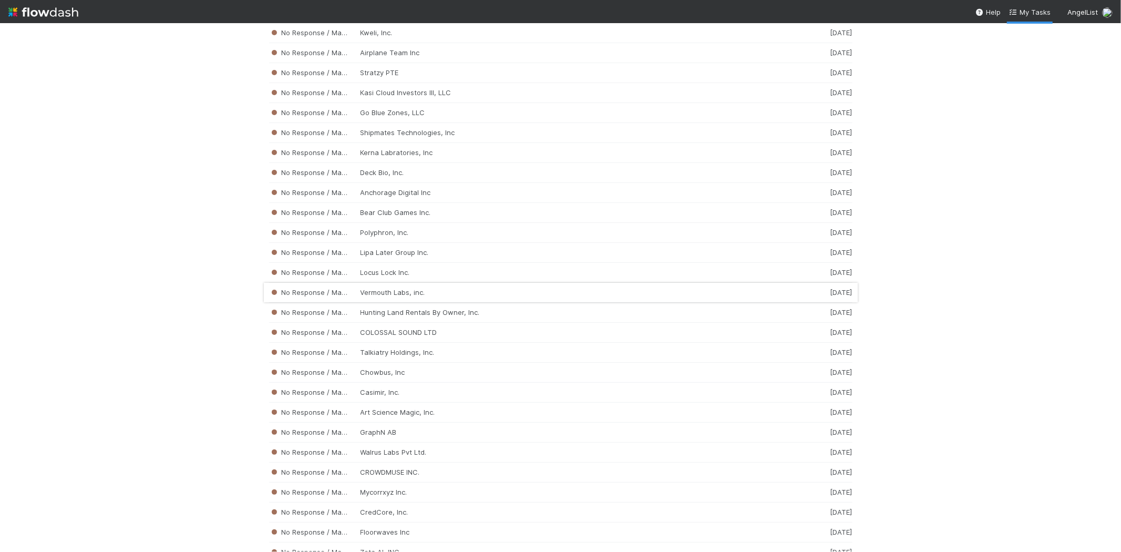
click at [400, 297] on div "No Response / Manual Review Vermouth Labs, inc. 1 week ago" at bounding box center [561, 293] width 584 height 20
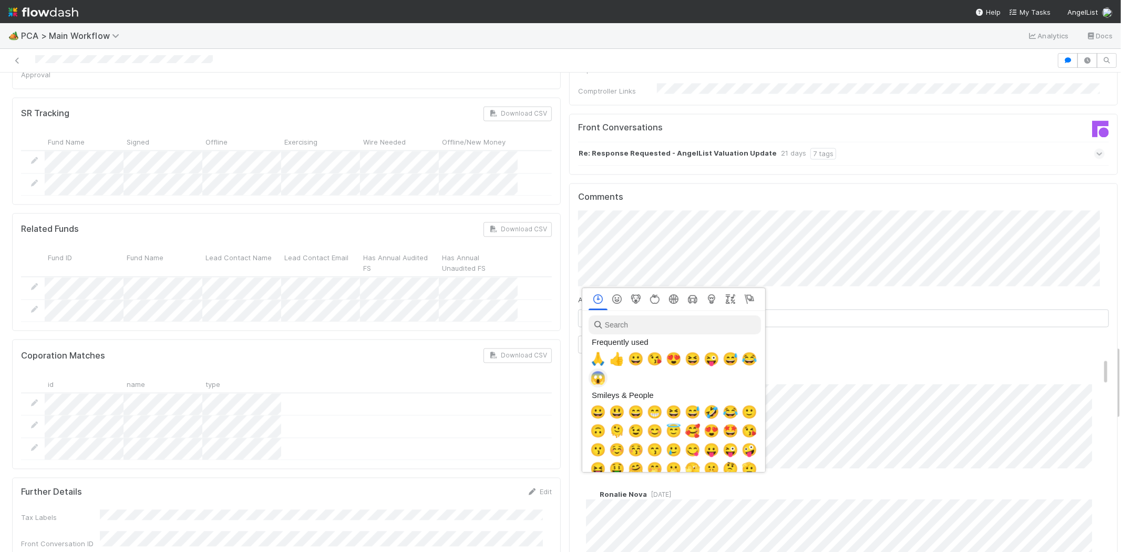
scroll to position [0, 4]
click at [592, 360] on span "🙏" at bounding box center [596, 359] width 16 height 15
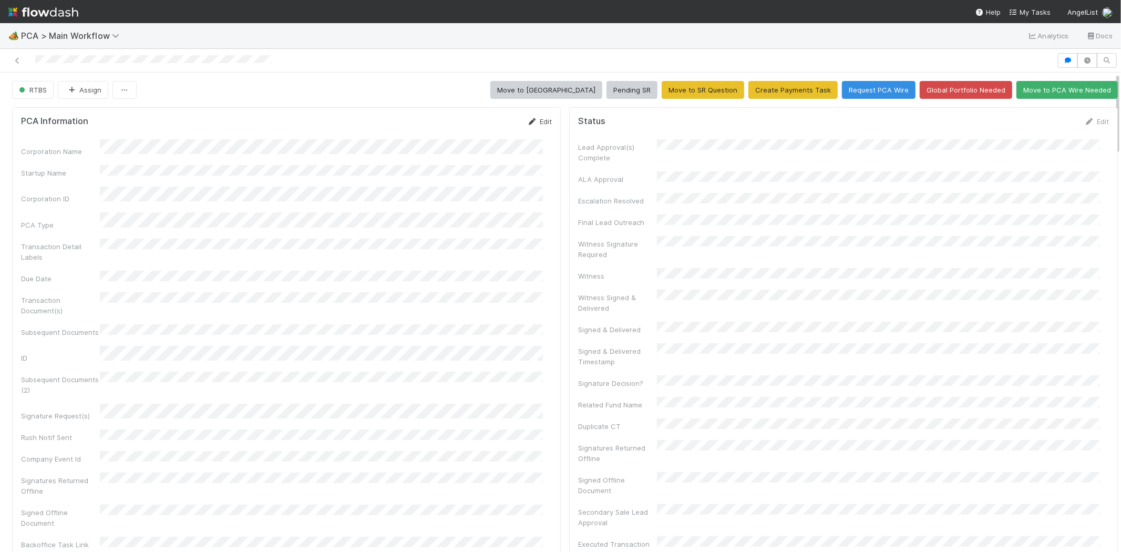
click at [534, 118] on link "Edit" at bounding box center [539, 121] width 25 height 8
click at [483, 123] on button "Save" at bounding box center [496, 125] width 30 height 18
click at [1088, 121] on link "Edit" at bounding box center [1097, 121] width 25 height 8
click at [1038, 126] on button "Save" at bounding box center [1053, 125] width 30 height 18
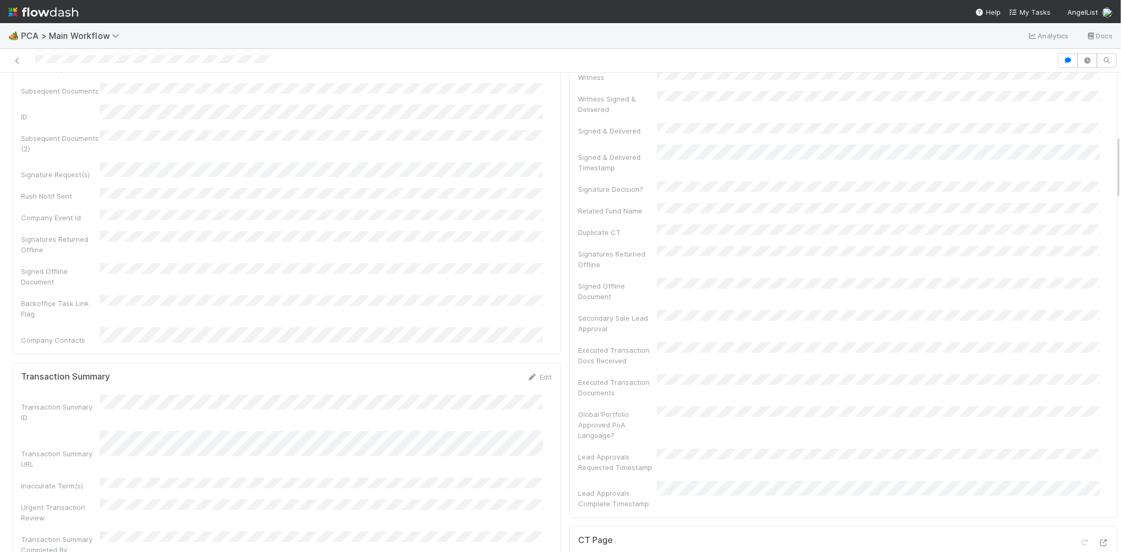
scroll to position [467, 0]
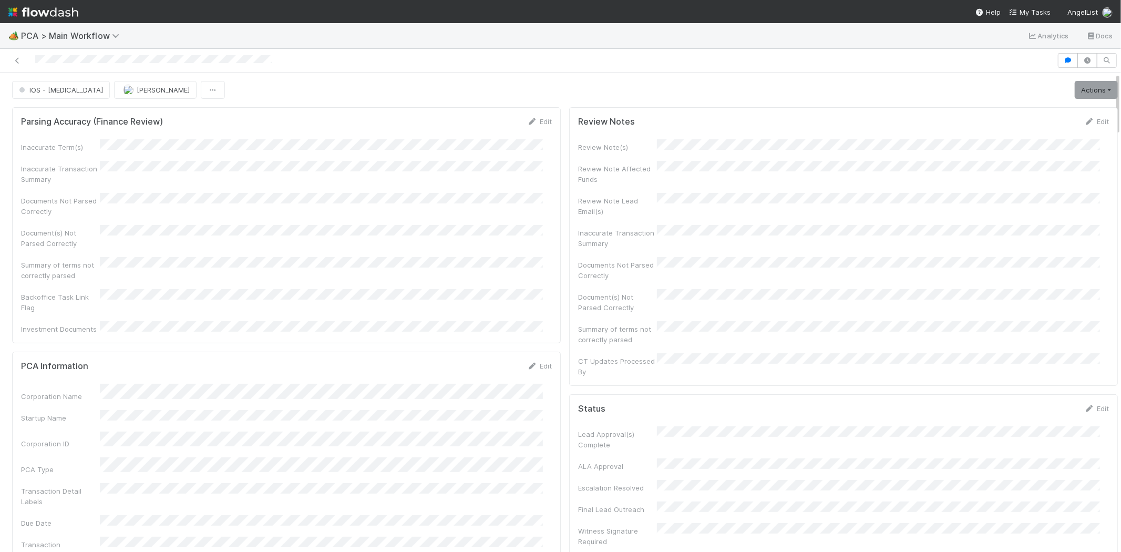
drag, startPoint x: 30, startPoint y: 62, endPoint x: 106, endPoint y: 55, distance: 75.5
click at [106, 55] on div at bounding box center [528, 60] width 1049 height 15
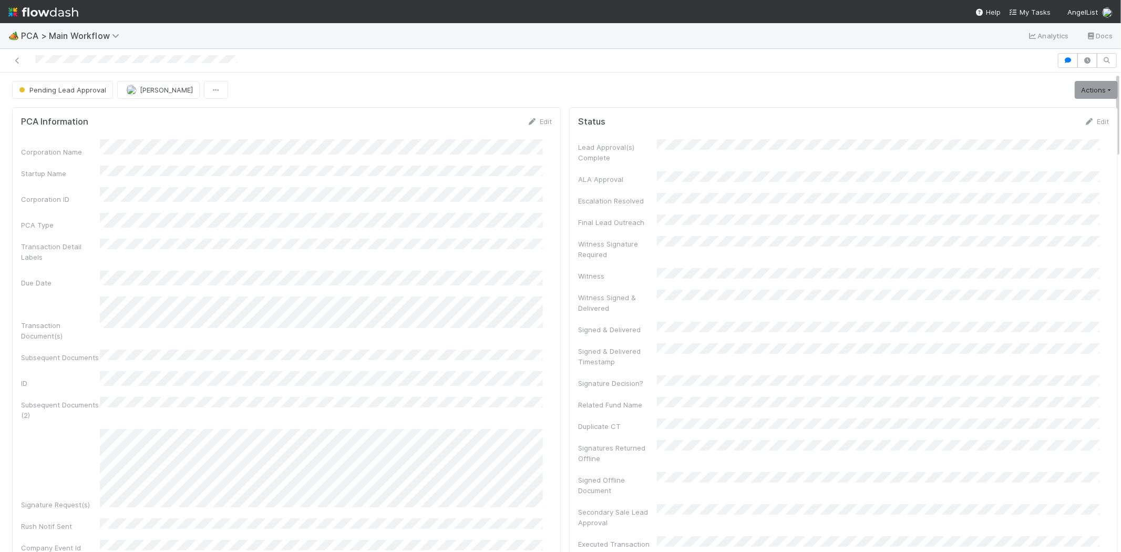
click at [81, 60] on div at bounding box center [528, 60] width 1049 height 15
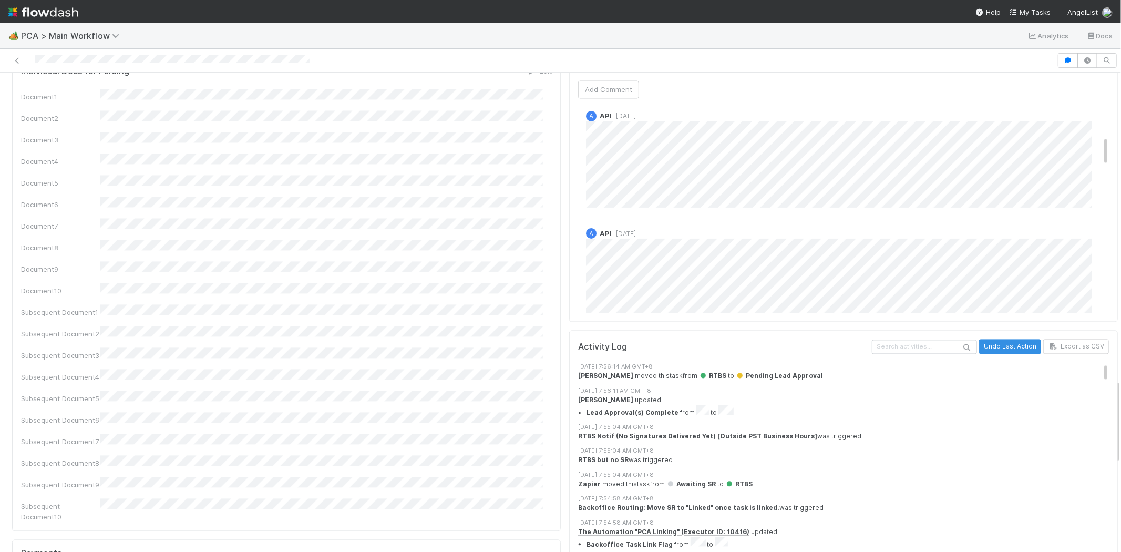
scroll to position [1811, 0]
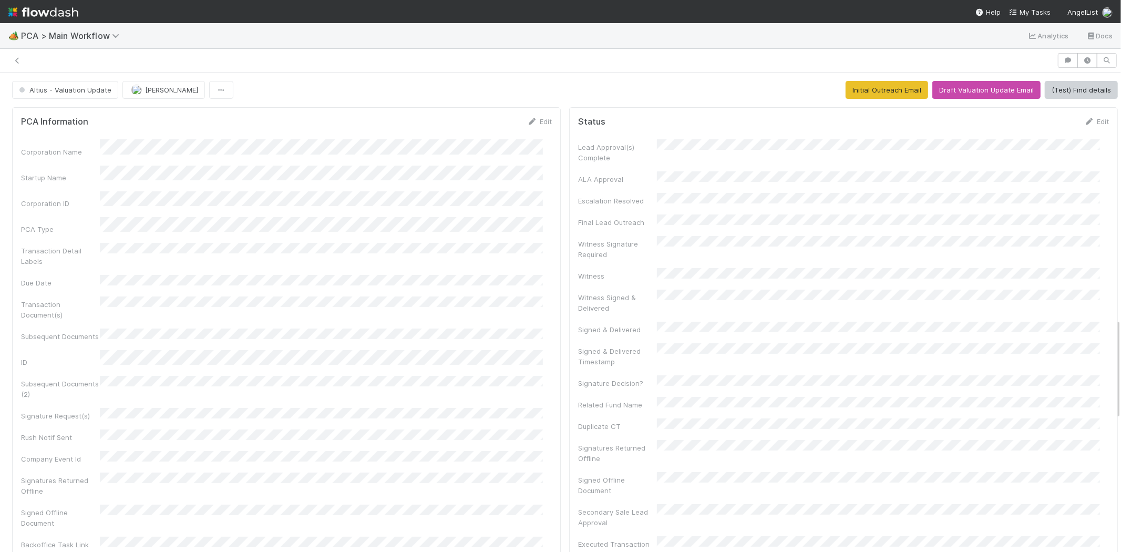
scroll to position [79, 0]
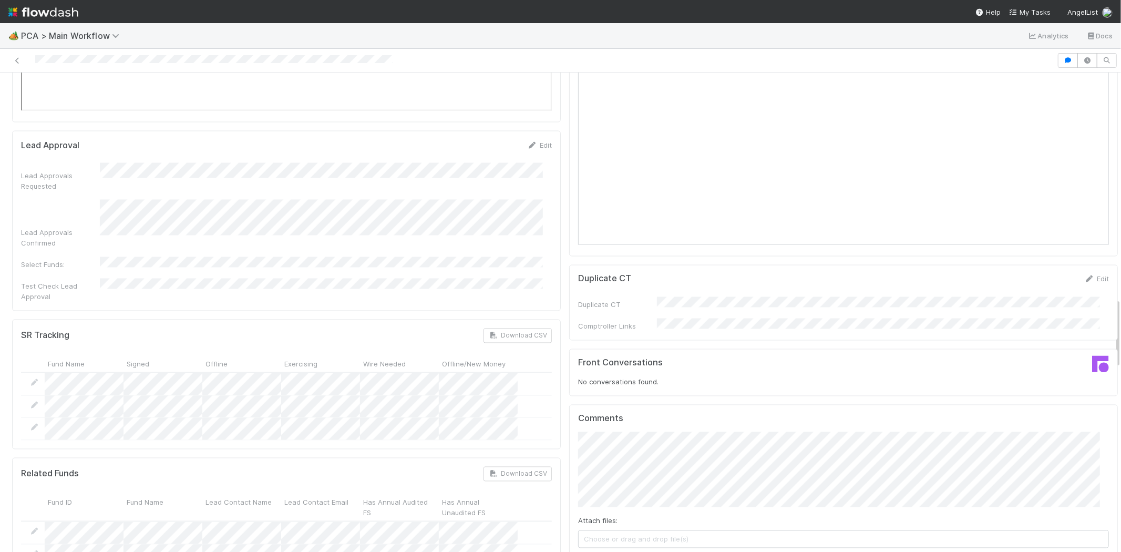
scroll to position [1636, 0]
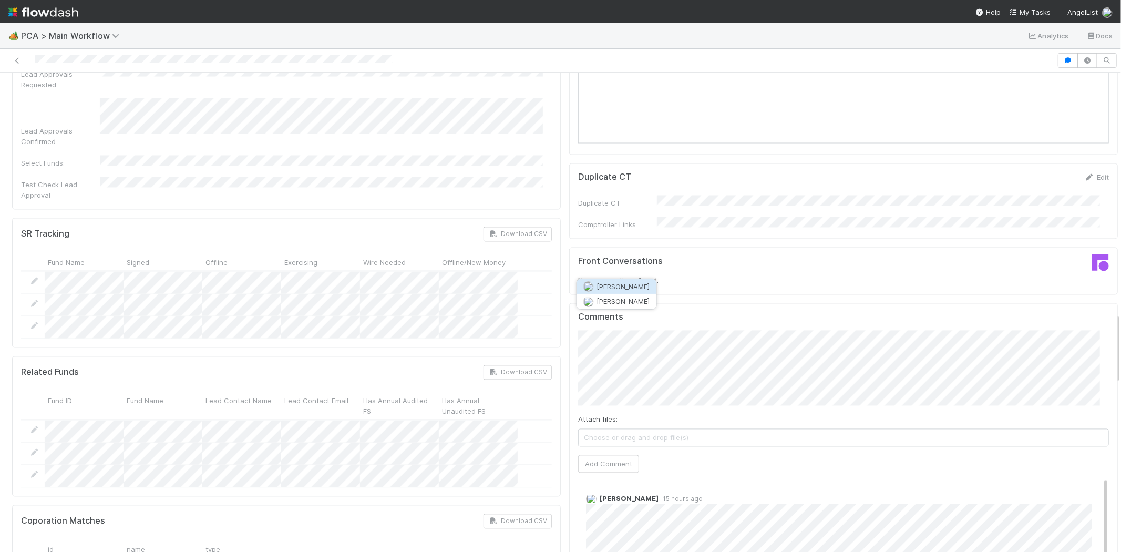
click at [611, 282] on span "Roselyn de Villa" at bounding box center [623, 286] width 53 height 8
click at [594, 455] on button "Add Comment" at bounding box center [608, 464] width 61 height 18
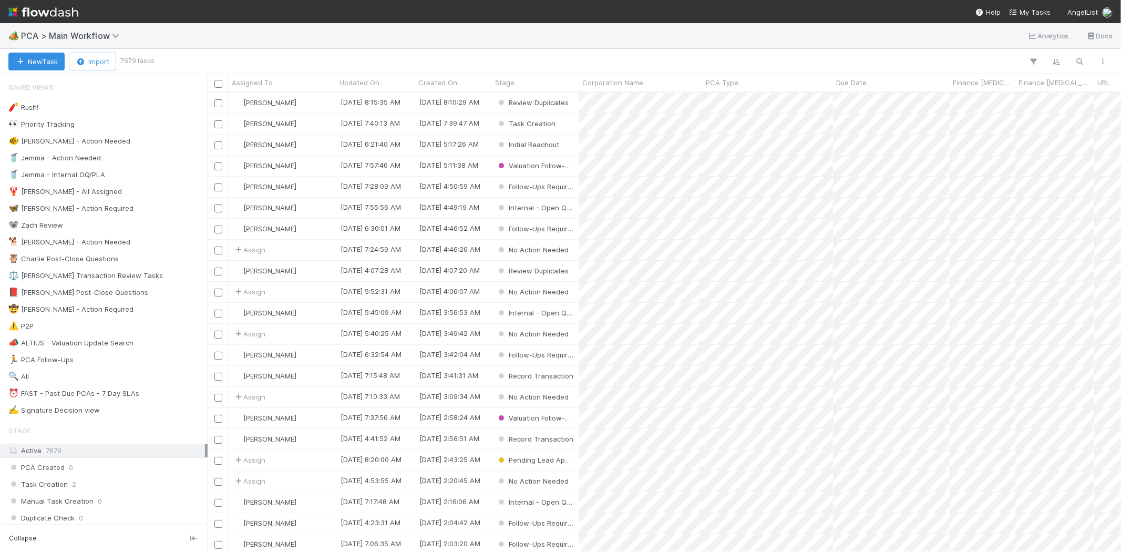
scroll to position [451, 905]
click at [1026, 11] on span "My Tasks" at bounding box center [1030, 12] width 42 height 8
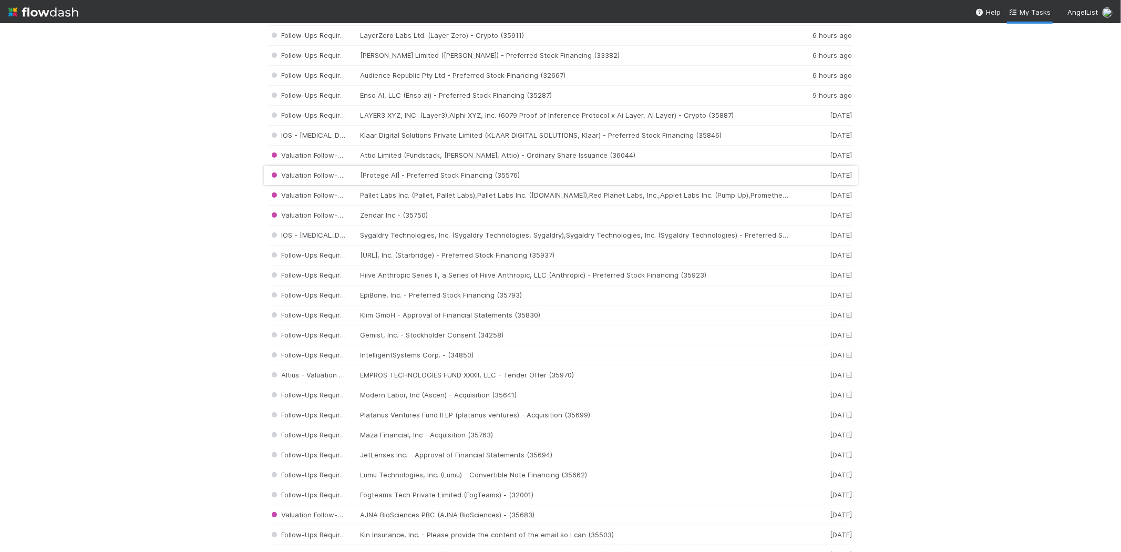
scroll to position [175, 0]
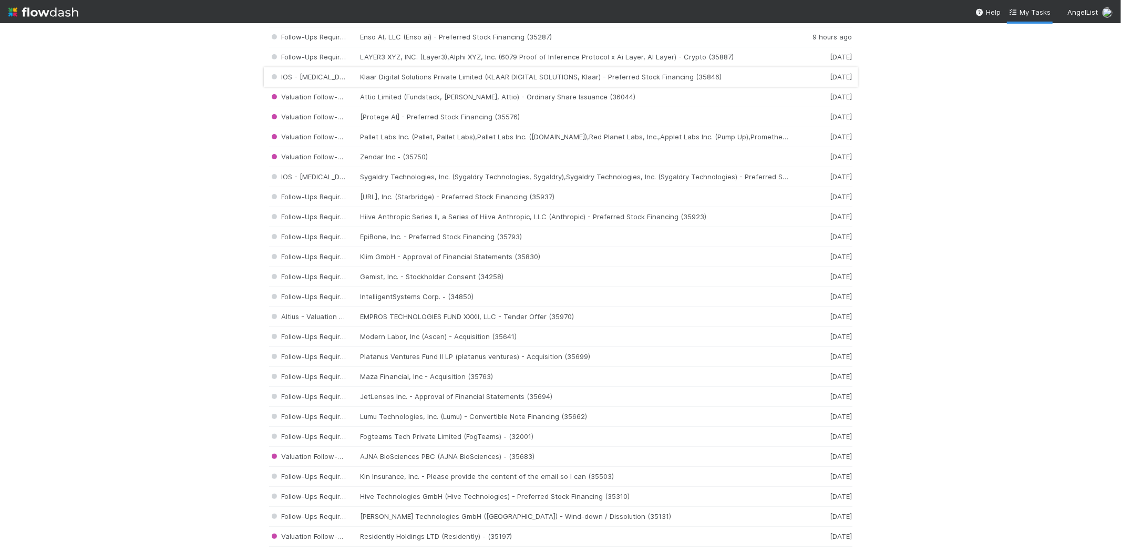
click at [544, 80] on div "IOS - ICU Klaar Digital Solutions Private Limited (KLAAR DIGITAL SOLUTIONS, Kla…" at bounding box center [561, 77] width 584 height 20
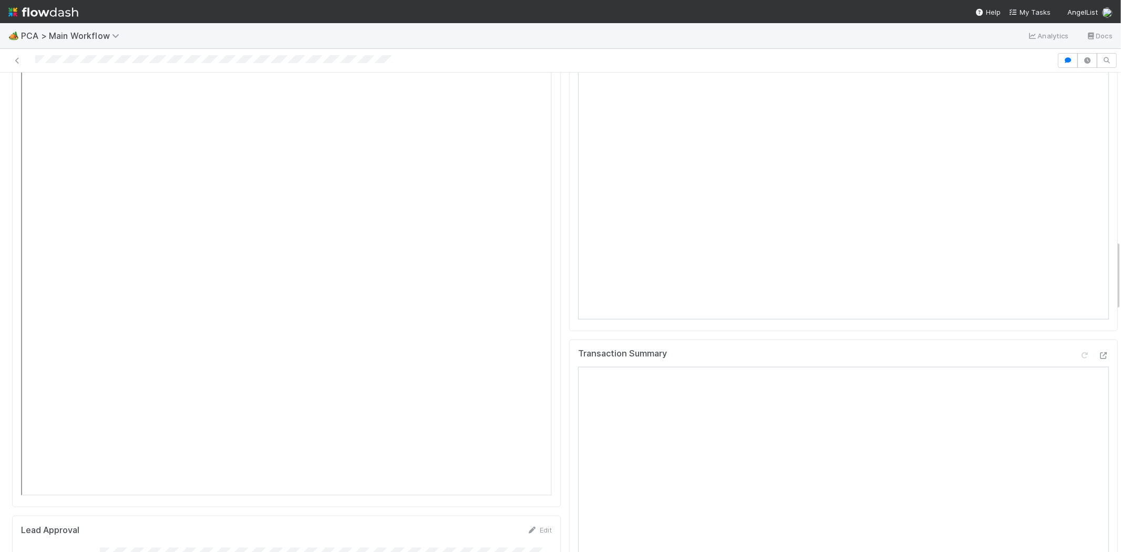
scroll to position [1168, 0]
click at [1099, 333] on icon at bounding box center [1104, 336] width 11 height 7
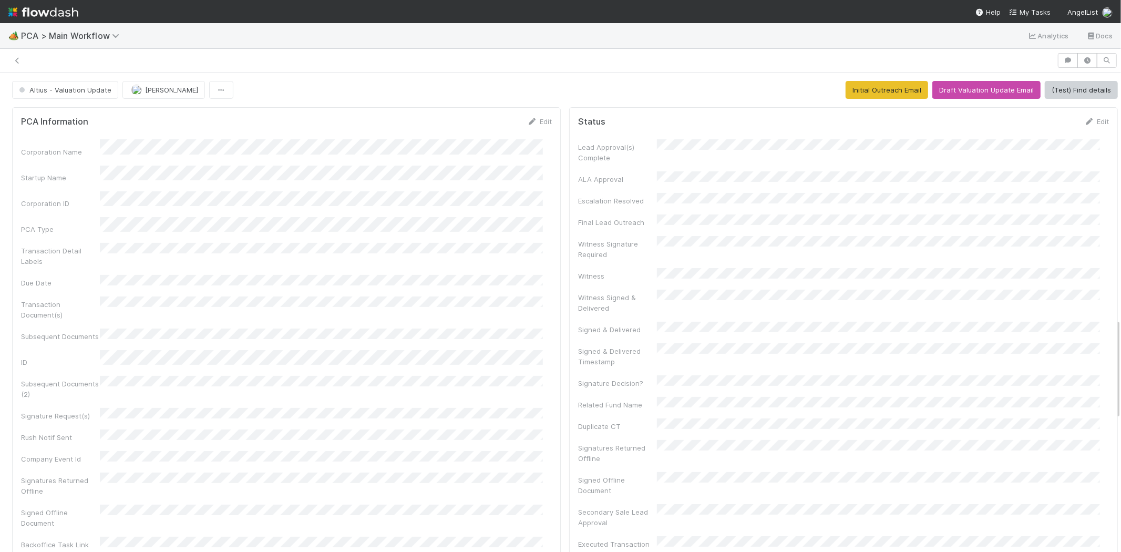
scroll to position [79, 0]
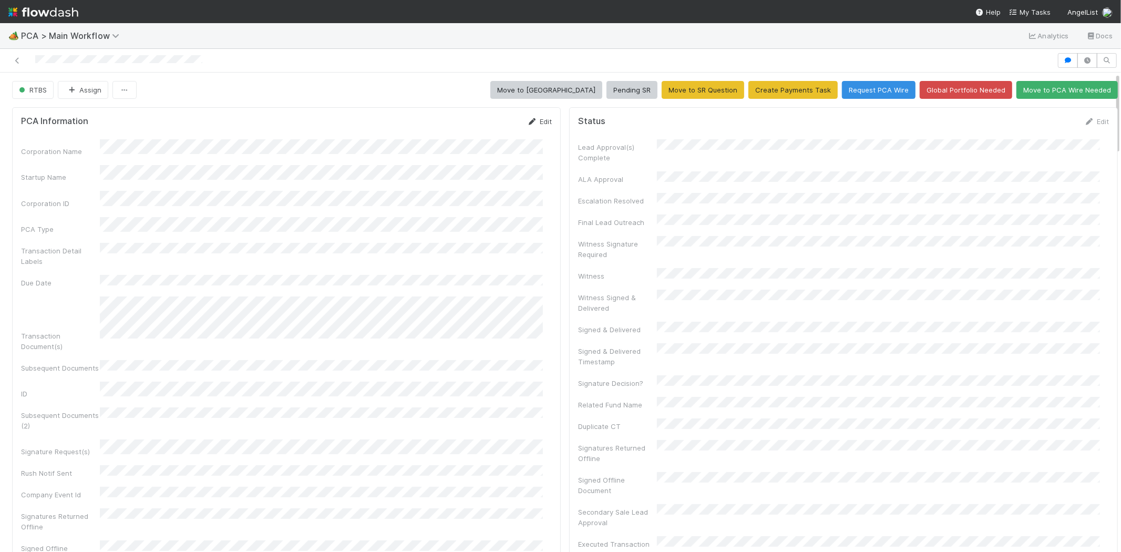
click at [536, 122] on link "Edit" at bounding box center [539, 121] width 25 height 8
click at [490, 127] on button "Save" at bounding box center [496, 125] width 30 height 18
click at [1085, 121] on link "Edit" at bounding box center [1097, 121] width 25 height 8
click at [1038, 127] on button "Save" at bounding box center [1053, 125] width 30 height 18
click at [539, 121] on link "Edit" at bounding box center [539, 121] width 25 height 8
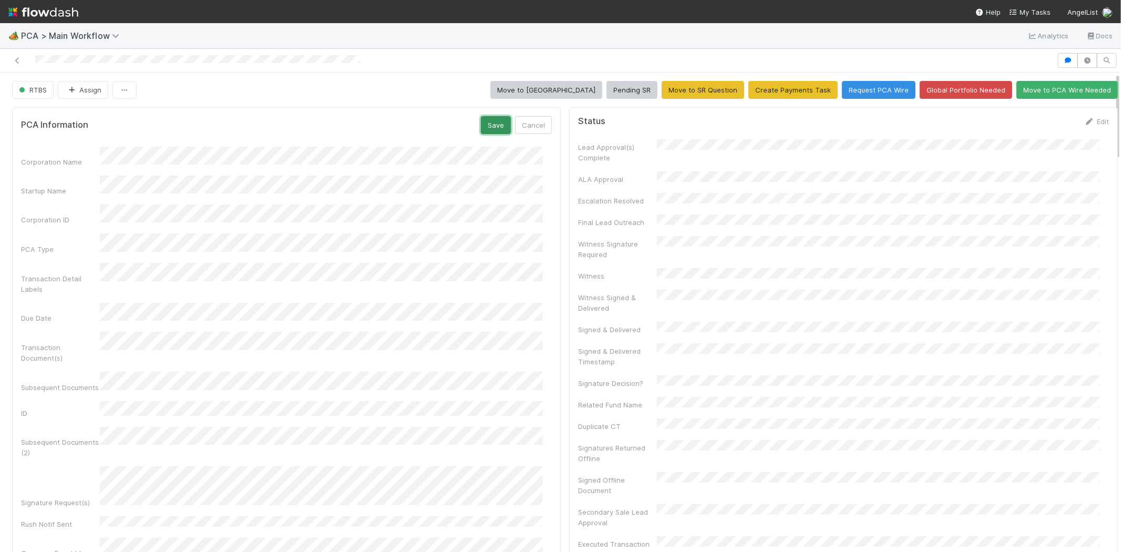
click at [487, 125] on button "Save" at bounding box center [496, 125] width 30 height 18
click at [1085, 120] on link "Edit" at bounding box center [1097, 121] width 25 height 8
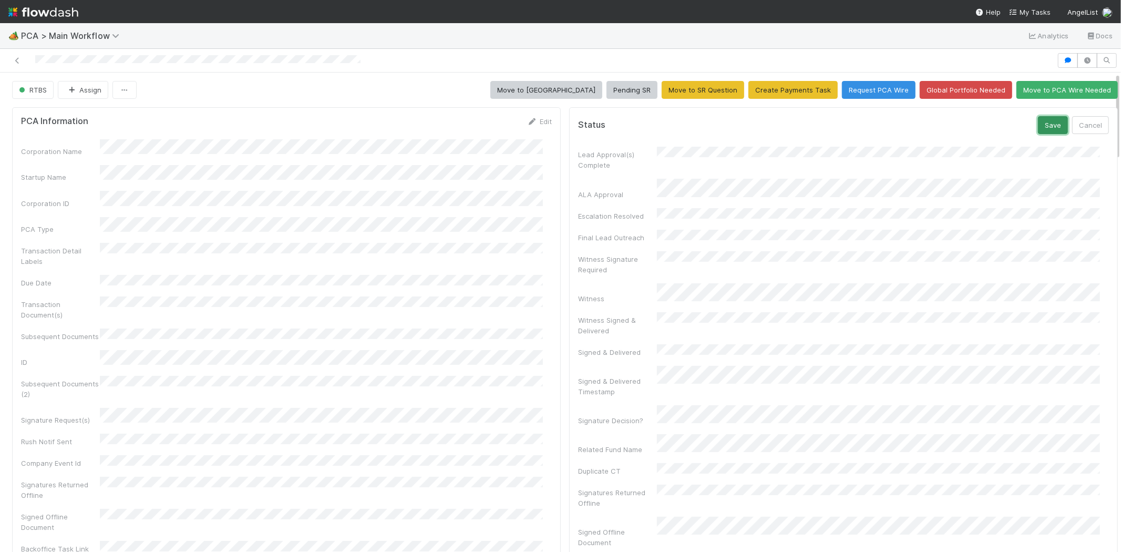
click at [1038, 129] on button "Save" at bounding box center [1053, 125] width 30 height 18
